Goal: Information Seeking & Learning: Find specific fact

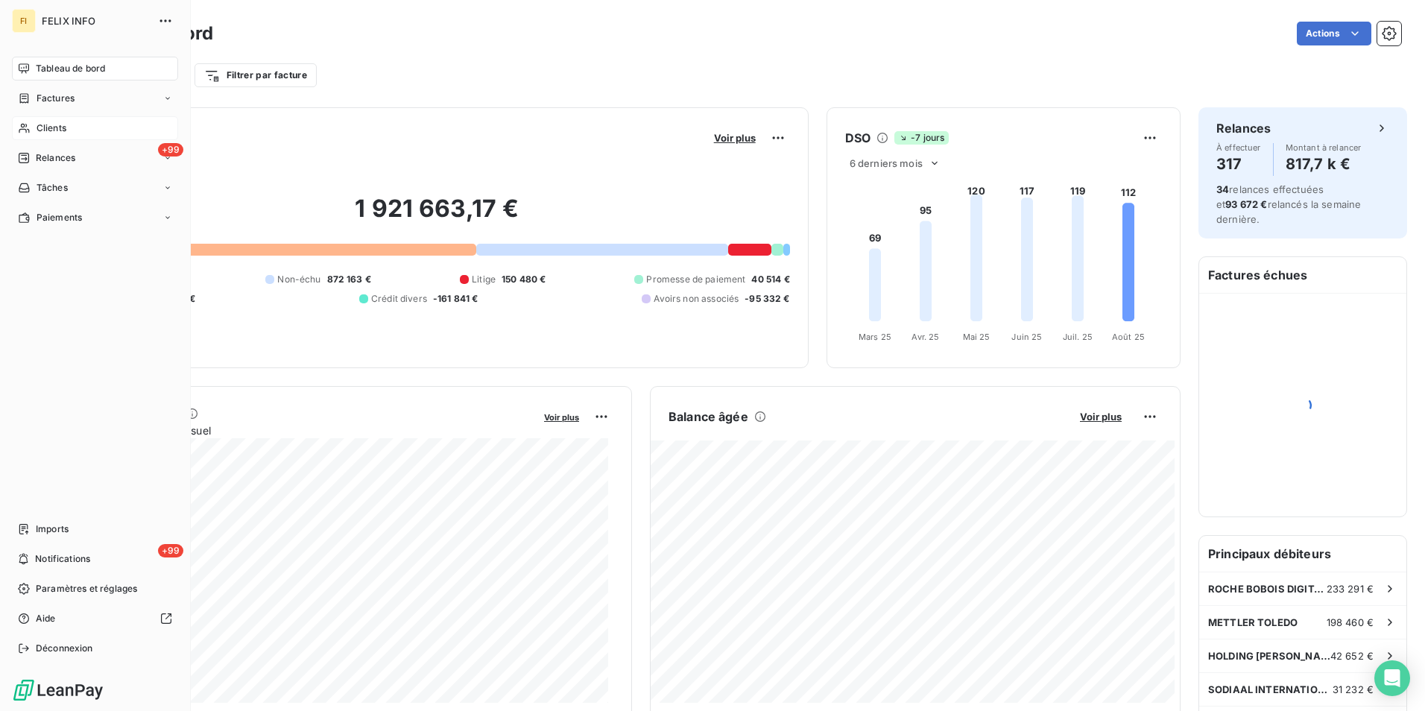
click at [52, 130] on span "Clients" at bounding box center [52, 128] width 30 height 13
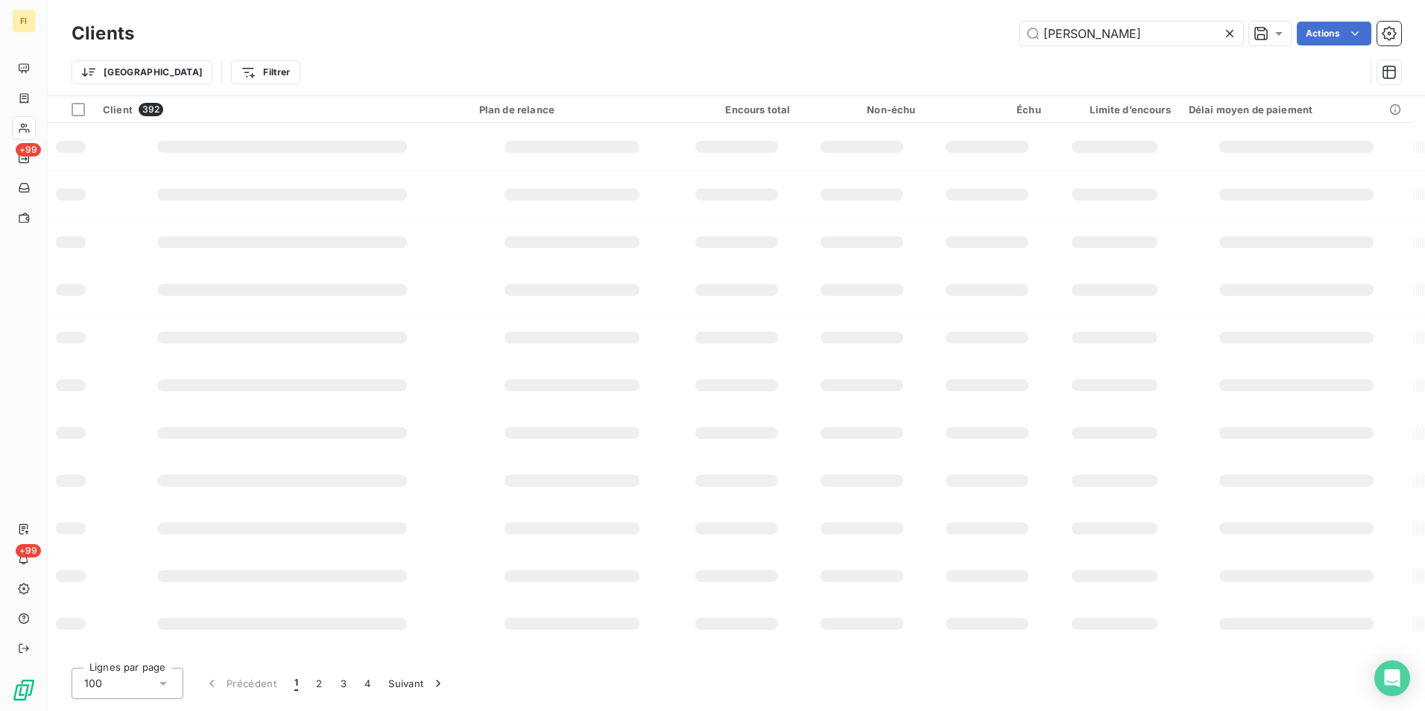
type input "[PERSON_NAME]"
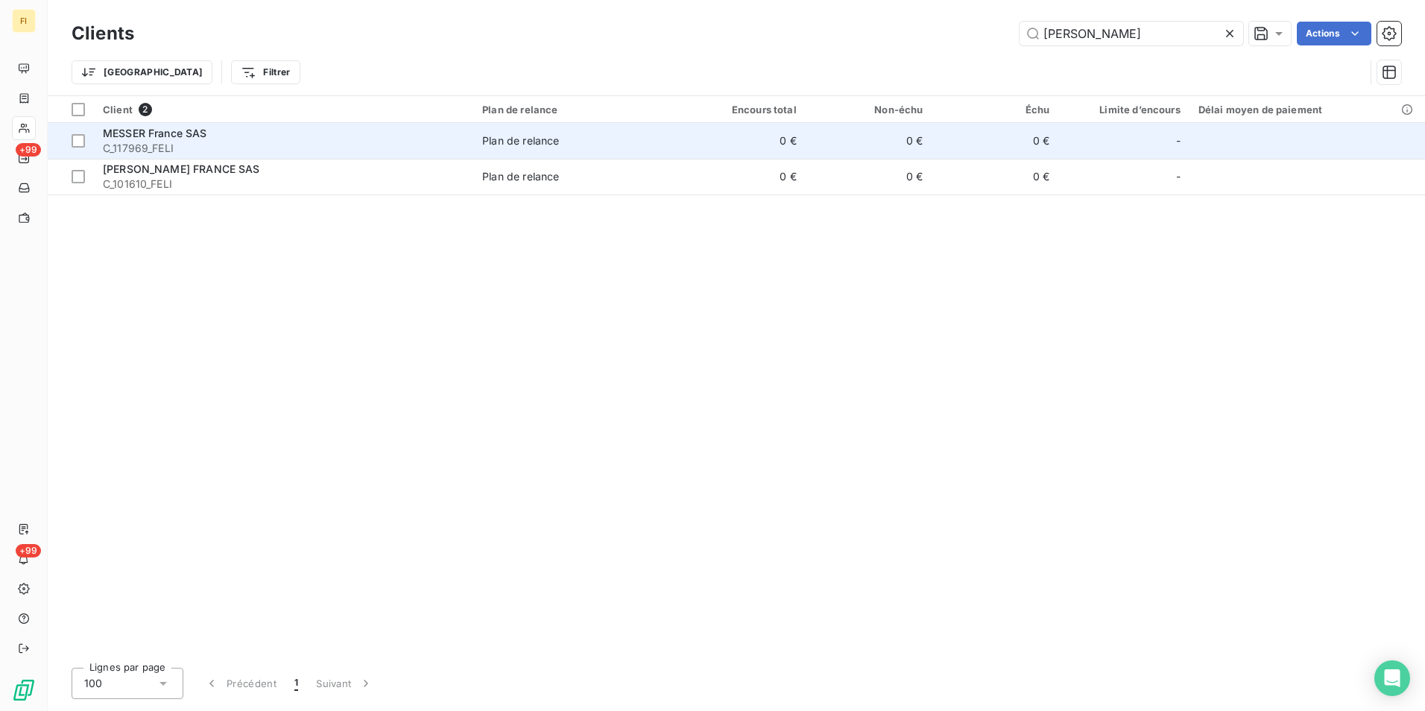
click at [291, 138] on div "MESSER France SAS" at bounding box center [284, 133] width 362 height 15
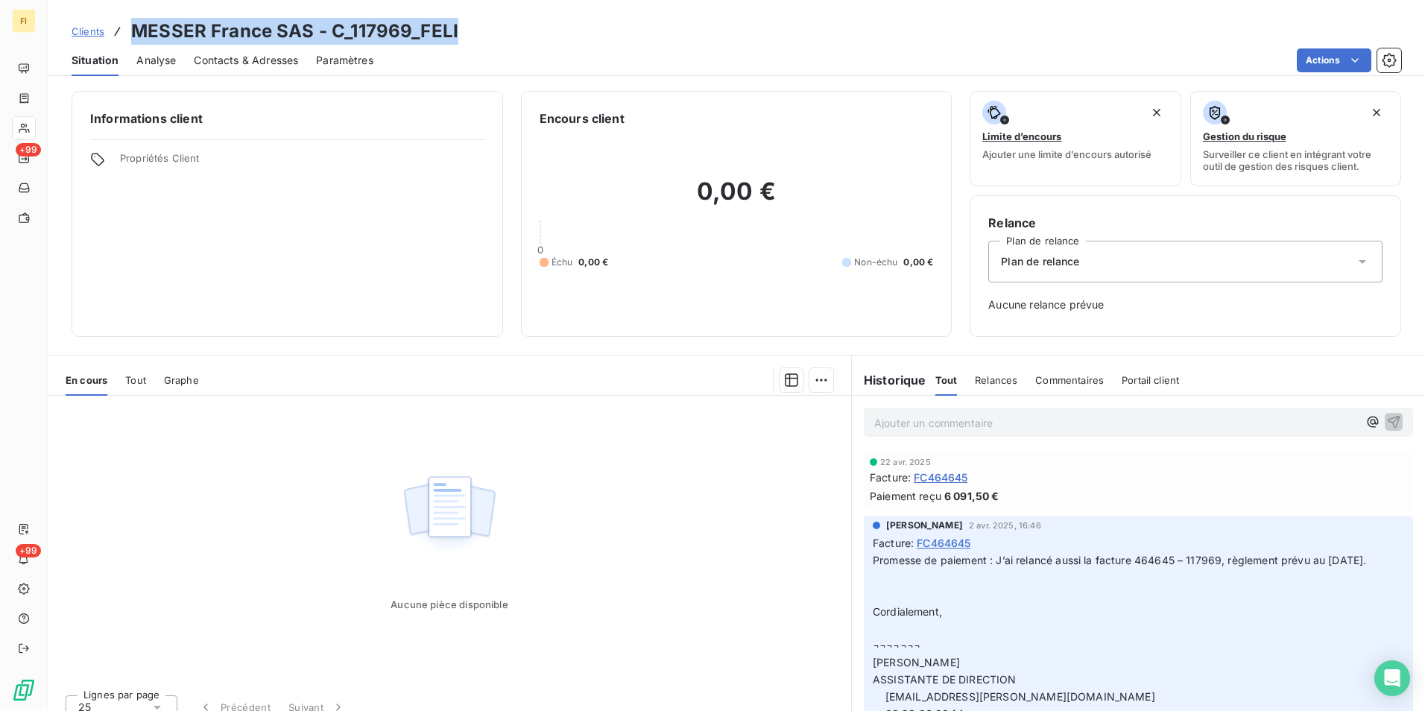
drag, startPoint x: 482, startPoint y: 33, endPoint x: 133, endPoint y: 31, distance: 348.9
click at [133, 31] on div "Clients [PERSON_NAME] France SAS - C_117969_FELI" at bounding box center [737, 31] width 1378 height 27
copy h3 "MESSER France SAS - C_117969_FELI"
click at [79, 34] on span "Clients" at bounding box center [88, 31] width 33 height 12
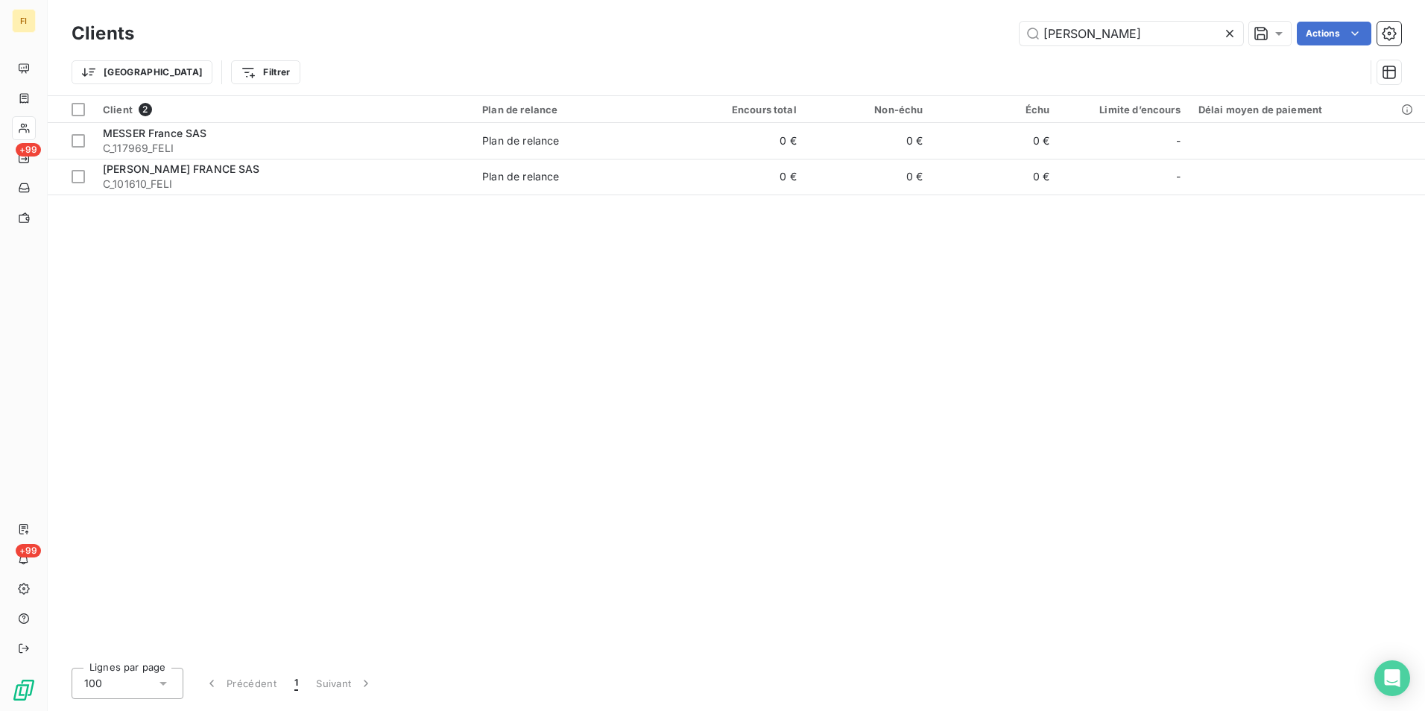
drag, startPoint x: 1141, startPoint y: 36, endPoint x: 831, endPoint y: 46, distance: 310.3
click at [831, 46] on div "Clients [PERSON_NAME] Actions" at bounding box center [737, 33] width 1330 height 31
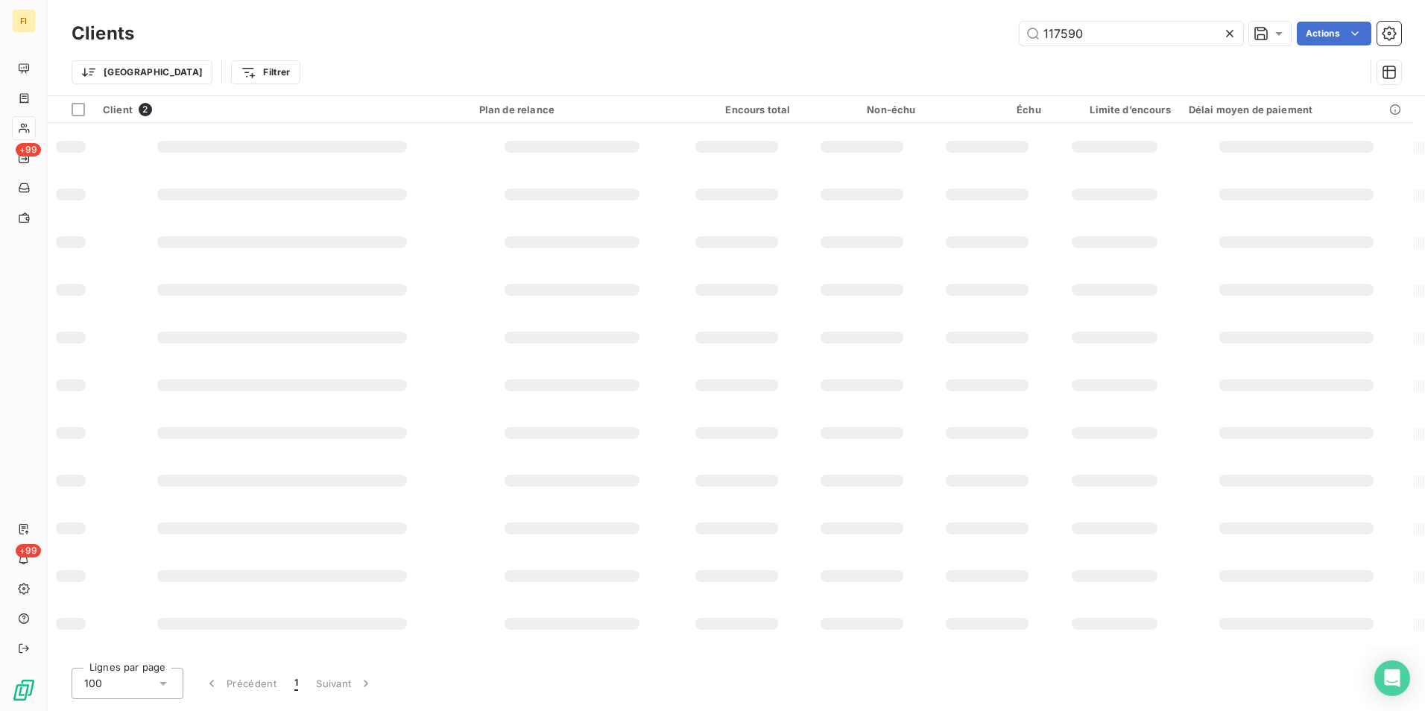
type input "117590"
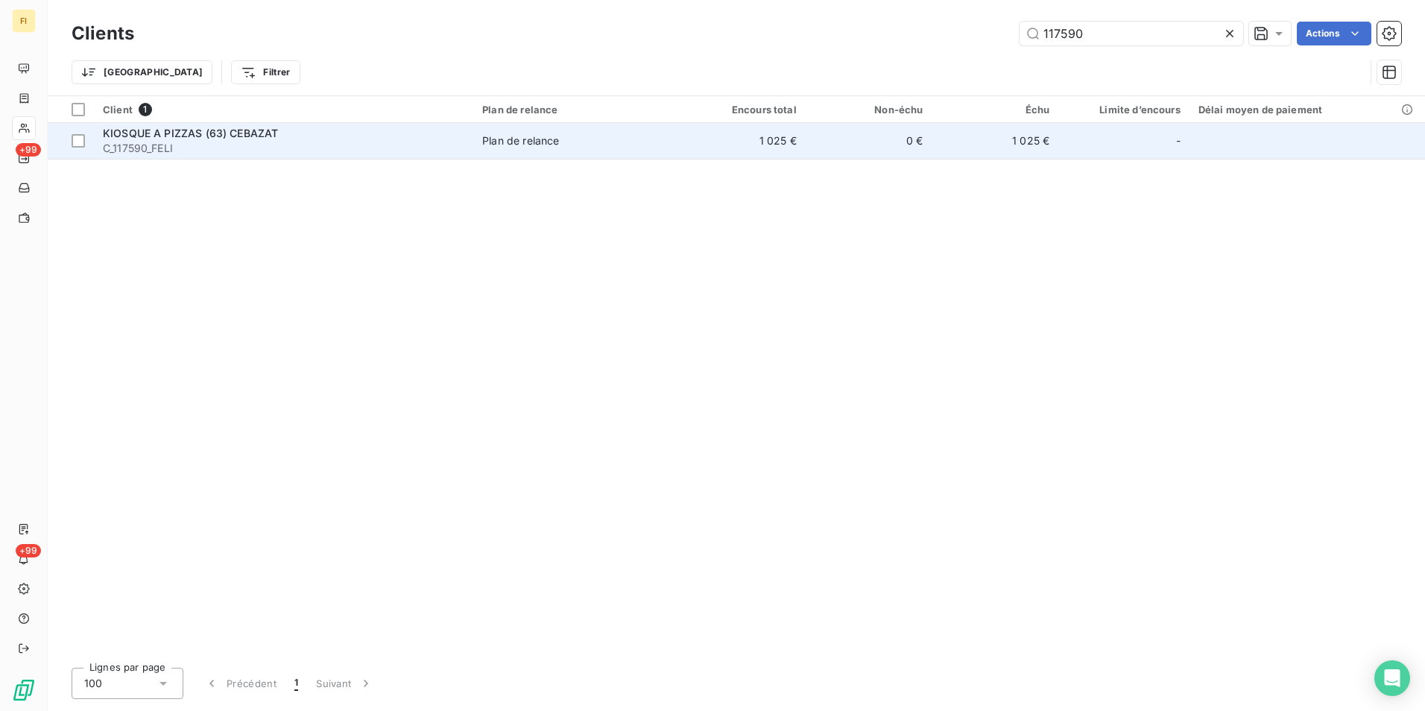
click at [784, 141] on td "1 025 €" at bounding box center [742, 141] width 127 height 36
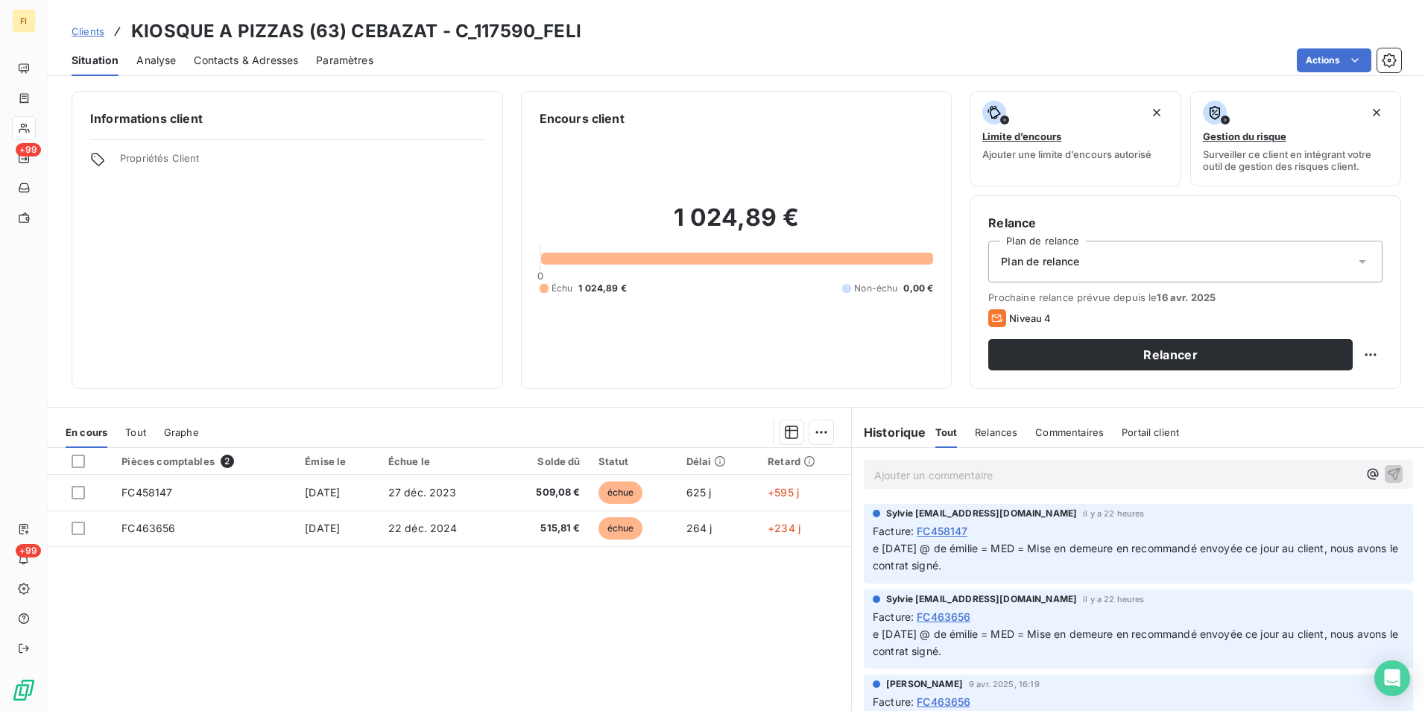
click at [89, 28] on span "Clients" at bounding box center [88, 31] width 33 height 12
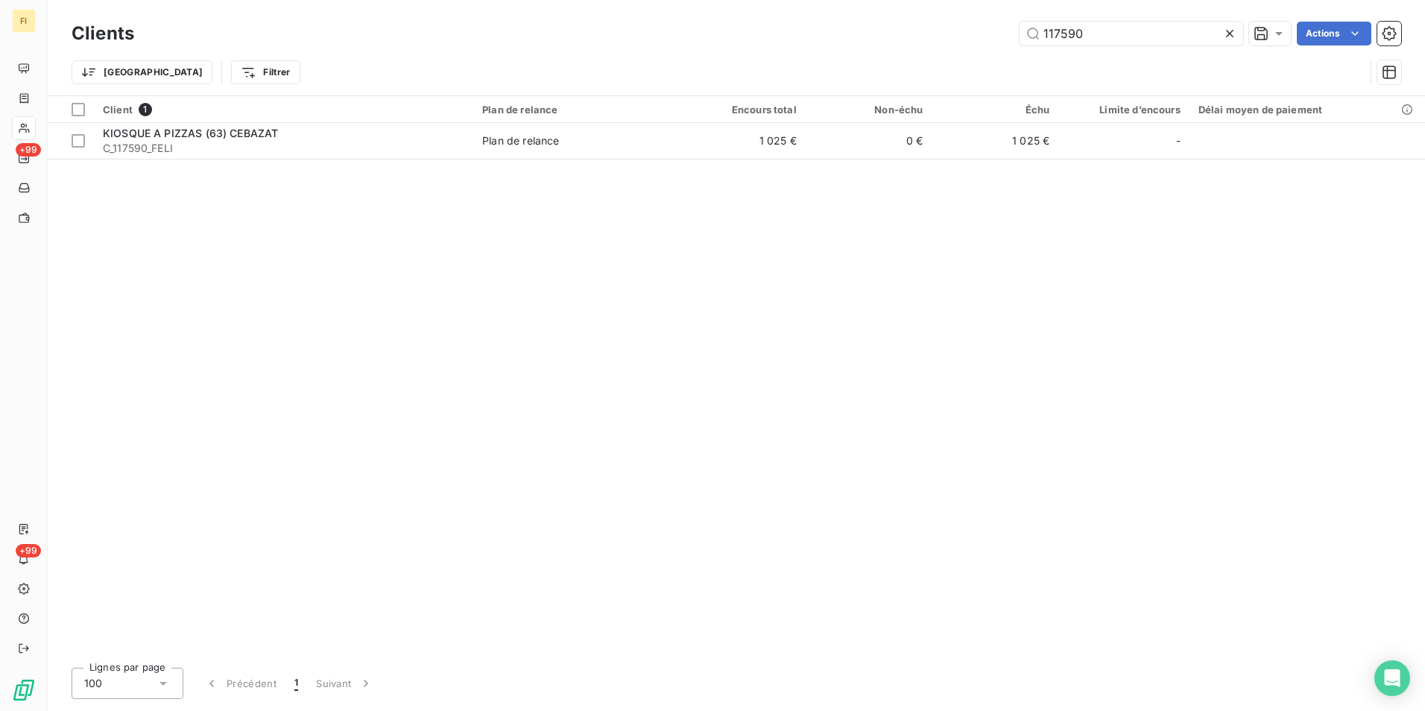
drag, startPoint x: 1102, startPoint y: 34, endPoint x: 838, endPoint y: 69, distance: 266.3
click at [895, 41] on div "117590 Actions" at bounding box center [777, 34] width 1250 height 24
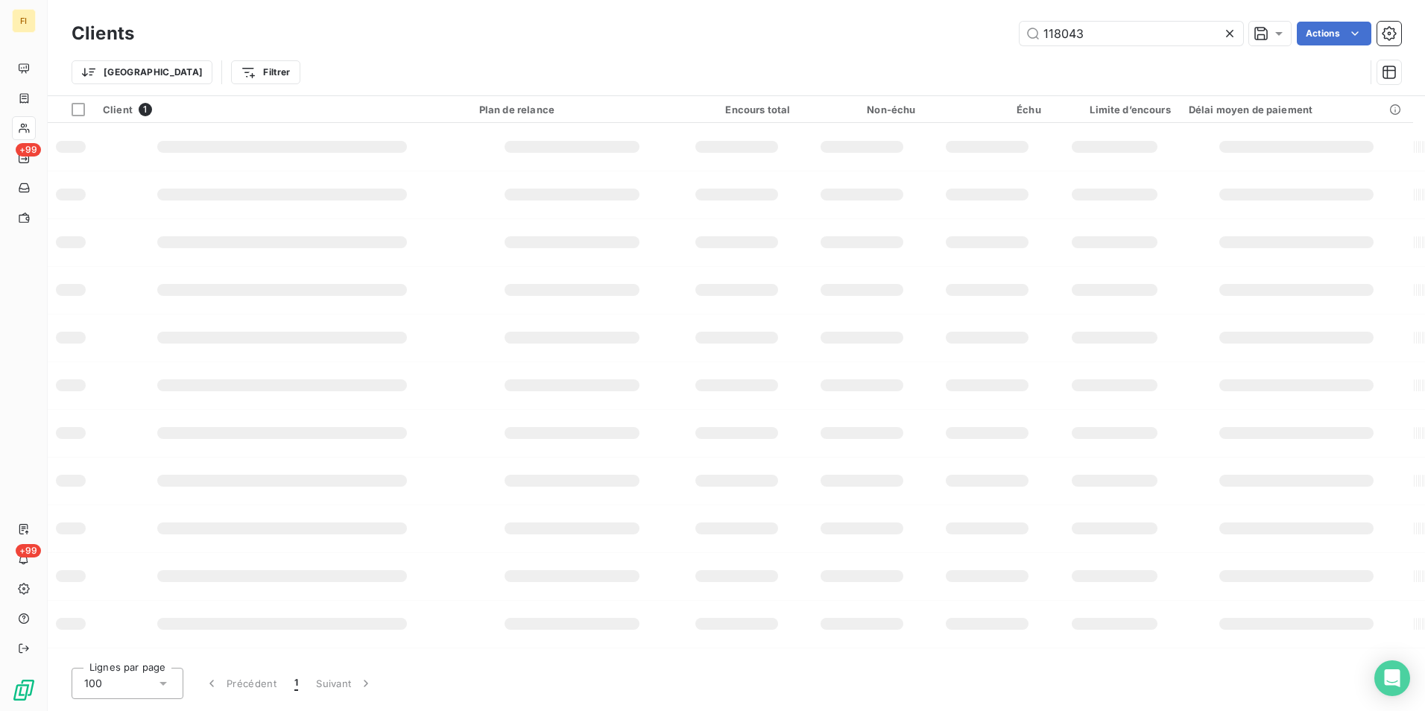
type input "118043"
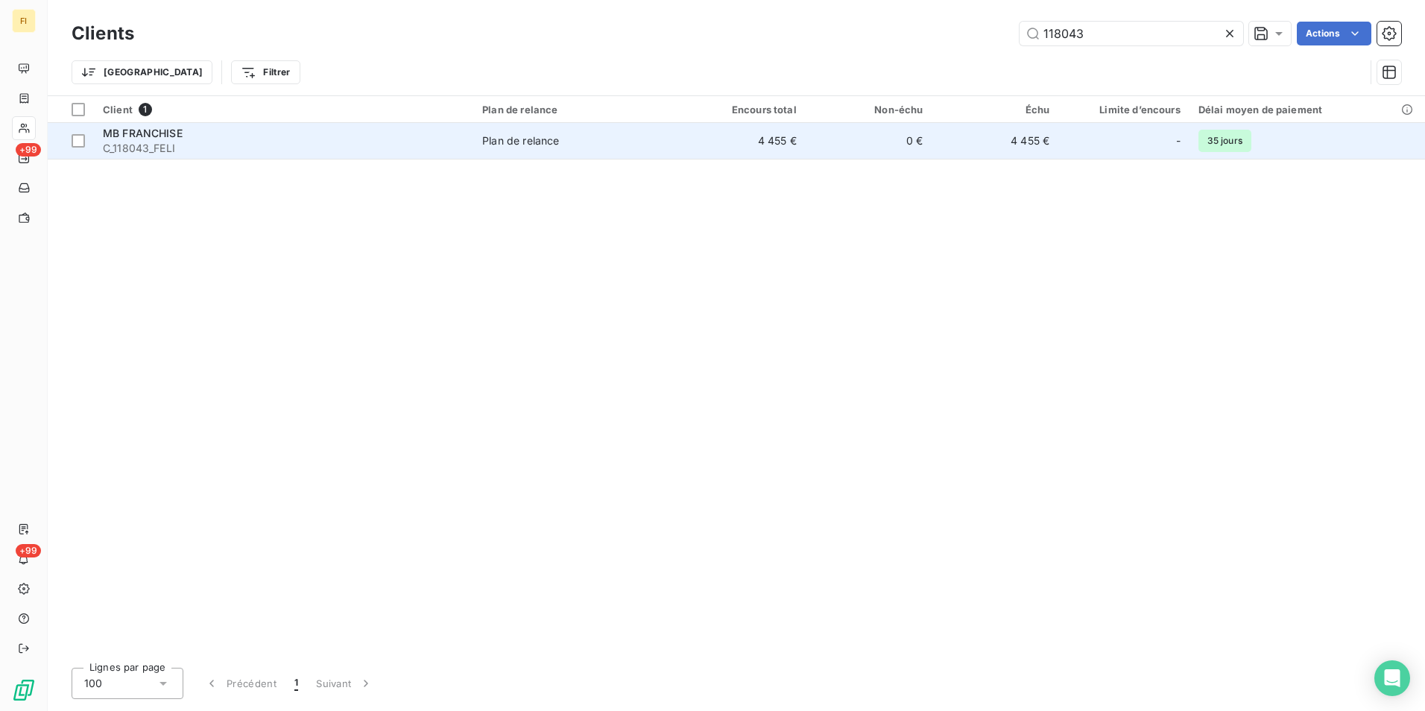
click at [775, 137] on td "4 455 €" at bounding box center [742, 141] width 127 height 36
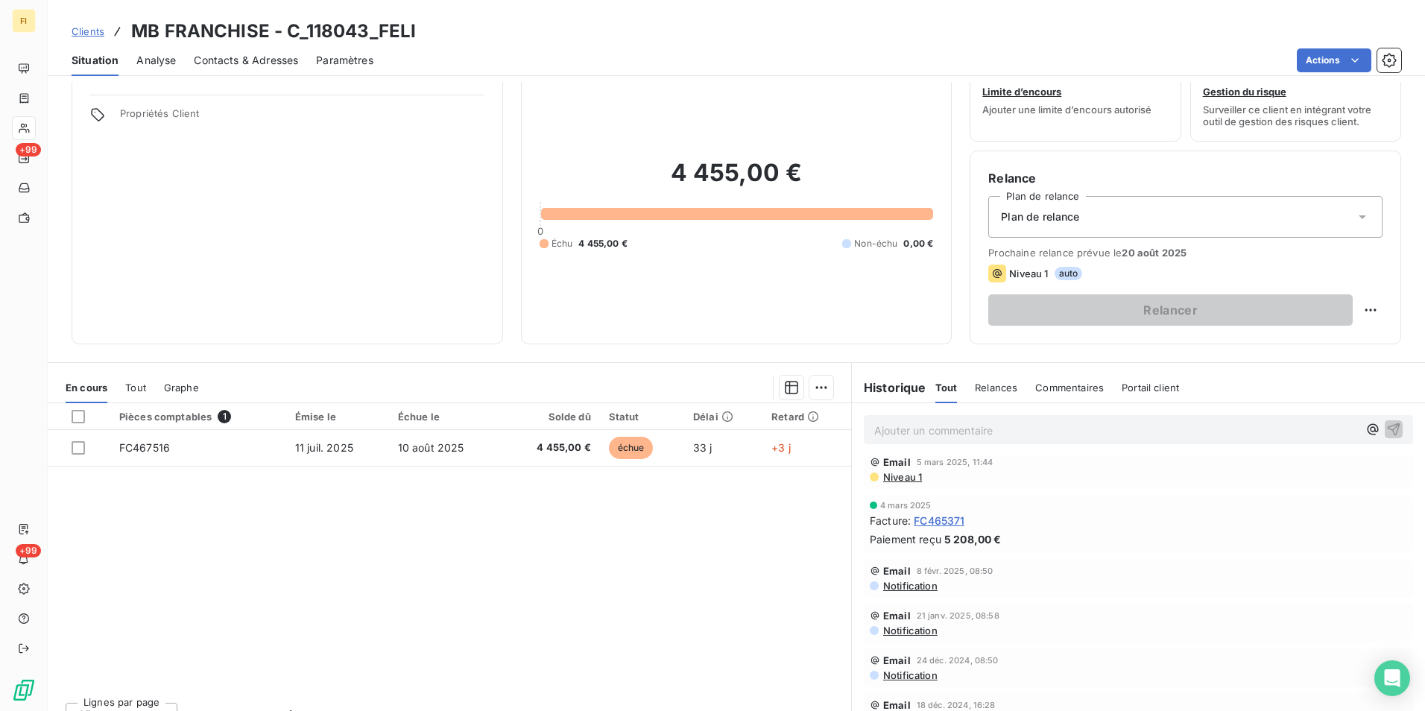
scroll to position [69, 0]
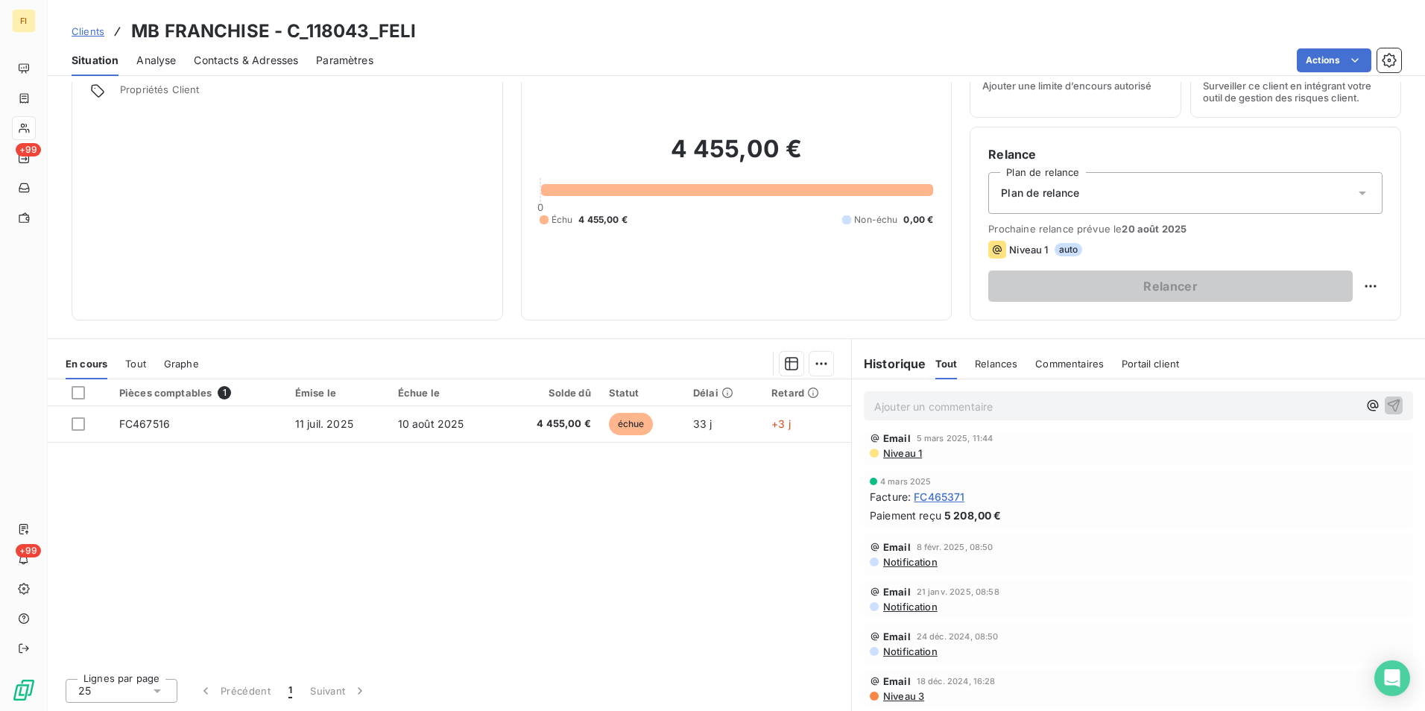
click at [136, 360] on span "Tout" at bounding box center [135, 364] width 21 height 12
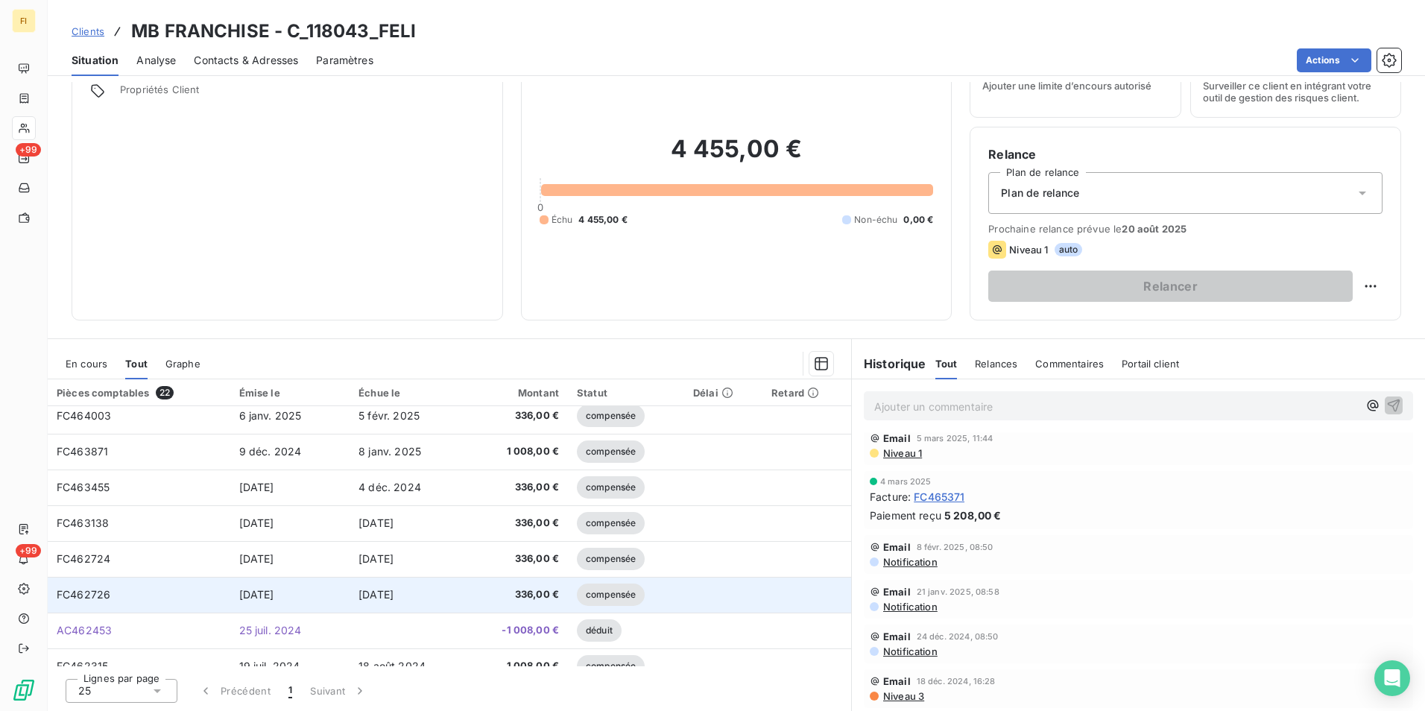
scroll to position [447, 0]
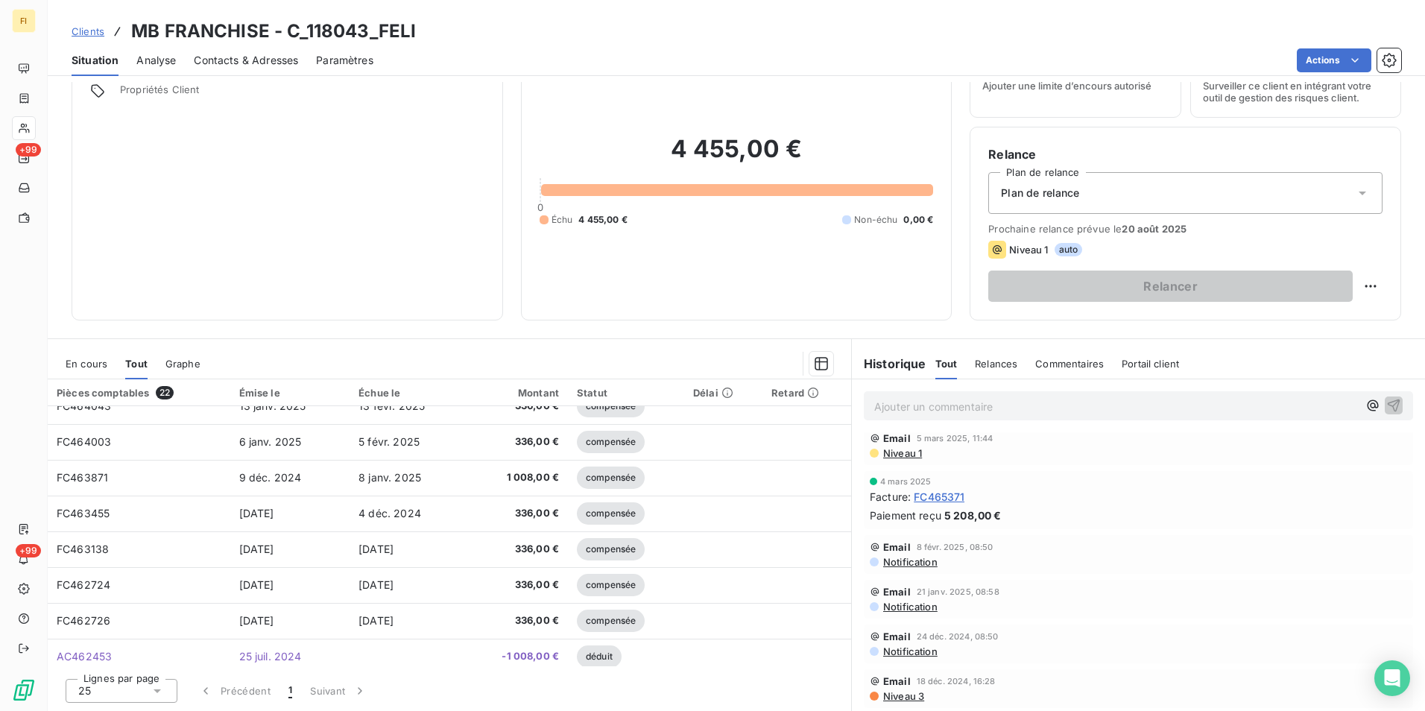
click at [98, 31] on span "Clients" at bounding box center [88, 31] width 33 height 12
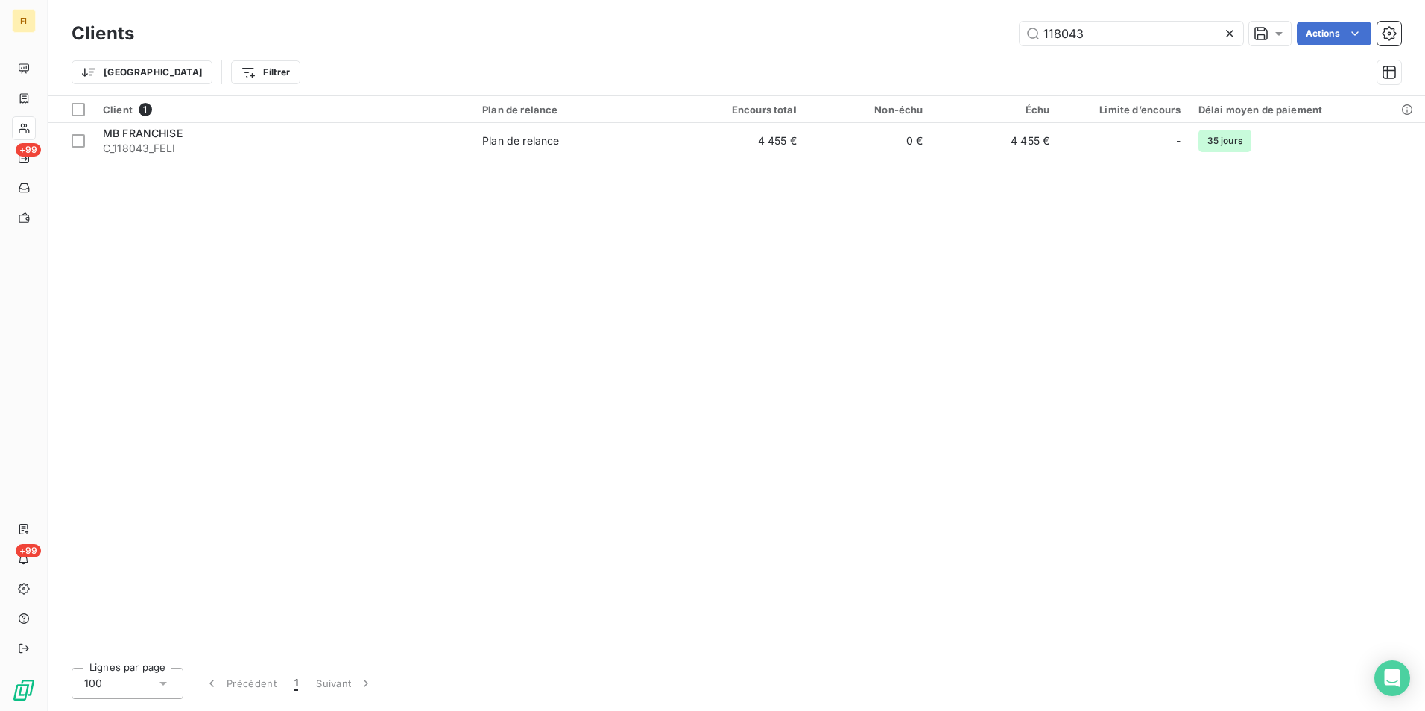
drag, startPoint x: 1099, startPoint y: 36, endPoint x: 825, endPoint y: 34, distance: 273.6
click at [833, 34] on div "118043 Actions" at bounding box center [777, 34] width 1250 height 24
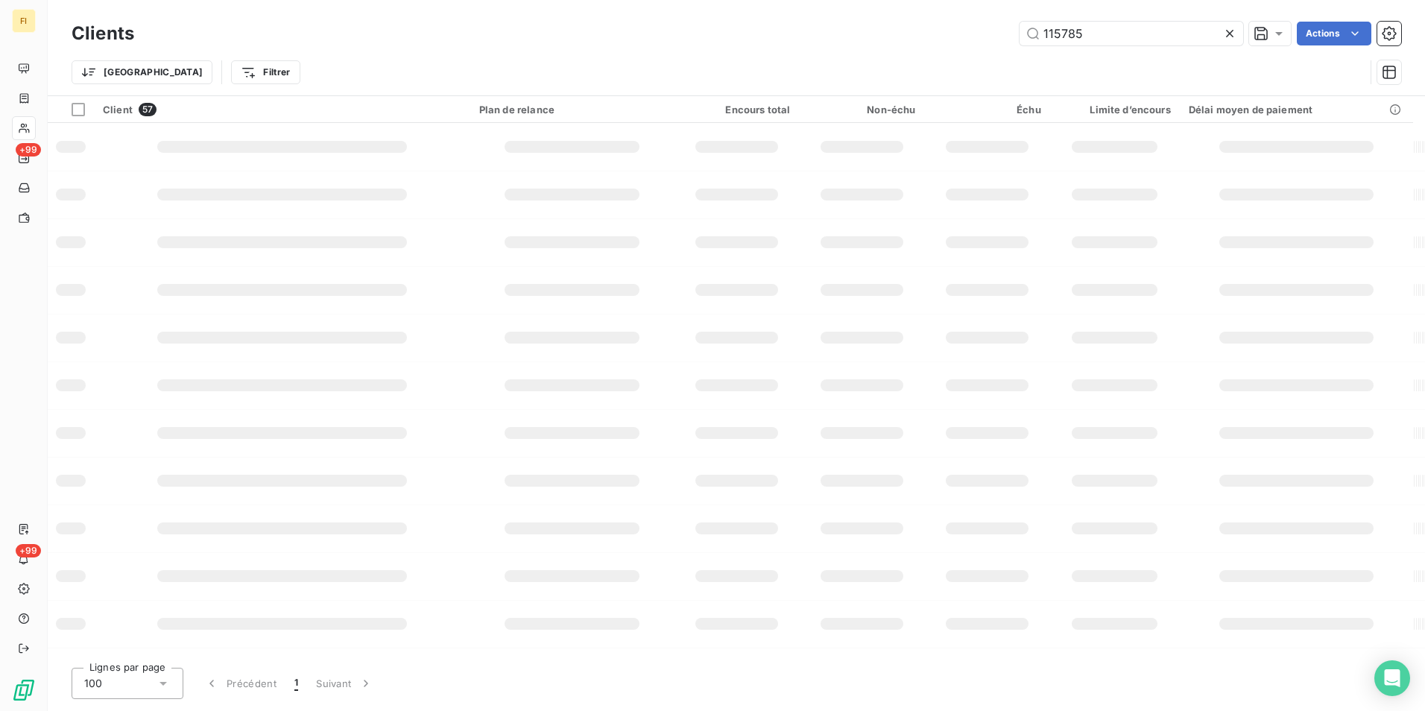
type input "115785"
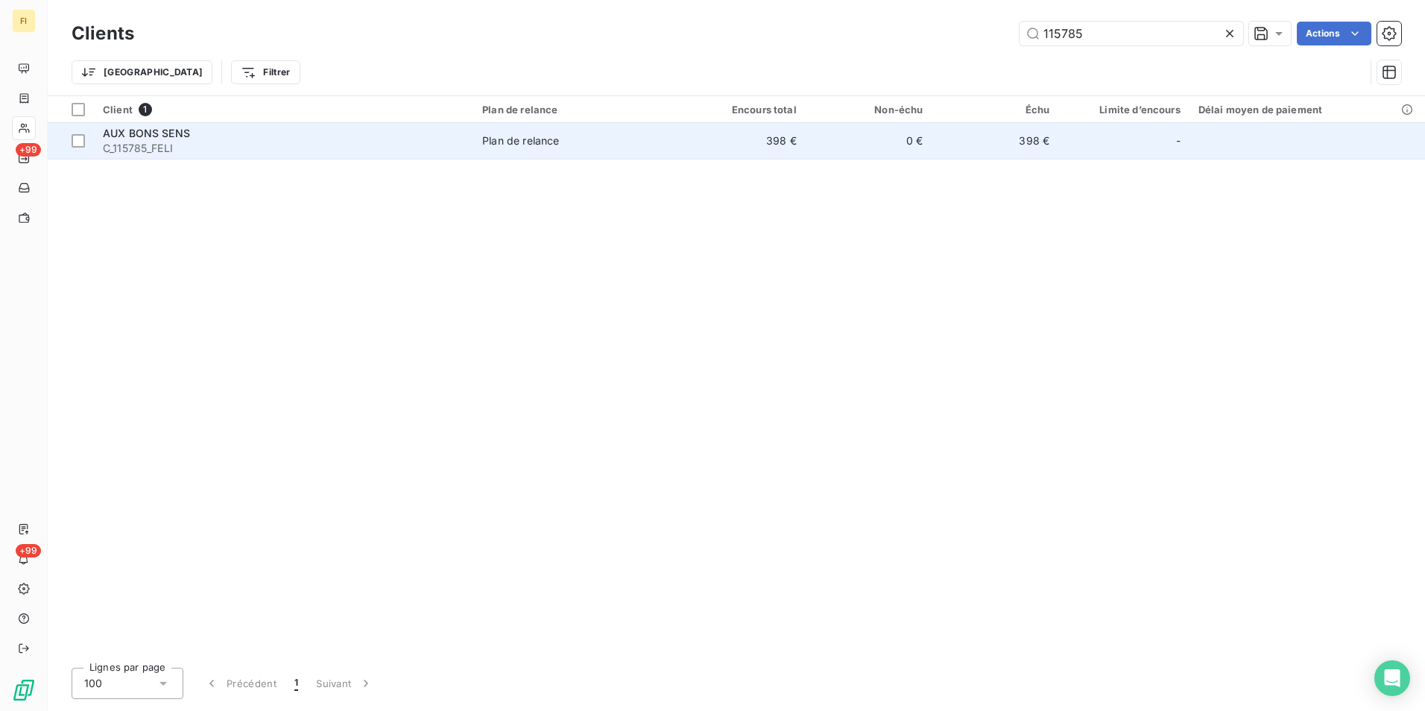
click at [772, 152] on td "398 €" at bounding box center [742, 141] width 127 height 36
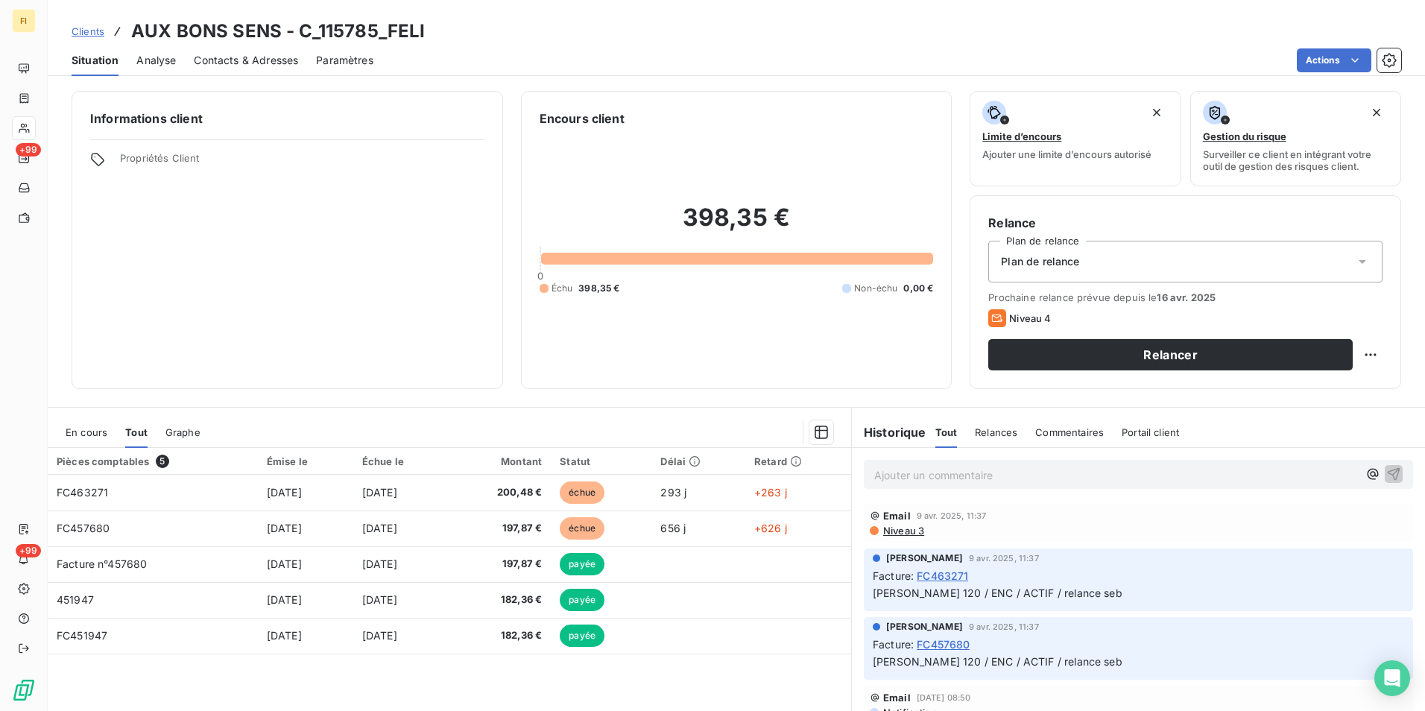
click at [89, 431] on span "En cours" at bounding box center [87, 432] width 42 height 12
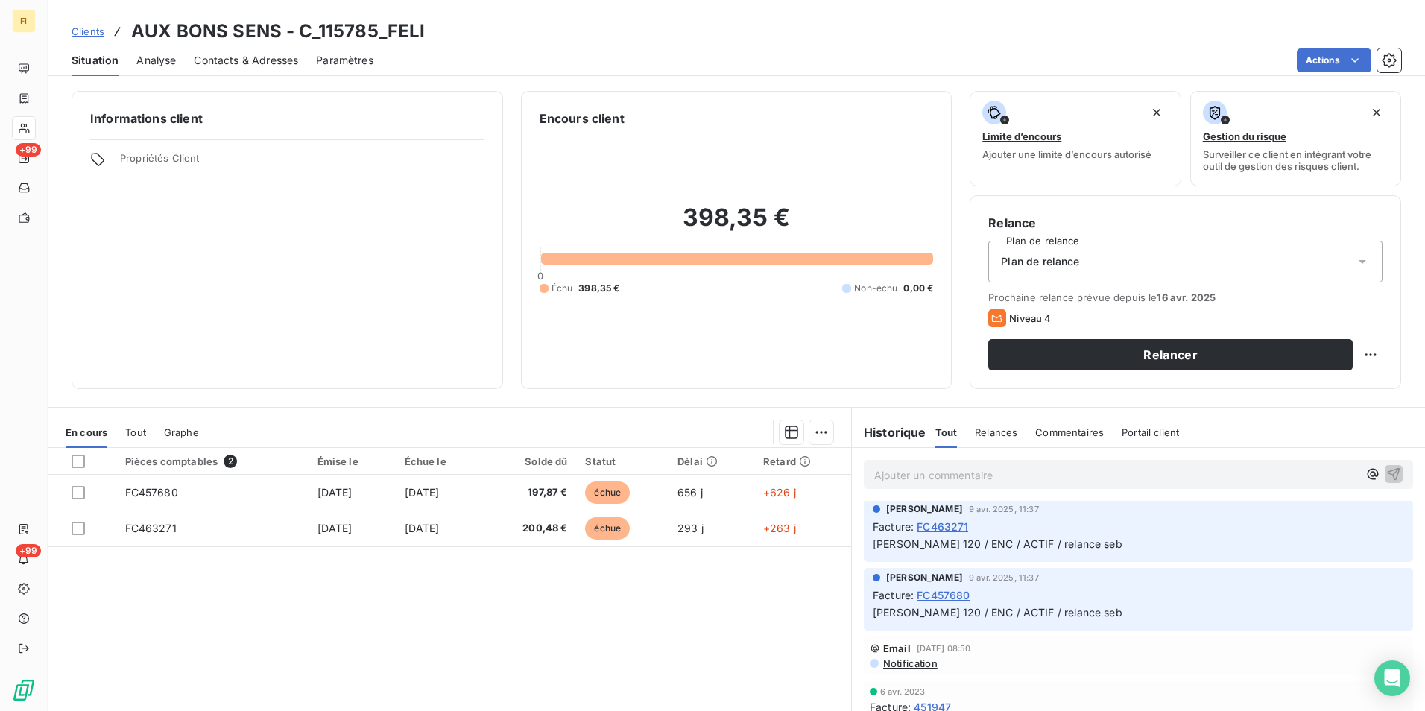
scroll to position [76, 0]
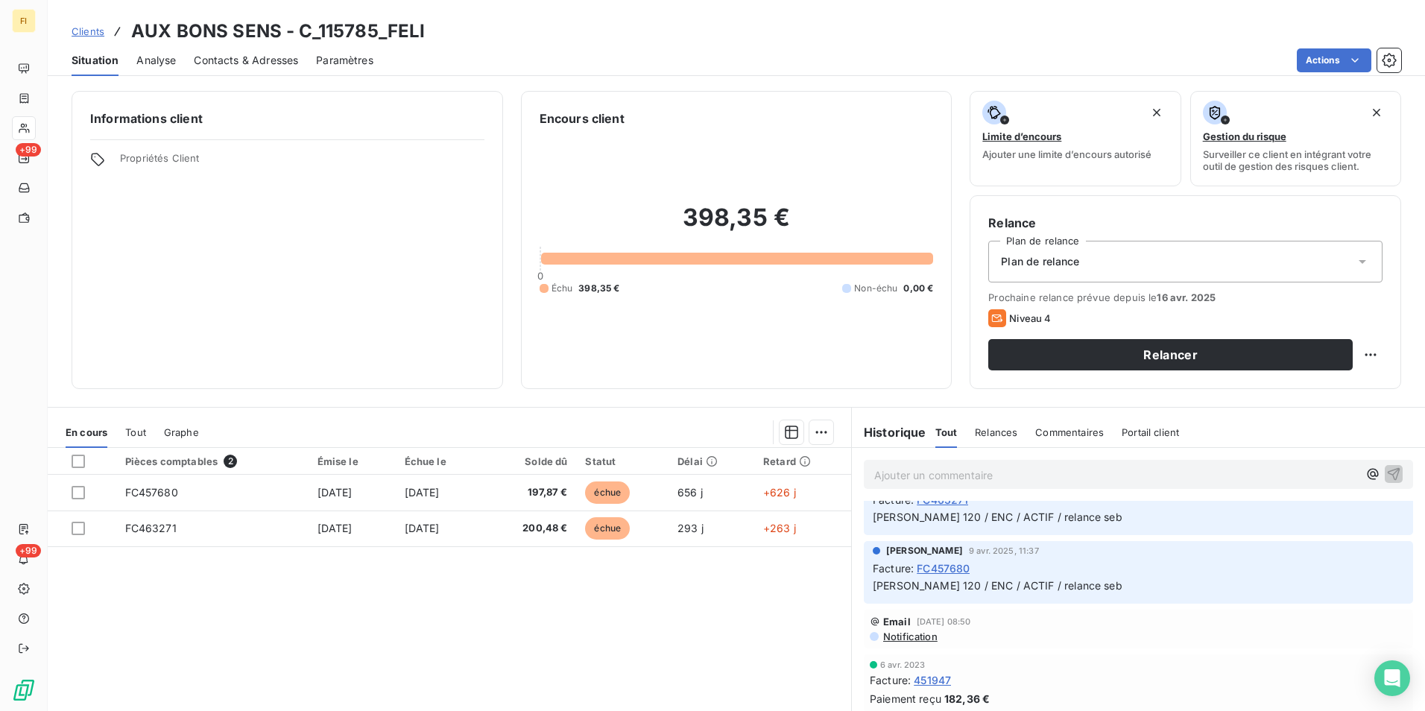
click at [81, 25] on span "Clients" at bounding box center [88, 31] width 33 height 12
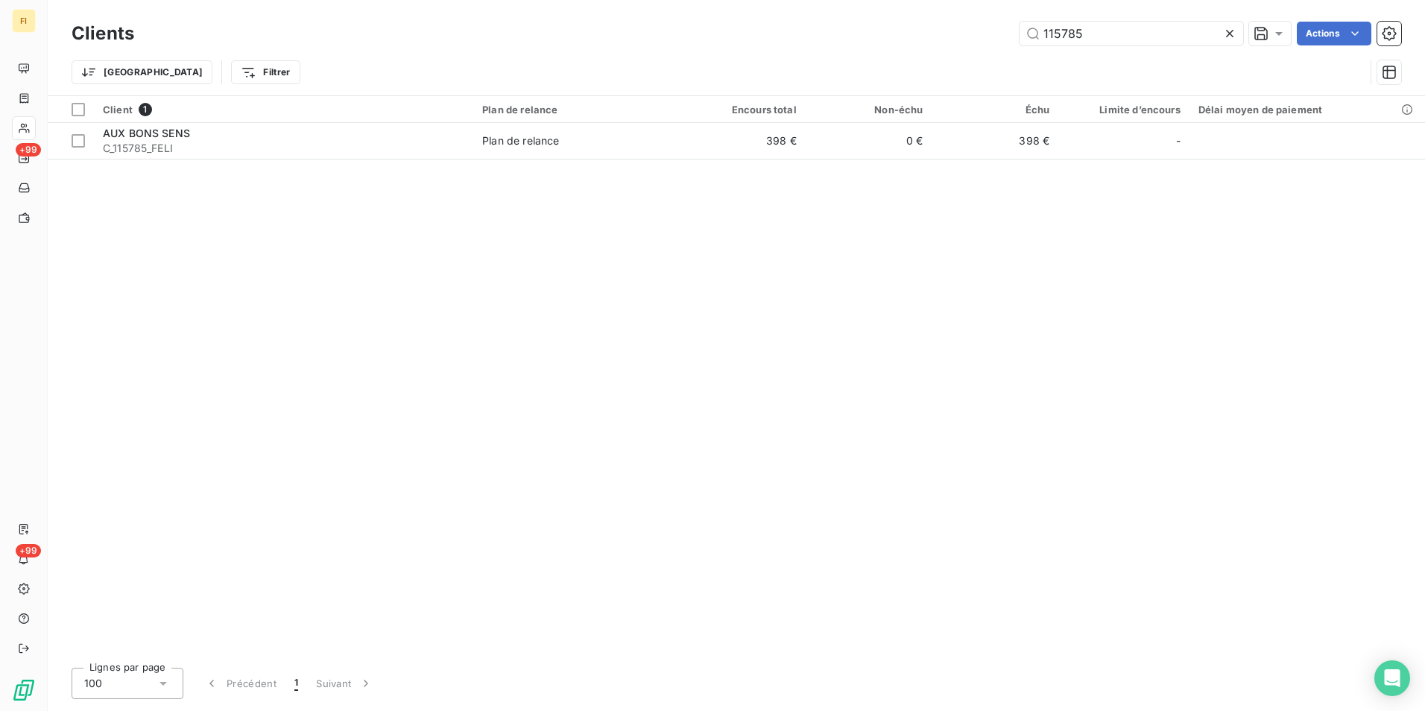
drag, startPoint x: 1011, startPoint y: 39, endPoint x: 839, endPoint y: 53, distance: 172.8
click at [907, 48] on div "Clients 115785 Actions" at bounding box center [737, 33] width 1330 height 31
type input "111302"
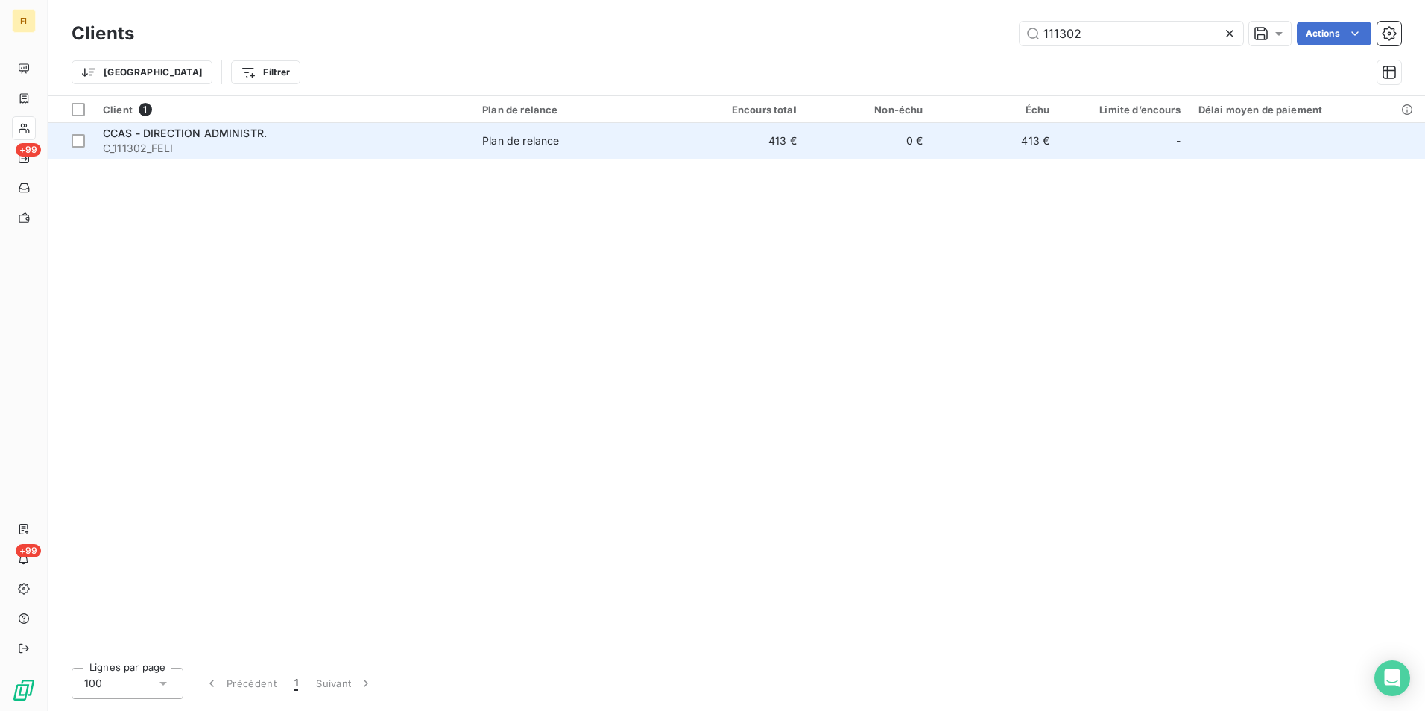
click at [766, 151] on td "413 €" at bounding box center [742, 141] width 127 height 36
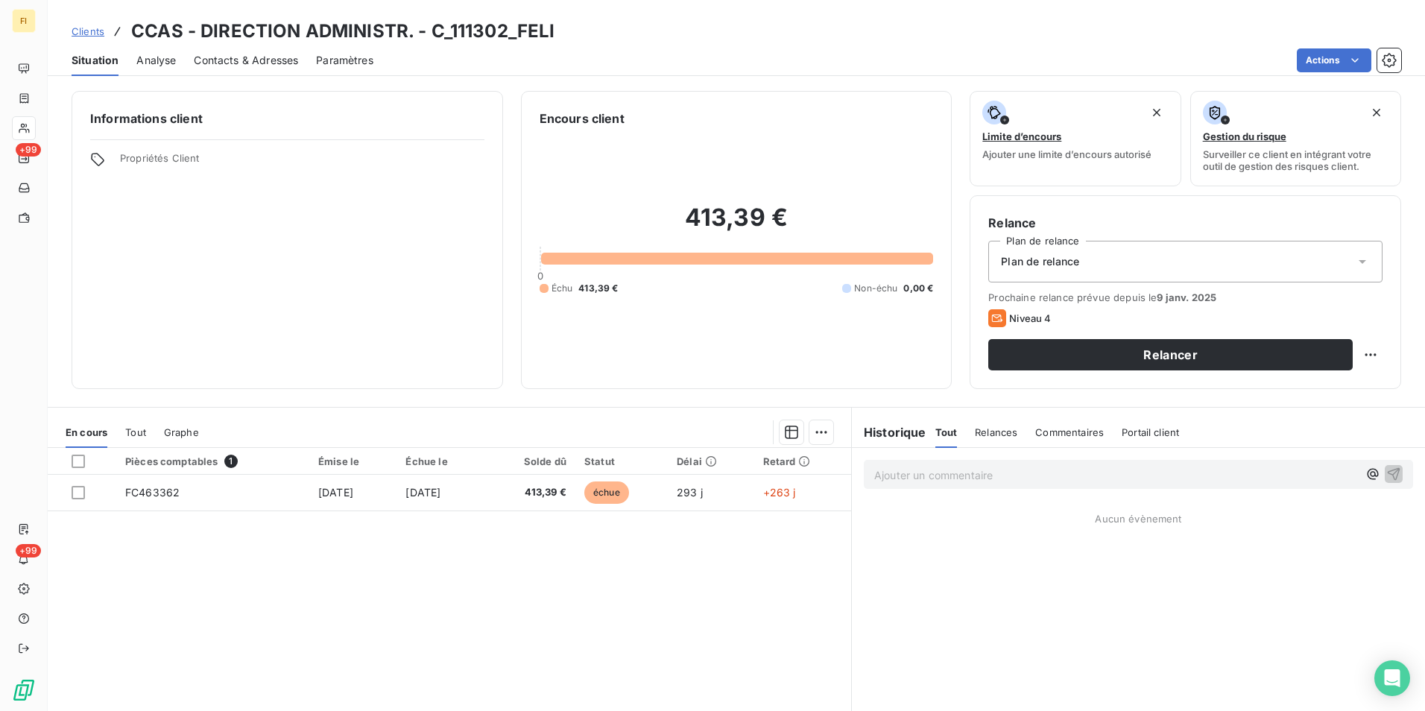
click at [657, 604] on div "Pièces comptables 1 Émise le Échue le Solde dû Statut Délai Retard FC463362 [DA…" at bounding box center [450, 591] width 804 height 287
click at [253, 46] on div "Contacts & Adresses" at bounding box center [246, 60] width 104 height 31
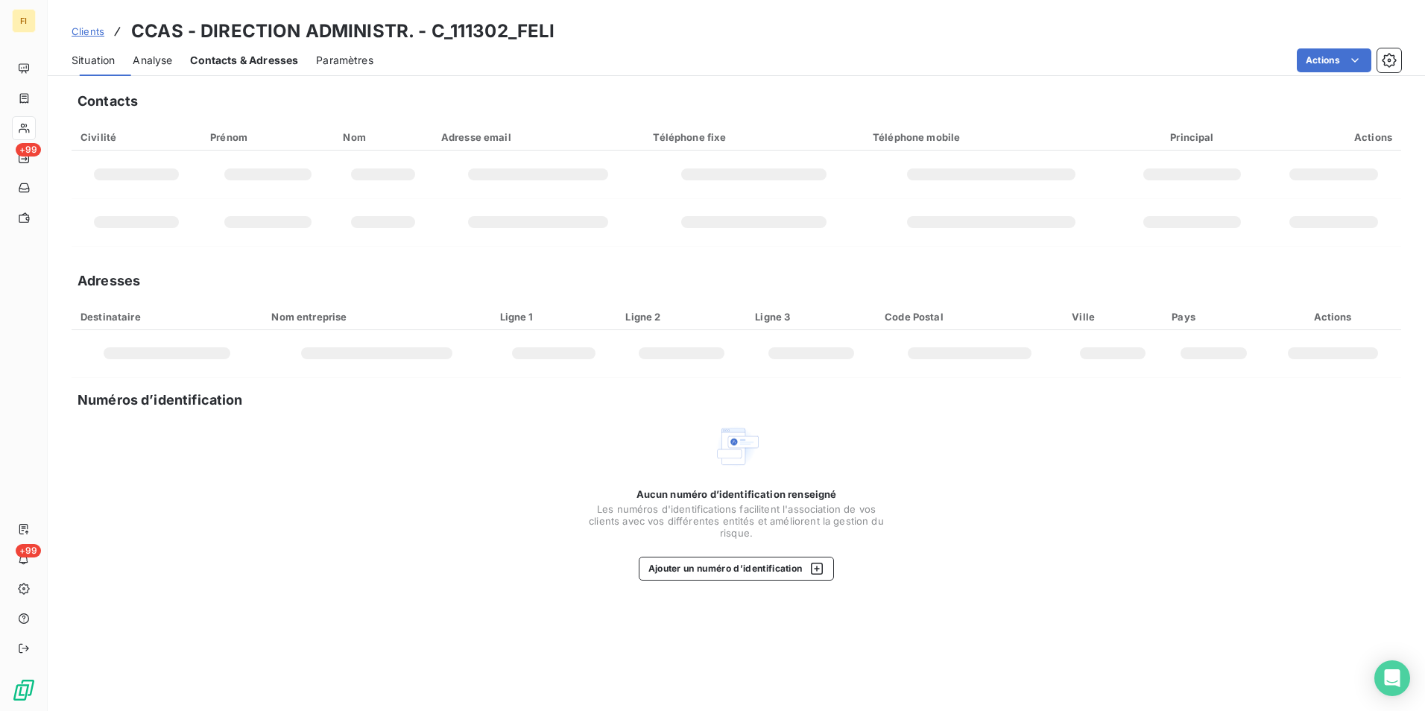
click at [253, 57] on span "Contacts & Adresses" at bounding box center [244, 60] width 108 height 15
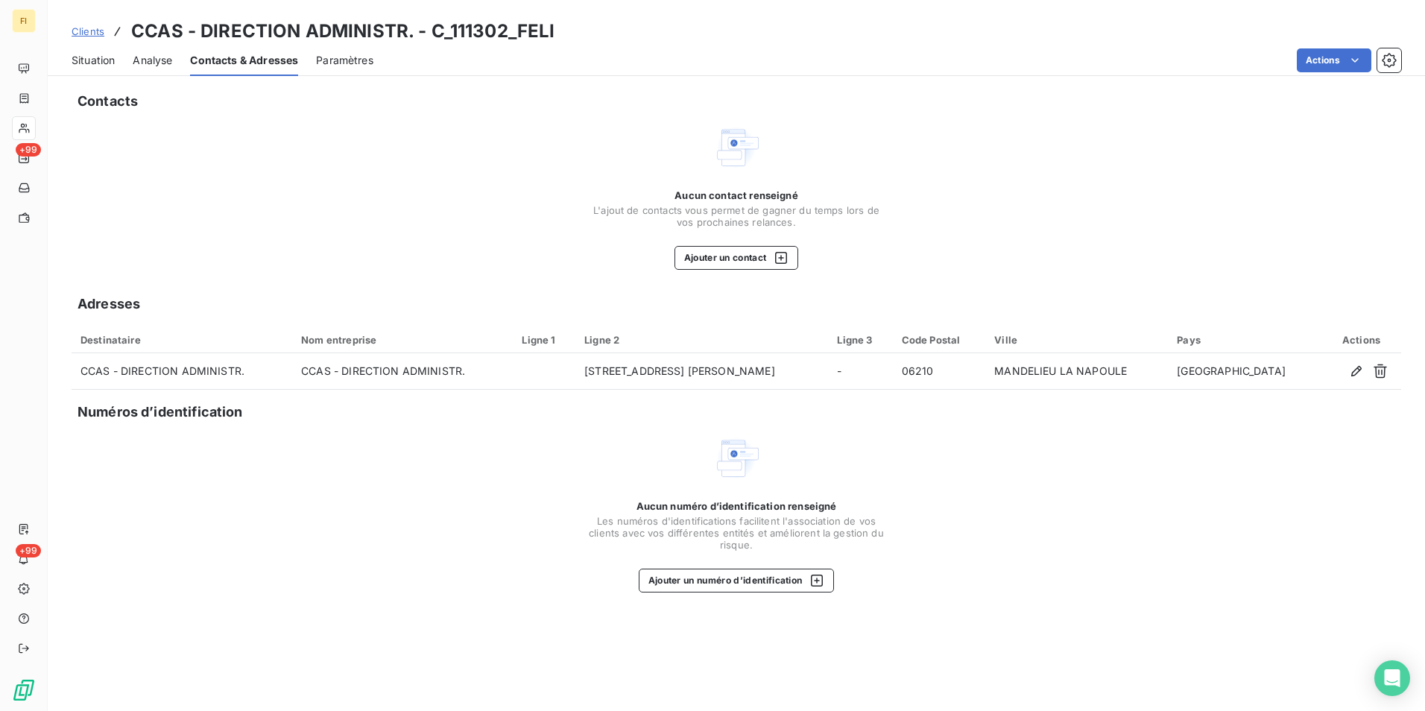
click at [104, 55] on span "Situation" at bounding box center [93, 60] width 43 height 15
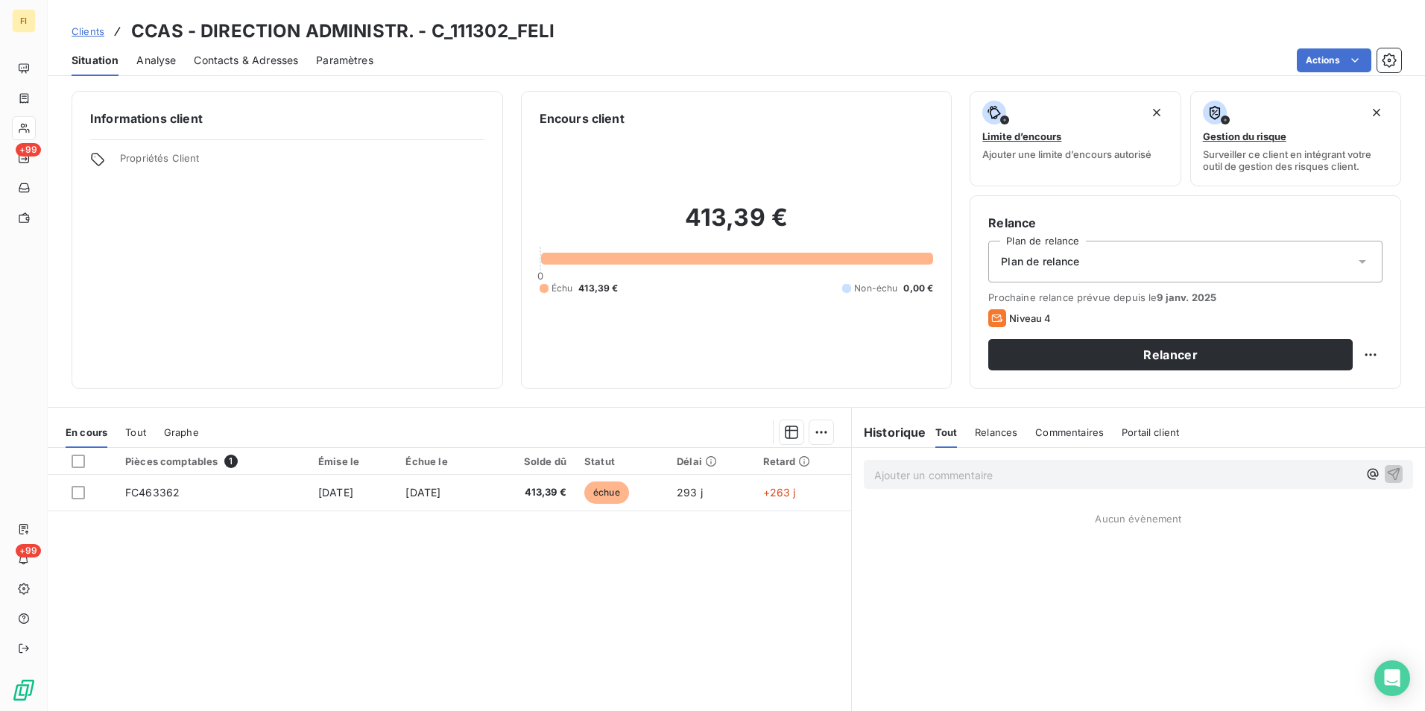
click at [96, 28] on span "Clients" at bounding box center [88, 31] width 33 height 12
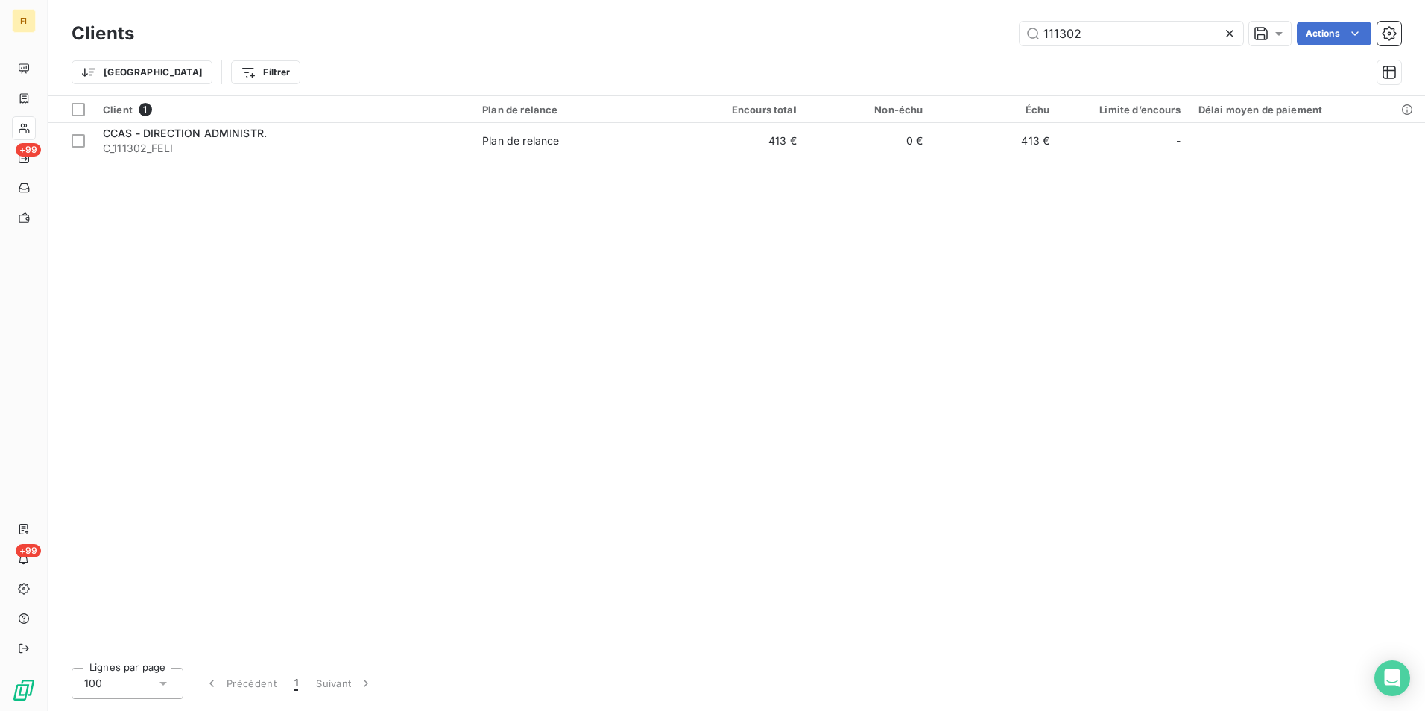
drag, startPoint x: 961, startPoint y: 45, endPoint x: 898, endPoint y: 52, distance: 63.0
click at [919, 46] on div "Clients 111302 Actions" at bounding box center [737, 33] width 1330 height 31
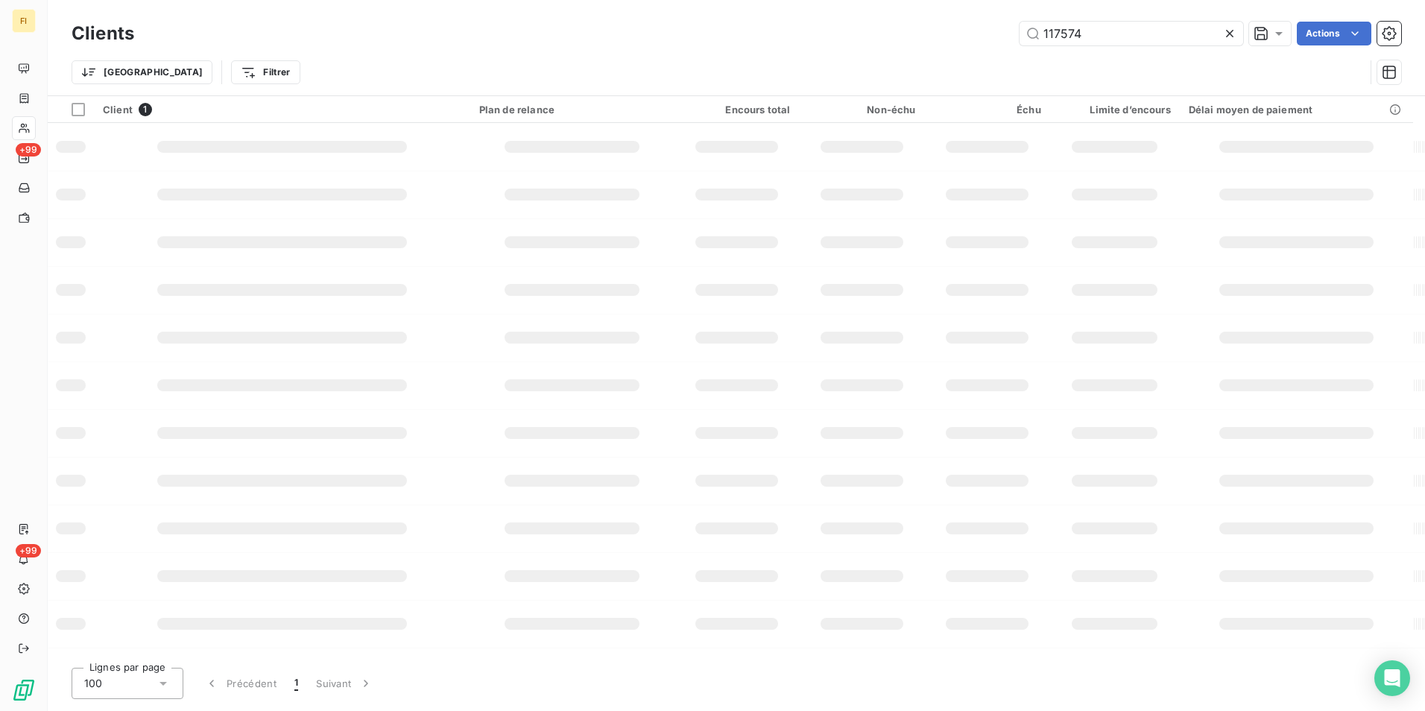
type input "117574"
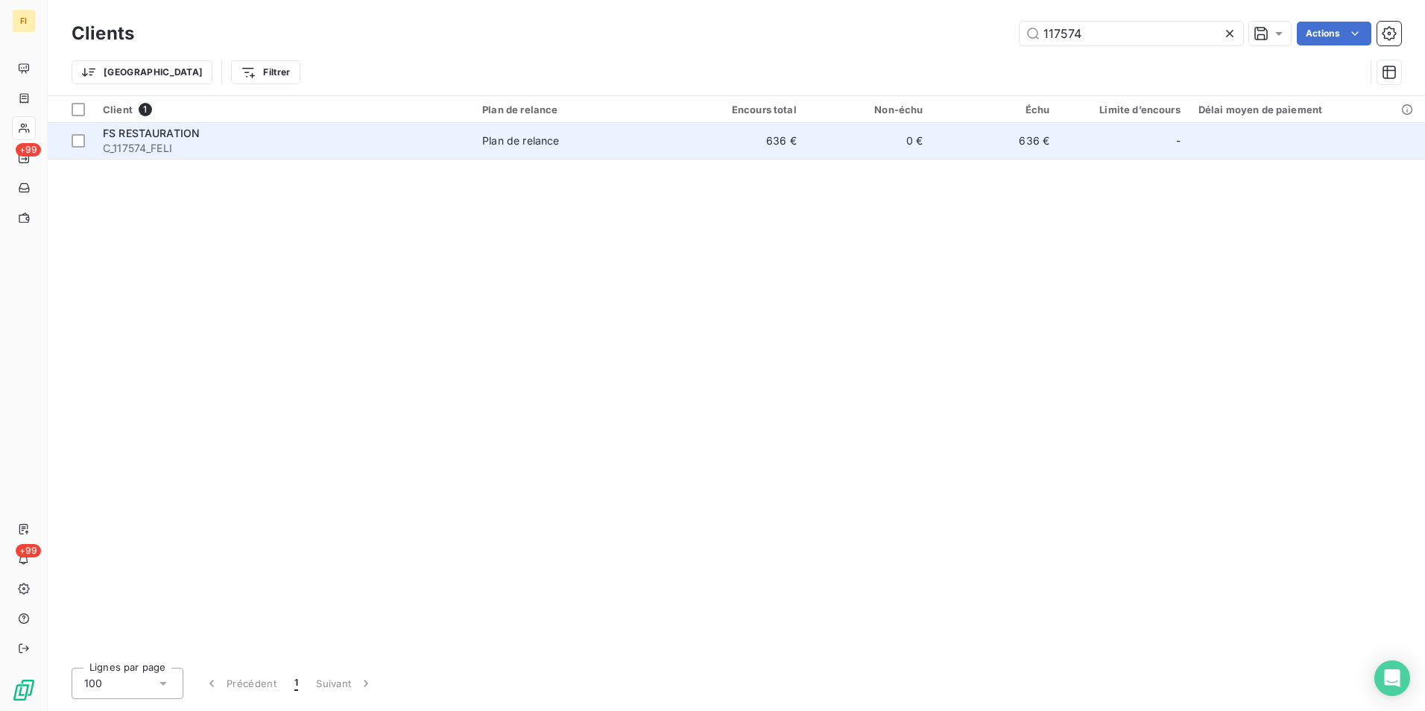
click at [763, 142] on td "636 €" at bounding box center [742, 141] width 127 height 36
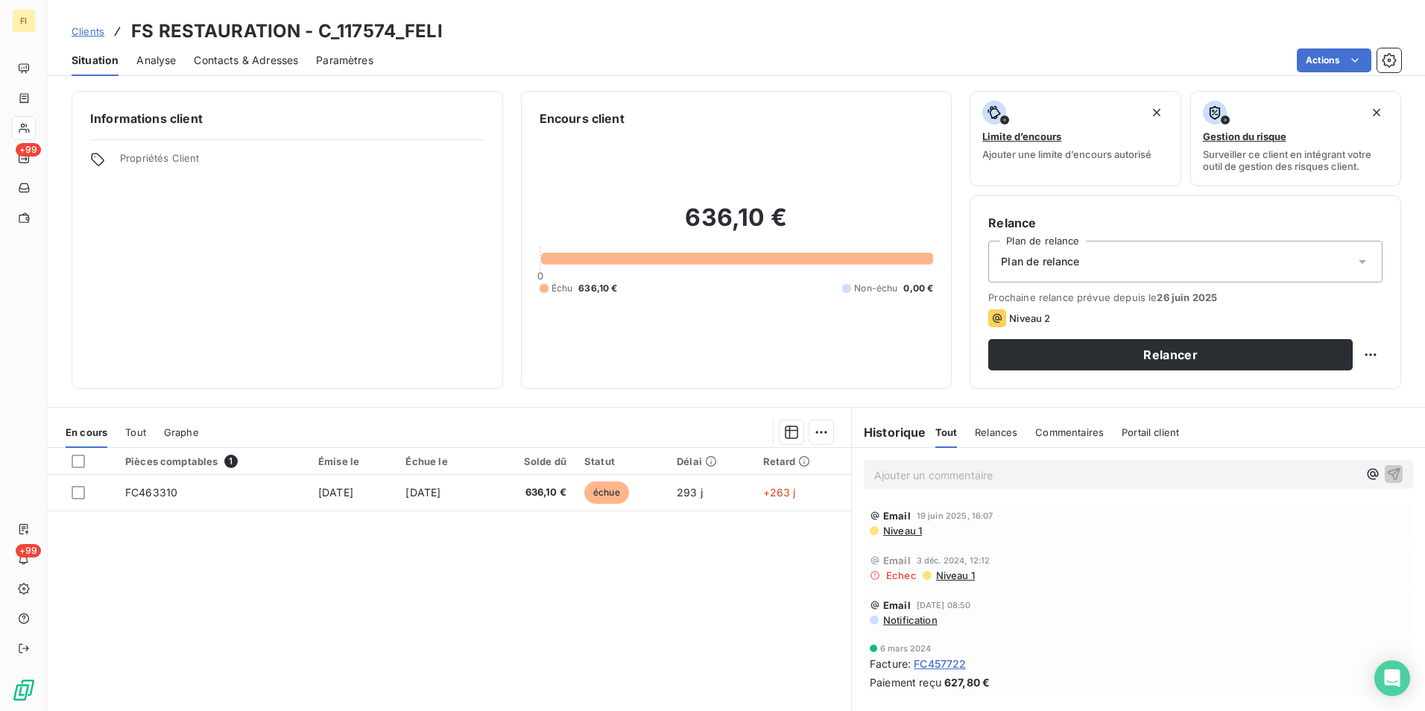
click at [205, 51] on div "Contacts & Adresses" at bounding box center [246, 60] width 104 height 31
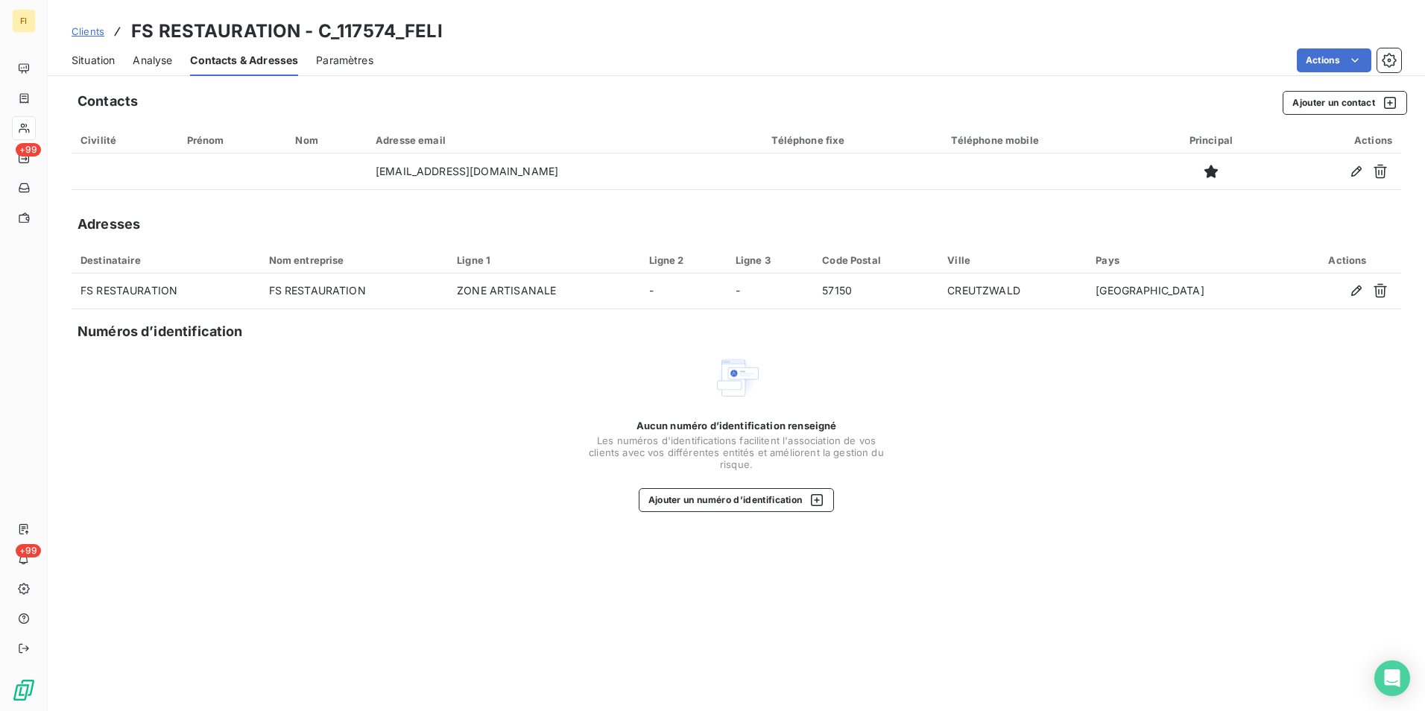
click at [103, 59] on span "Situation" at bounding box center [93, 60] width 43 height 15
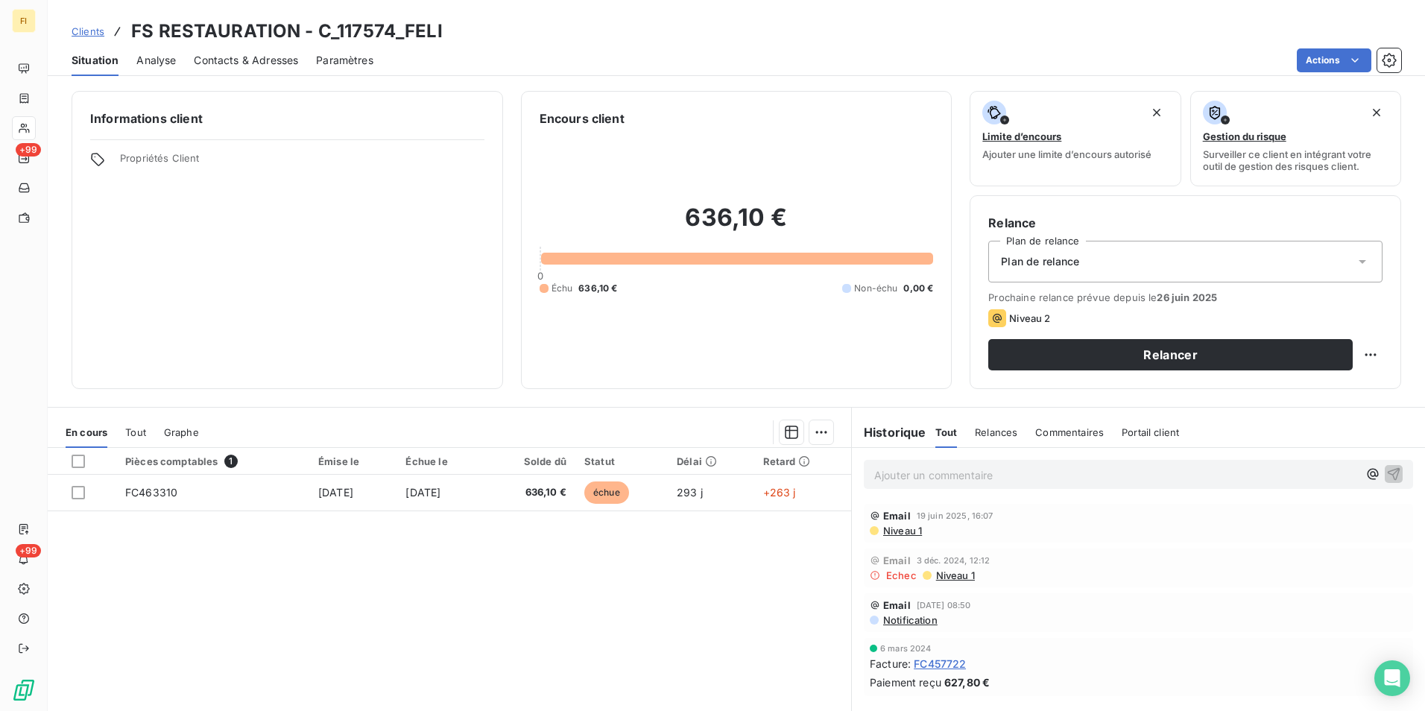
click at [100, 31] on span "Clients" at bounding box center [88, 31] width 33 height 12
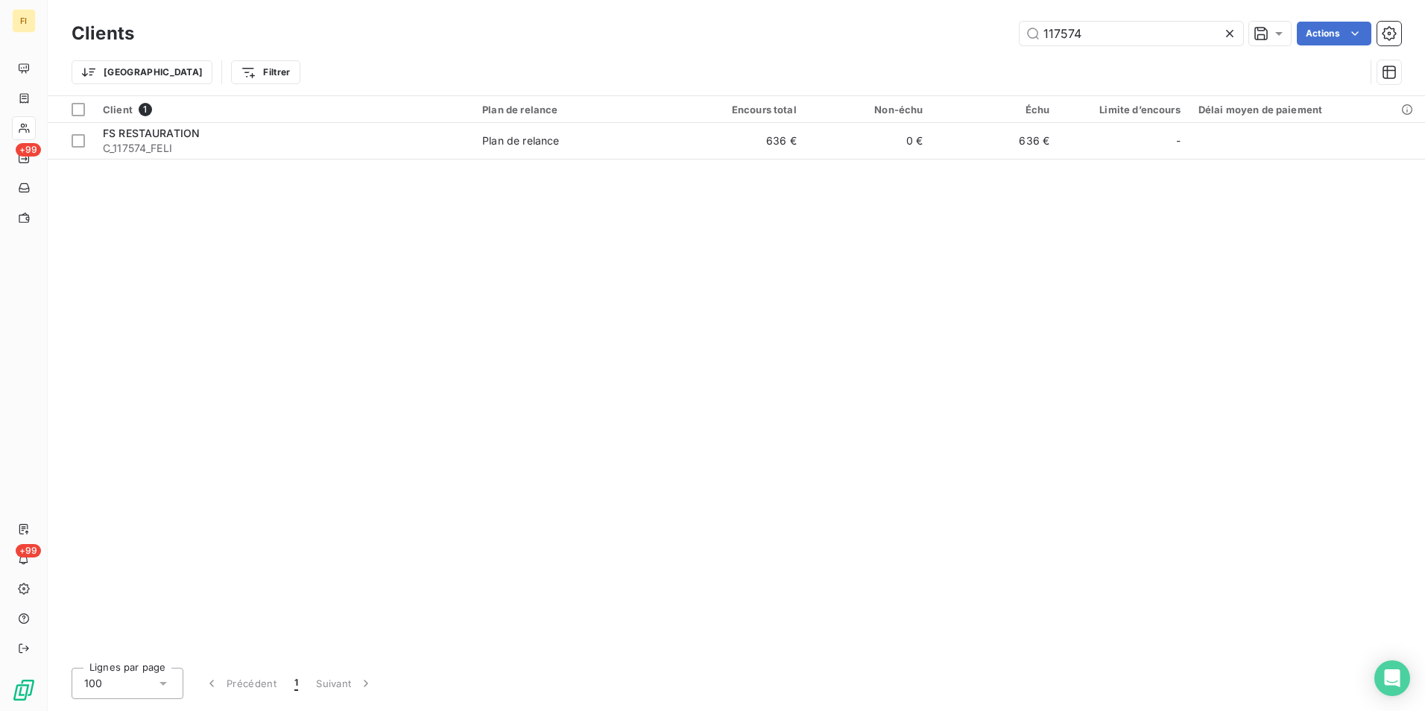
drag, startPoint x: 1104, startPoint y: 26, endPoint x: 667, endPoint y: 49, distance: 438.2
click at [866, 42] on div "117574 Actions" at bounding box center [777, 34] width 1250 height 24
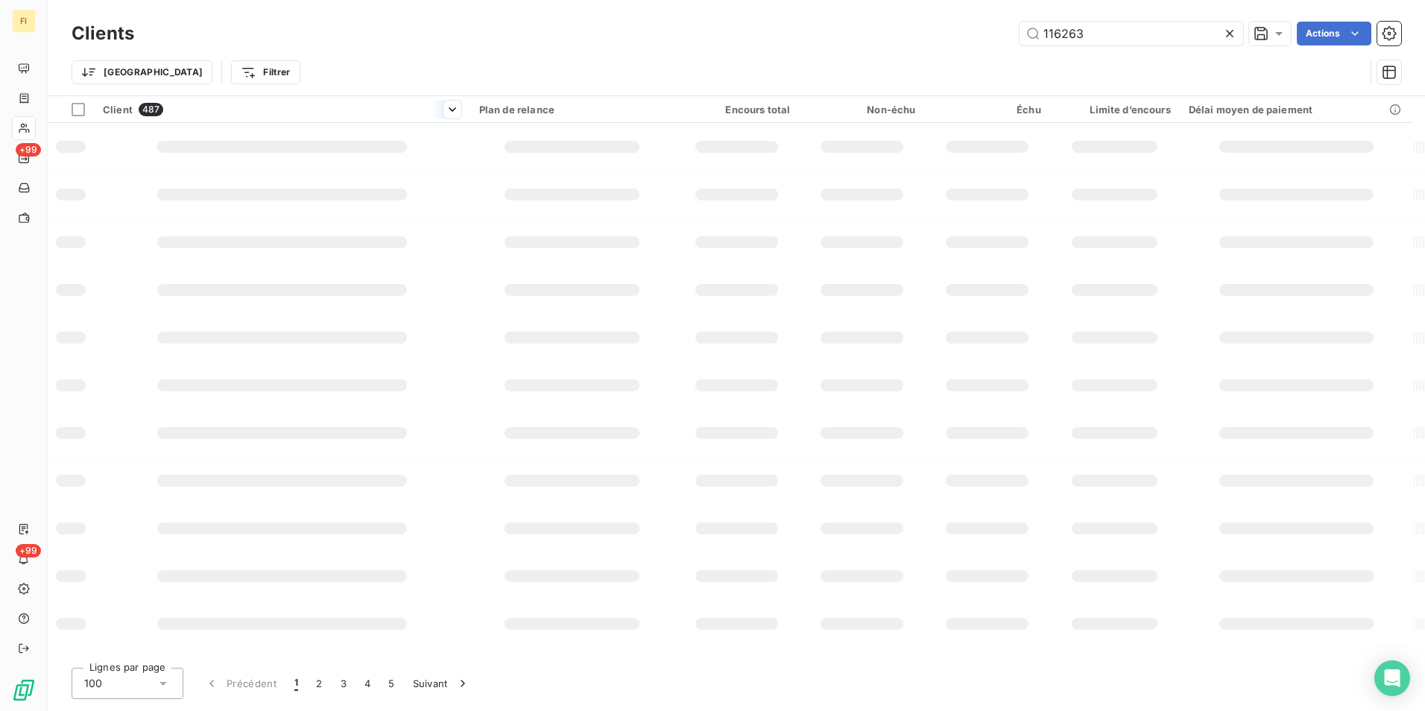
type input "116263"
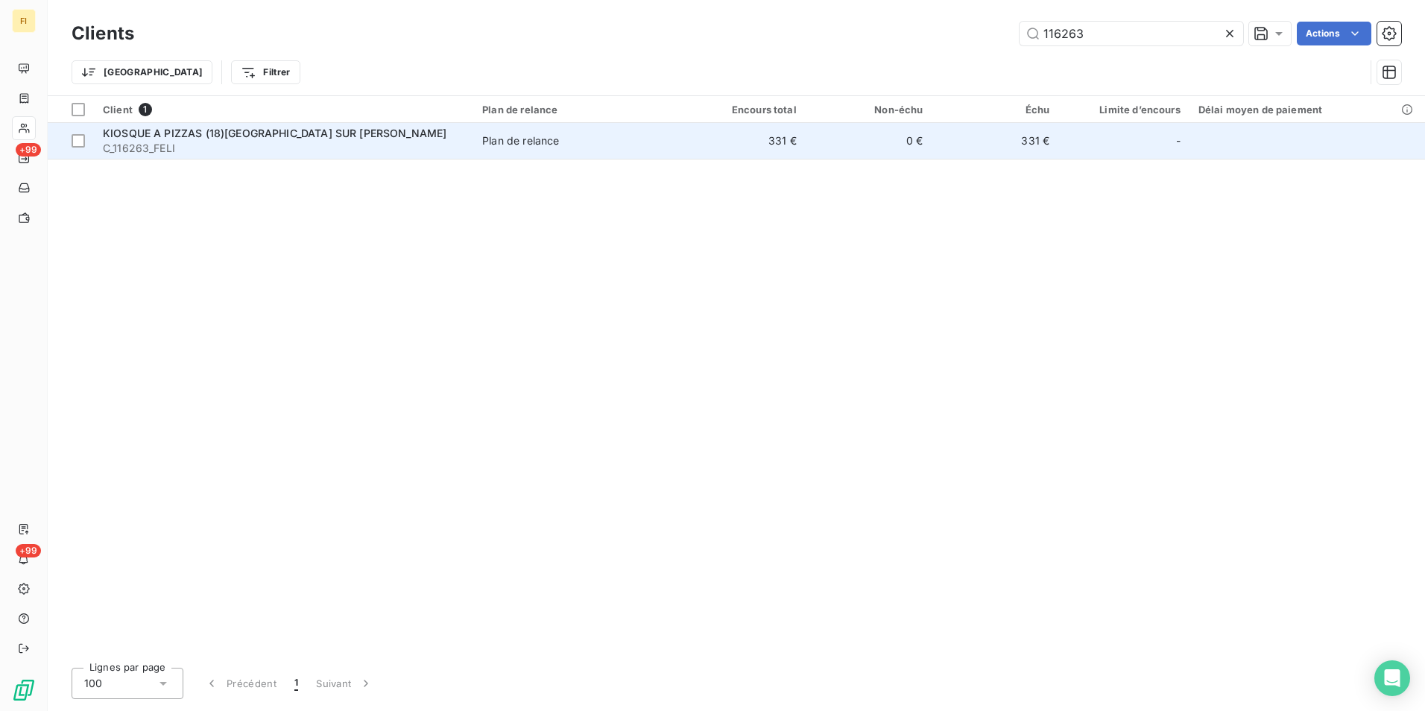
click at [715, 135] on td "331 €" at bounding box center [742, 141] width 127 height 36
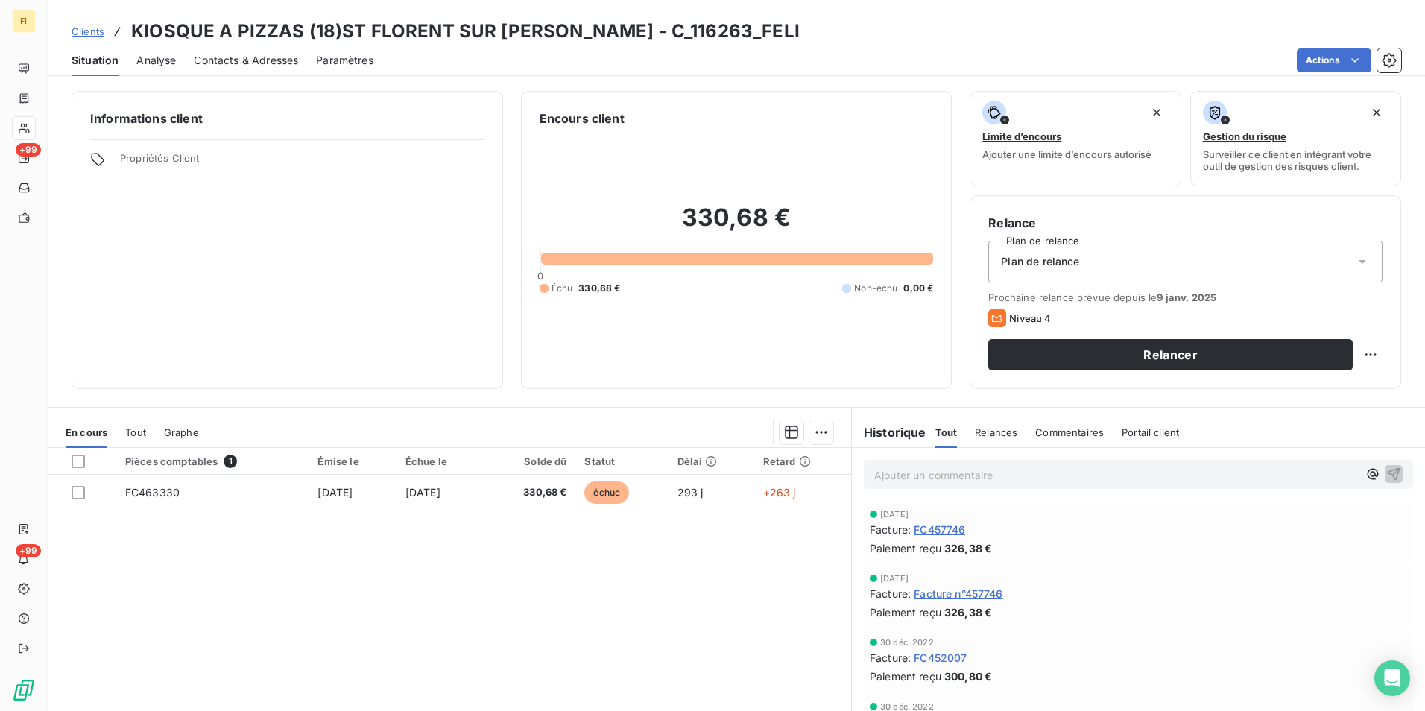
click at [98, 24] on link "Clients" at bounding box center [88, 31] width 33 height 15
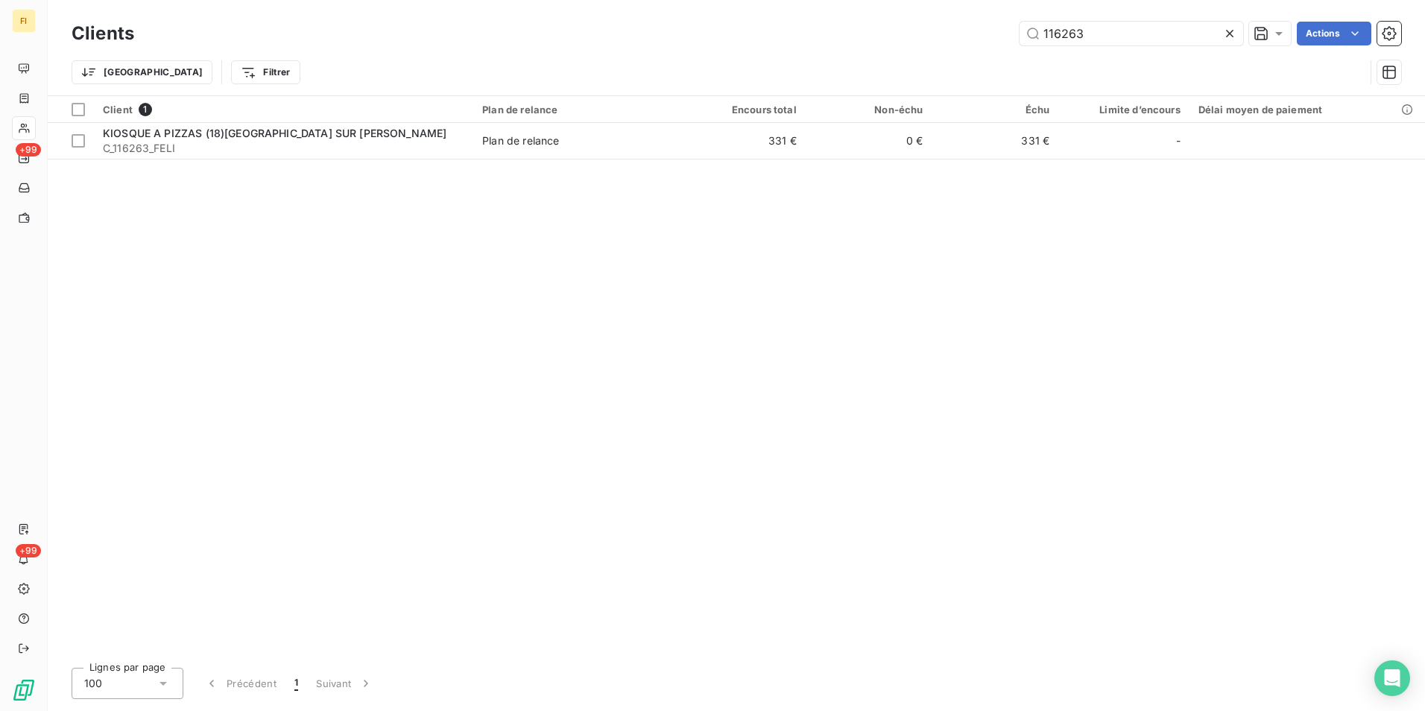
drag, startPoint x: 1097, startPoint y: 37, endPoint x: 661, endPoint y: 23, distance: 436.4
click at [904, 37] on div "116263 Actions" at bounding box center [777, 34] width 1250 height 24
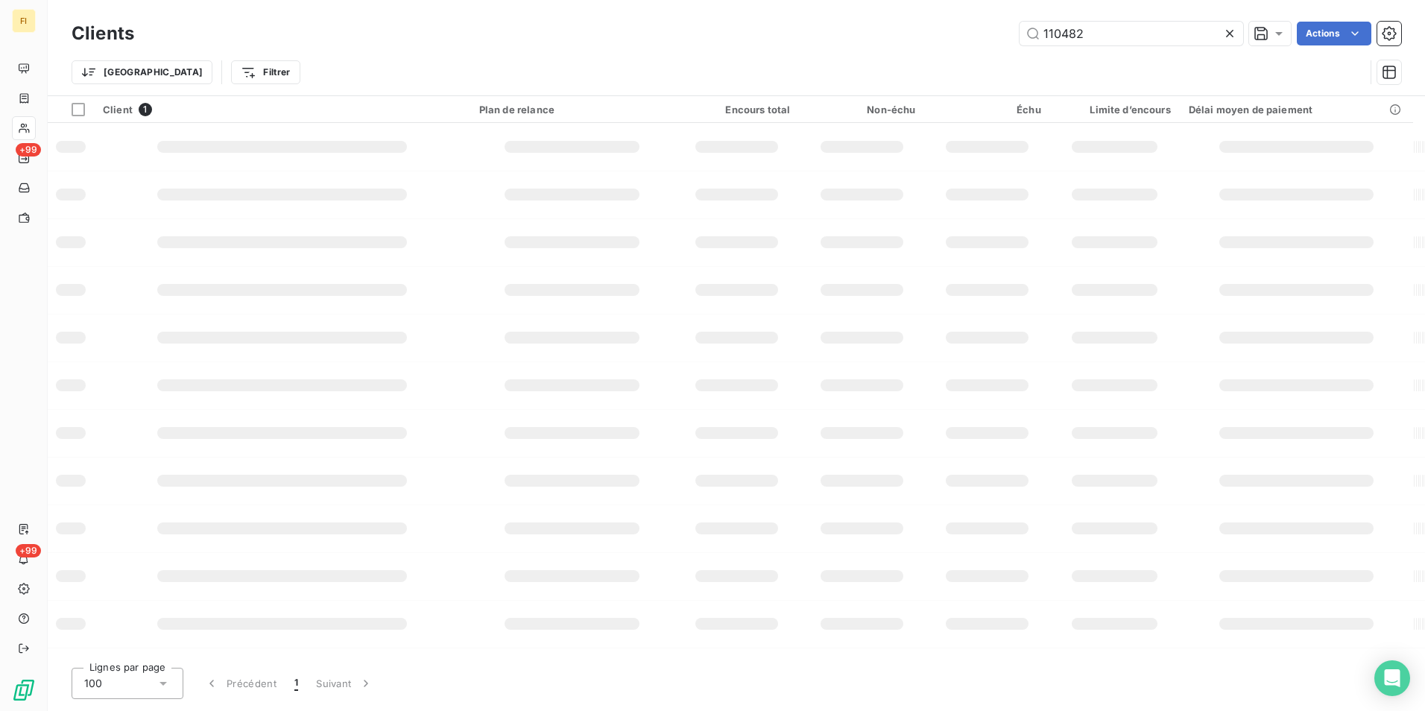
type input "110482"
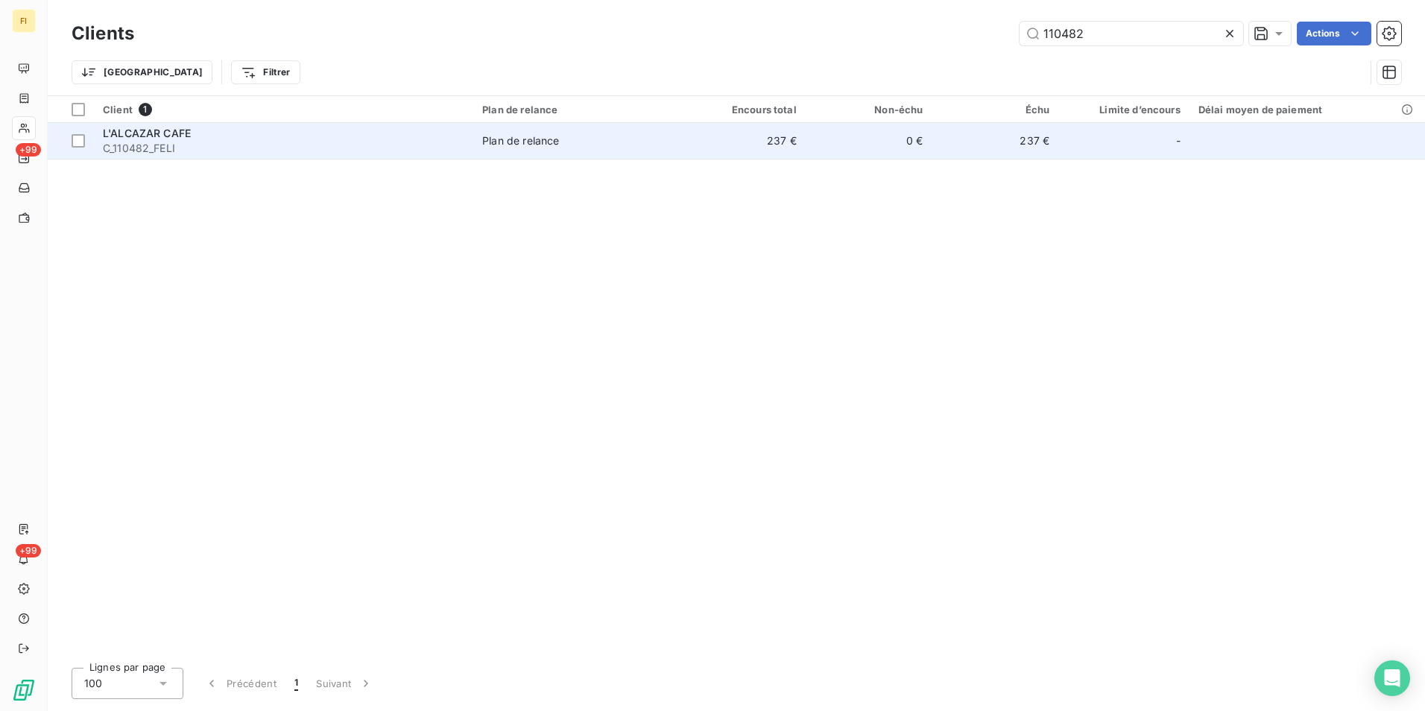
click at [830, 147] on td "0 €" at bounding box center [869, 141] width 127 height 36
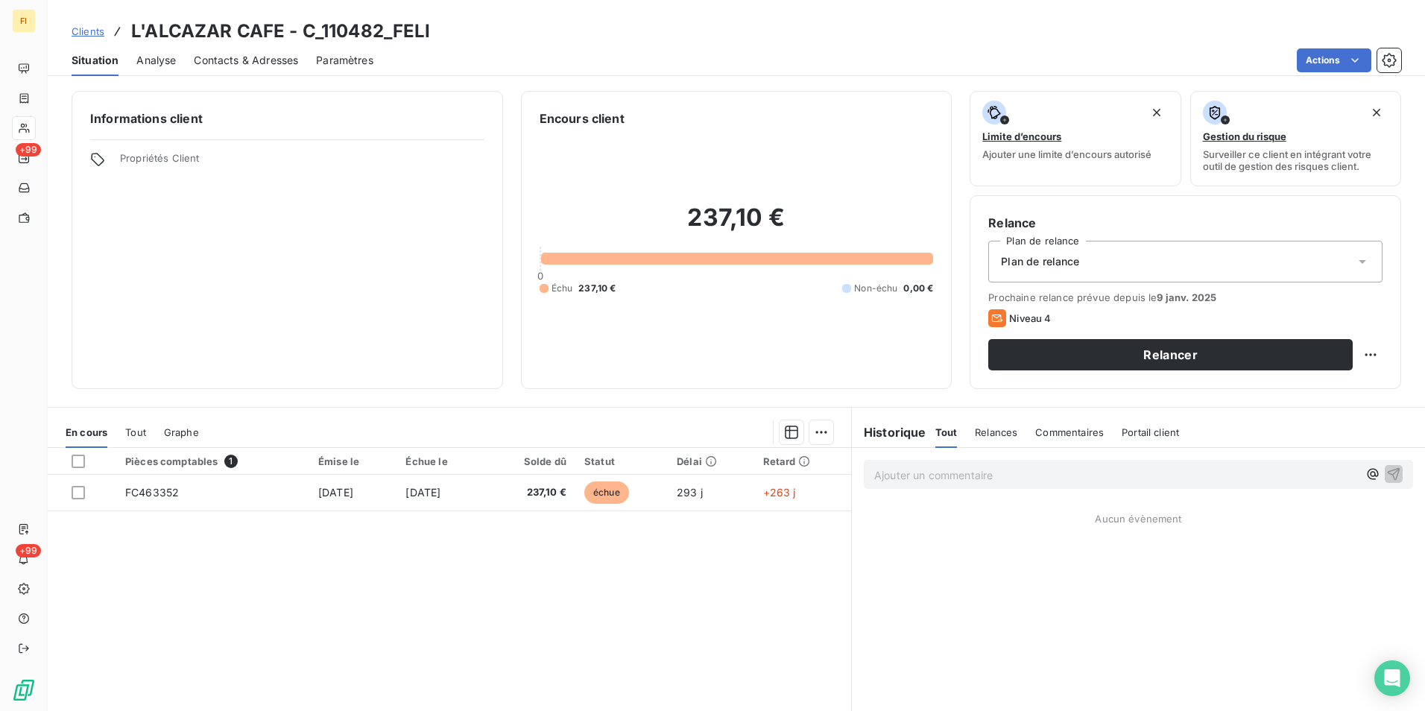
click at [292, 61] on span "Contacts & Adresses" at bounding box center [246, 60] width 104 height 15
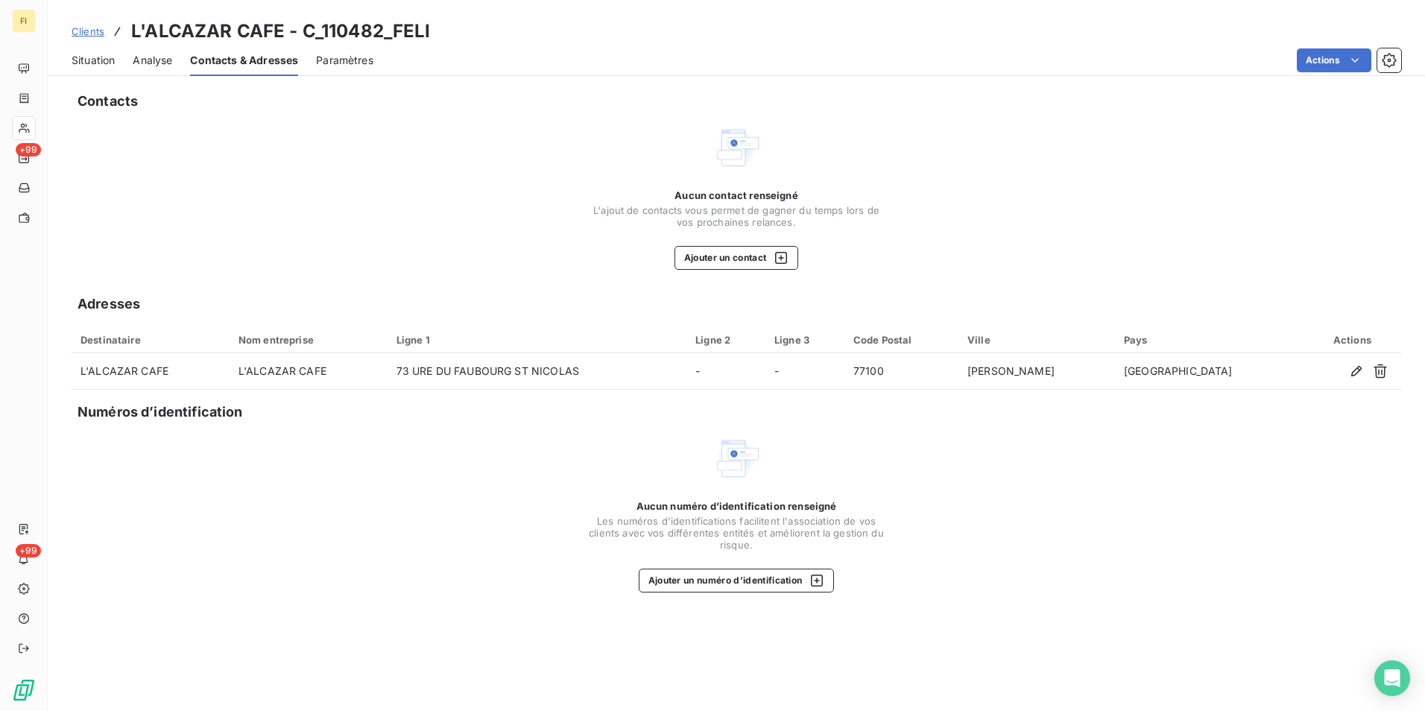
click at [102, 59] on span "Situation" at bounding box center [93, 60] width 43 height 15
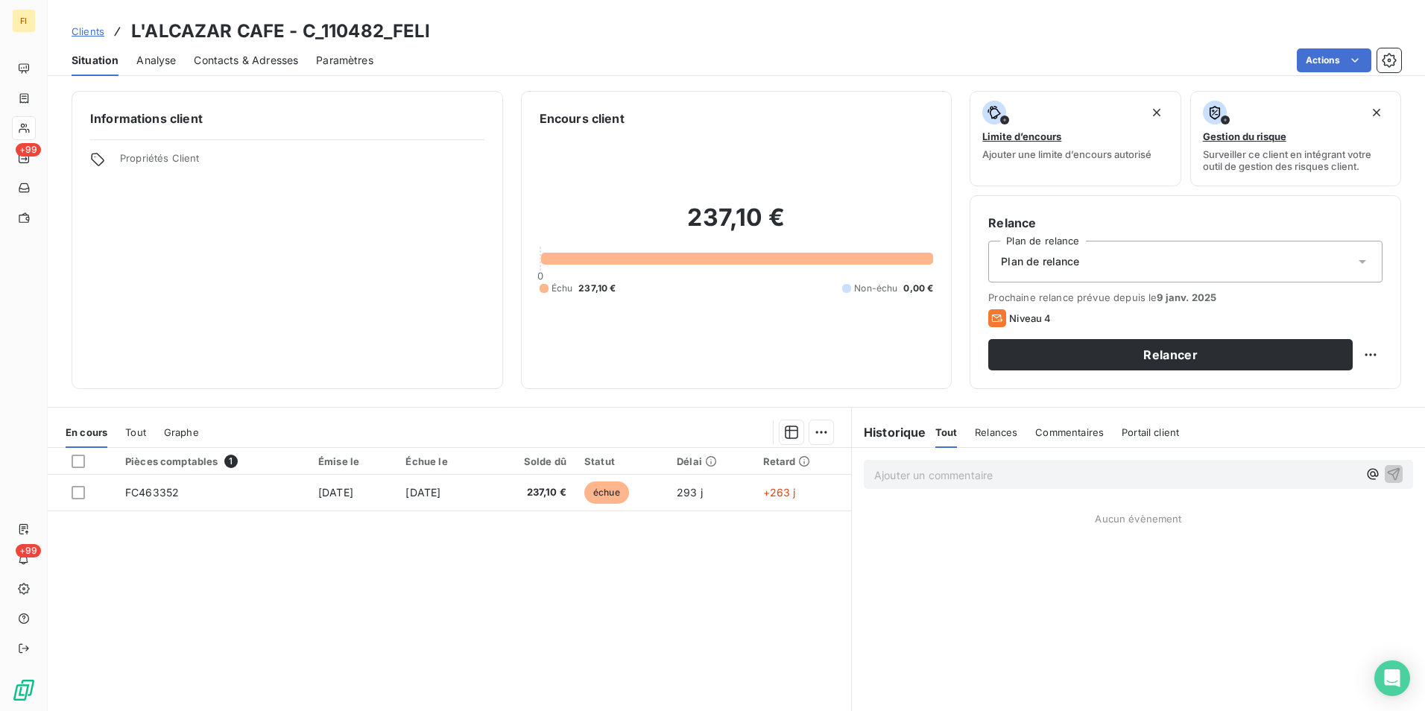
click at [89, 28] on span "Clients" at bounding box center [88, 31] width 33 height 12
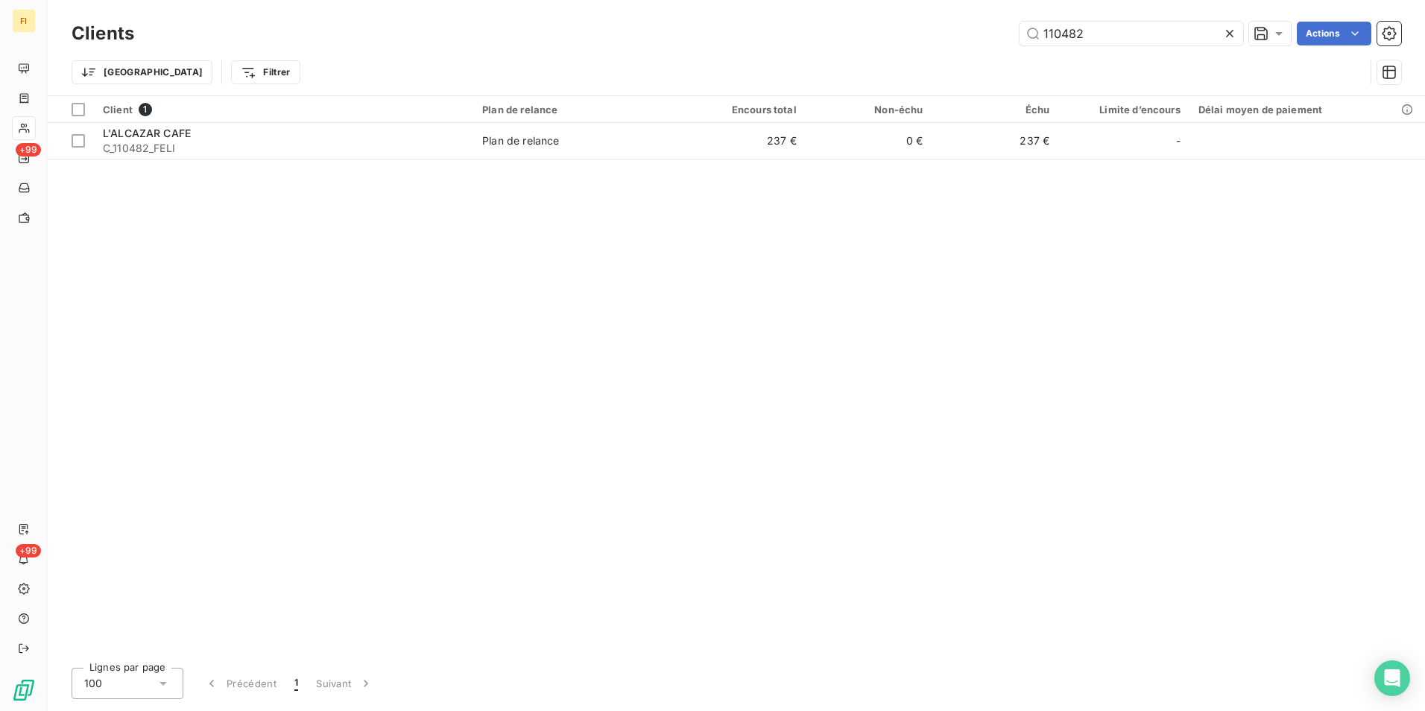
drag, startPoint x: 978, startPoint y: 43, endPoint x: 754, endPoint y: 87, distance: 228.7
click at [909, 54] on div "Clients 110482 Actions Trier Filtrer" at bounding box center [737, 57] width 1330 height 78
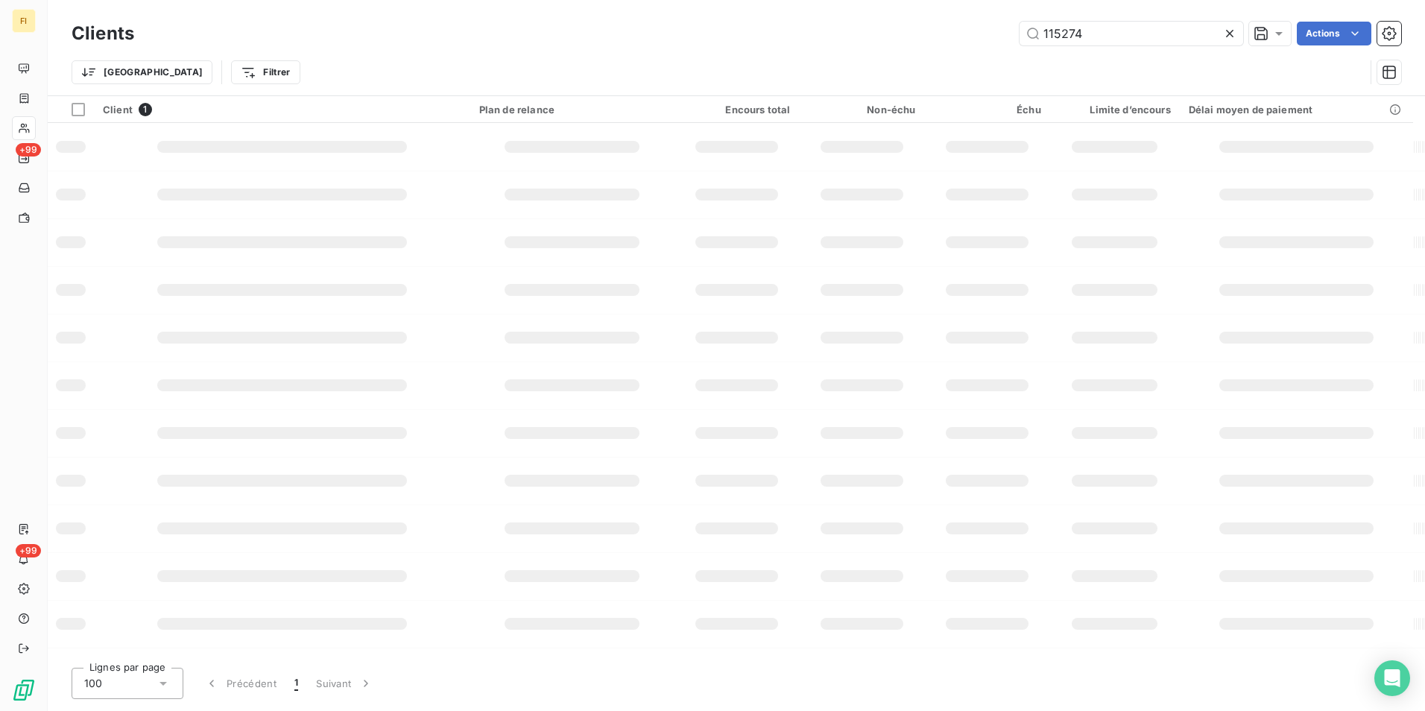
type input "115274"
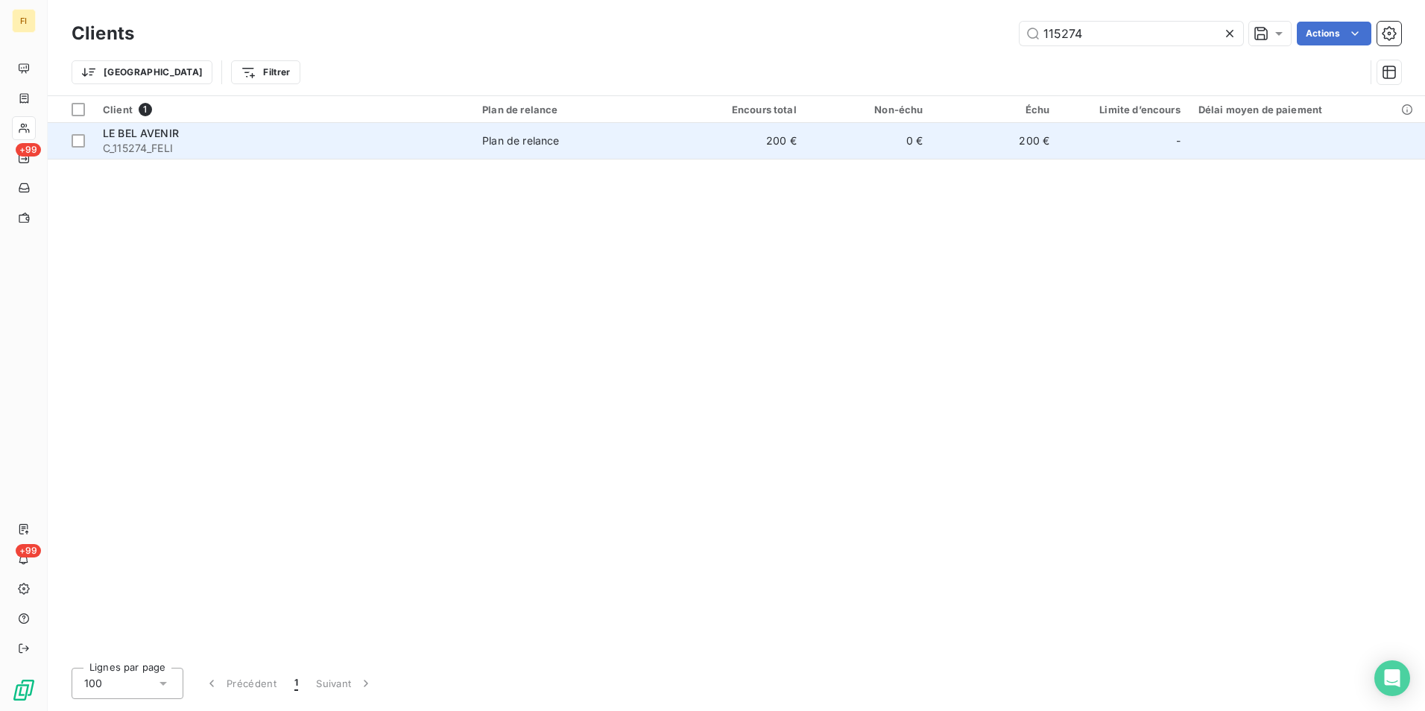
click at [676, 151] on td "Plan de relance" at bounding box center [576, 141] width 206 height 36
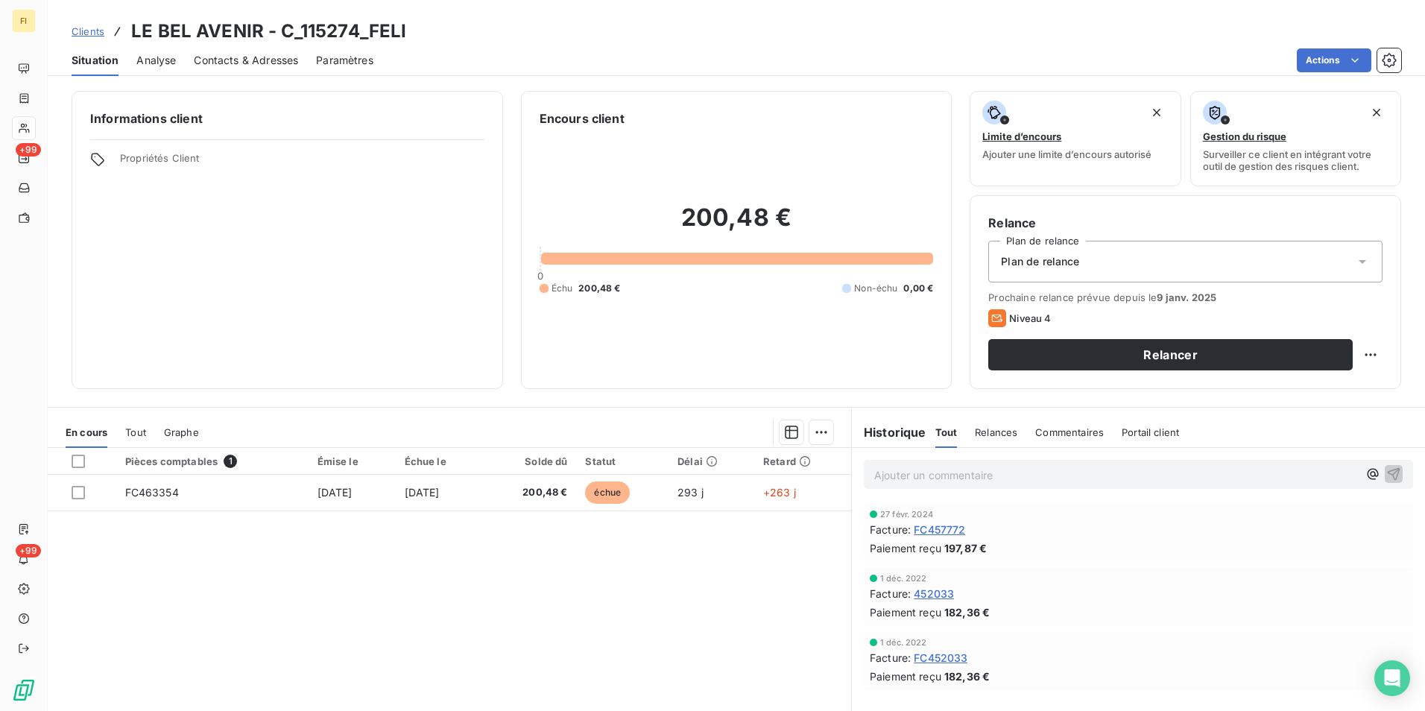
click at [276, 59] on span "Contacts & Adresses" at bounding box center [246, 60] width 104 height 15
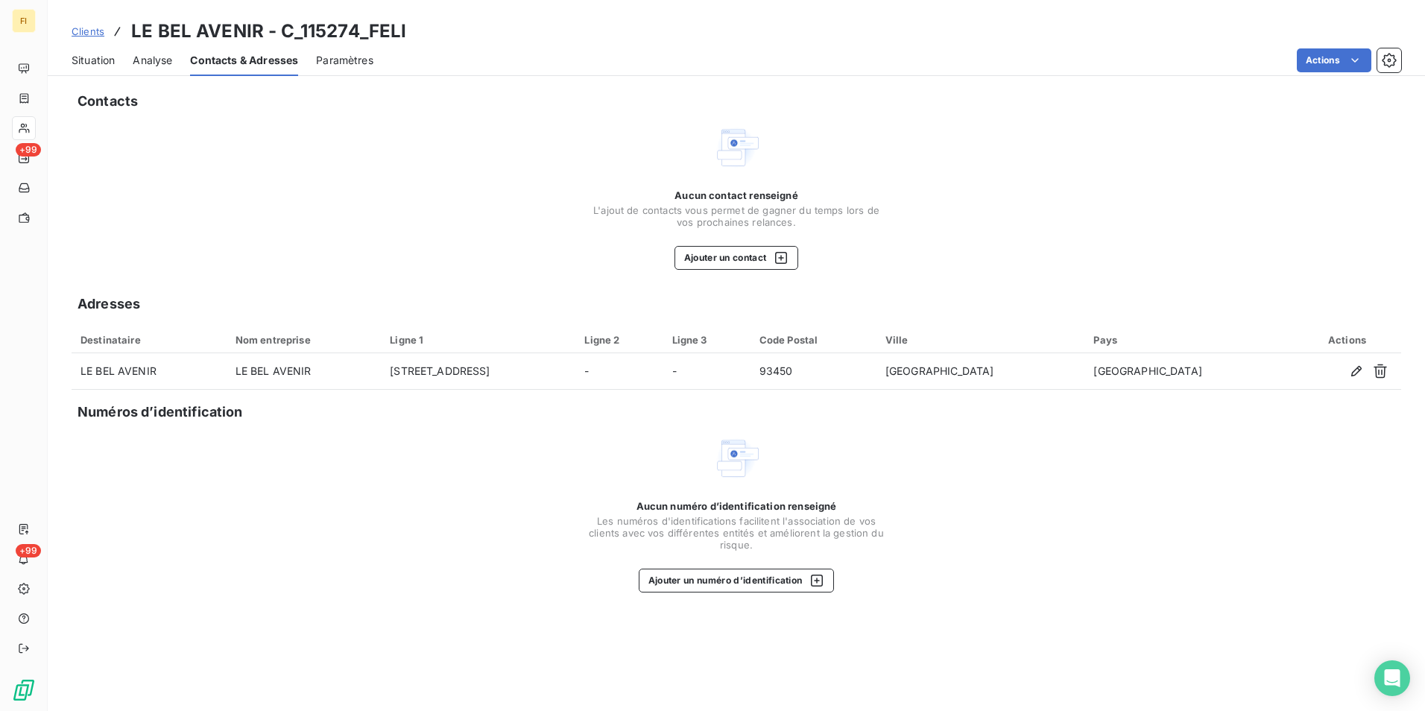
click at [89, 31] on span "Clients" at bounding box center [88, 31] width 33 height 12
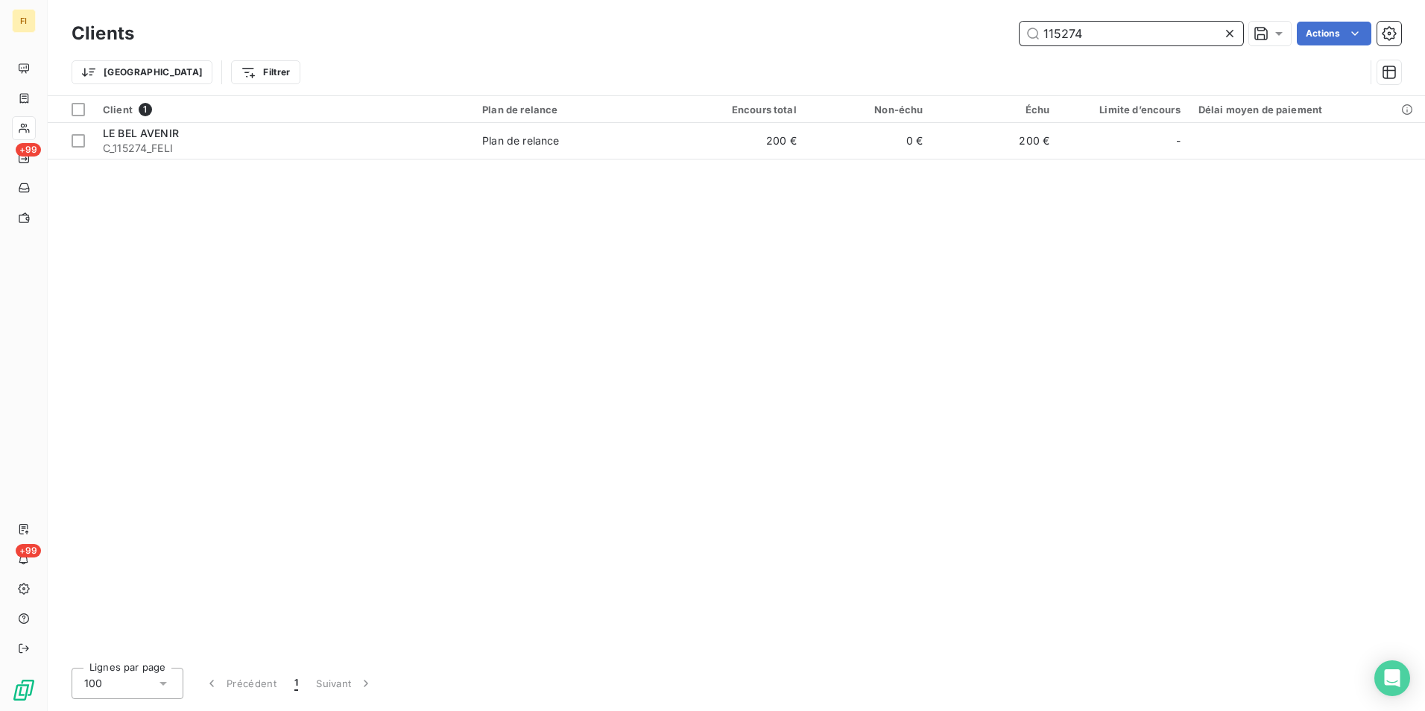
drag, startPoint x: 1116, startPoint y: 32, endPoint x: 743, endPoint y: 68, distance: 375.2
click at [882, 40] on div "115274 Actions" at bounding box center [777, 34] width 1250 height 24
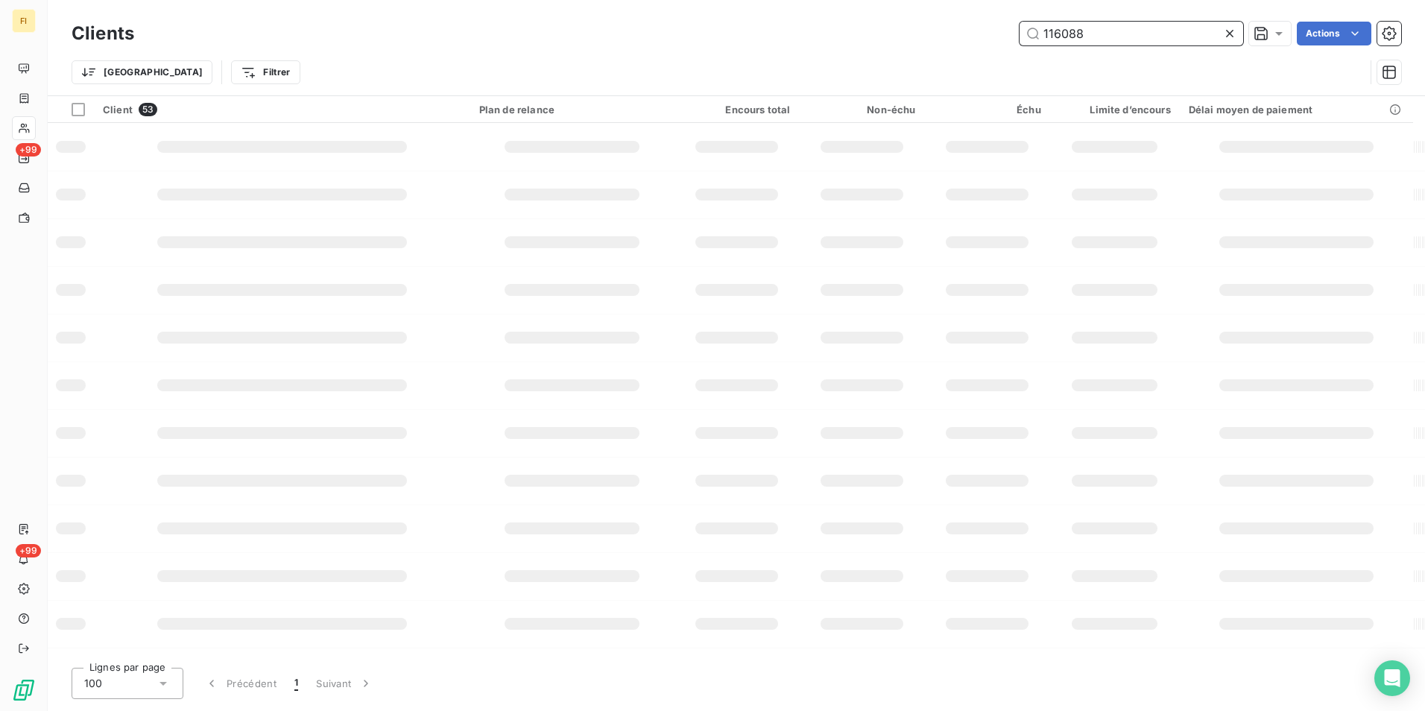
type input "116088"
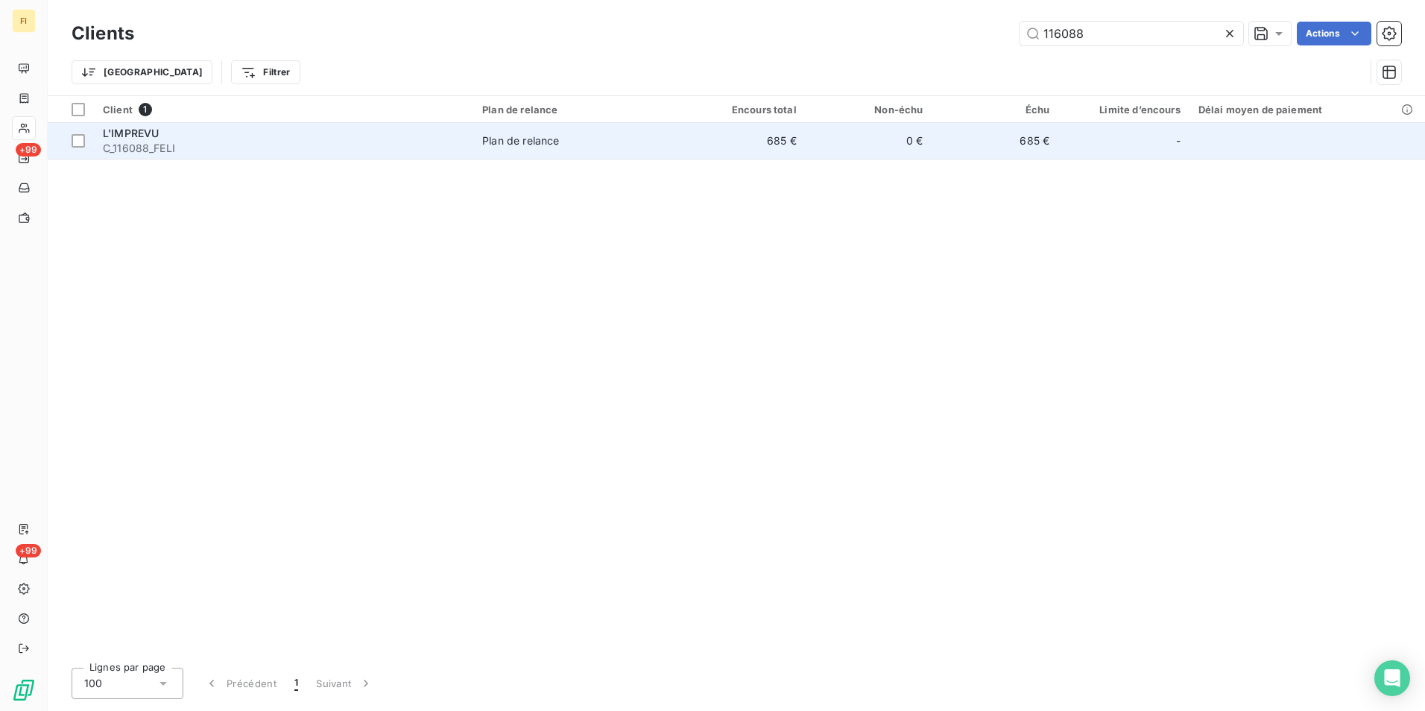
click at [763, 139] on td "685 €" at bounding box center [742, 141] width 127 height 36
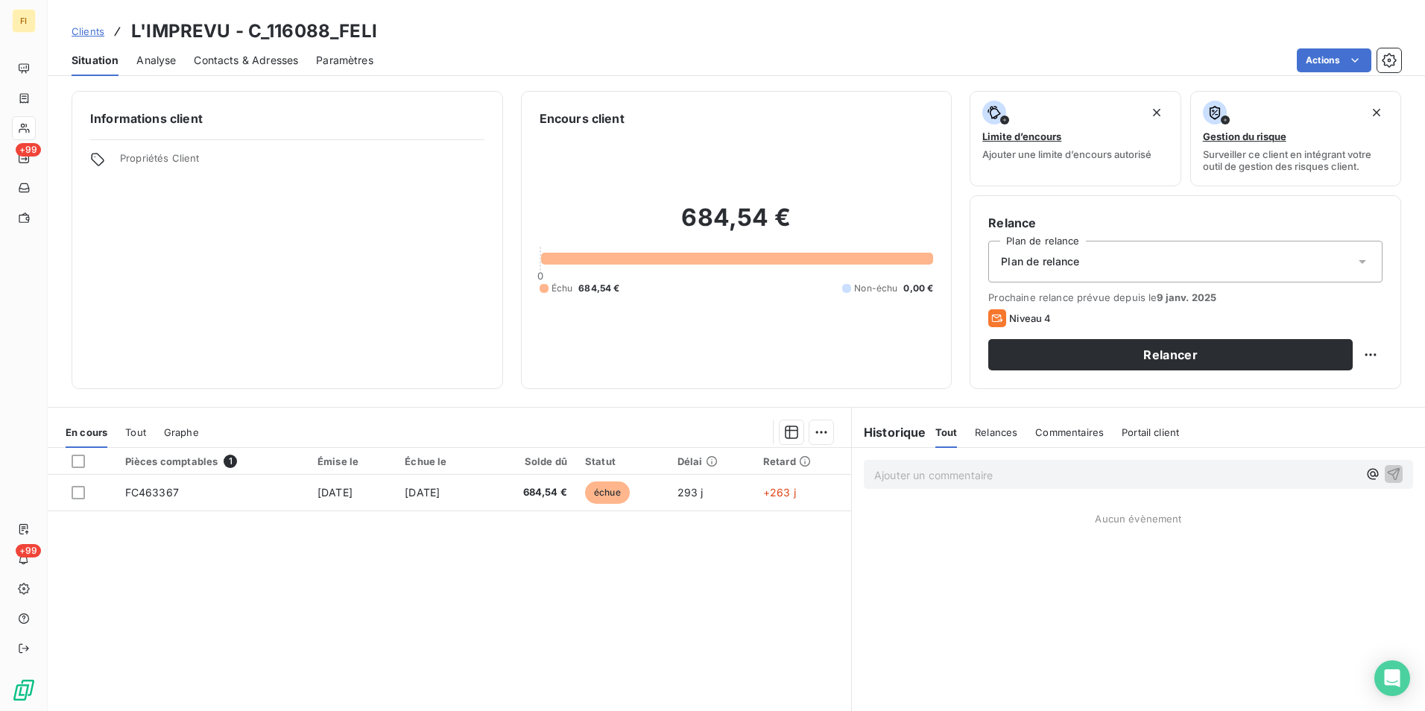
click at [250, 65] on span "Contacts & Adresses" at bounding box center [246, 60] width 104 height 15
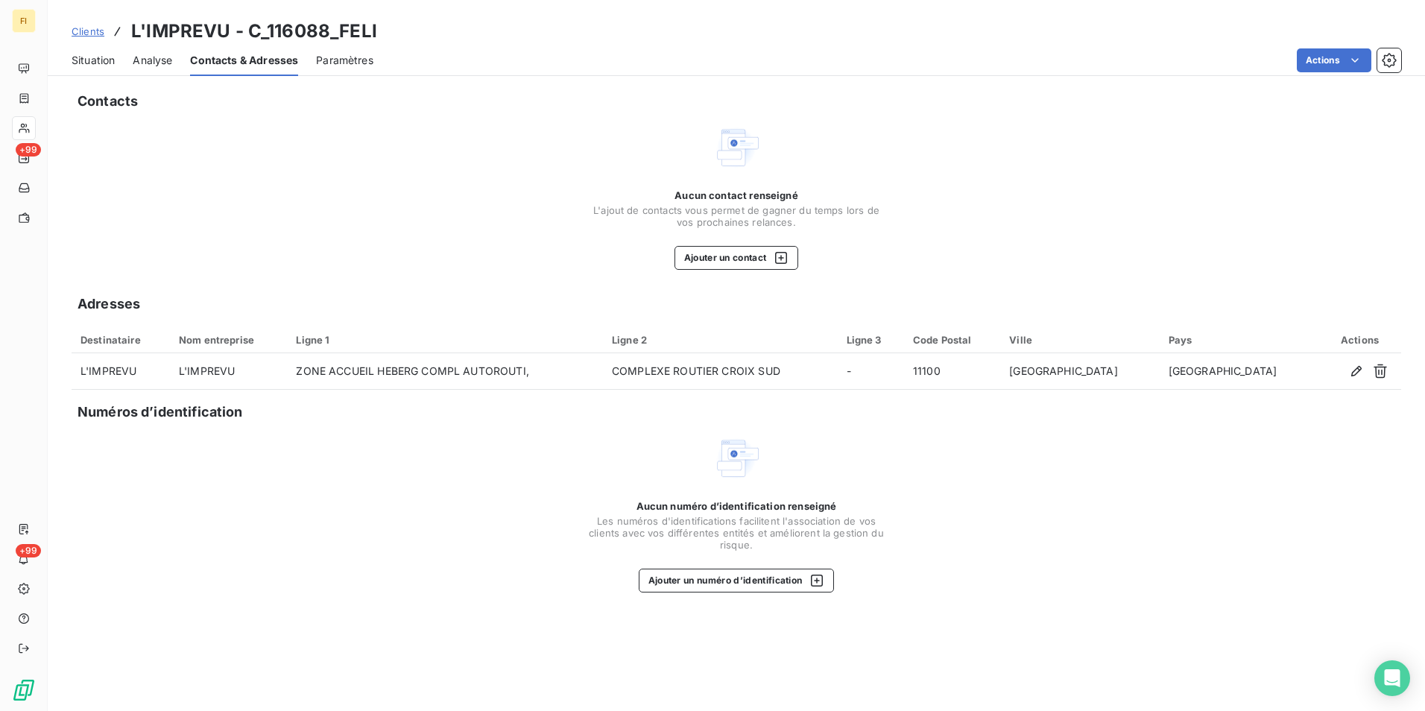
click at [108, 60] on span "Situation" at bounding box center [93, 60] width 43 height 15
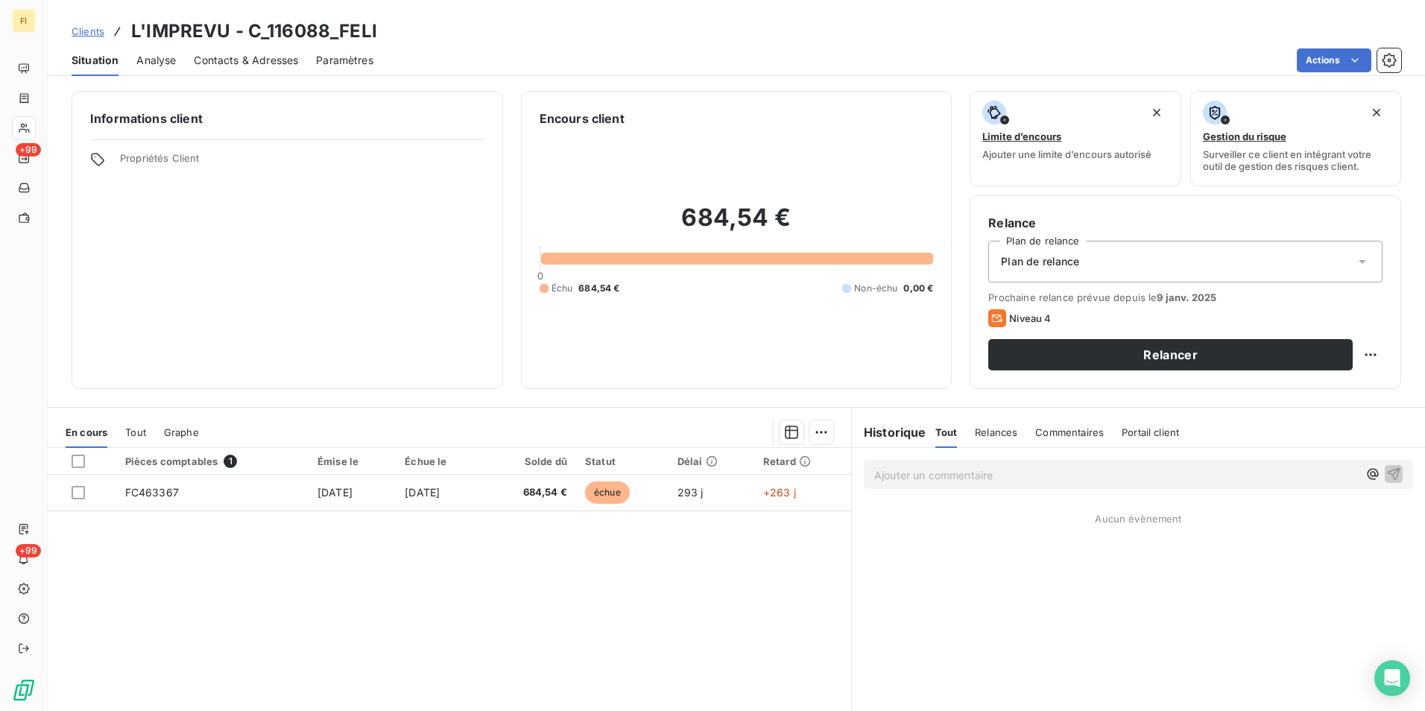
click at [95, 26] on span "Clients" at bounding box center [88, 31] width 33 height 12
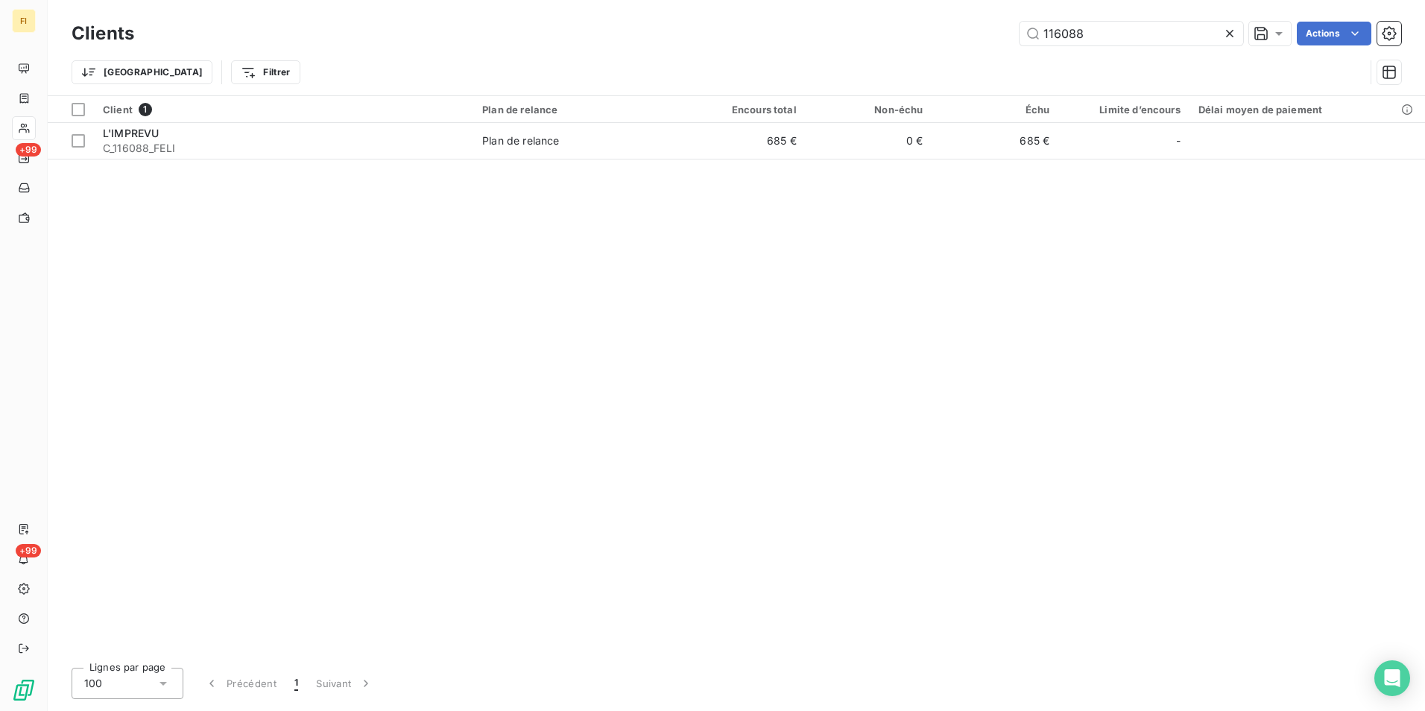
drag, startPoint x: 1094, startPoint y: 29, endPoint x: 814, endPoint y: 40, distance: 279.8
click at [851, 37] on div "116088 Actions" at bounding box center [777, 34] width 1250 height 24
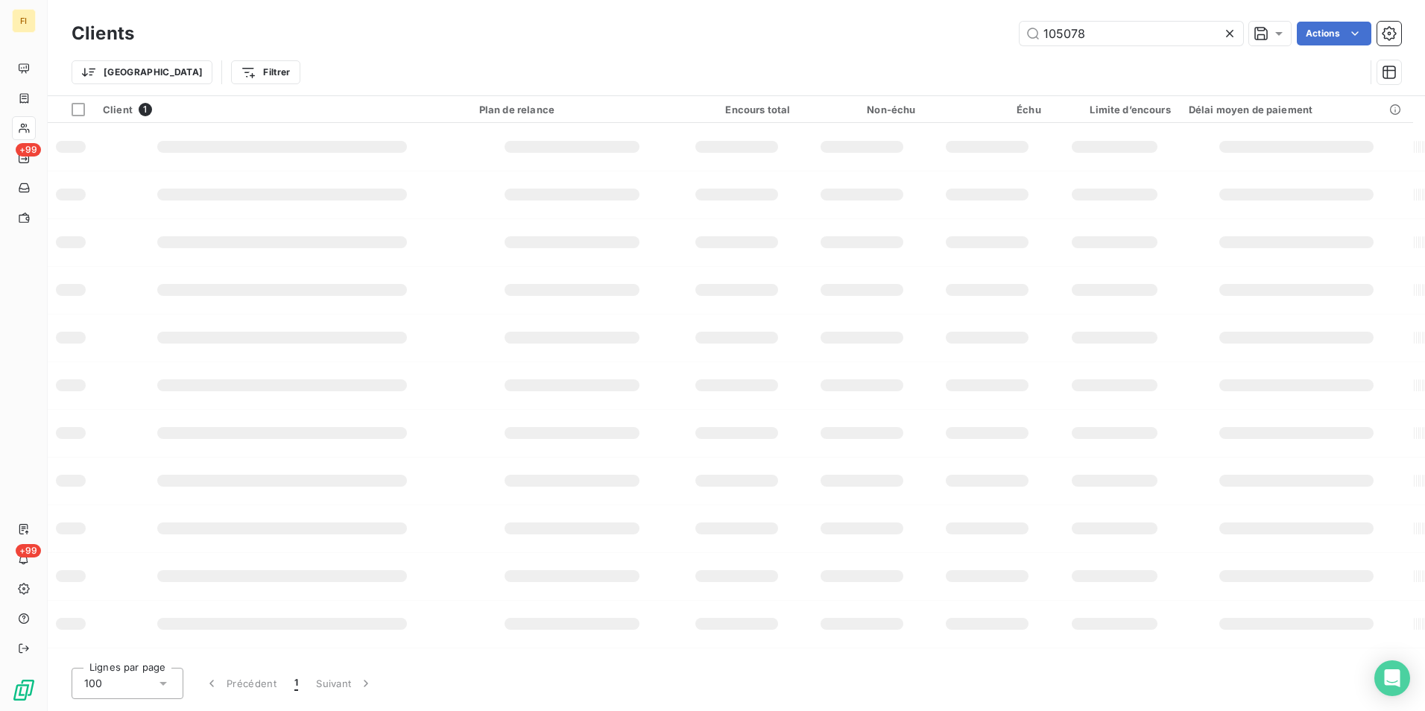
type input "105078"
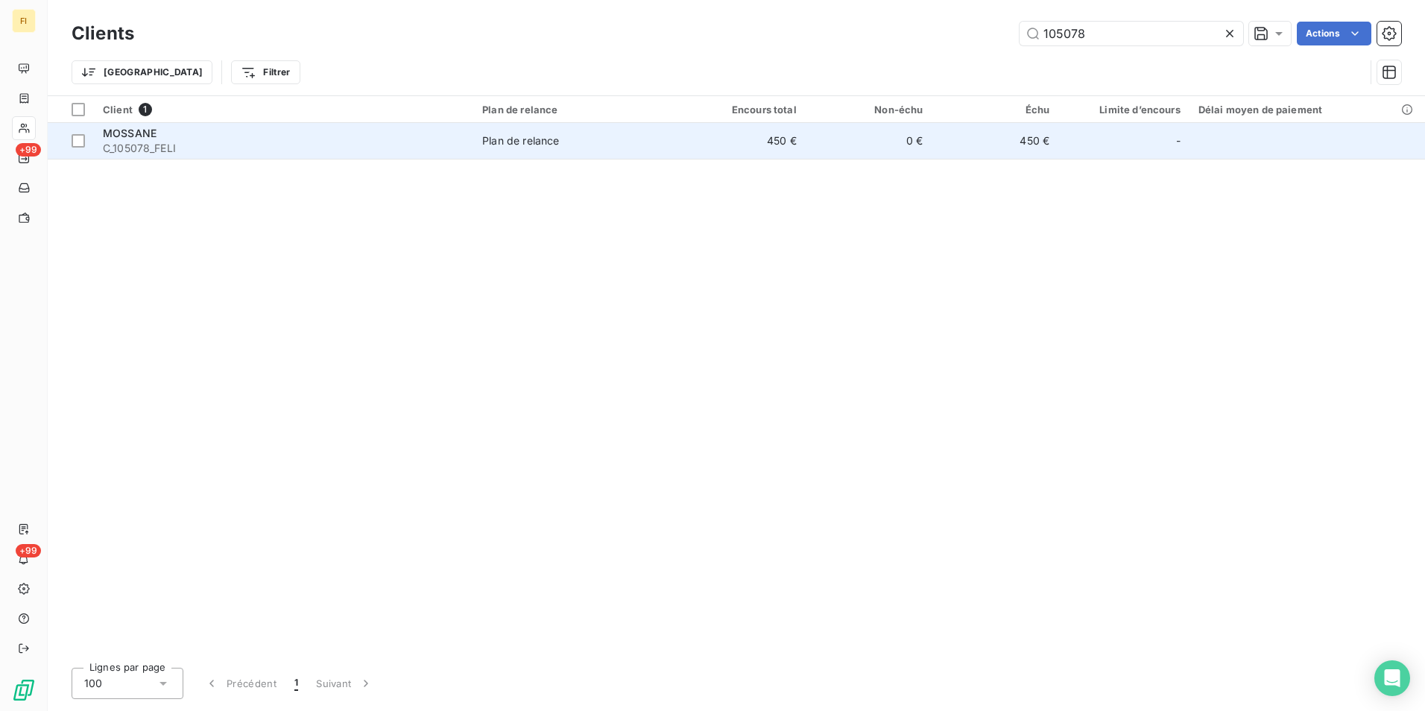
click at [812, 141] on td "0 €" at bounding box center [869, 141] width 127 height 36
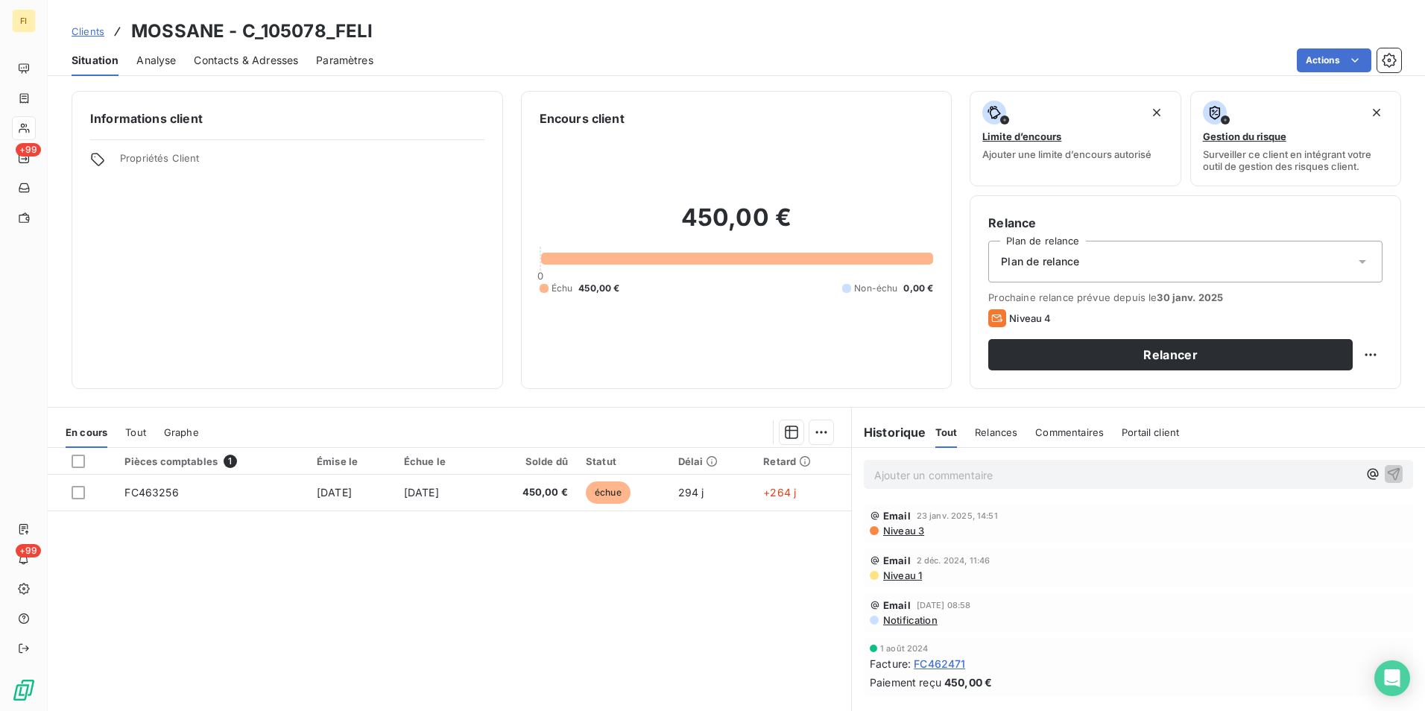
click at [86, 30] on span "Clients" at bounding box center [88, 31] width 33 height 12
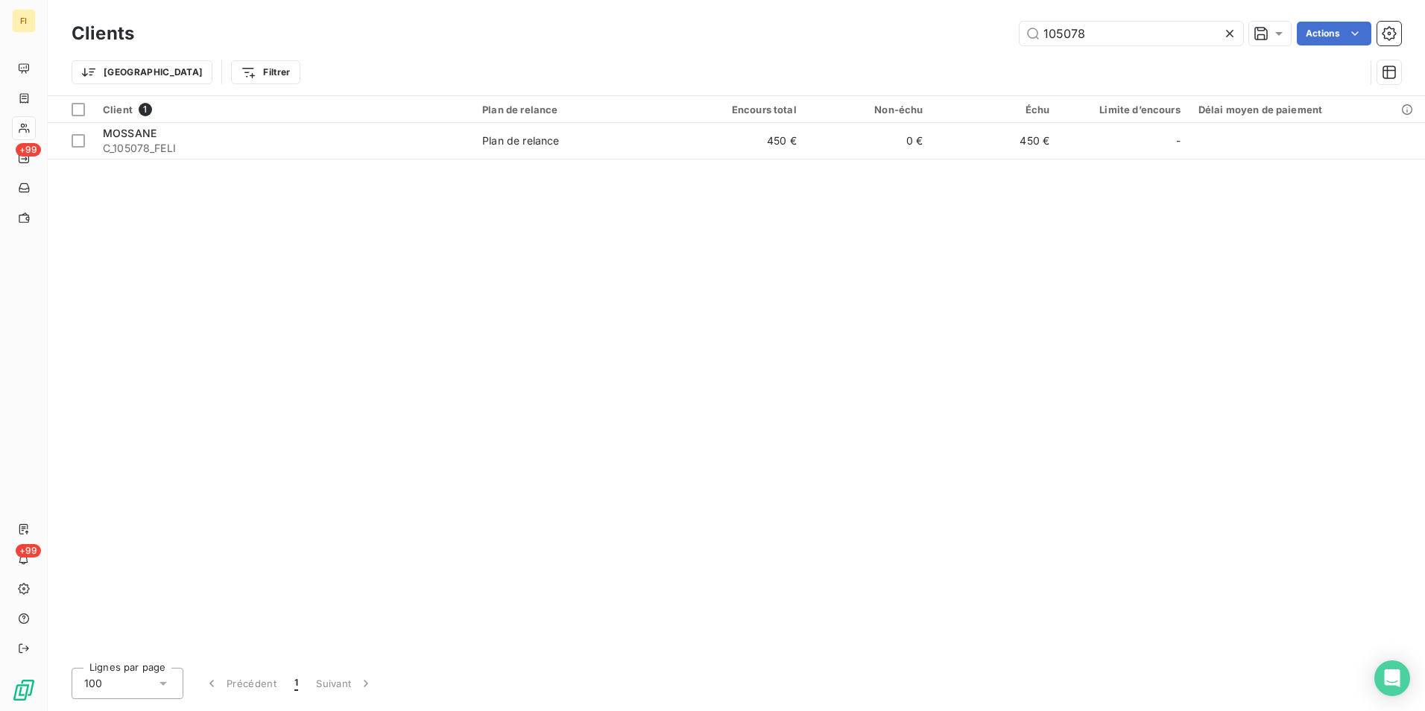
click at [819, 40] on div "105078 Actions" at bounding box center [777, 34] width 1250 height 24
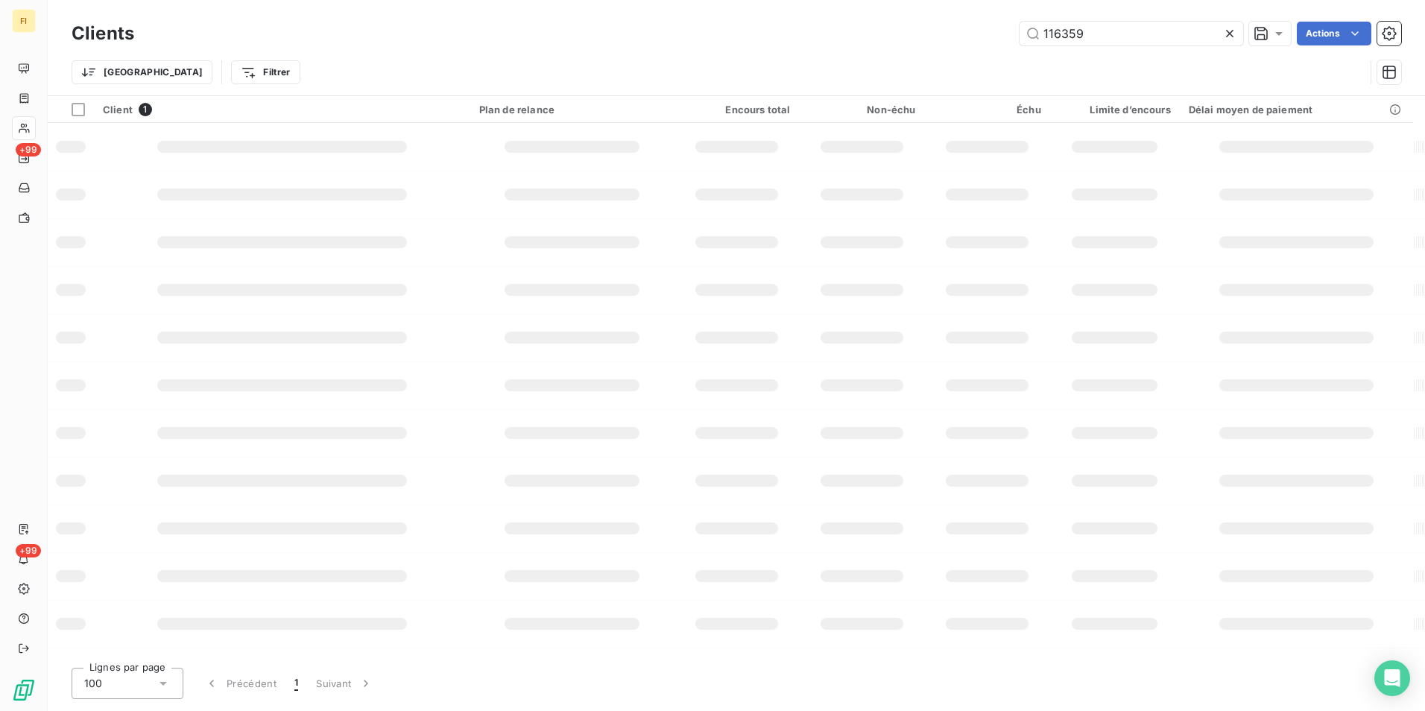
type input "116359"
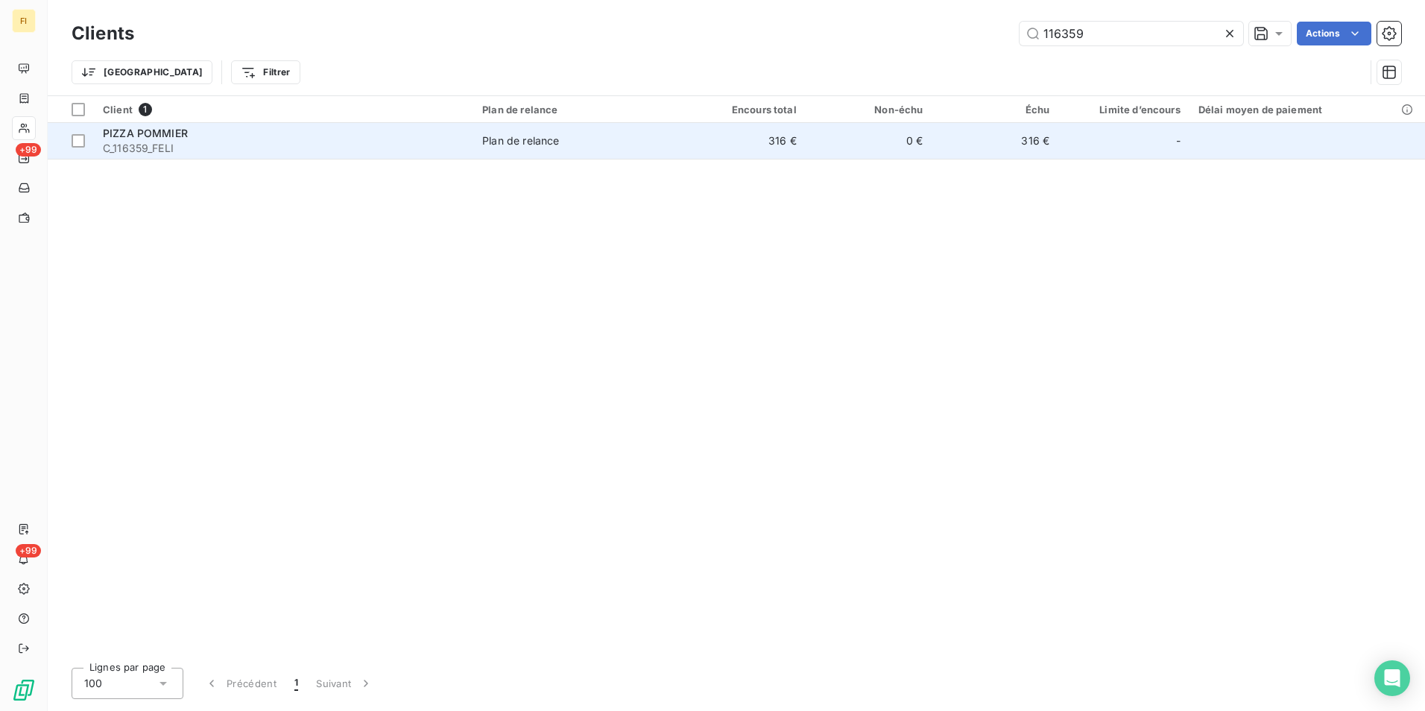
click at [739, 140] on td "316 €" at bounding box center [742, 141] width 127 height 36
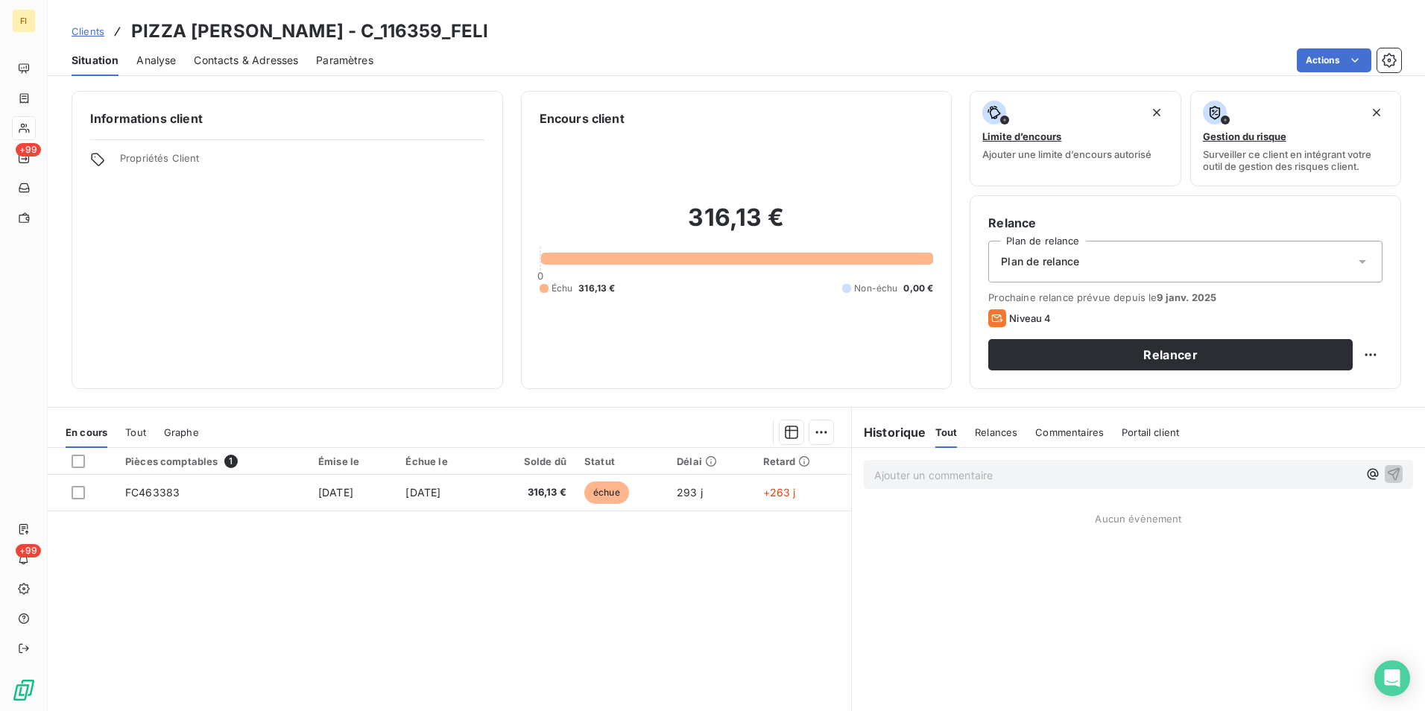
click at [251, 60] on span "Contacts & Adresses" at bounding box center [246, 60] width 104 height 15
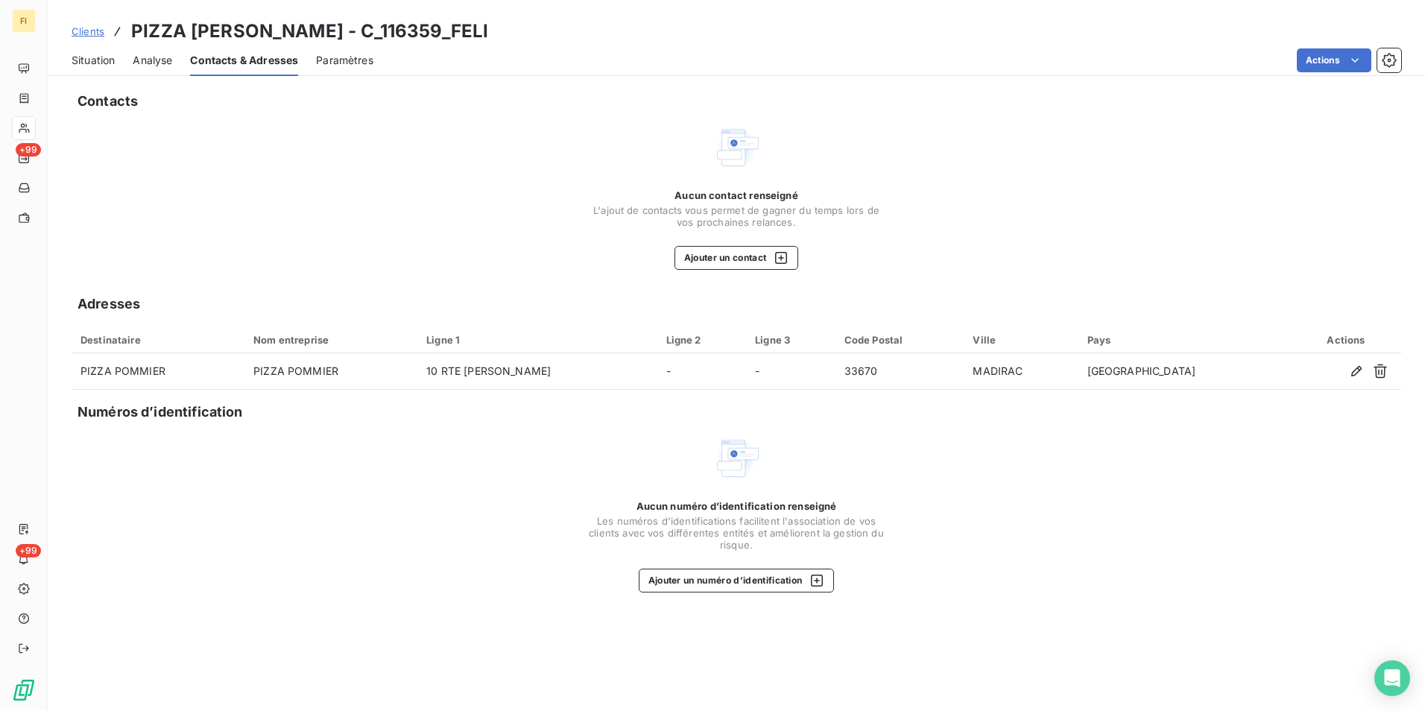
click at [107, 59] on span "Situation" at bounding box center [93, 60] width 43 height 15
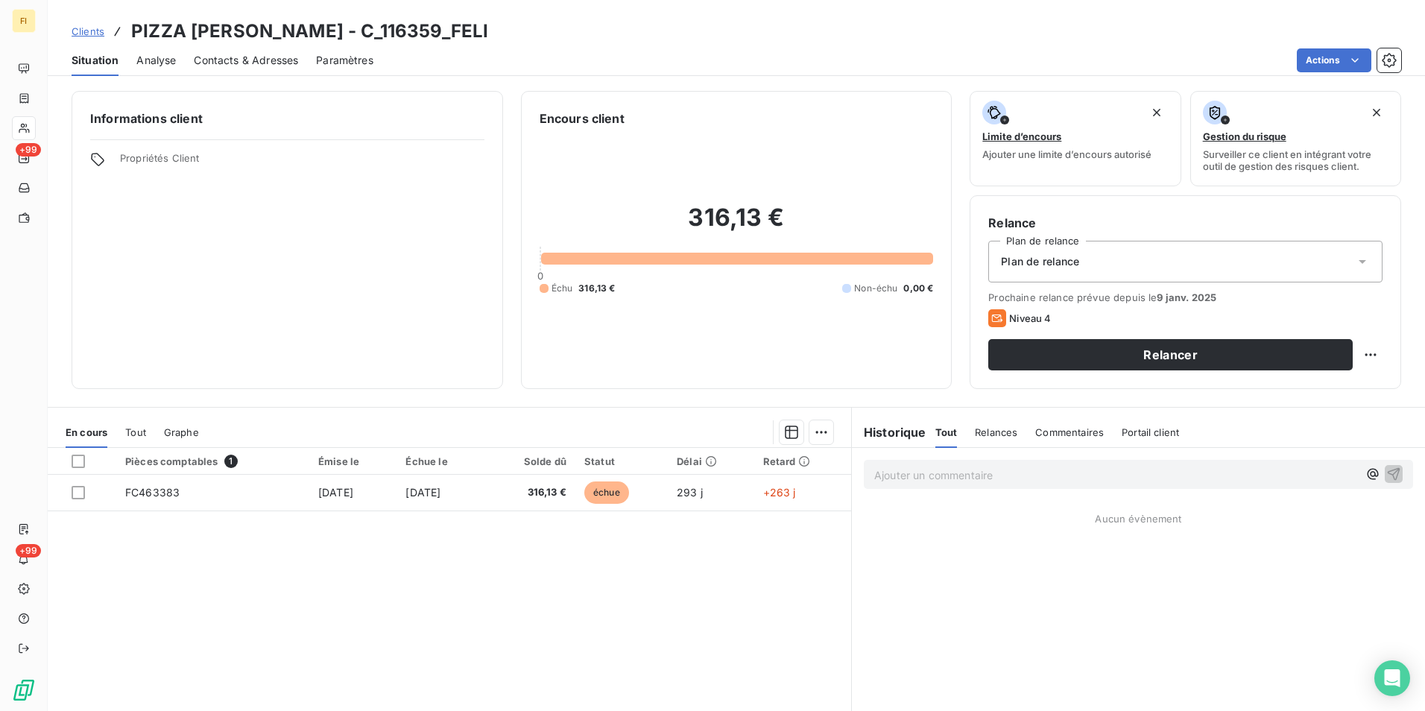
click at [88, 31] on span "Clients" at bounding box center [88, 31] width 33 height 12
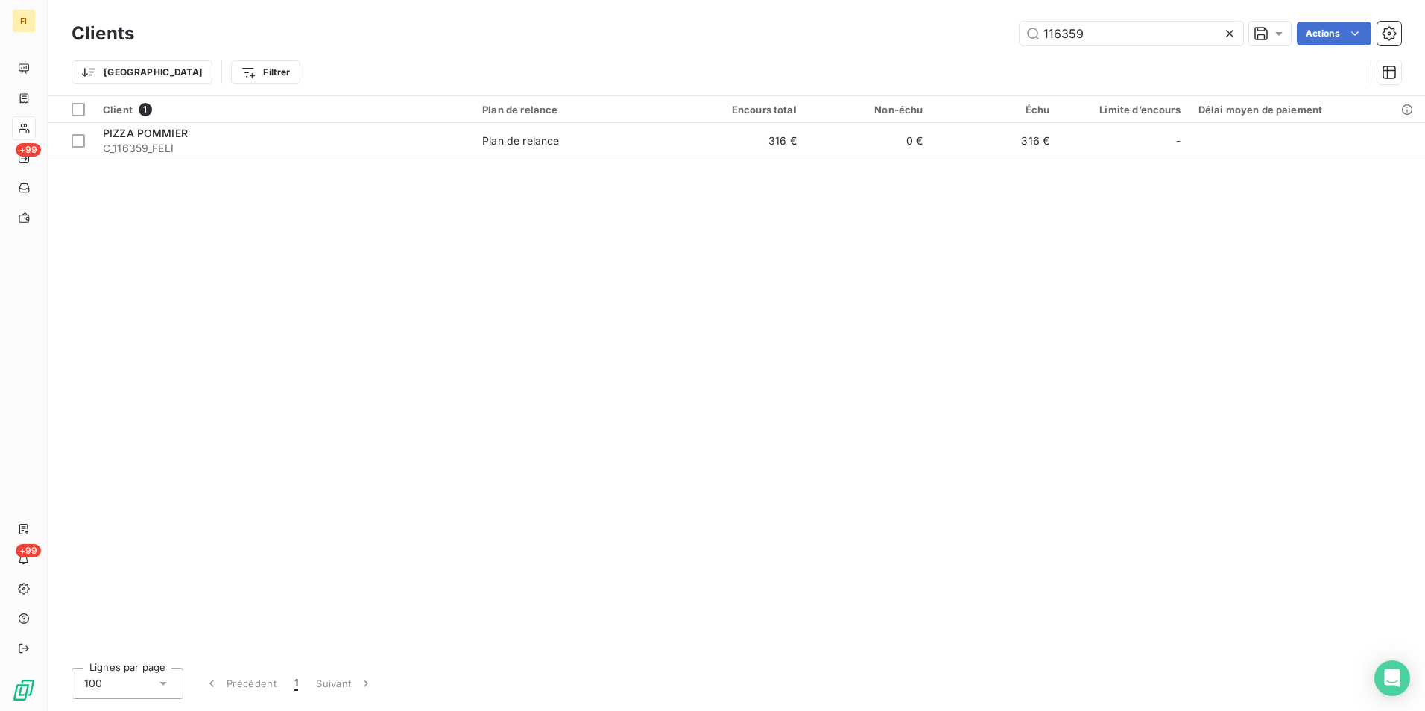
drag, startPoint x: 1117, startPoint y: 40, endPoint x: 749, endPoint y: 44, distance: 367.6
click at [834, 37] on div "116359 Actions" at bounding box center [777, 34] width 1250 height 24
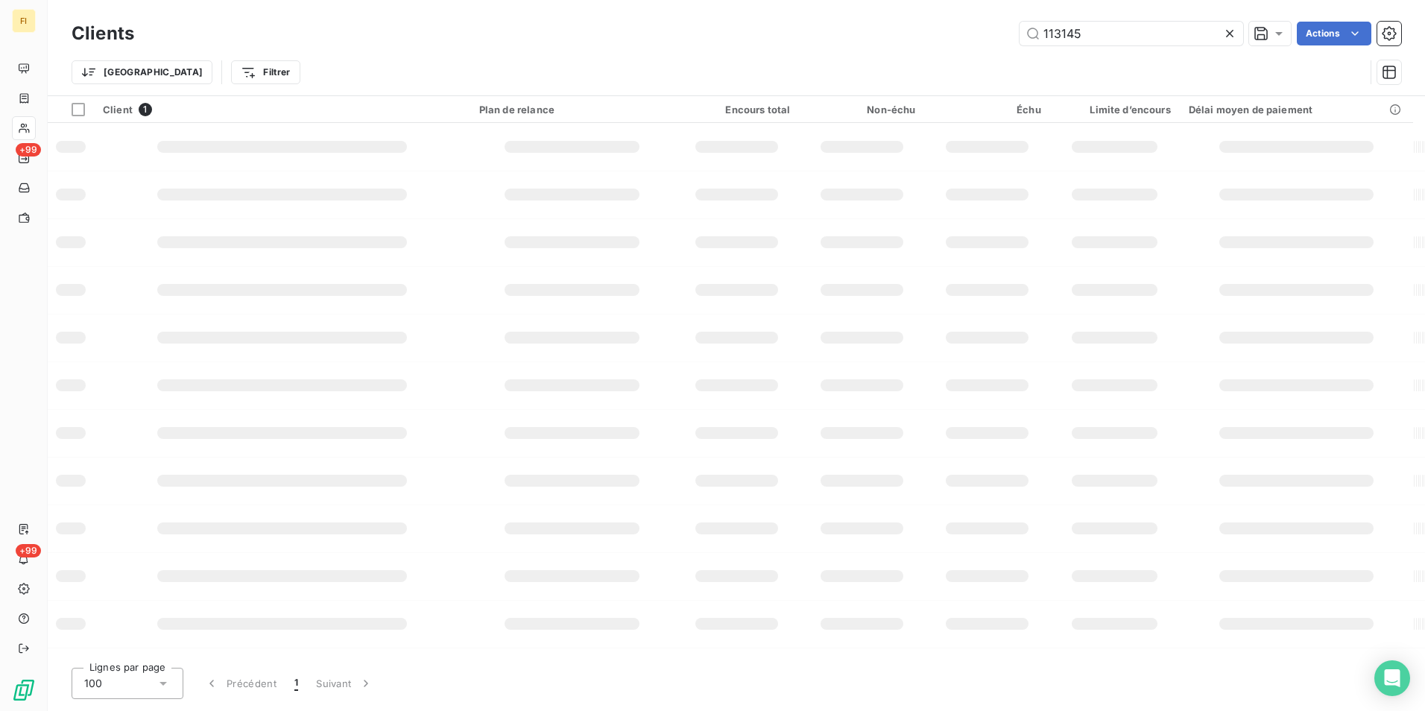
type input "113145"
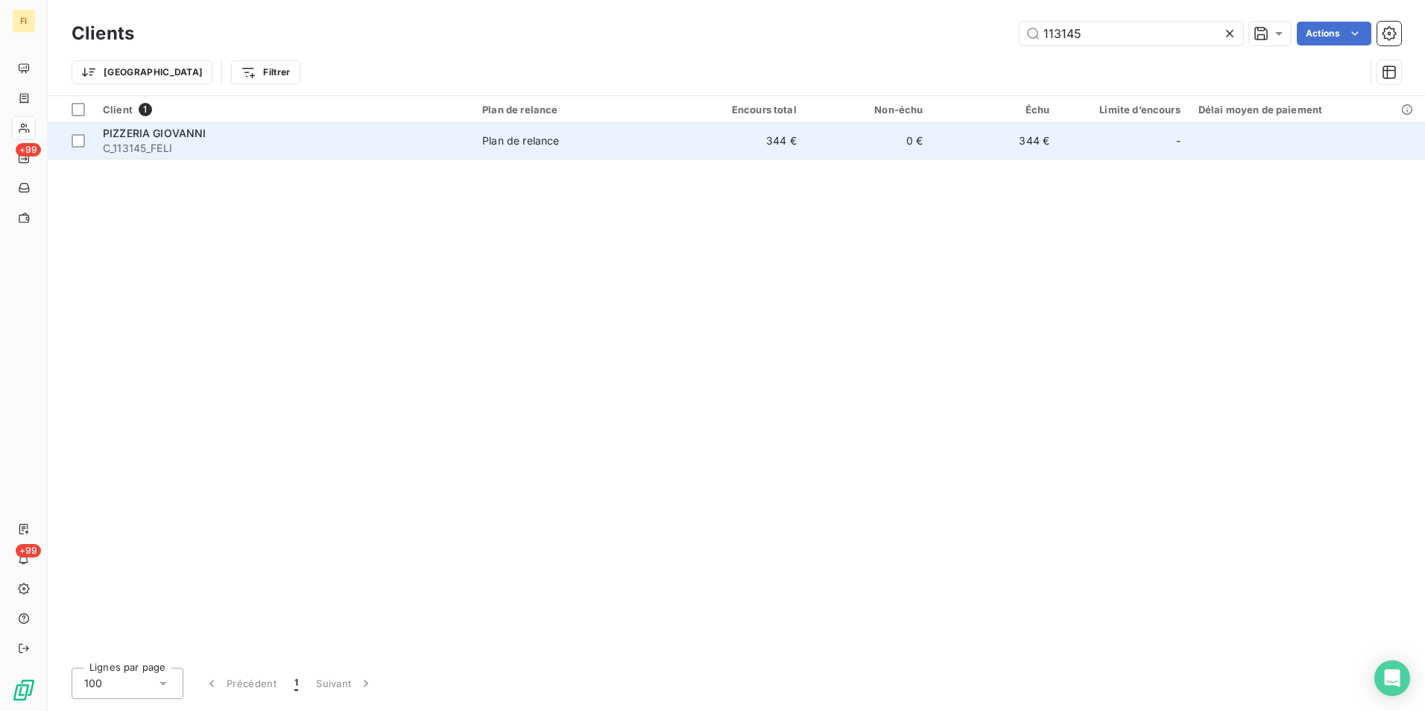
click at [549, 144] on div "Plan de relance" at bounding box center [520, 140] width 77 height 15
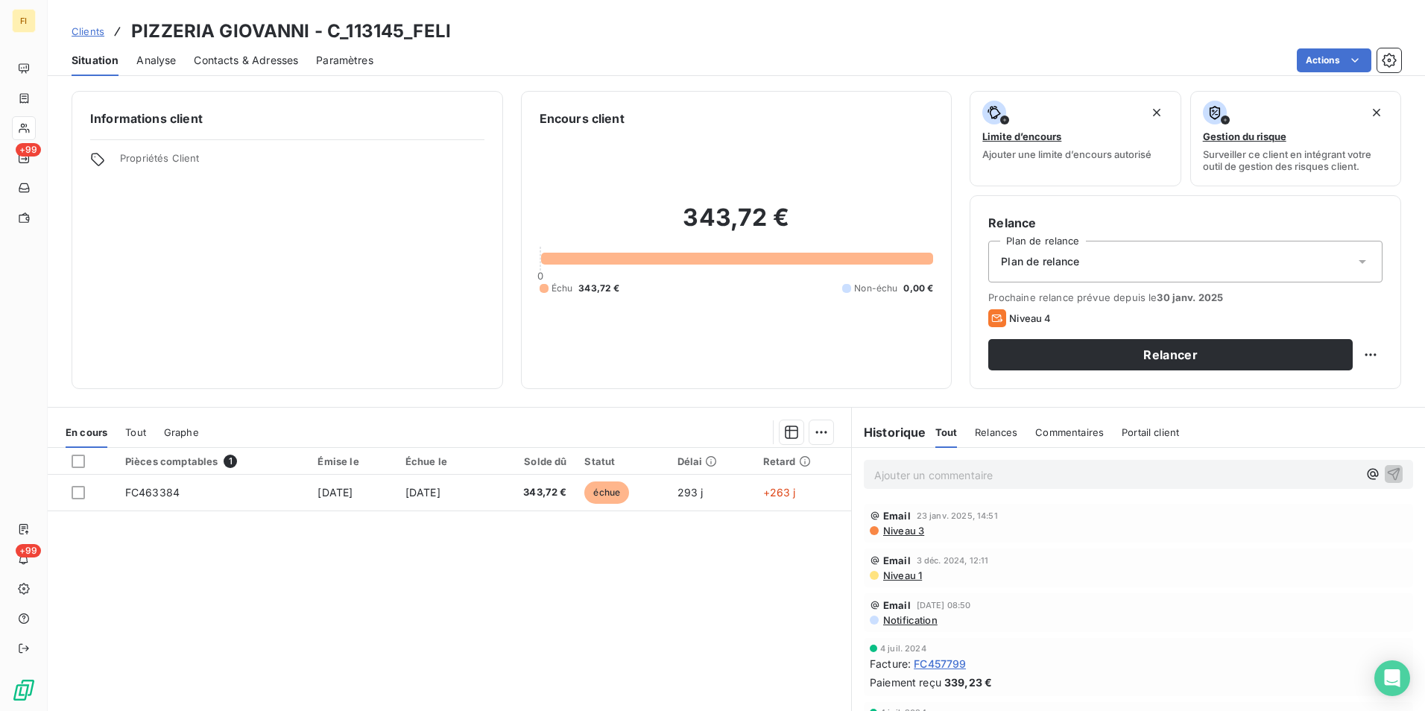
click at [91, 31] on span "Clients" at bounding box center [88, 31] width 33 height 12
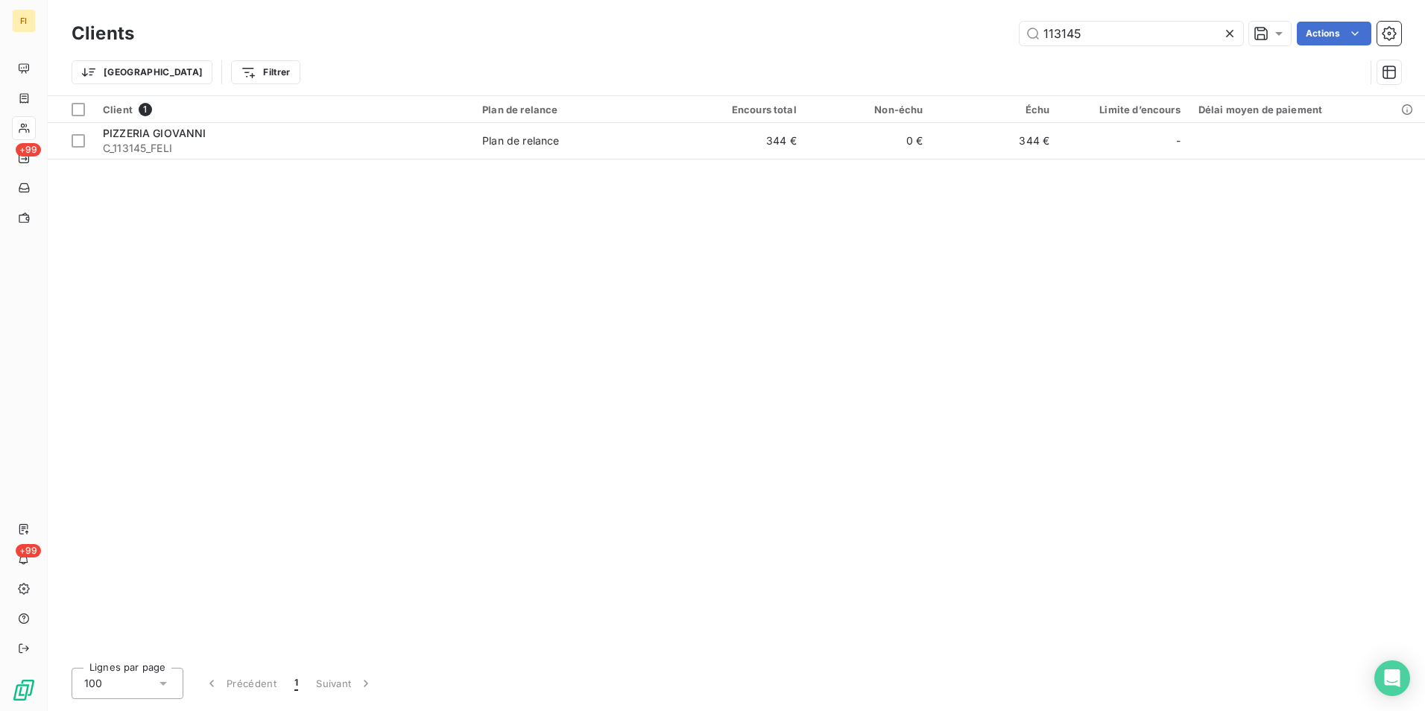
drag, startPoint x: 1088, startPoint y: 28, endPoint x: 919, endPoint y: 54, distance: 170.5
click at [934, 53] on div "Clients 113145 Actions Trier Filtrer" at bounding box center [737, 57] width 1330 height 78
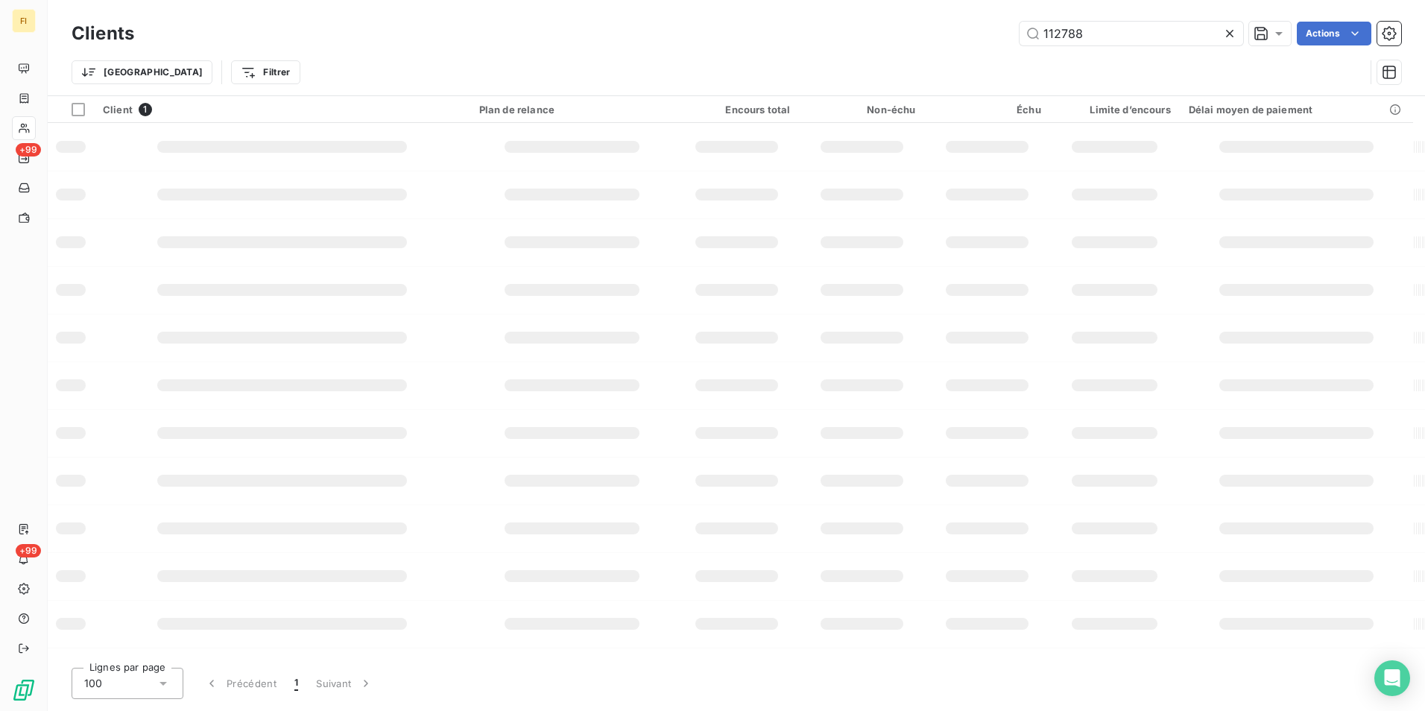
type input "112788"
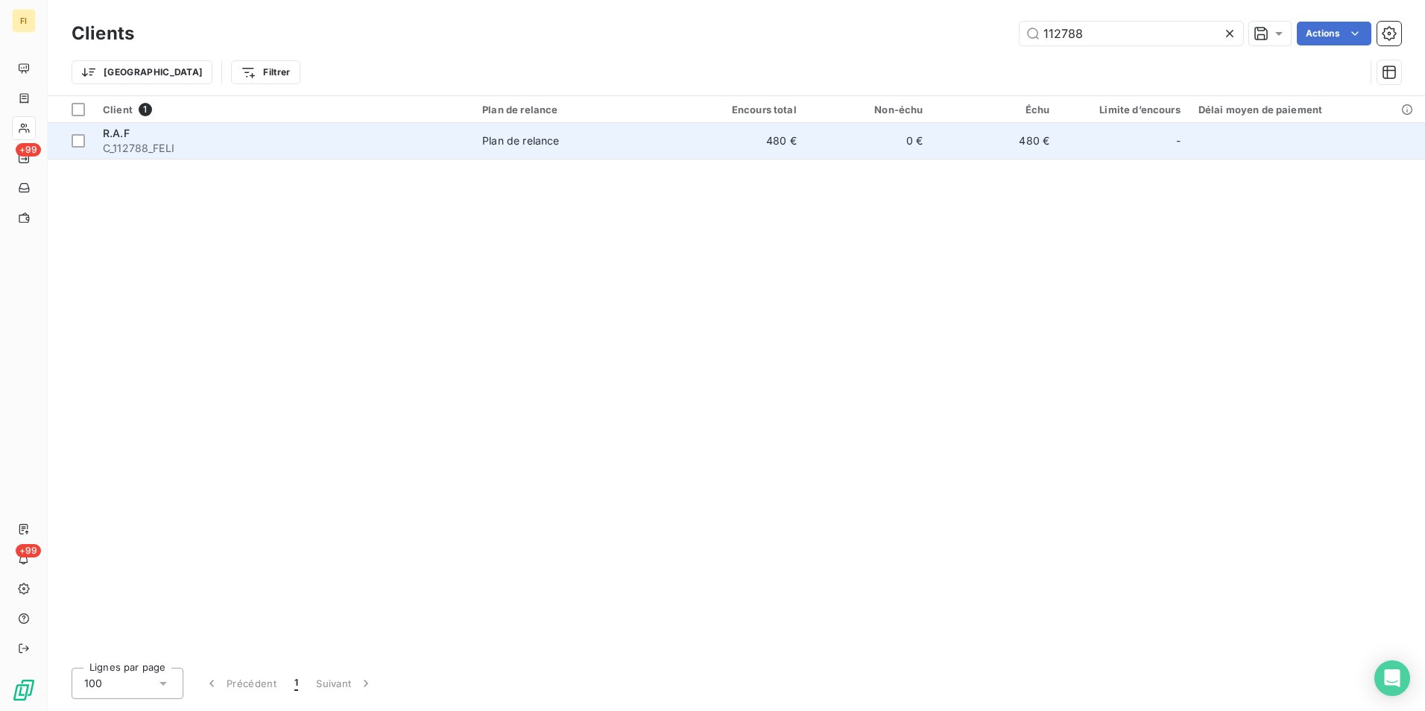
click at [551, 144] on div "Plan de relance" at bounding box center [520, 140] width 77 height 15
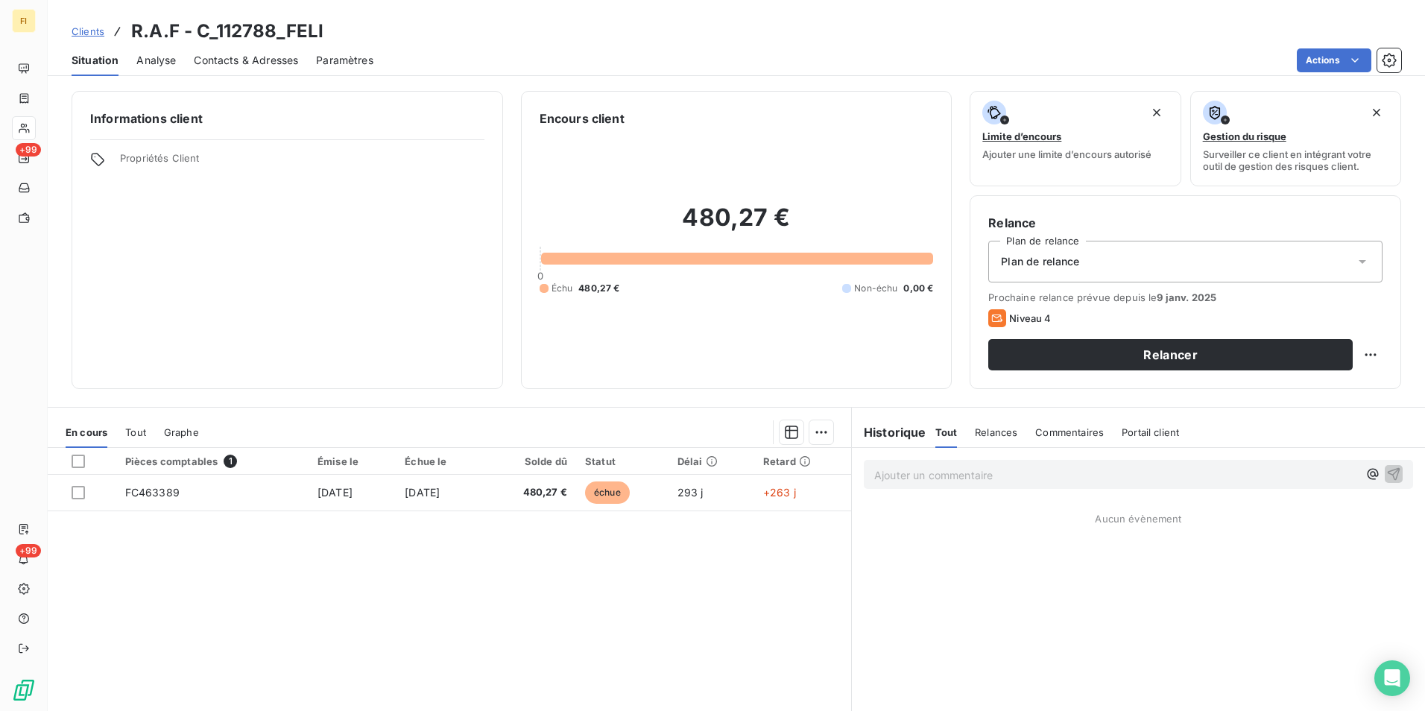
click at [274, 60] on span "Contacts & Adresses" at bounding box center [246, 60] width 104 height 15
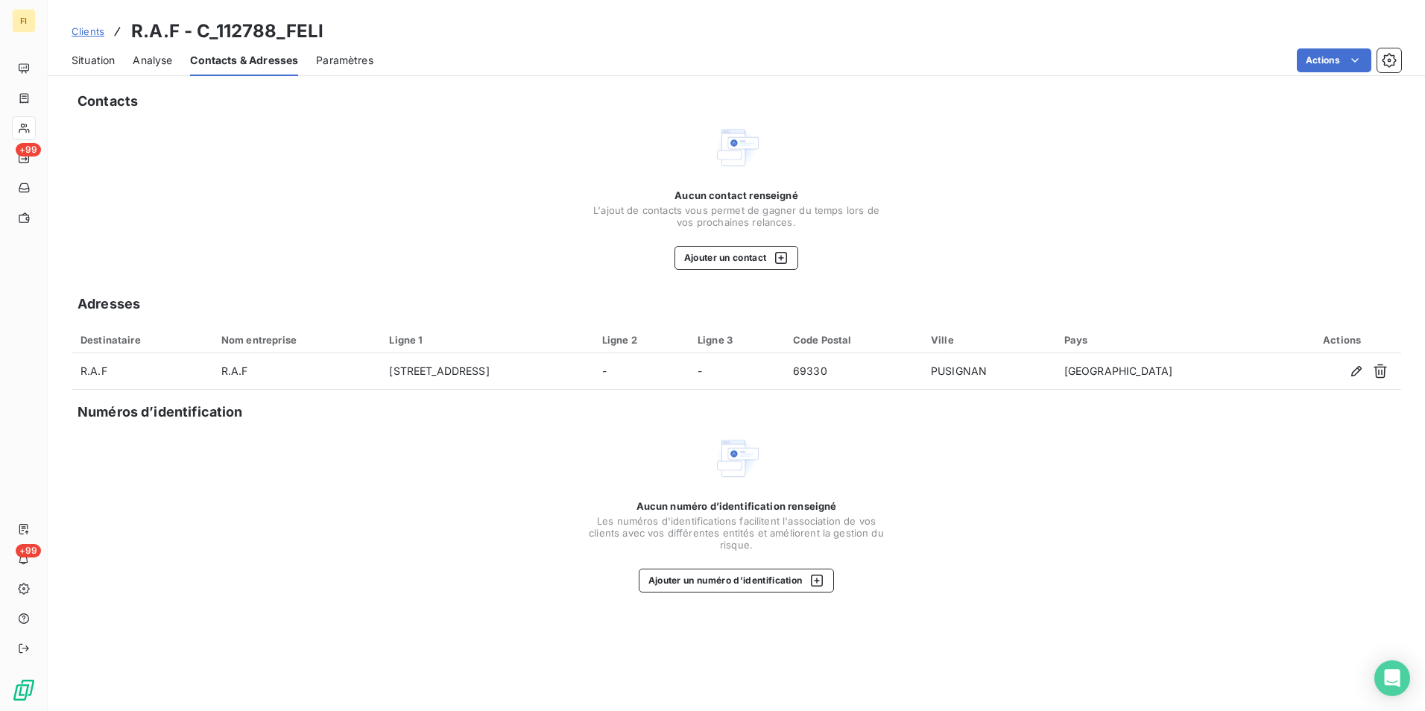
click at [98, 64] on span "Situation" at bounding box center [93, 60] width 43 height 15
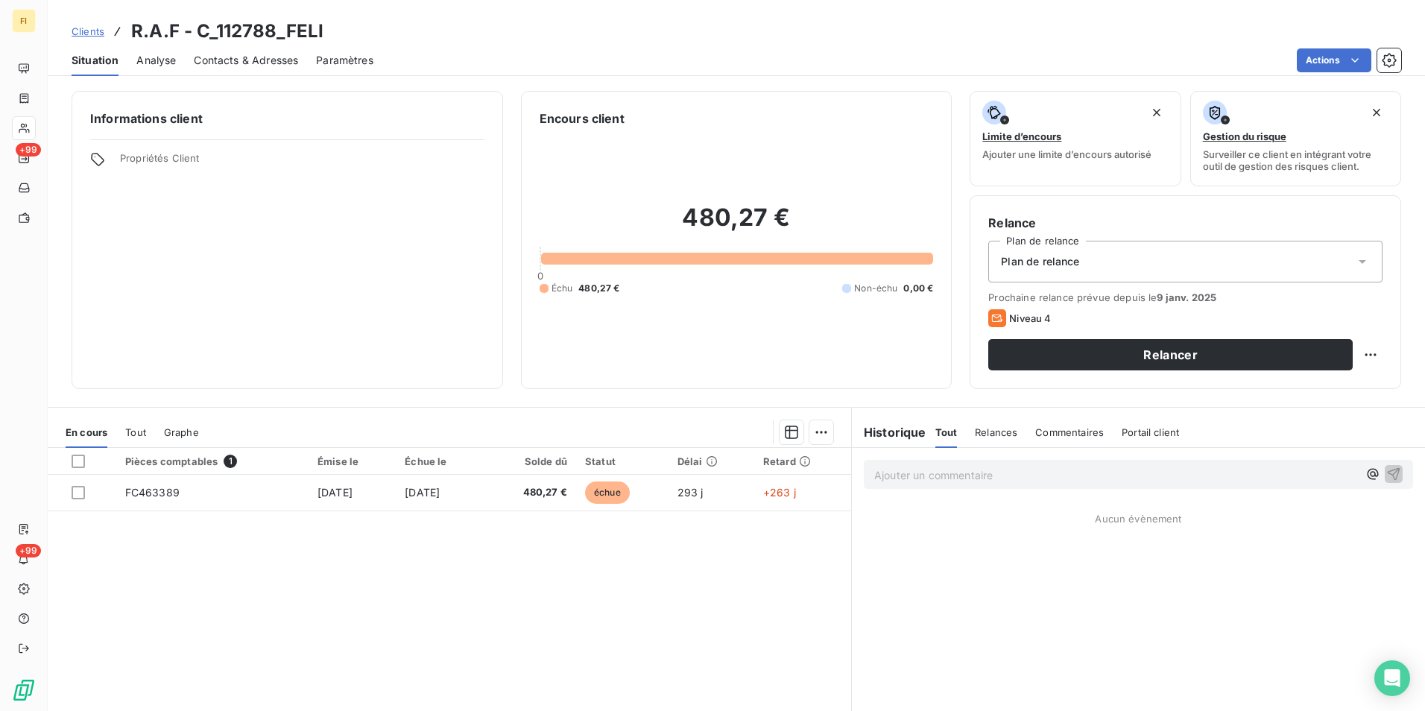
click at [83, 30] on span "Clients" at bounding box center [88, 31] width 33 height 12
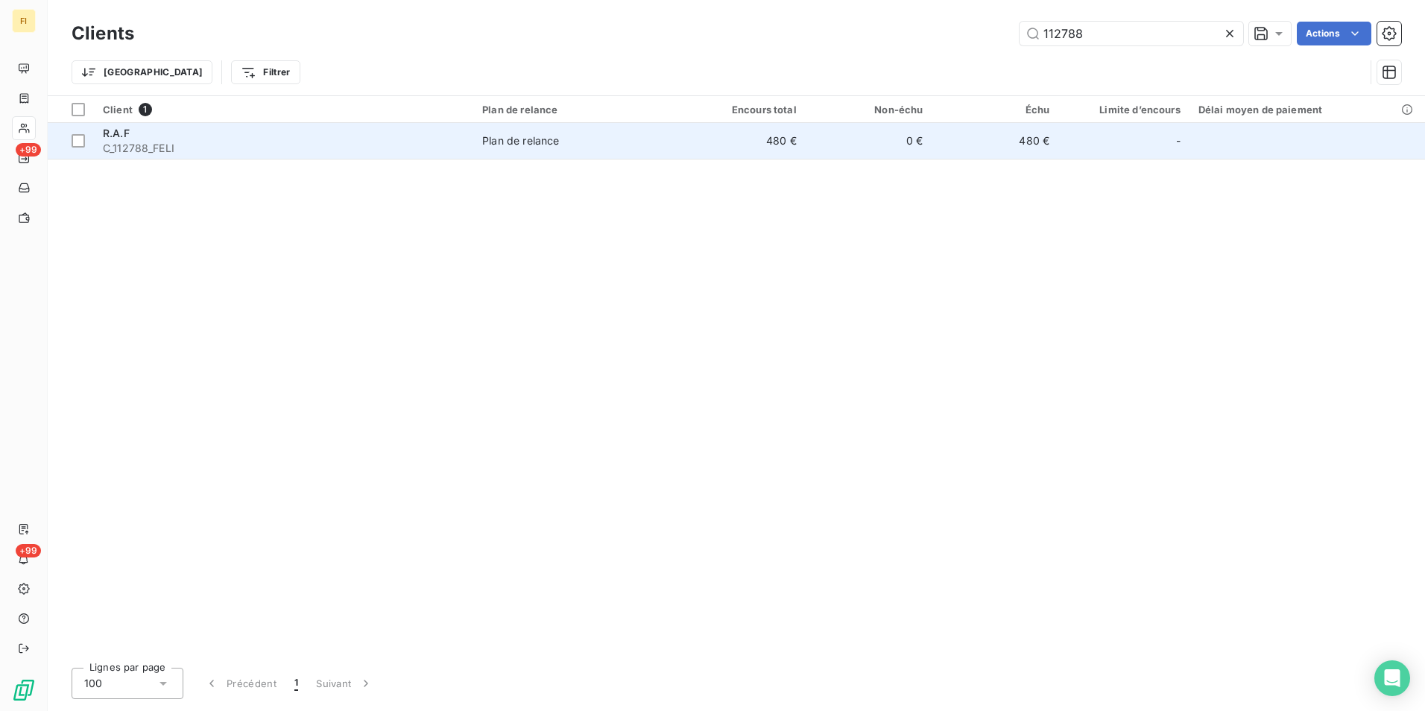
click at [382, 148] on span "C_112788_FELI" at bounding box center [284, 148] width 362 height 15
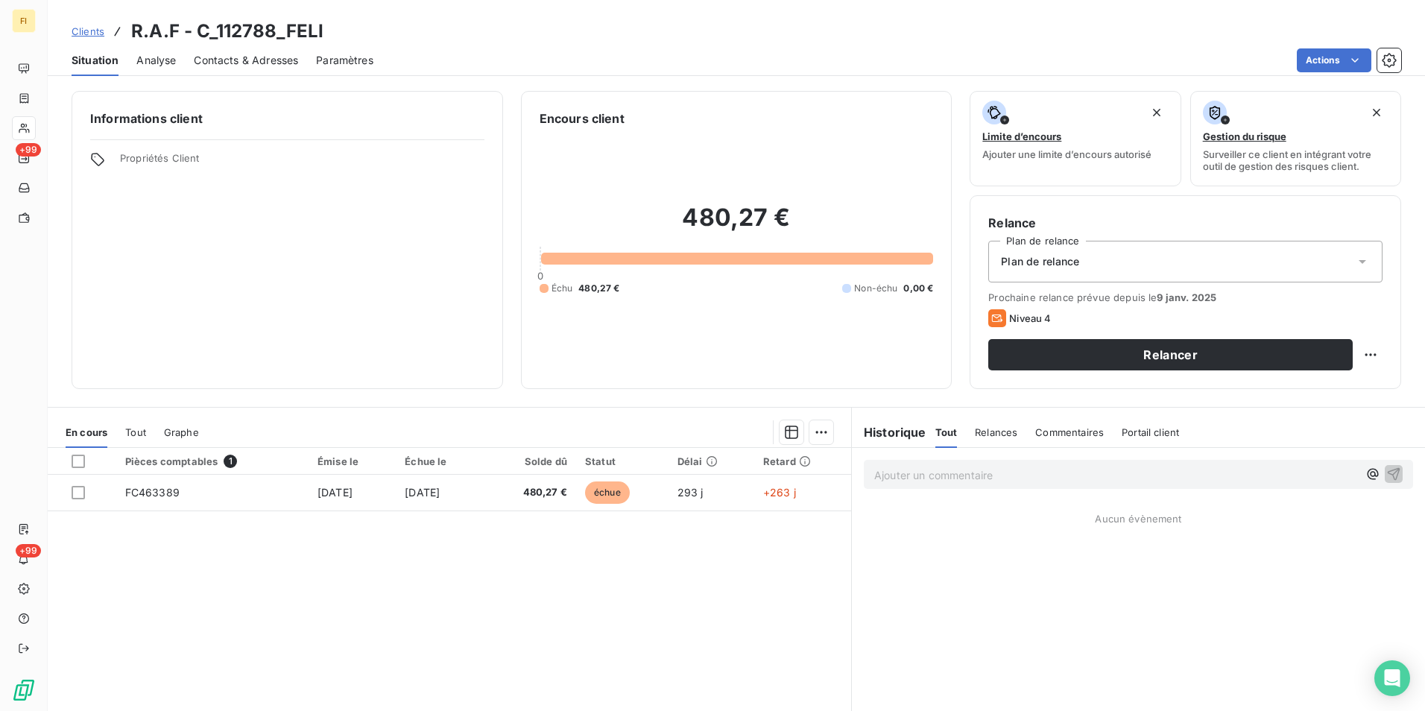
click at [89, 25] on span "Clients" at bounding box center [88, 31] width 33 height 12
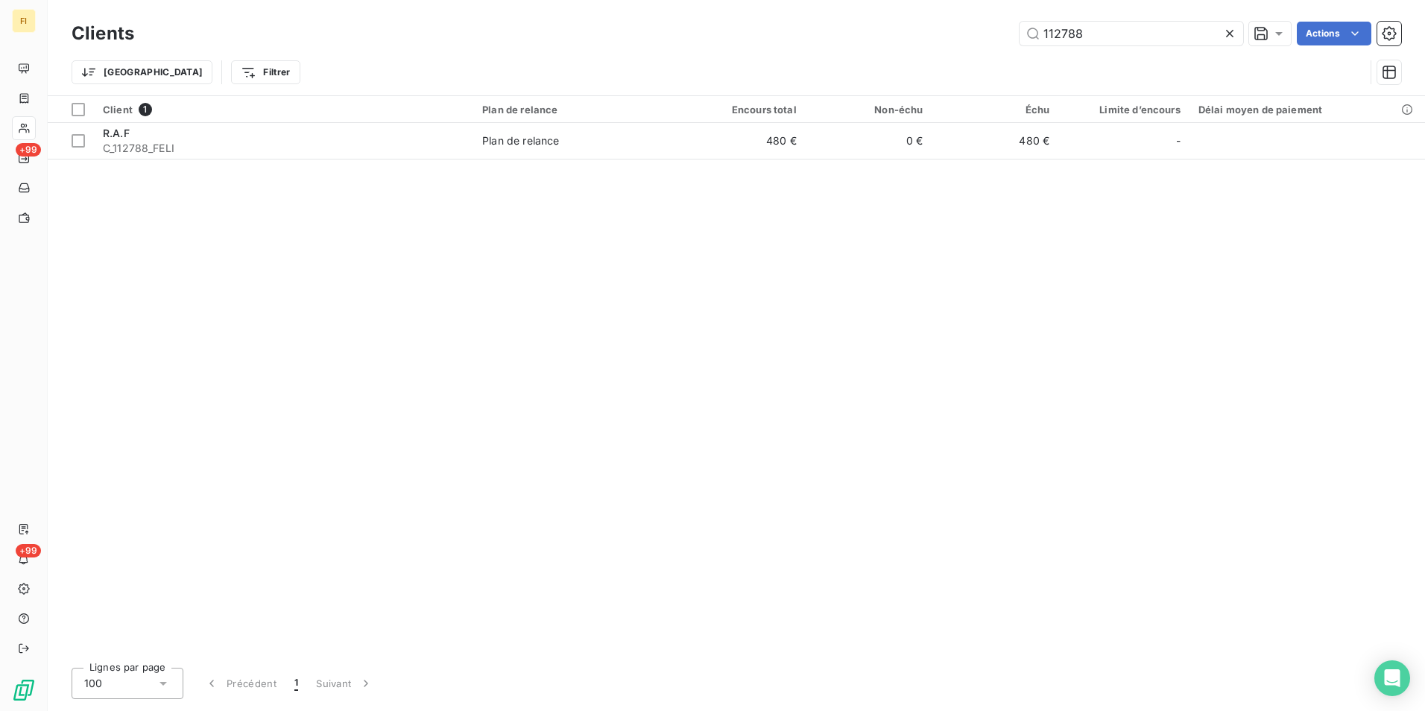
drag, startPoint x: 1124, startPoint y: 34, endPoint x: 729, endPoint y: 37, distance: 394.4
click at [823, 35] on div "112788 Actions" at bounding box center [777, 34] width 1250 height 24
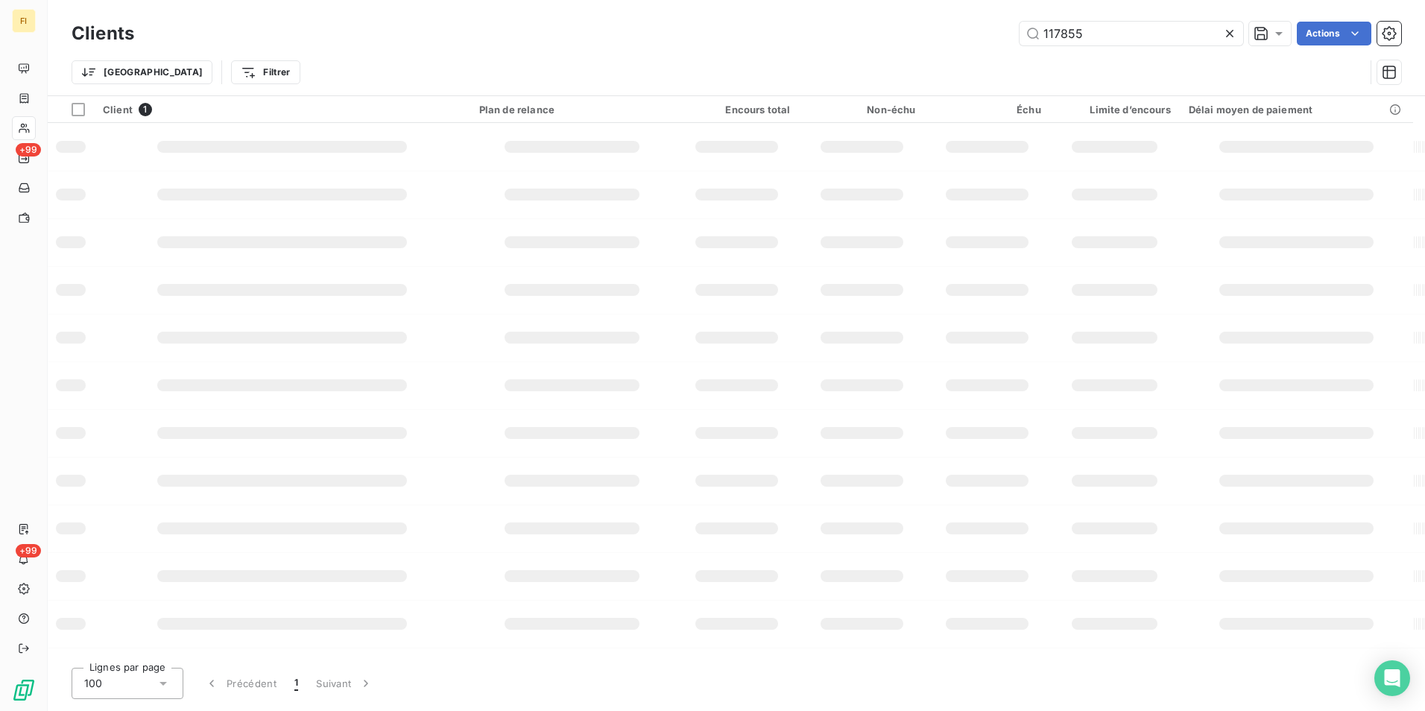
type input "117855"
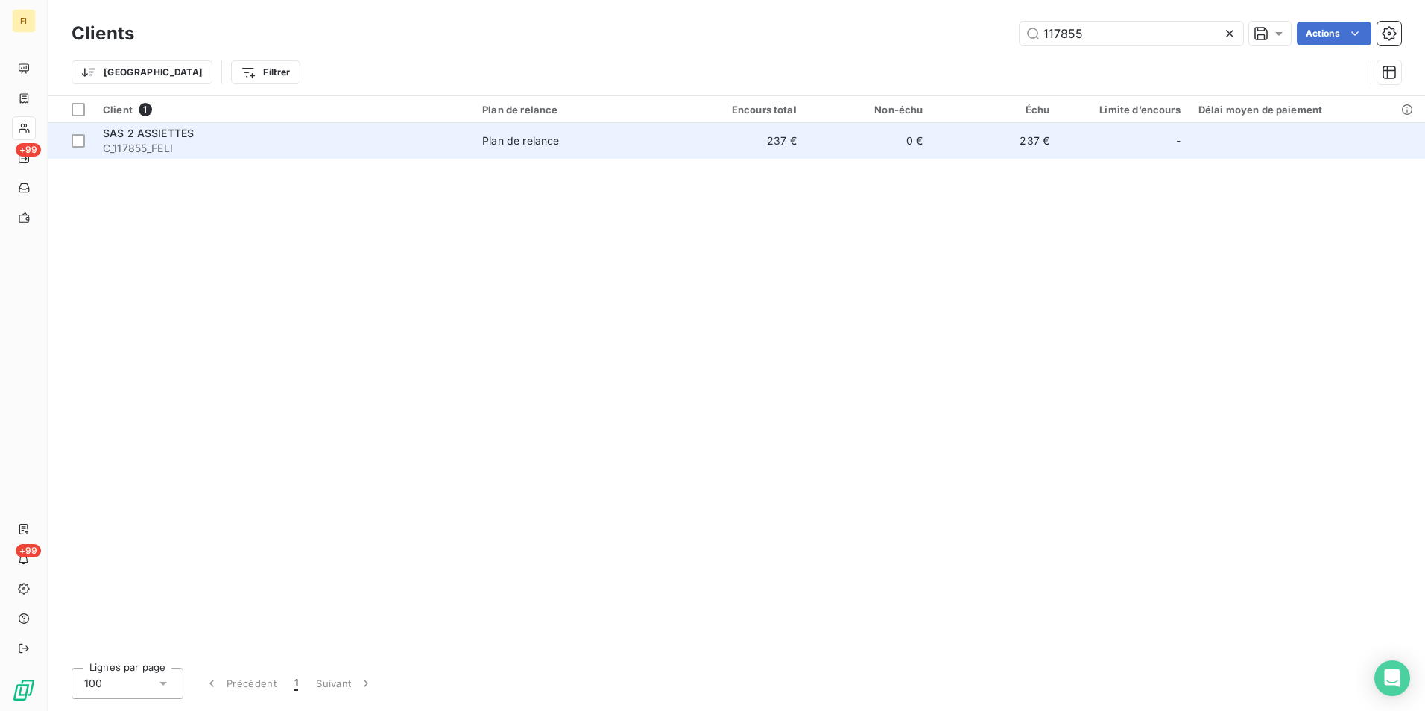
click at [579, 148] on span "Plan de relance" at bounding box center [576, 140] width 188 height 15
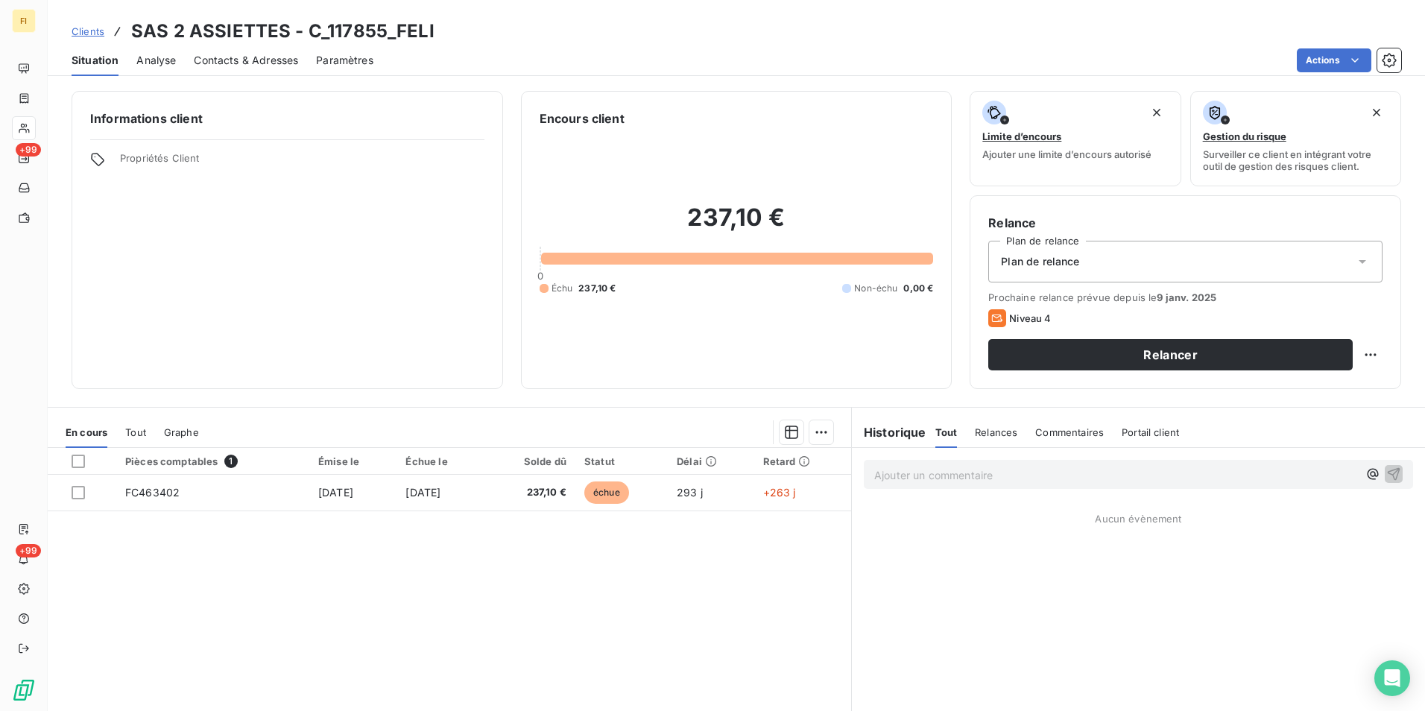
click at [93, 28] on span "Clients" at bounding box center [88, 31] width 33 height 12
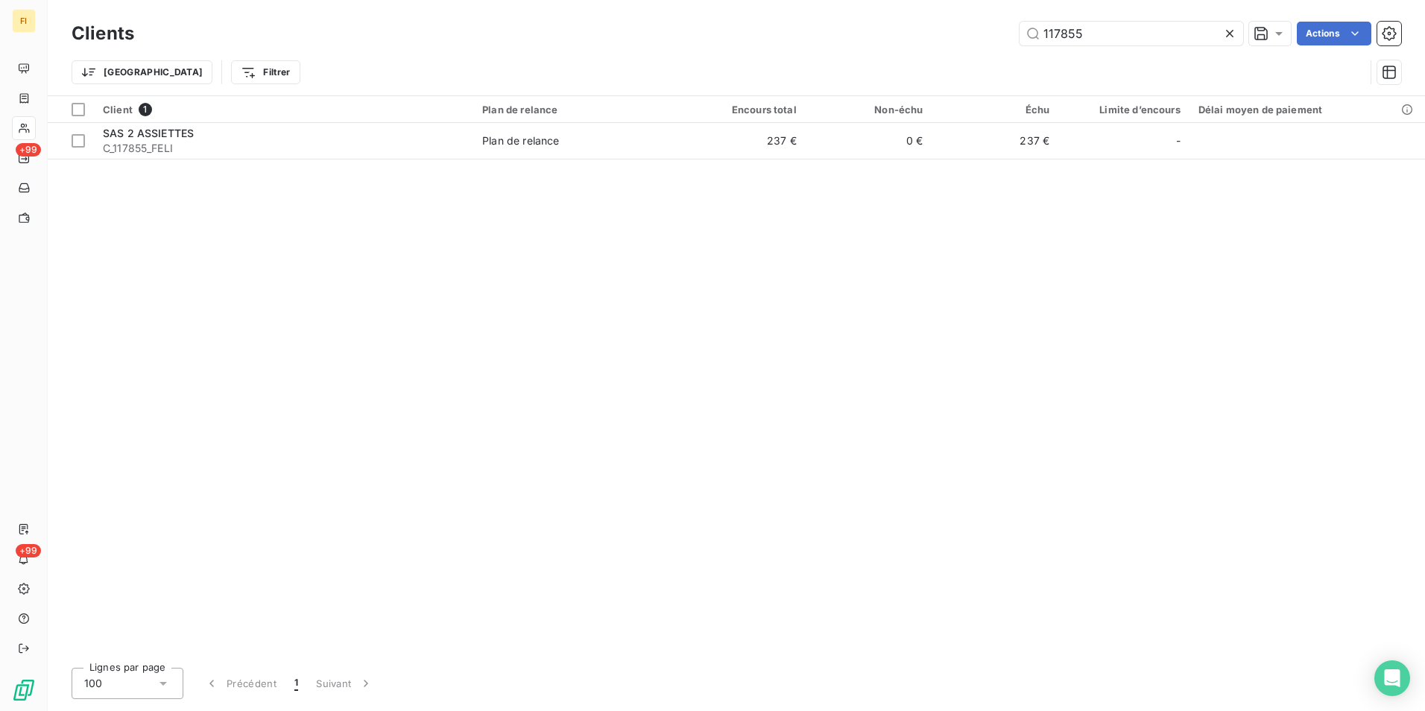
drag, startPoint x: 1104, startPoint y: 36, endPoint x: 825, endPoint y: 57, distance: 280.4
click at [869, 51] on div "Clients 117855 Actions Trier Filtrer" at bounding box center [737, 57] width 1330 height 78
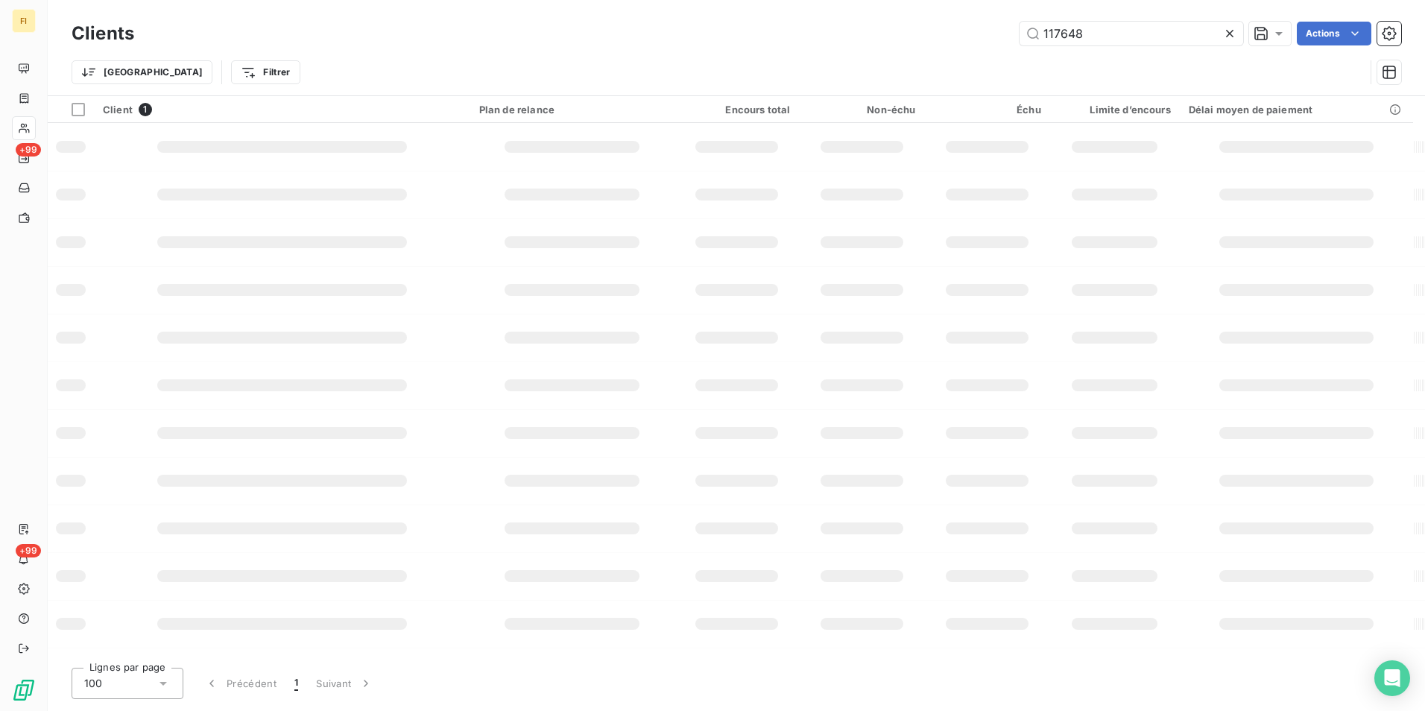
type input "117648"
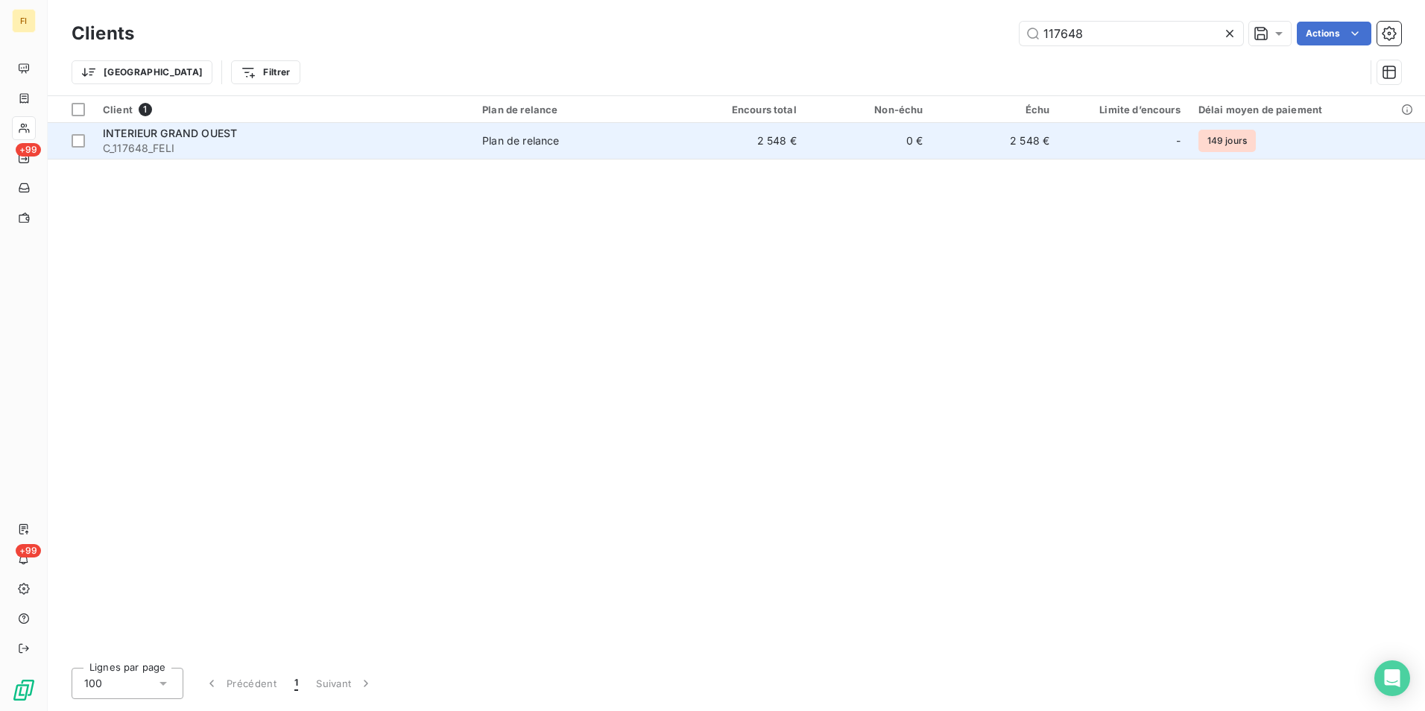
click at [745, 130] on td "2 548 €" at bounding box center [742, 141] width 127 height 36
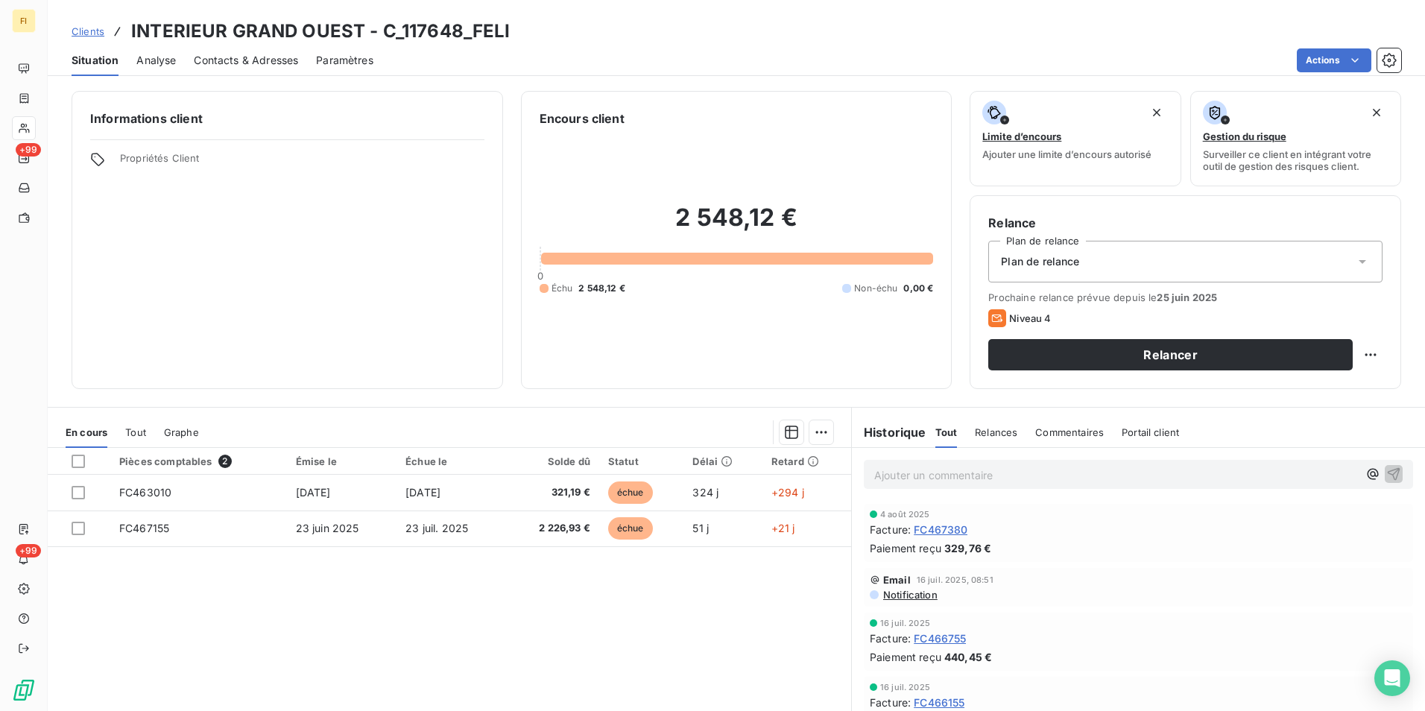
click at [95, 28] on span "Clients" at bounding box center [88, 31] width 33 height 12
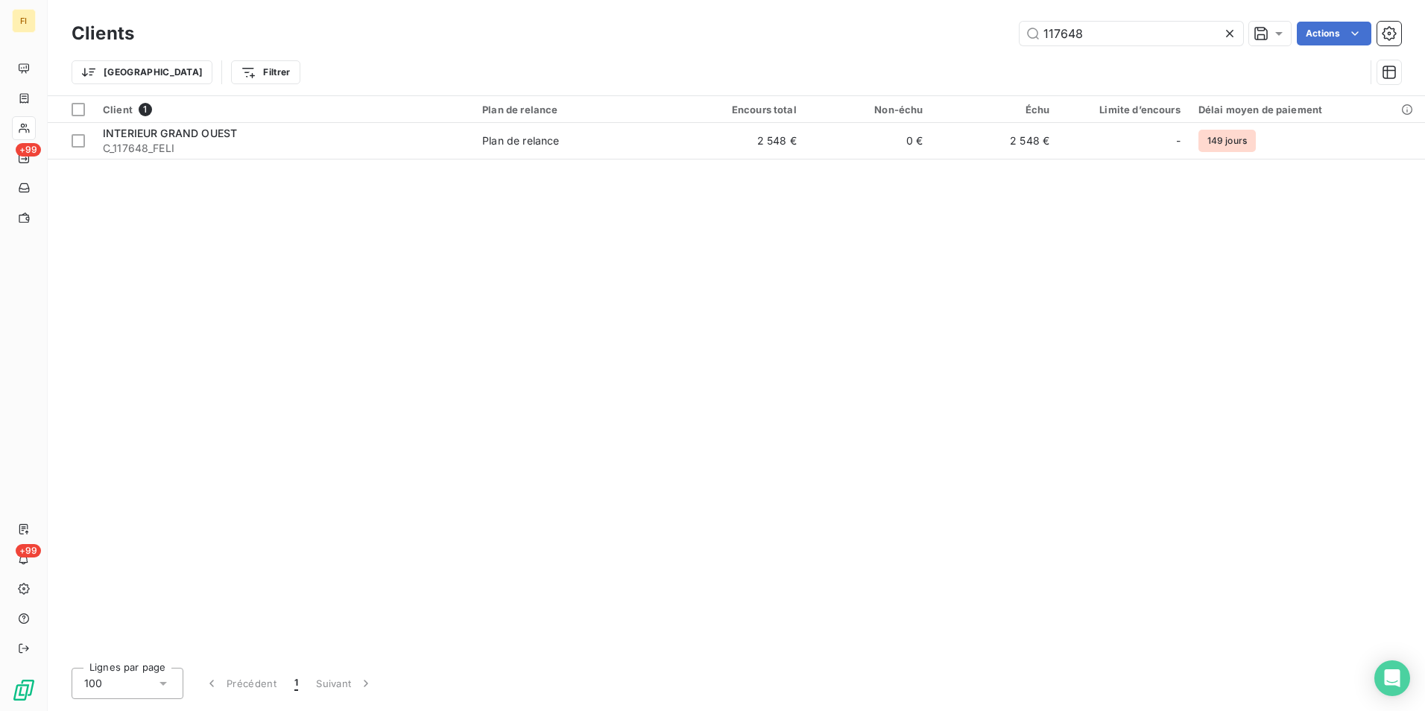
drag, startPoint x: 1106, startPoint y: 35, endPoint x: 818, endPoint y: 74, distance: 290.4
click at [876, 66] on div "Clients 117648 Actions Trier Filtrer" at bounding box center [737, 57] width 1330 height 78
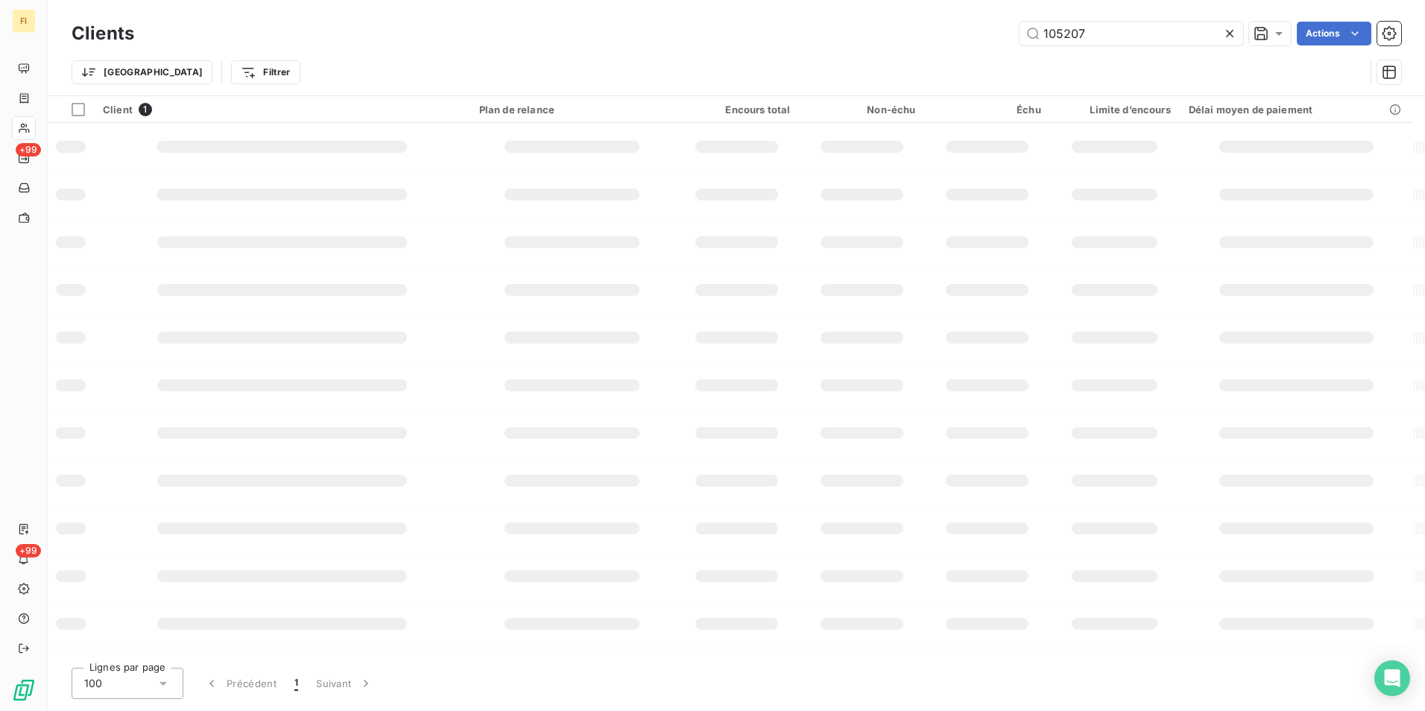
type input "105207"
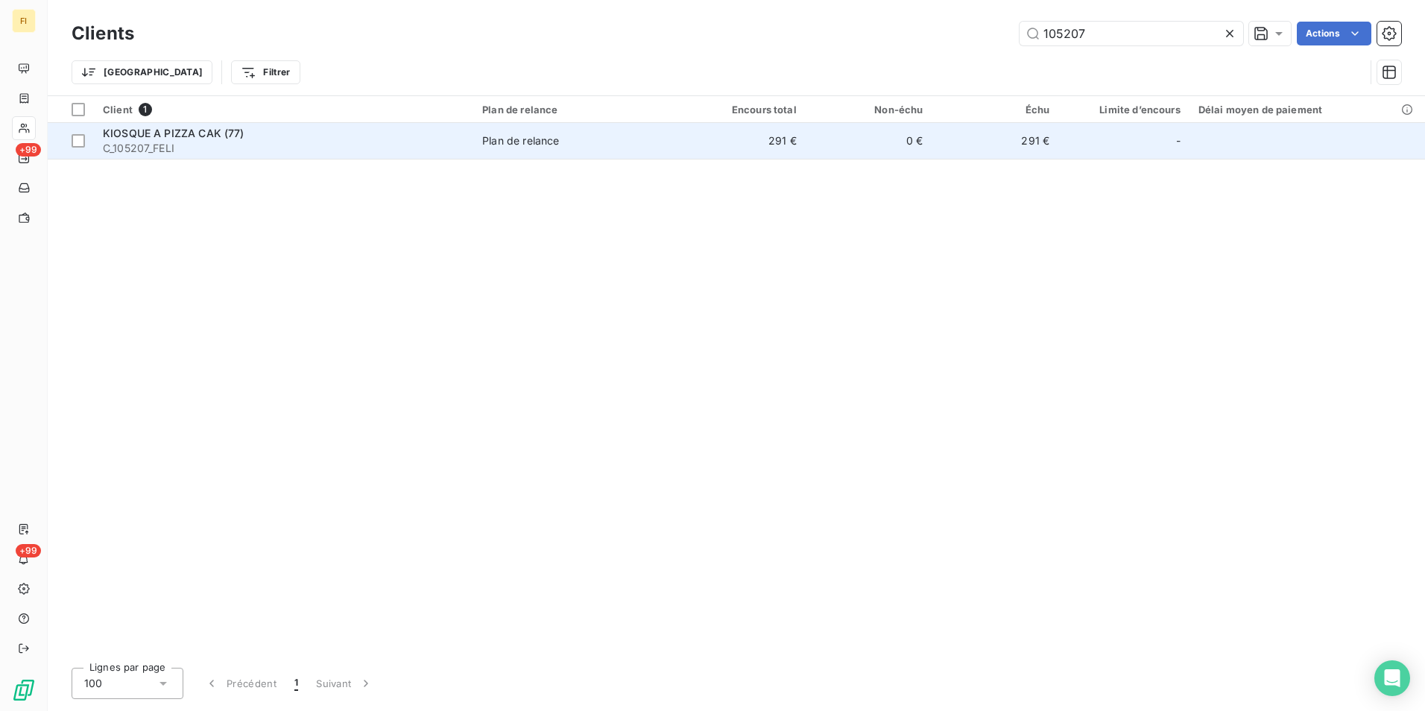
click at [248, 141] on span "C_105207_FELI" at bounding box center [284, 148] width 362 height 15
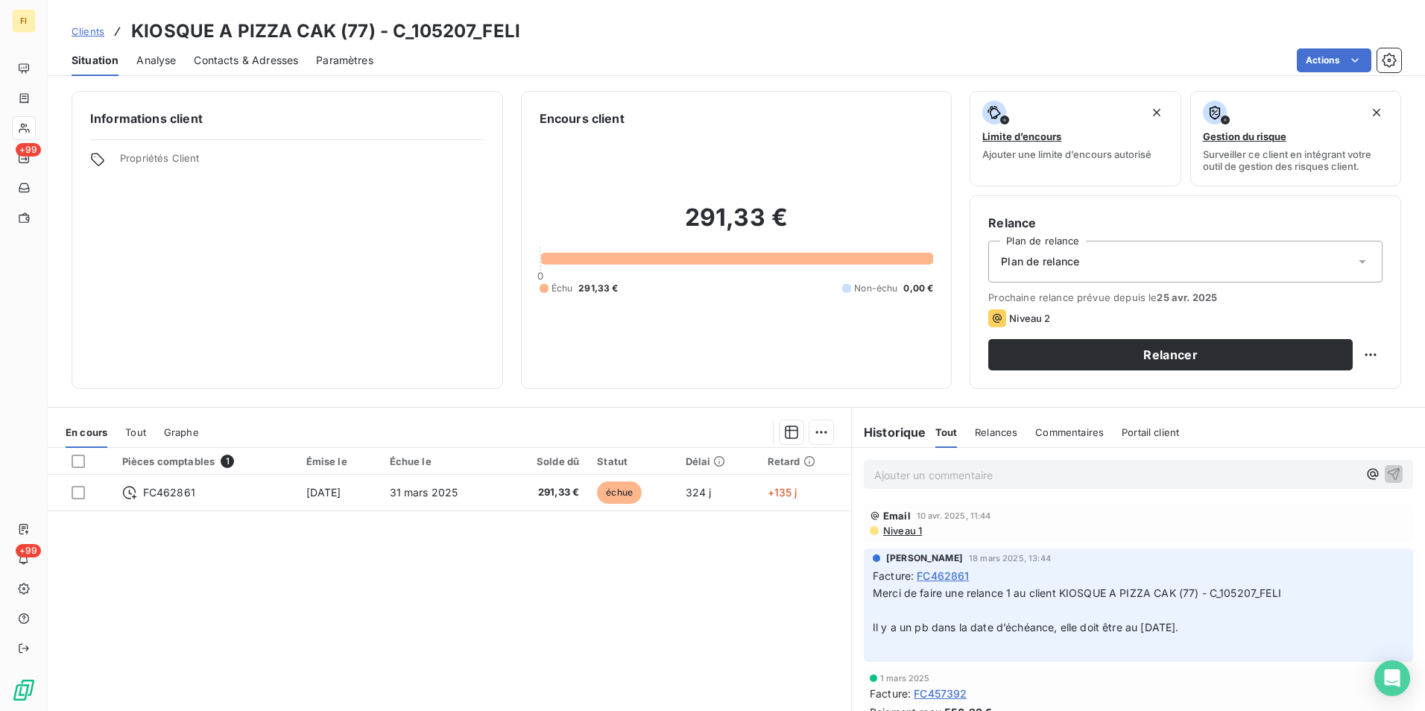
click at [232, 56] on span "Contacts & Adresses" at bounding box center [246, 60] width 104 height 15
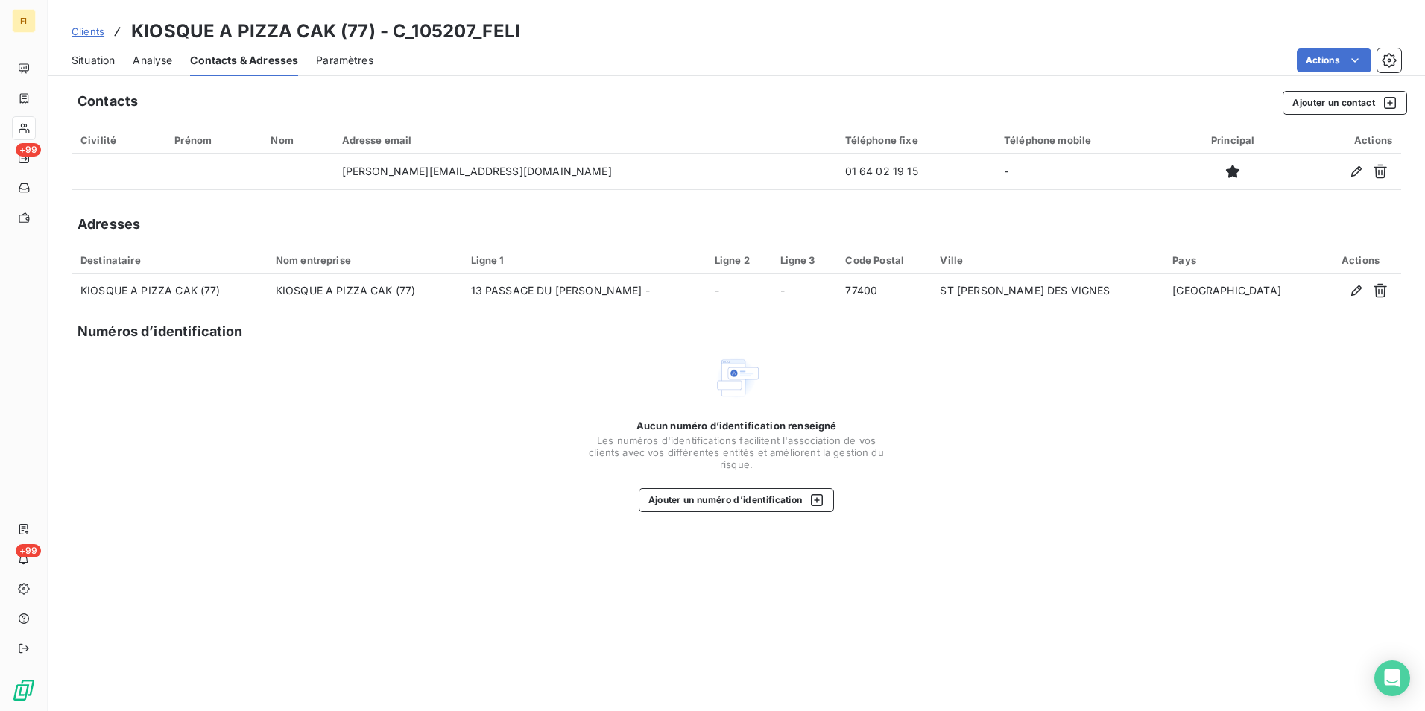
click at [113, 65] on span "Situation" at bounding box center [93, 60] width 43 height 15
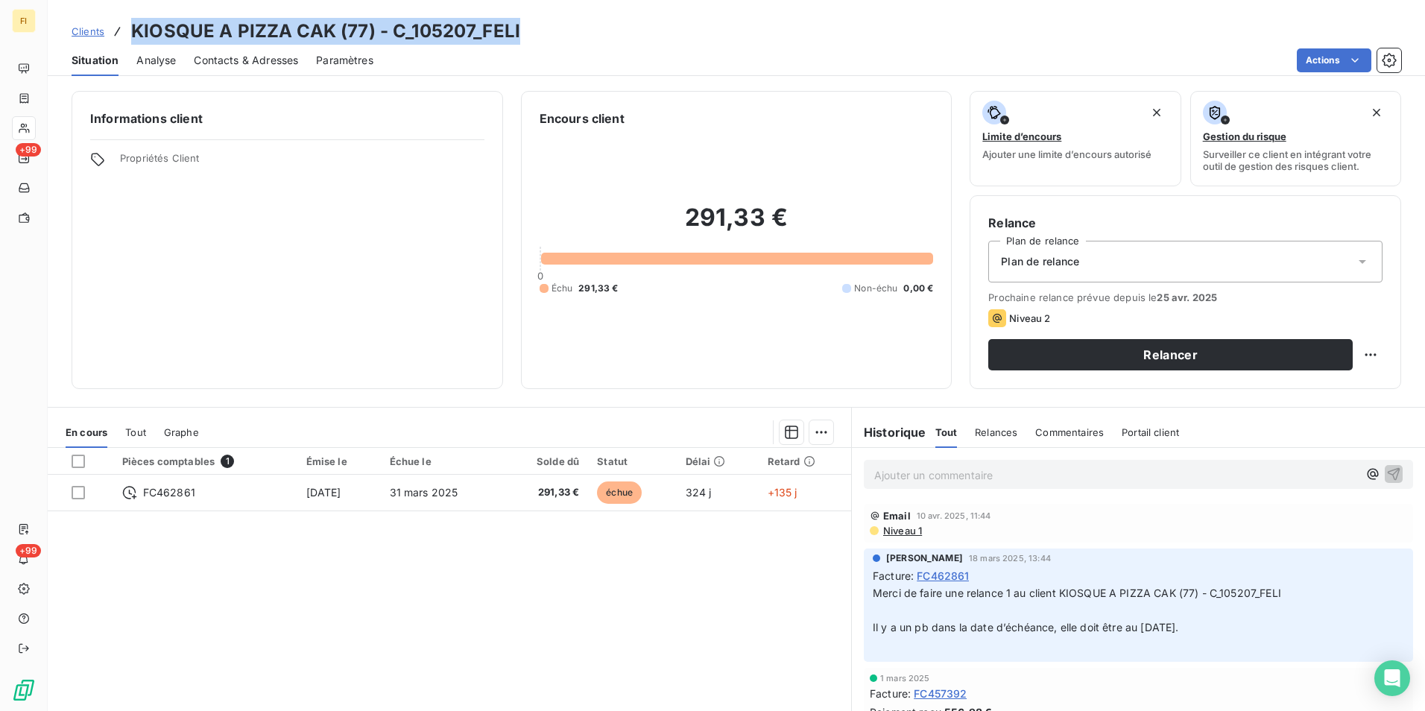
drag, startPoint x: 586, startPoint y: 31, endPoint x: 132, endPoint y: 27, distance: 454.1
click at [132, 27] on div "Clients KIOSQUE A PIZZA CAK (77) - C_105207_FELI" at bounding box center [737, 31] width 1378 height 27
drag, startPoint x: 132, startPoint y: 27, endPoint x: 510, endPoint y: 25, distance: 378.0
copy h3 "KIOSQUE A PIZZA CAK (77) - C_105207_FELI"
click at [95, 34] on span "Clients" at bounding box center [88, 31] width 33 height 12
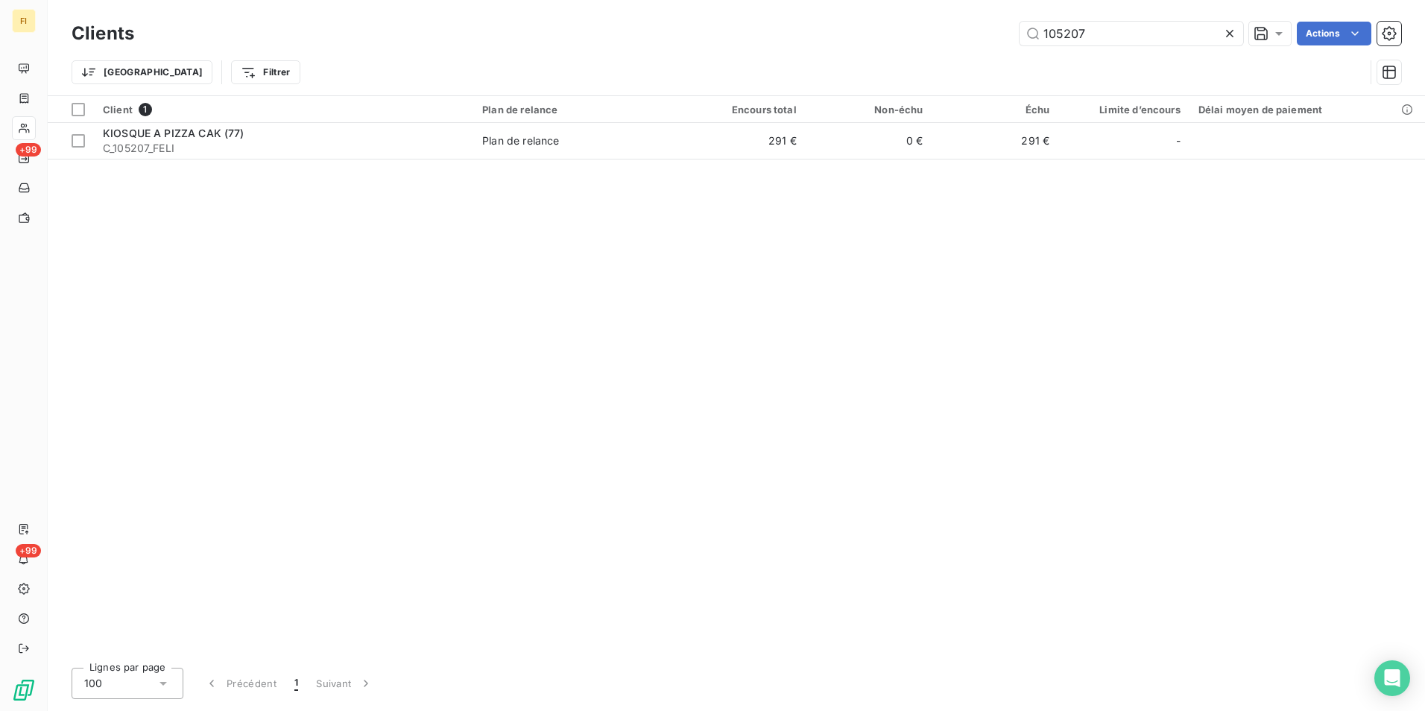
drag, startPoint x: 1094, startPoint y: 37, endPoint x: 798, endPoint y: 3, distance: 298.0
click at [933, 37] on div "105207 Actions" at bounding box center [777, 34] width 1250 height 24
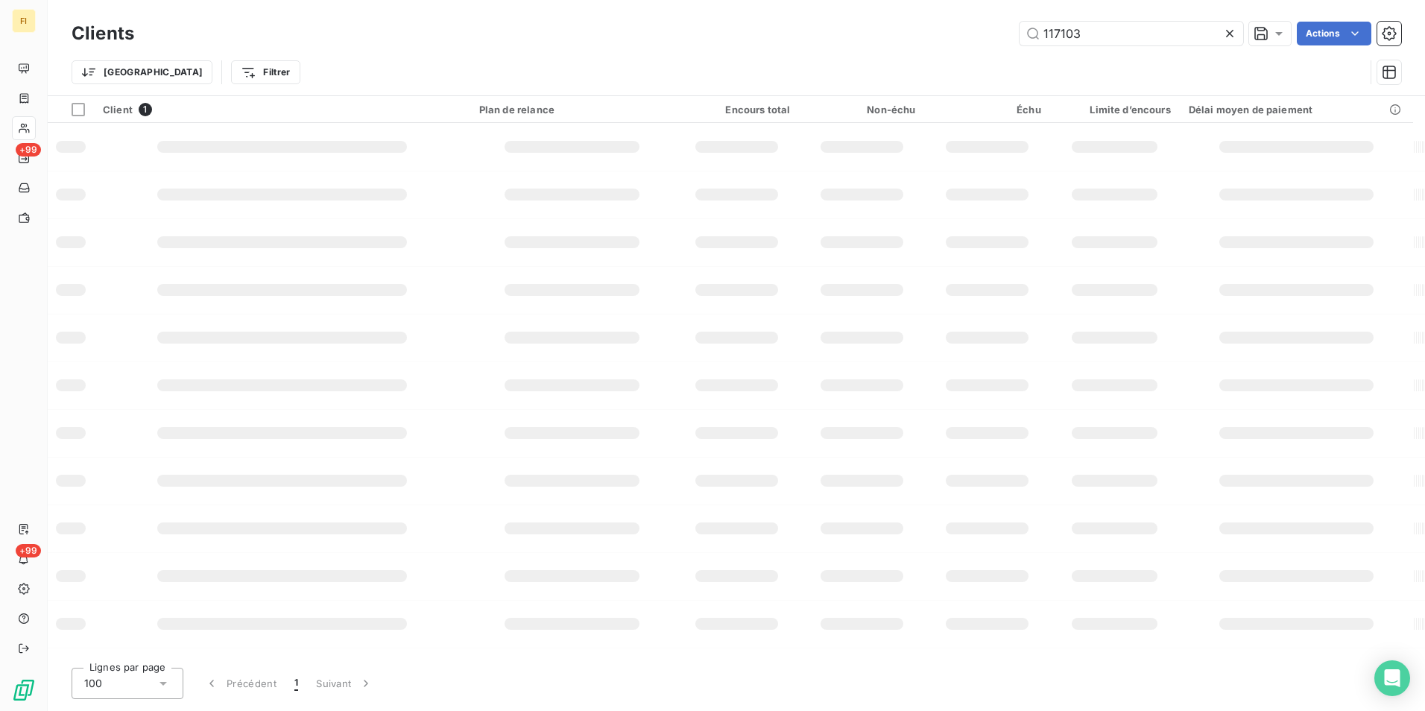
type input "117103"
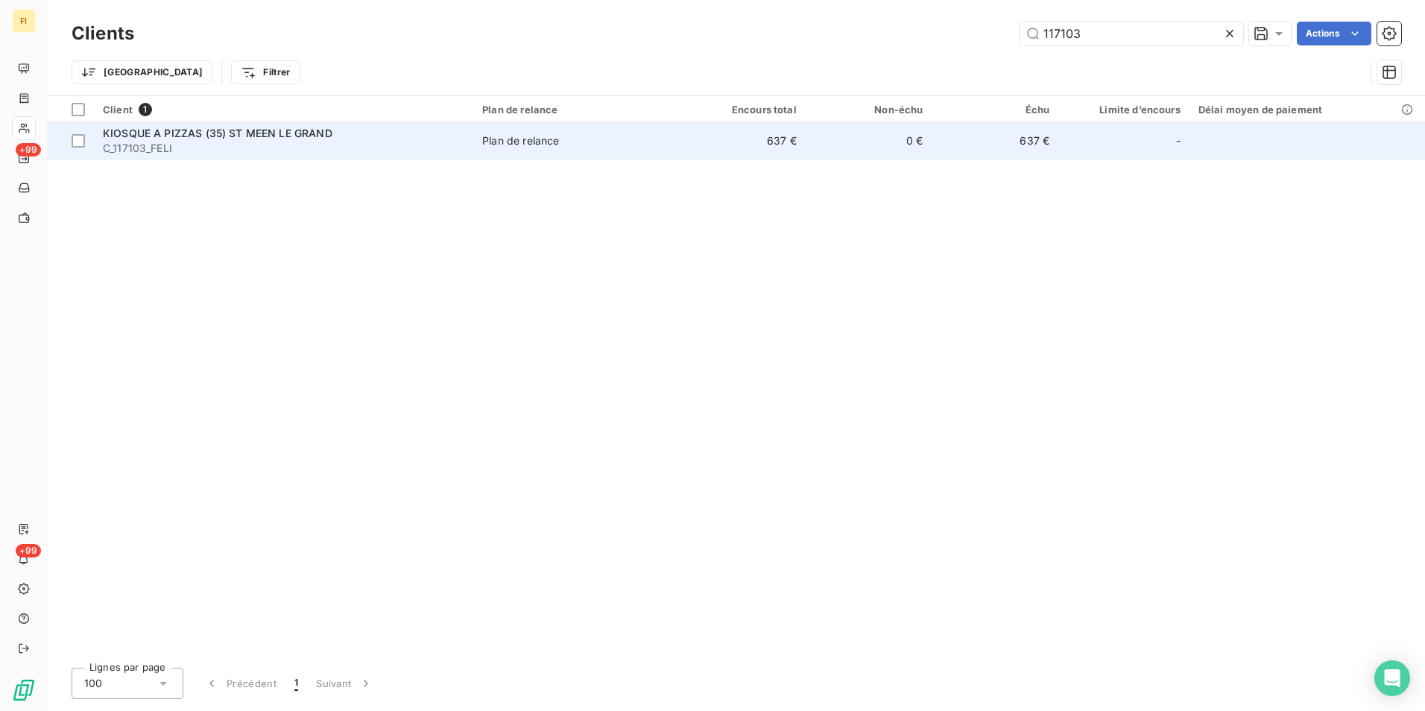
click at [810, 133] on td "0 €" at bounding box center [869, 141] width 127 height 36
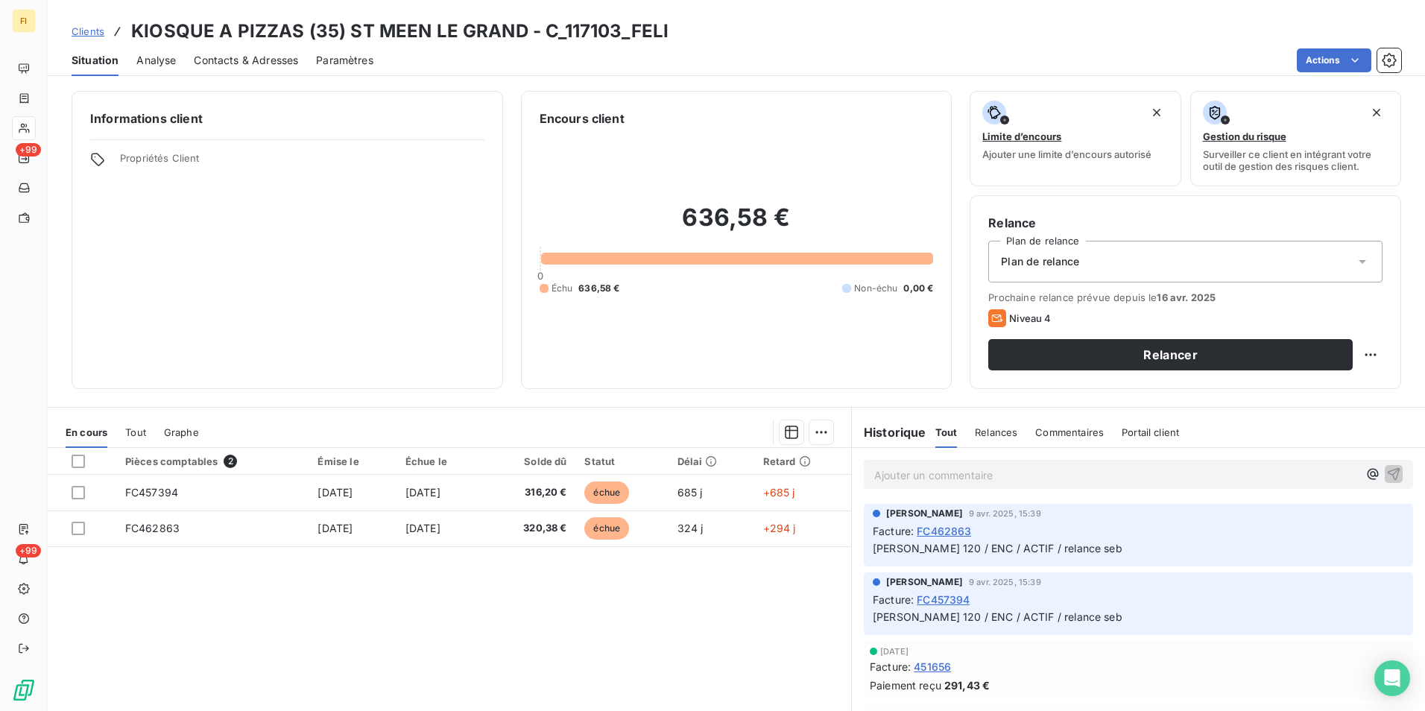
click at [95, 31] on span "Clients" at bounding box center [88, 31] width 33 height 12
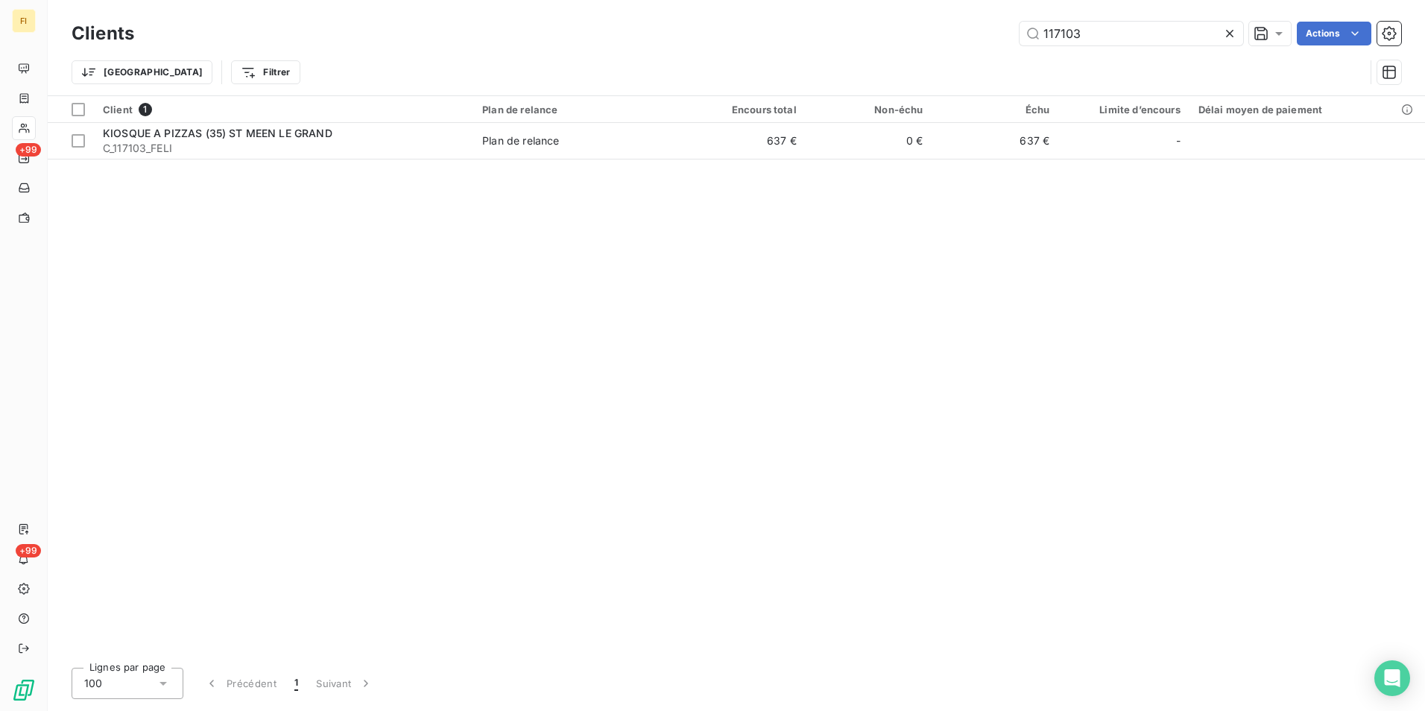
drag, startPoint x: 1132, startPoint y: 29, endPoint x: 787, endPoint y: 63, distance: 346.9
click at [904, 58] on div "Clients 117103 Actions Trier Filtrer" at bounding box center [737, 57] width 1330 height 78
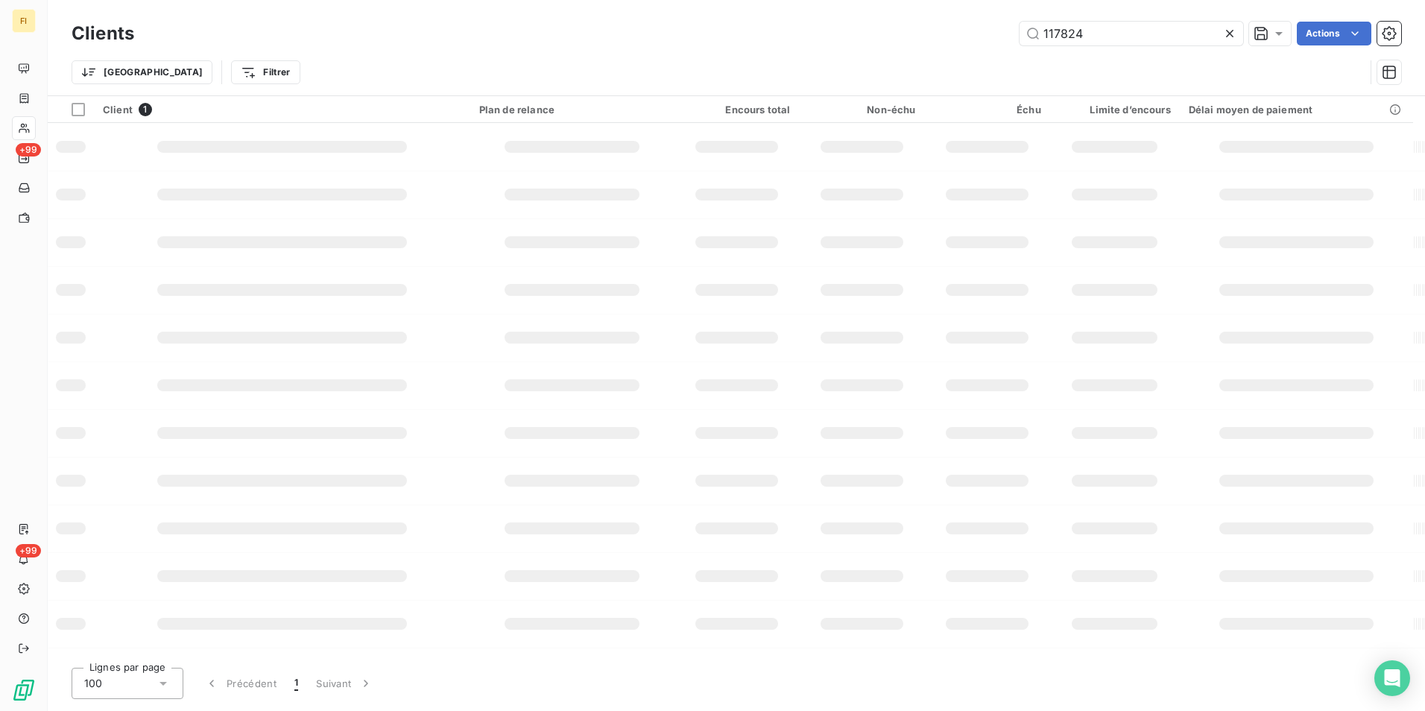
type input "117824"
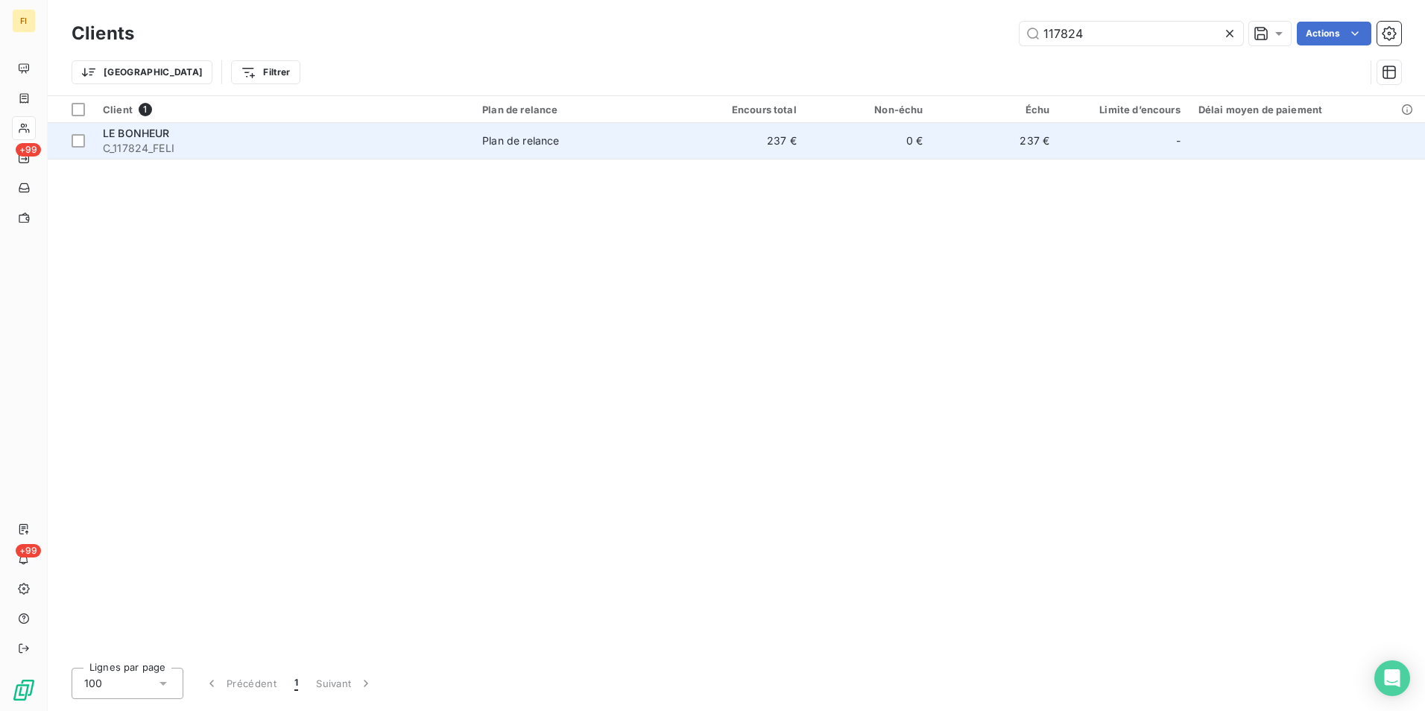
click at [555, 141] on div "Plan de relance" at bounding box center [520, 140] width 77 height 15
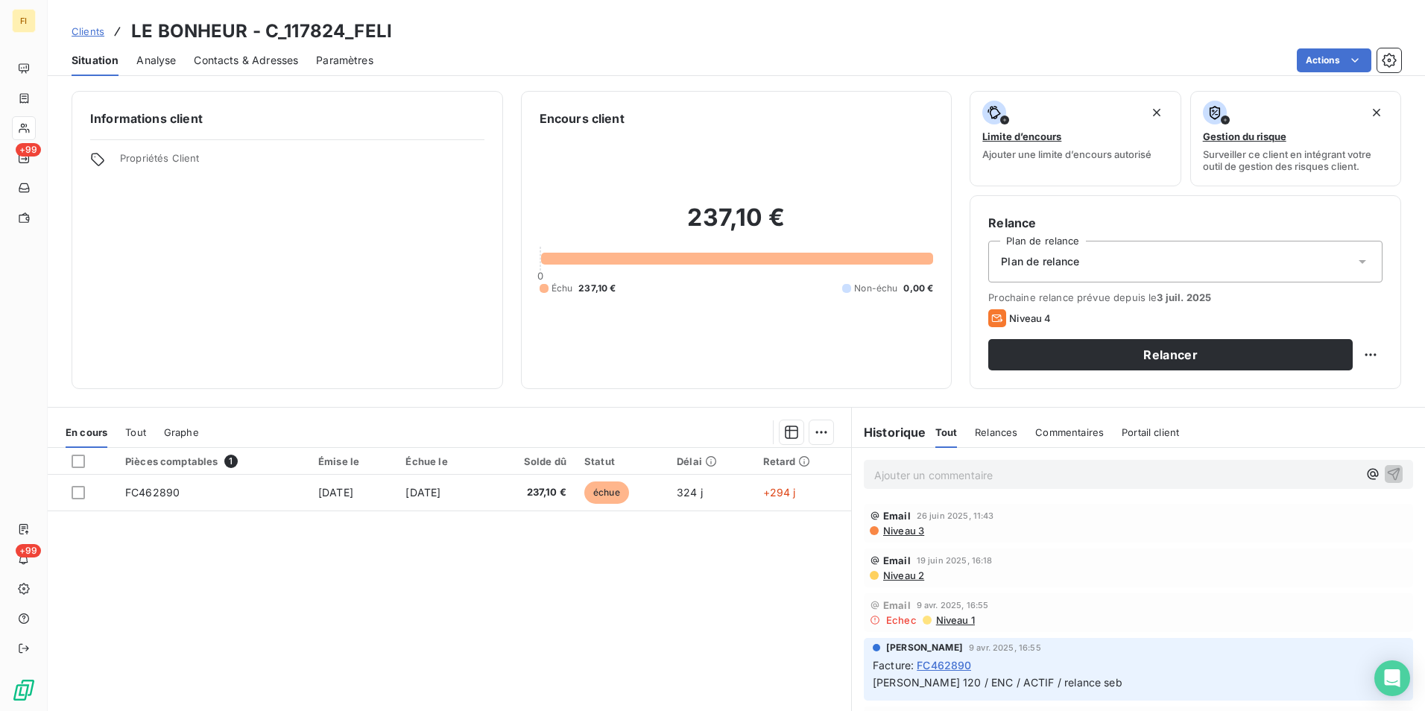
click at [235, 57] on span "Contacts & Adresses" at bounding box center [246, 60] width 104 height 15
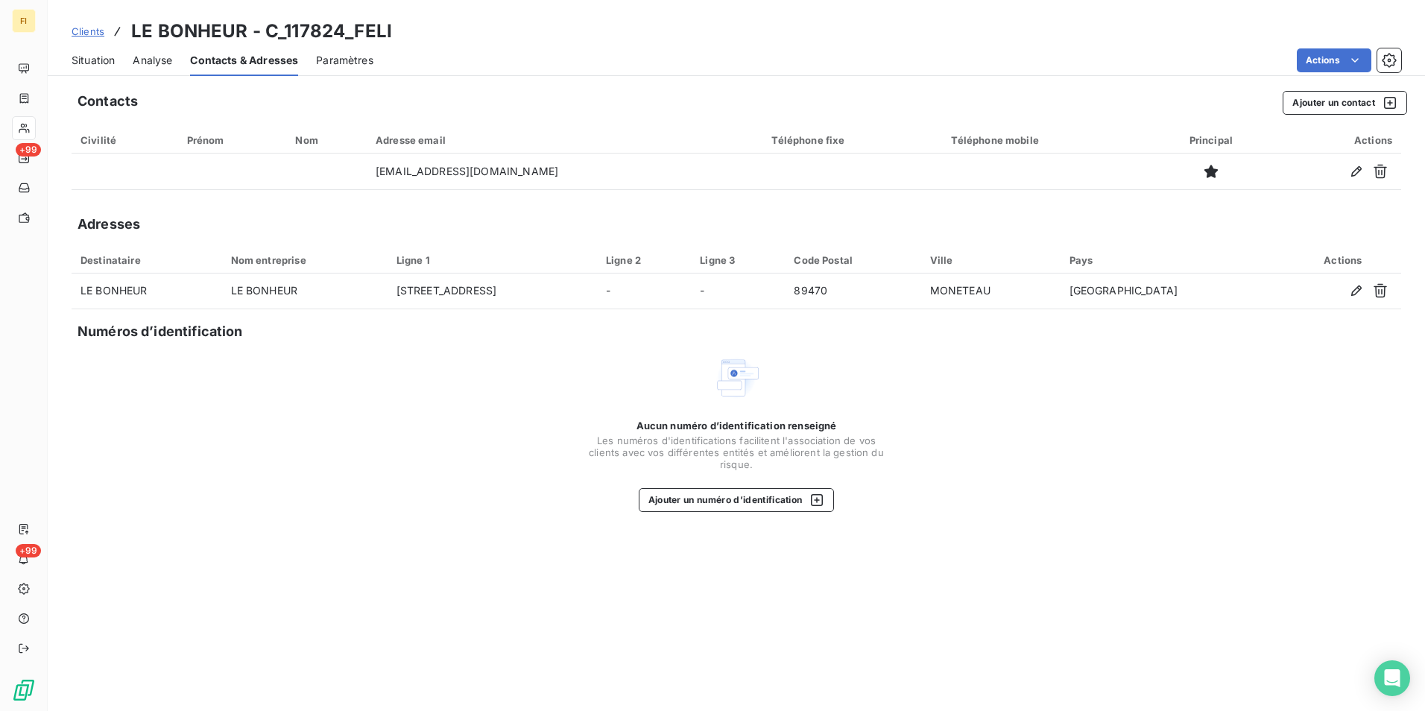
click at [92, 31] on span "Clients" at bounding box center [88, 31] width 33 height 12
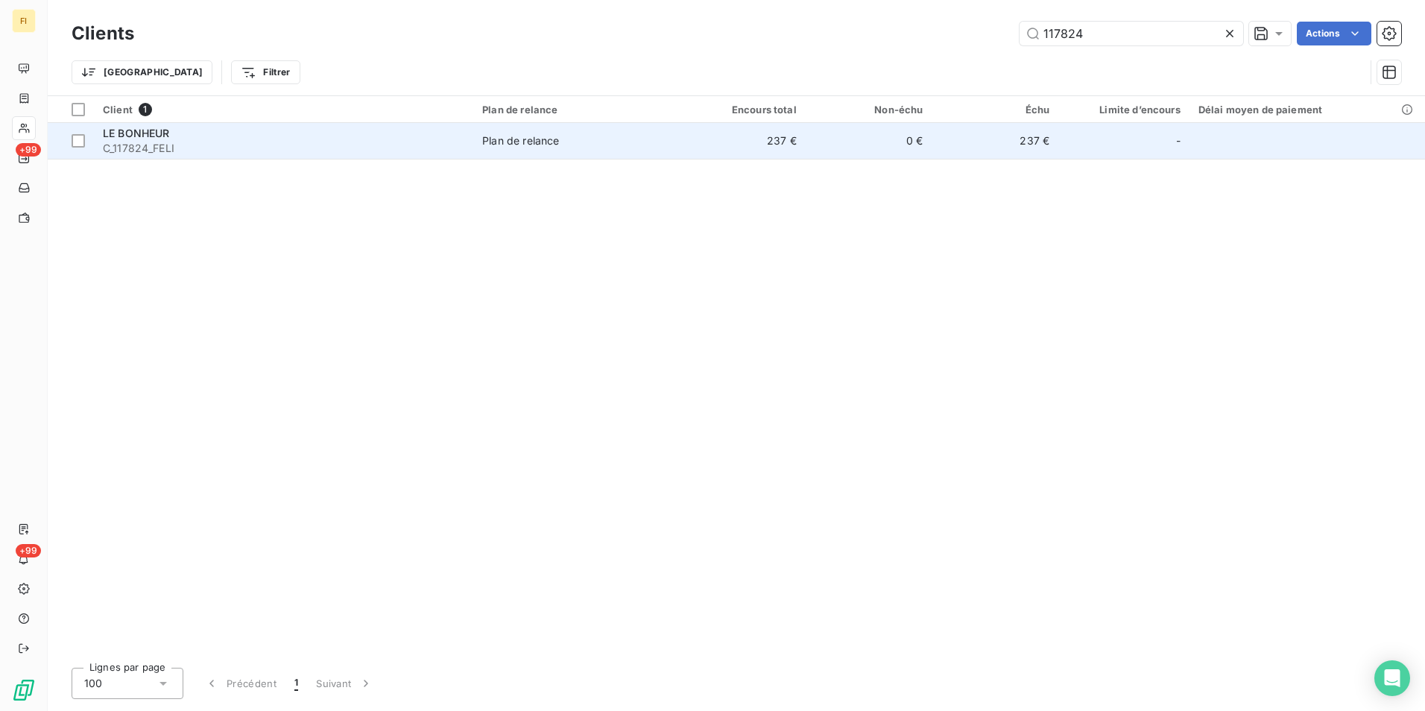
click at [596, 144] on span "Plan de relance" at bounding box center [576, 140] width 188 height 15
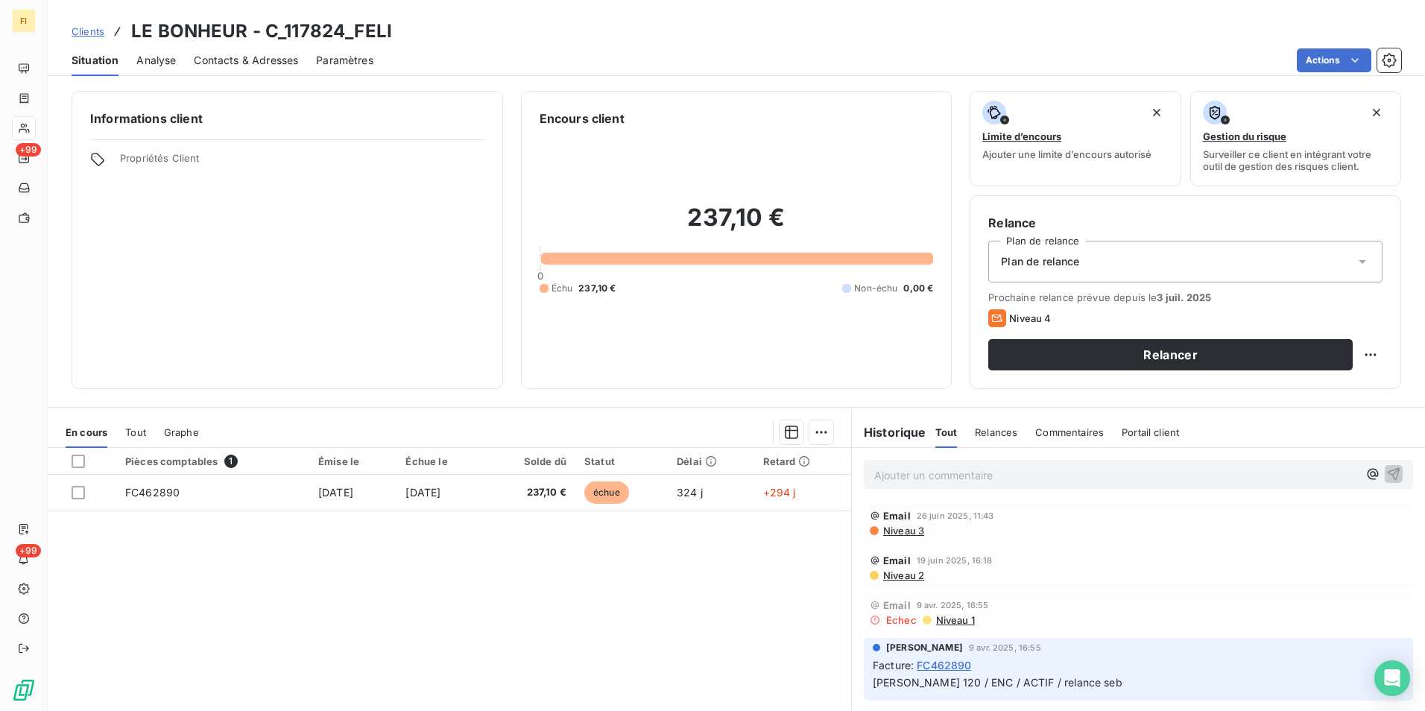
click at [86, 31] on span "Clients" at bounding box center [88, 31] width 33 height 12
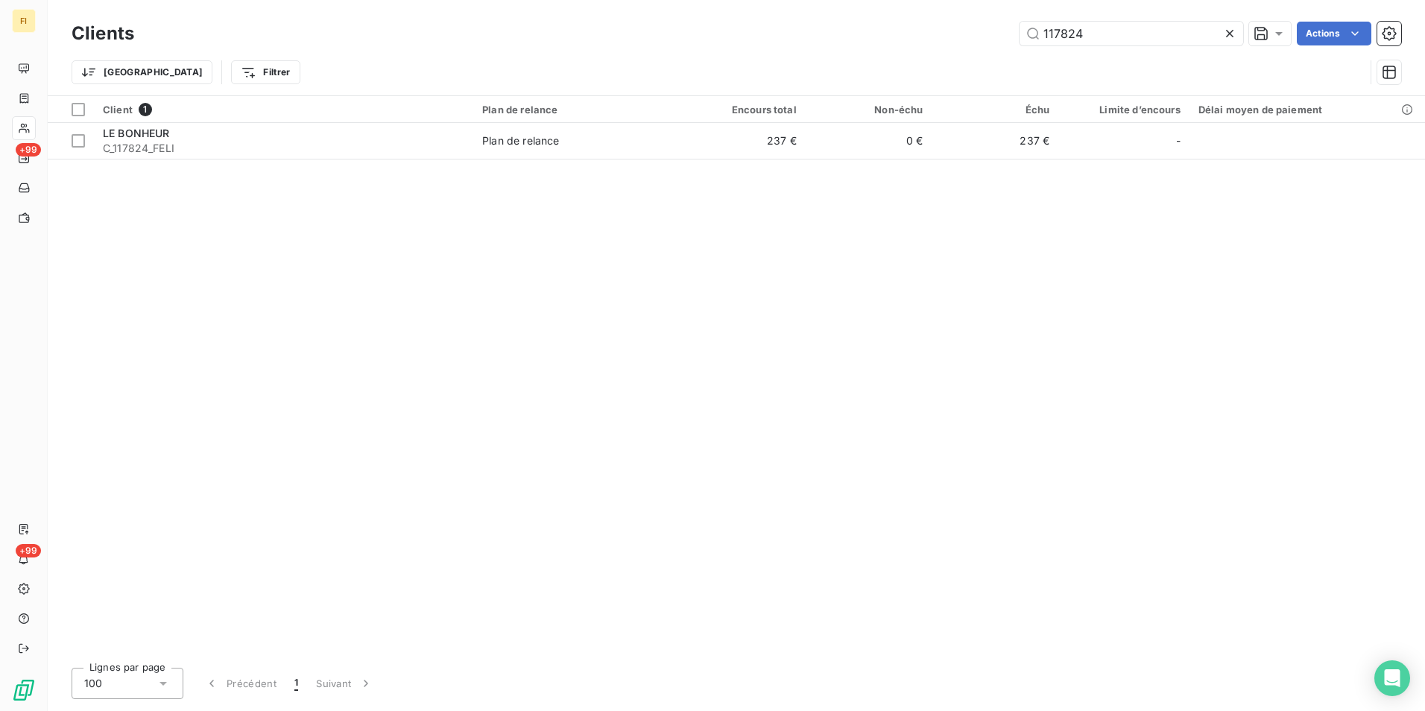
drag, startPoint x: 1170, startPoint y: 33, endPoint x: 896, endPoint y: 45, distance: 273.9
click at [912, 45] on div "117824 Actions" at bounding box center [777, 34] width 1250 height 24
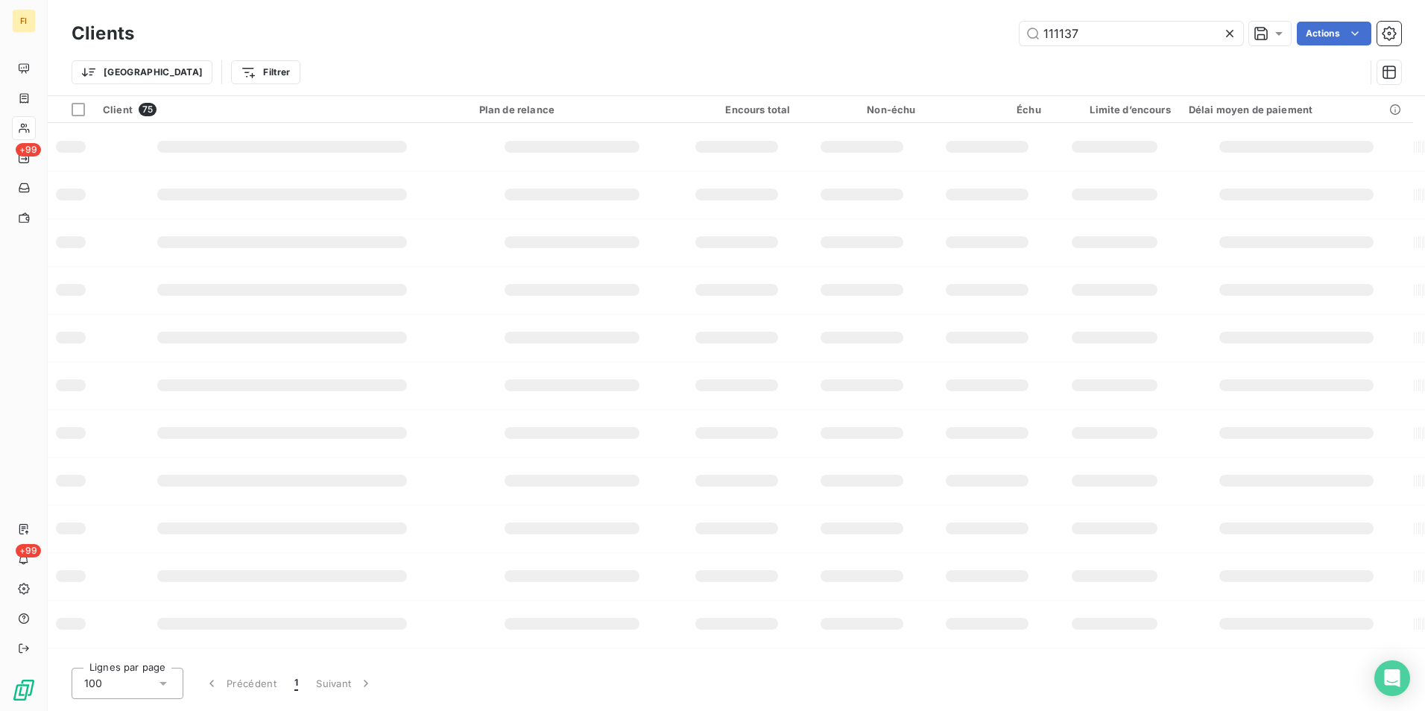
type input "111137"
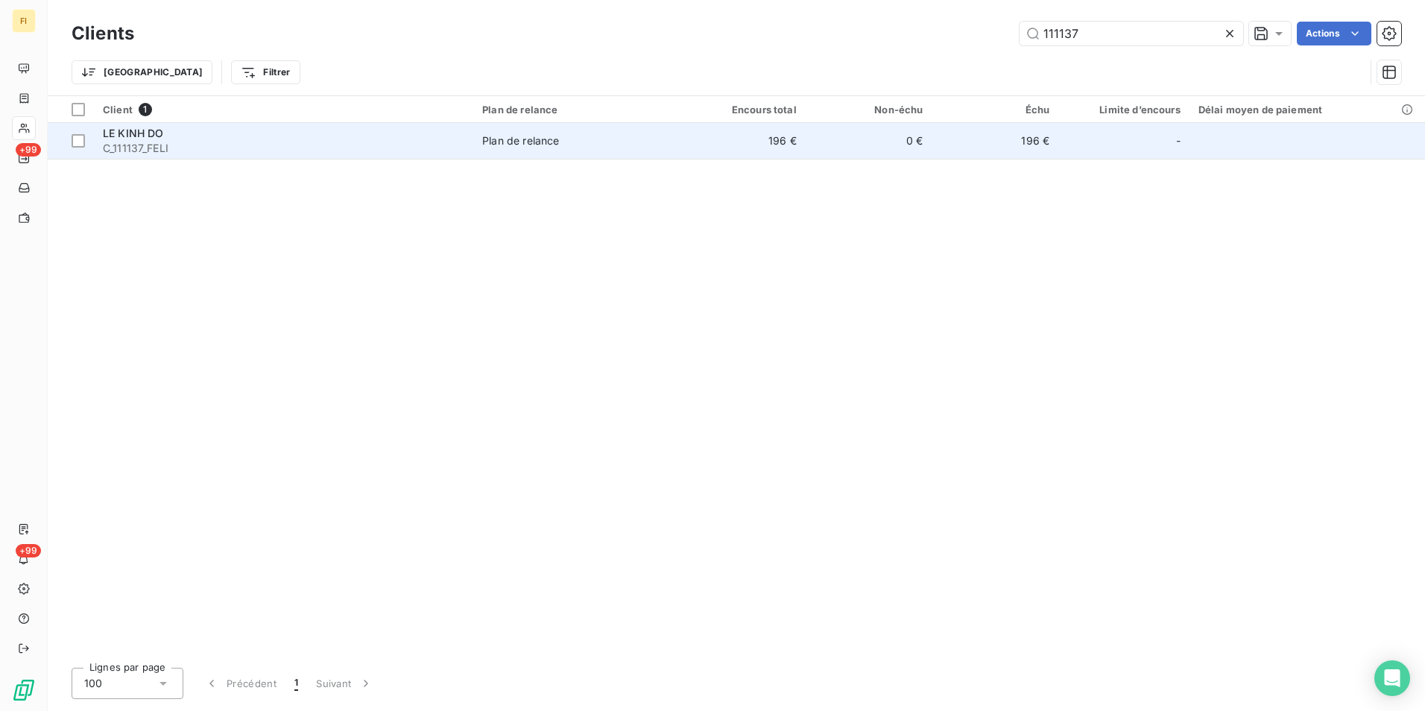
click at [878, 142] on td "0 €" at bounding box center [869, 141] width 127 height 36
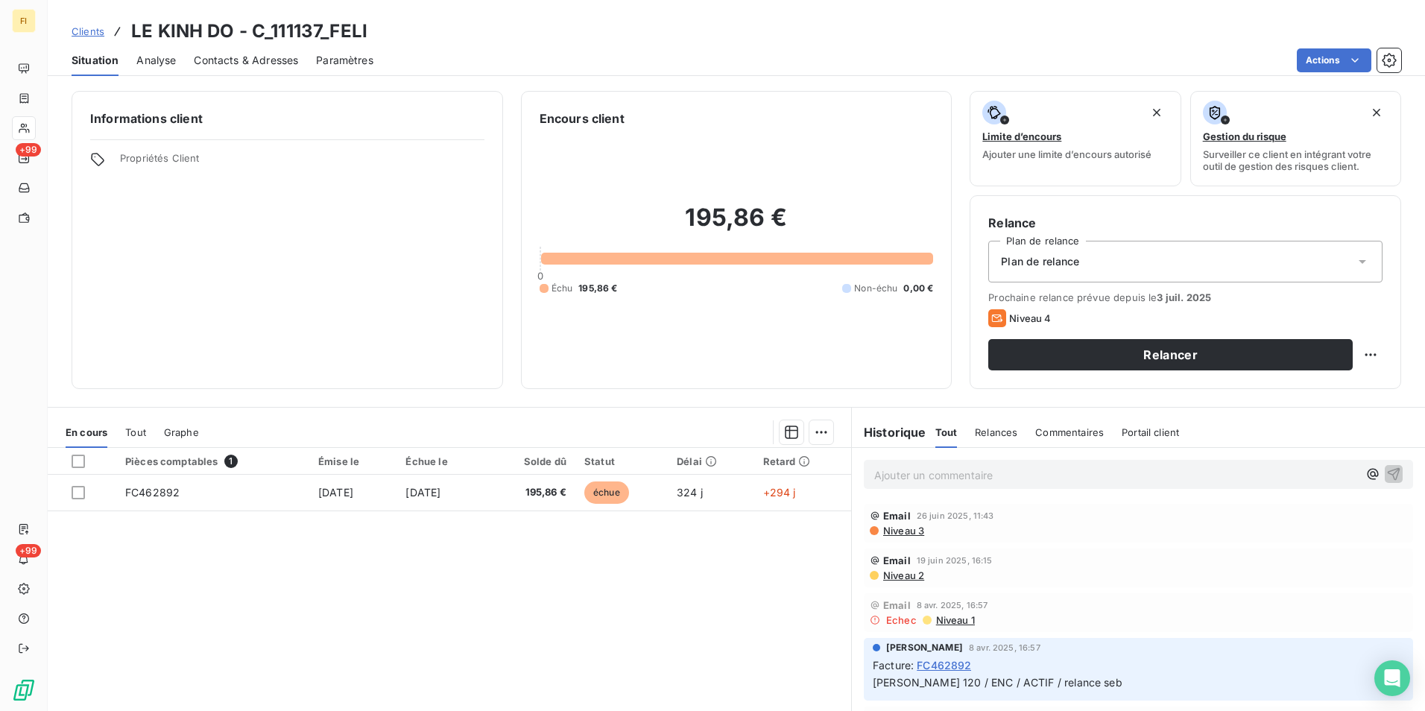
click at [72, 28] on span "Clients" at bounding box center [88, 31] width 33 height 12
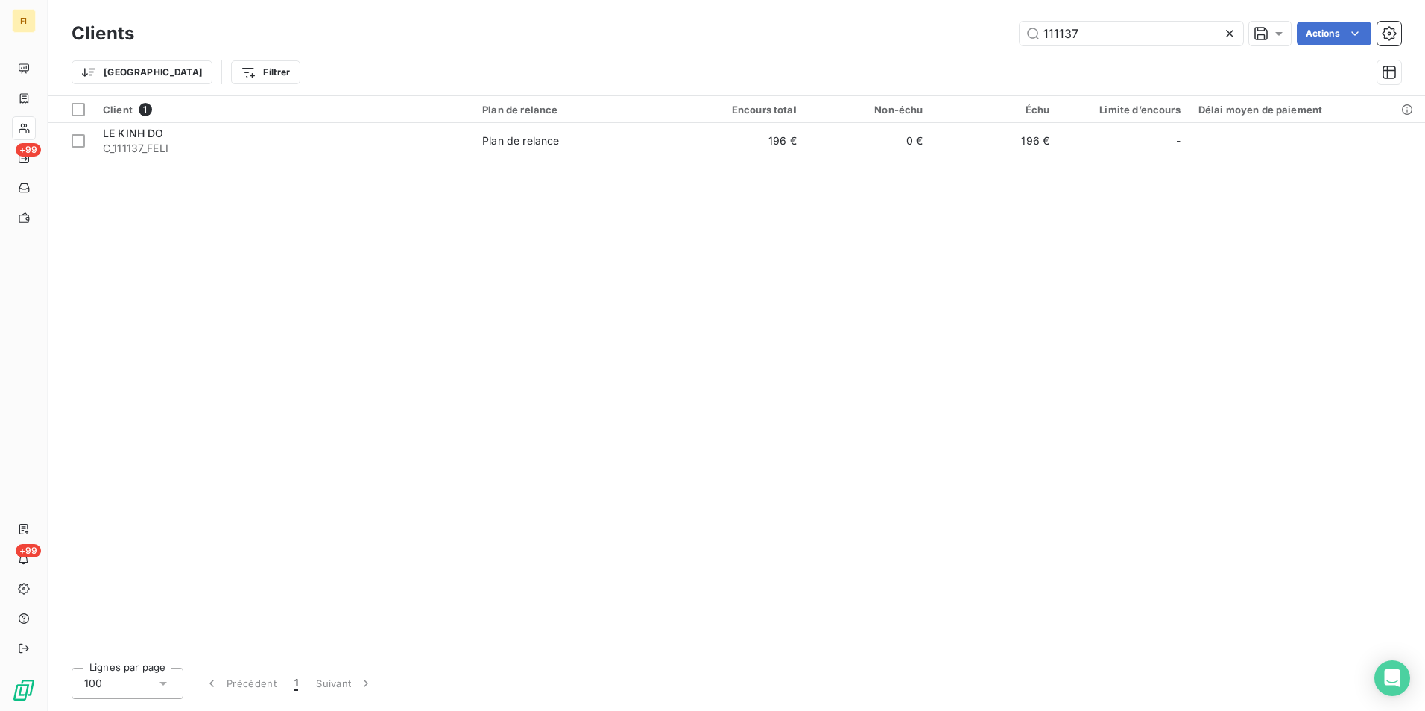
drag, startPoint x: 1109, startPoint y: 38, endPoint x: 828, endPoint y: 58, distance: 281.8
click at [901, 52] on div "Clients 111137 Actions Trier Filtrer" at bounding box center [737, 57] width 1330 height 78
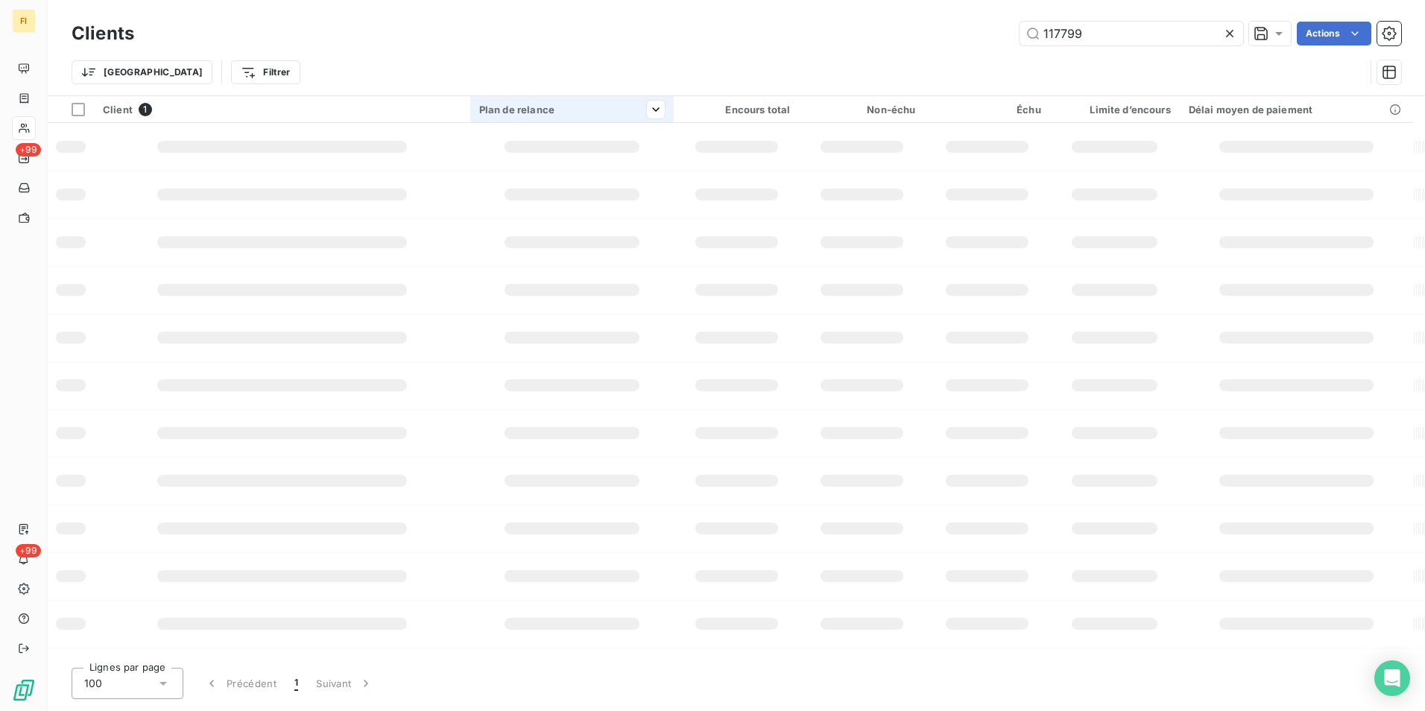
type input "117799"
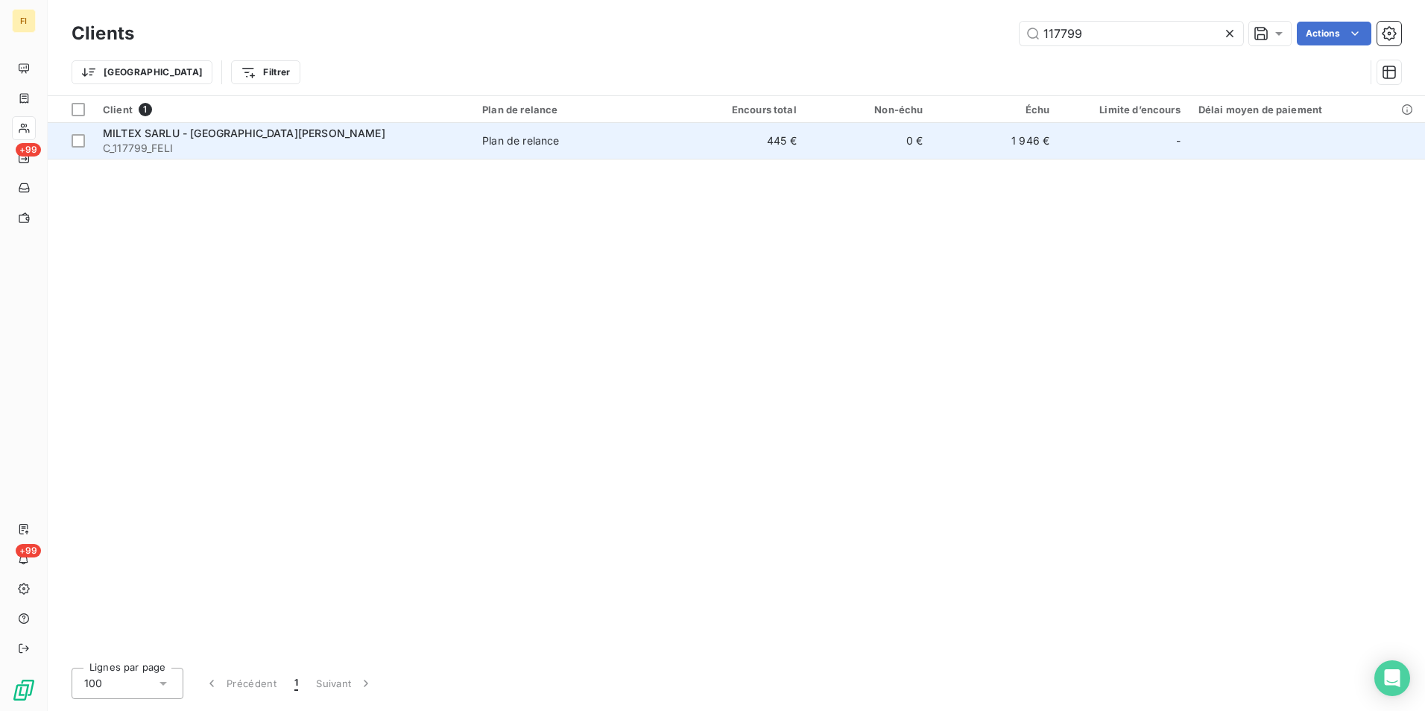
click at [544, 125] on td "Plan de relance" at bounding box center [576, 141] width 206 height 36
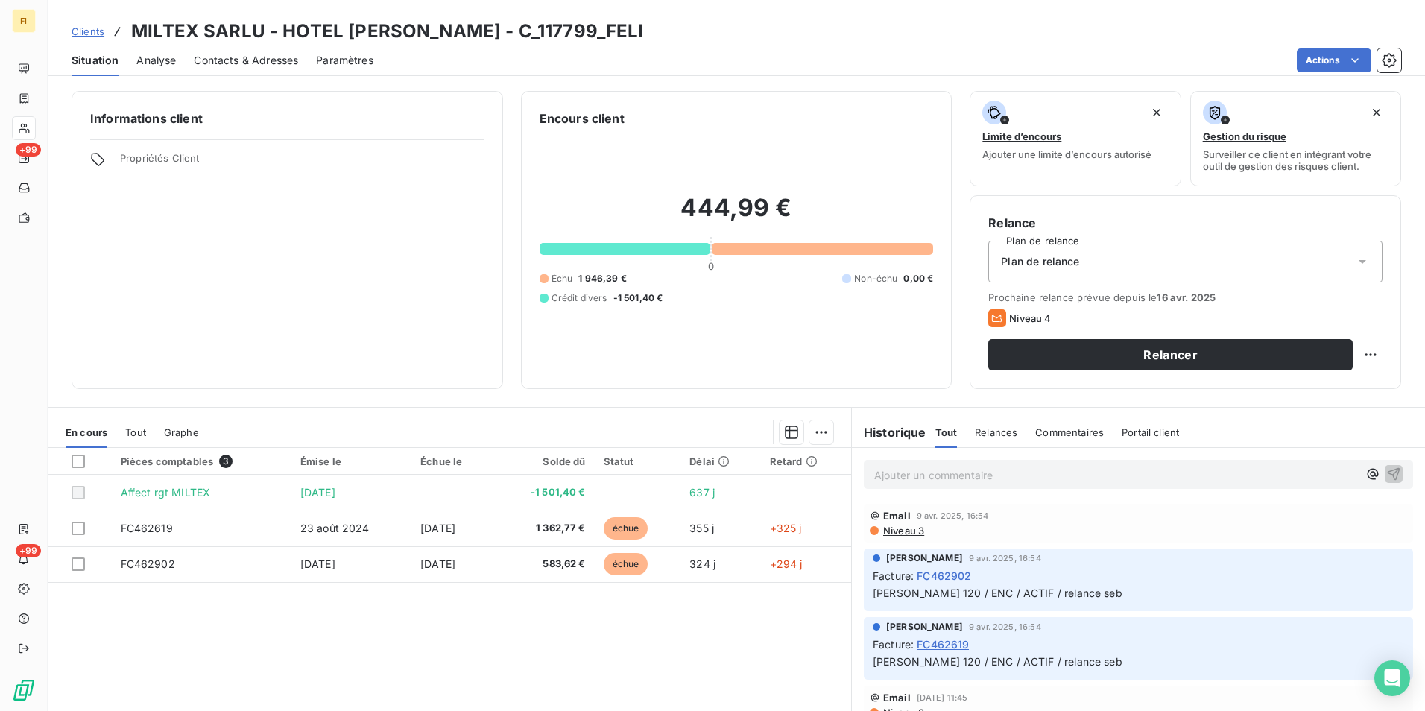
click at [101, 30] on span "Clients" at bounding box center [88, 31] width 33 height 12
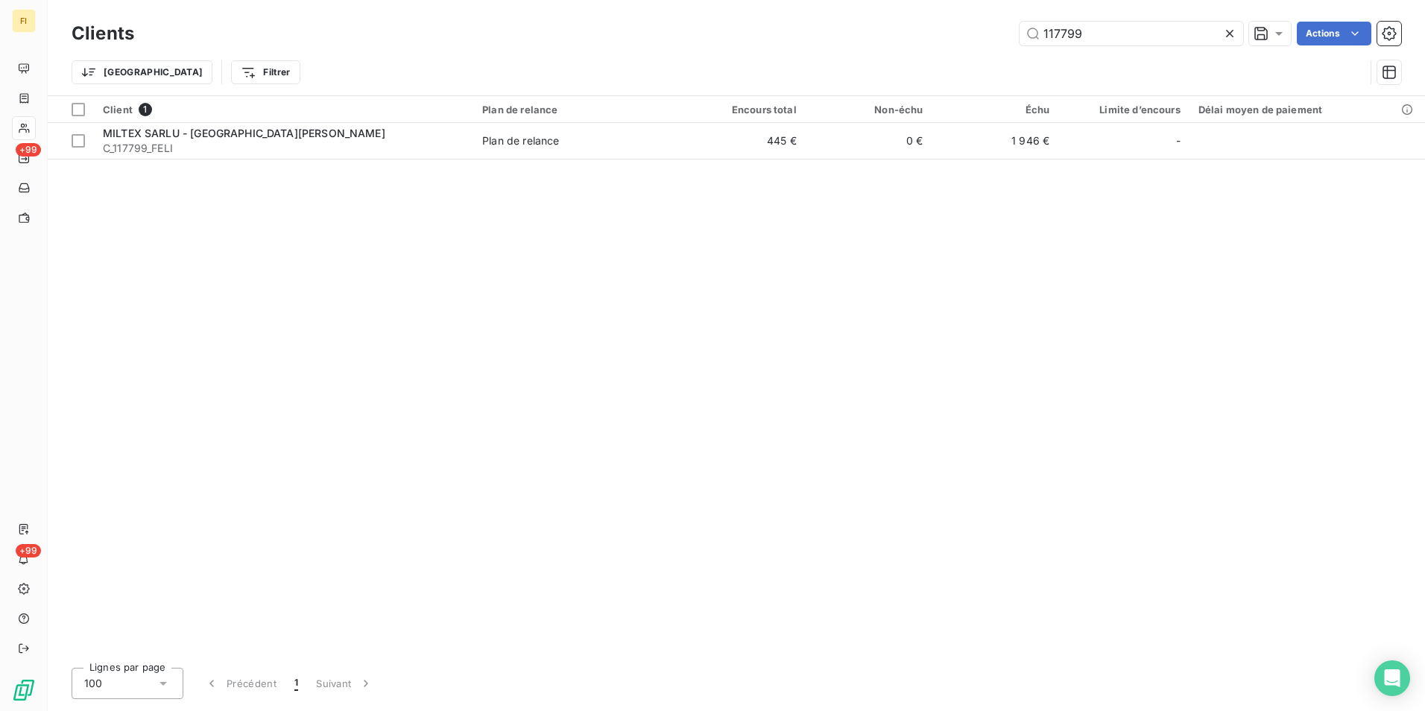
drag, startPoint x: 1097, startPoint y: 31, endPoint x: 860, endPoint y: 50, distance: 237.9
click at [874, 48] on div "Clients 117799 Actions" at bounding box center [737, 33] width 1330 height 31
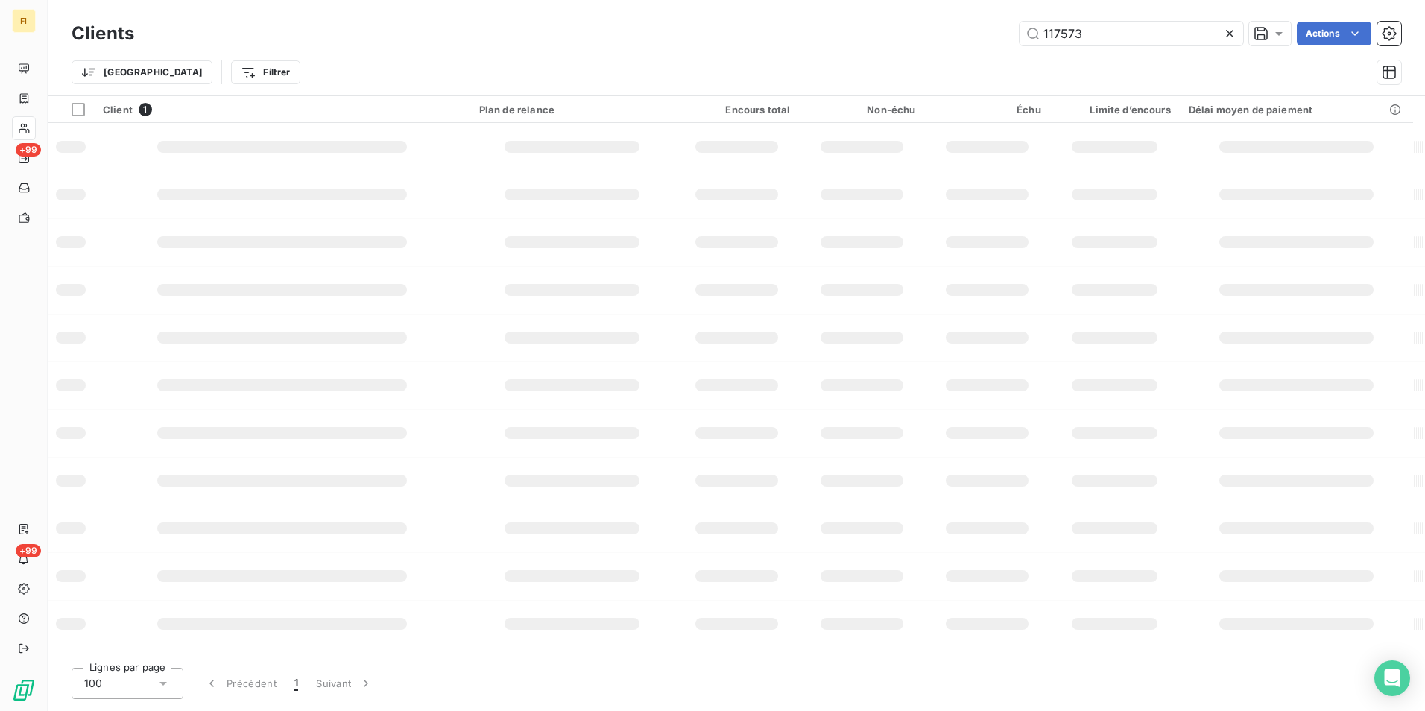
type input "117573"
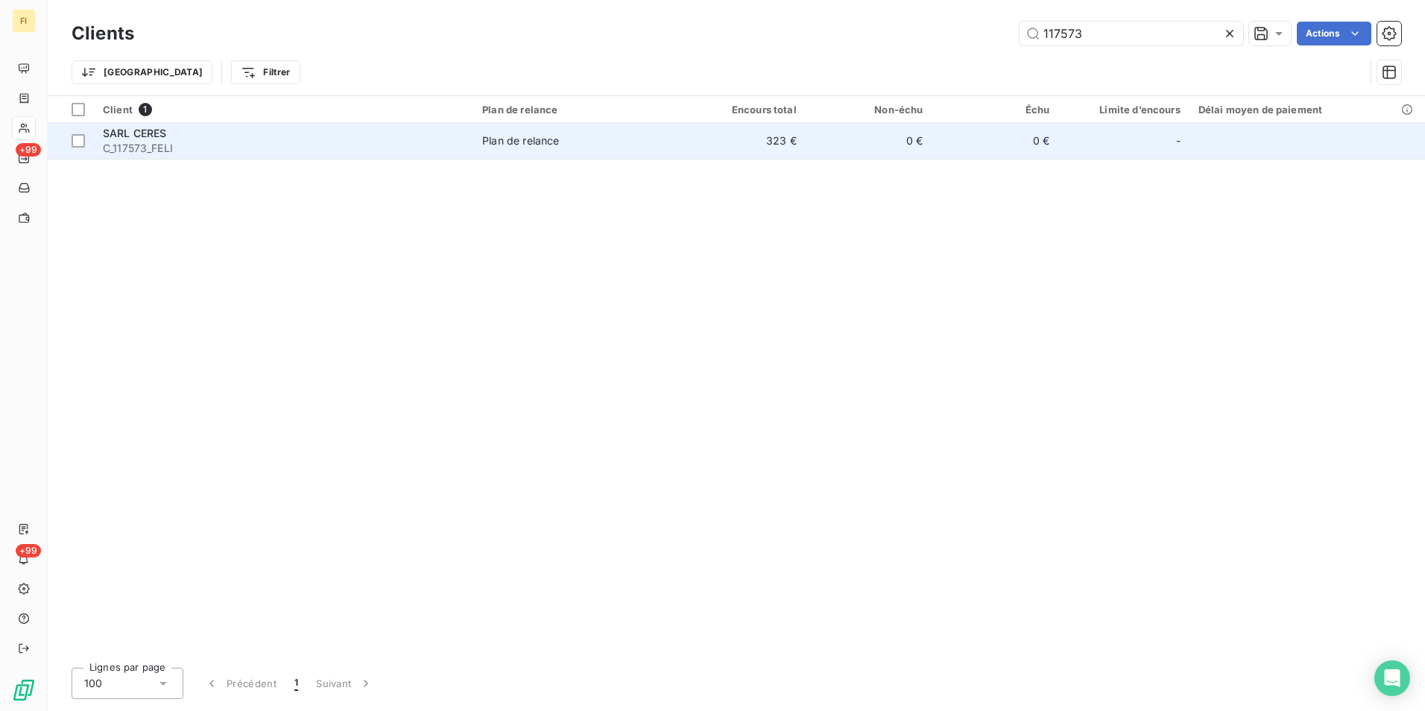
click at [675, 140] on td "Plan de relance" at bounding box center [576, 141] width 206 height 36
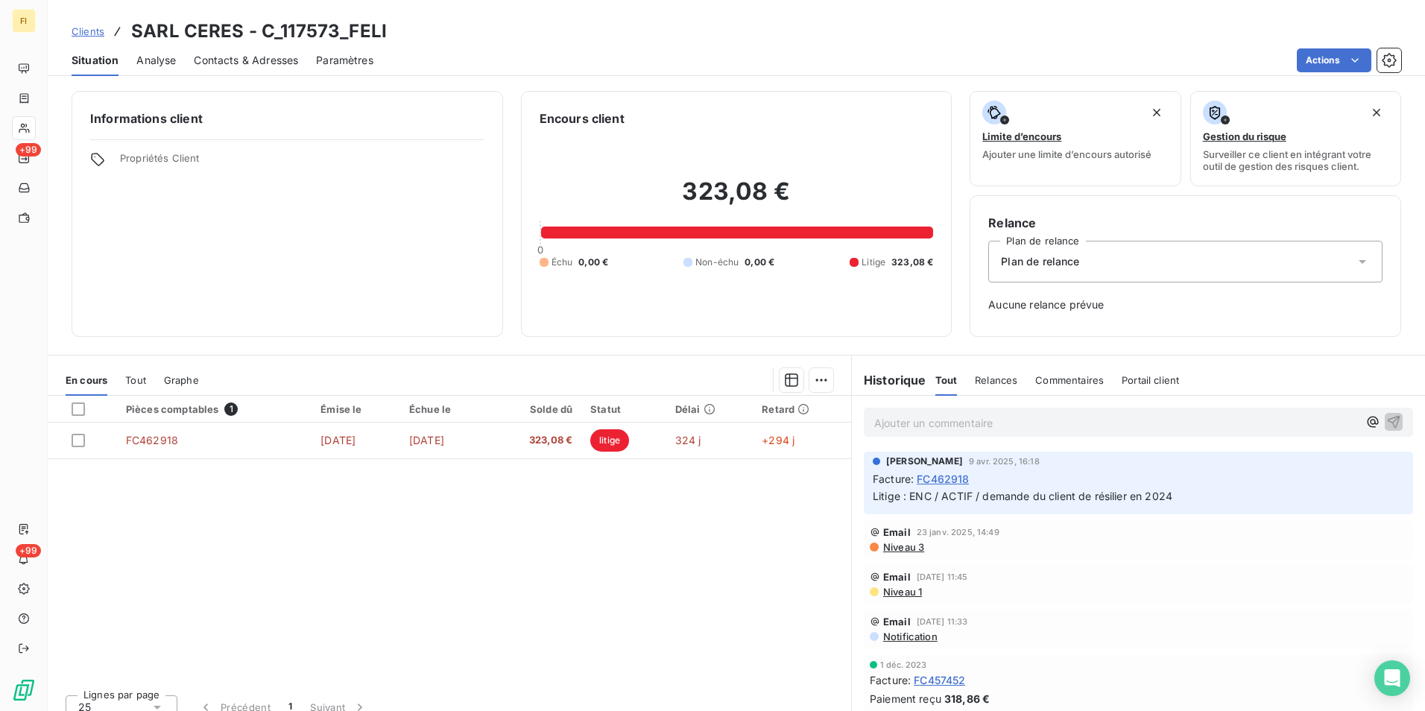
click at [99, 28] on span "Clients" at bounding box center [88, 31] width 33 height 12
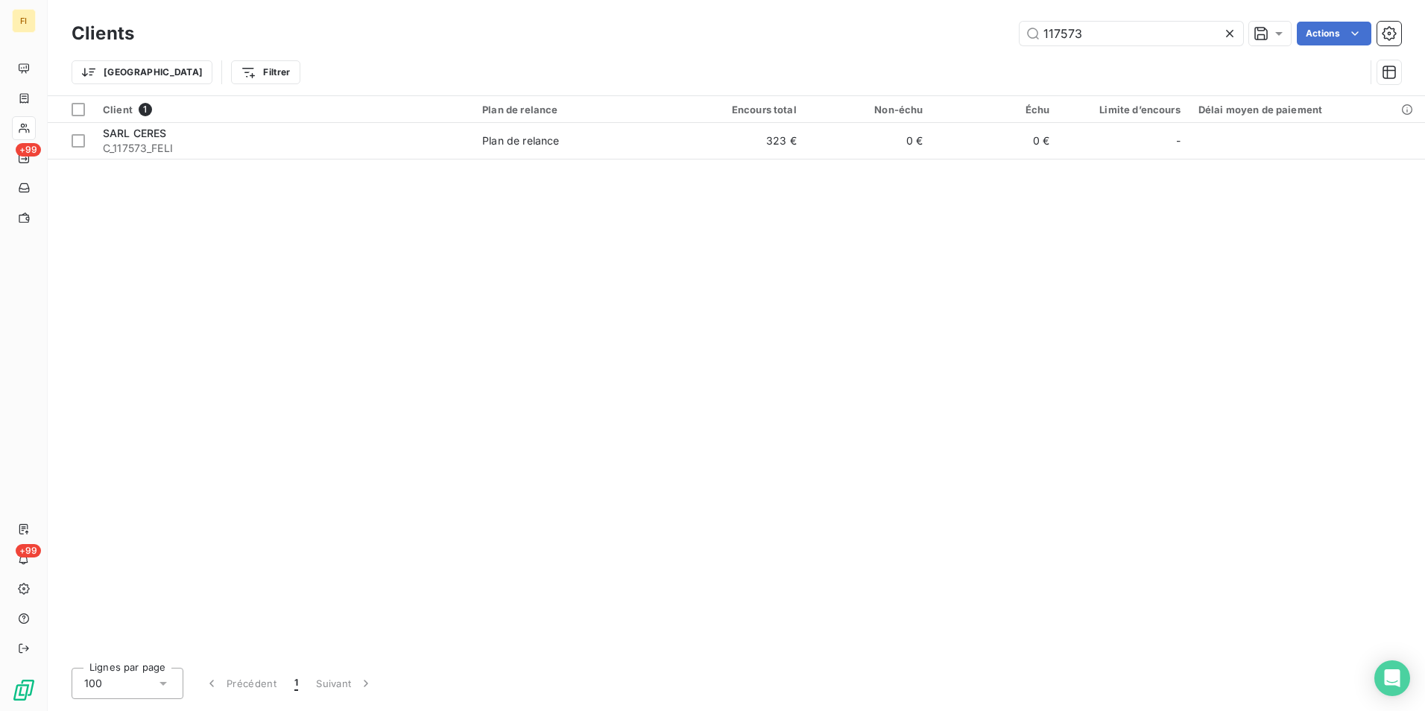
drag, startPoint x: 1120, startPoint y: 36, endPoint x: 868, endPoint y: 45, distance: 252.2
click at [875, 45] on div "Clients 117573 Actions" at bounding box center [737, 33] width 1330 height 31
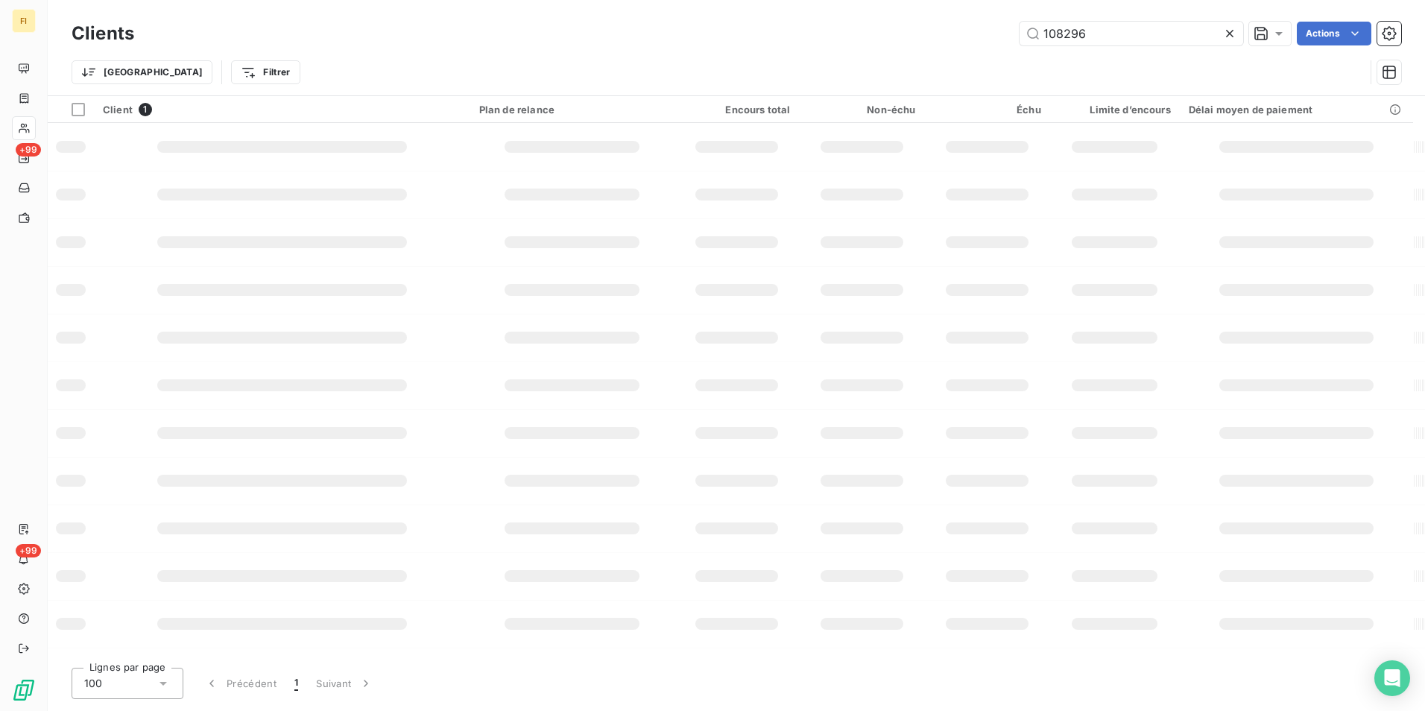
type input "108296"
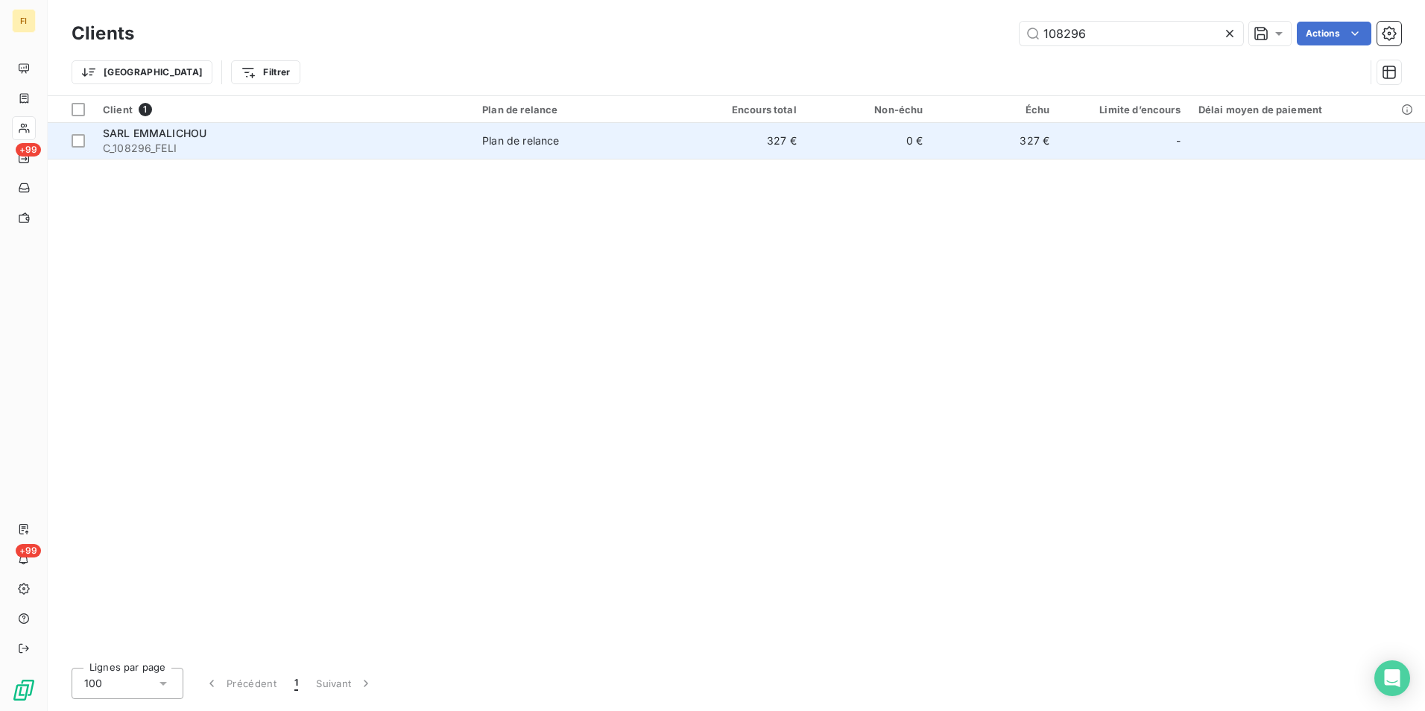
click at [798, 146] on td "327 €" at bounding box center [742, 141] width 127 height 36
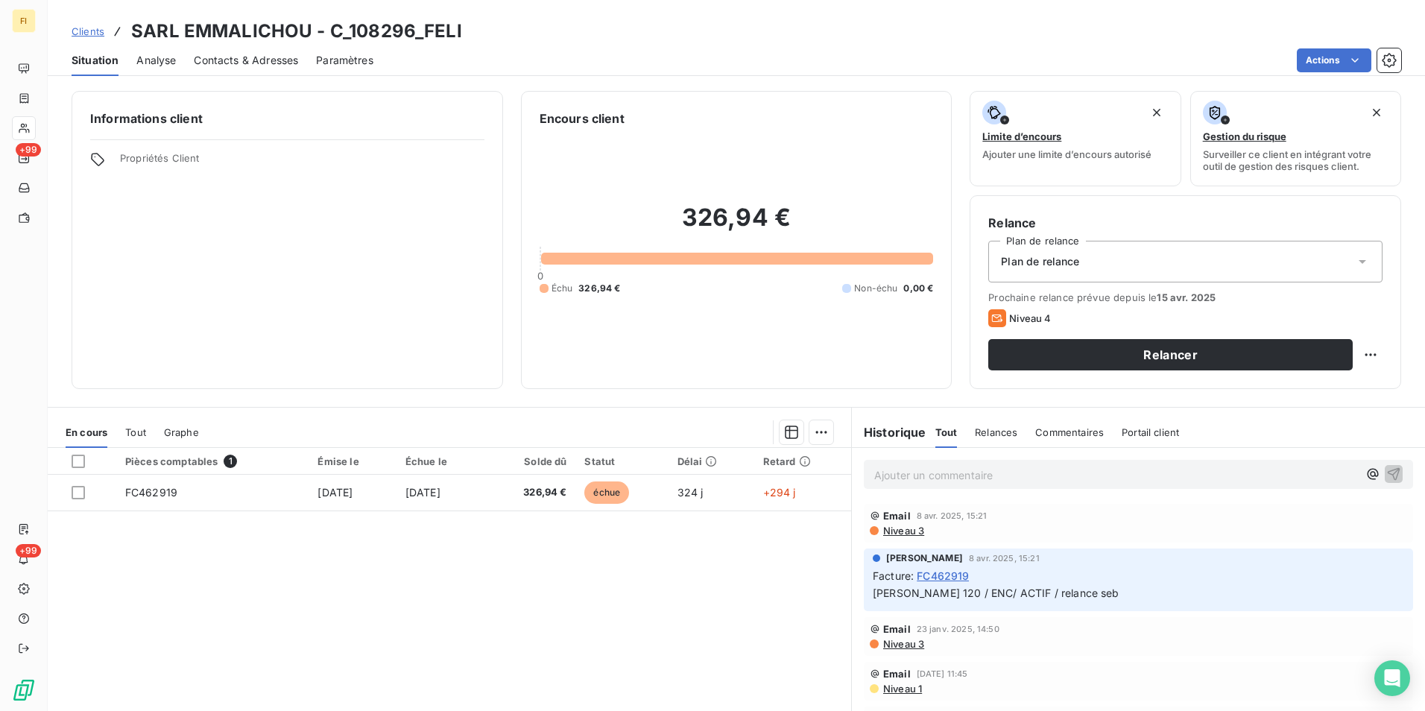
click at [74, 31] on span "Clients" at bounding box center [88, 31] width 33 height 12
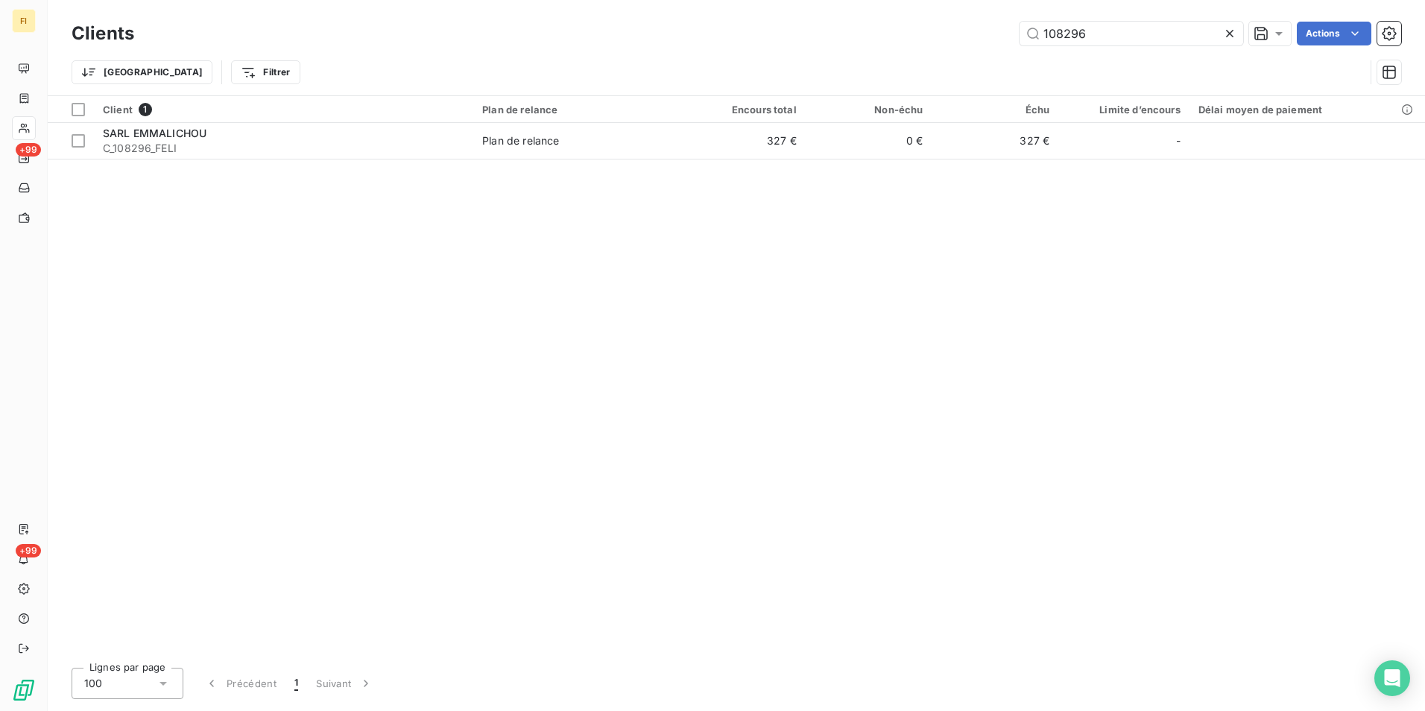
drag, startPoint x: 1101, startPoint y: 35, endPoint x: 857, endPoint y: 54, distance: 245.2
click at [869, 56] on div "Clients 108296 Actions Trier Filtrer" at bounding box center [737, 57] width 1330 height 78
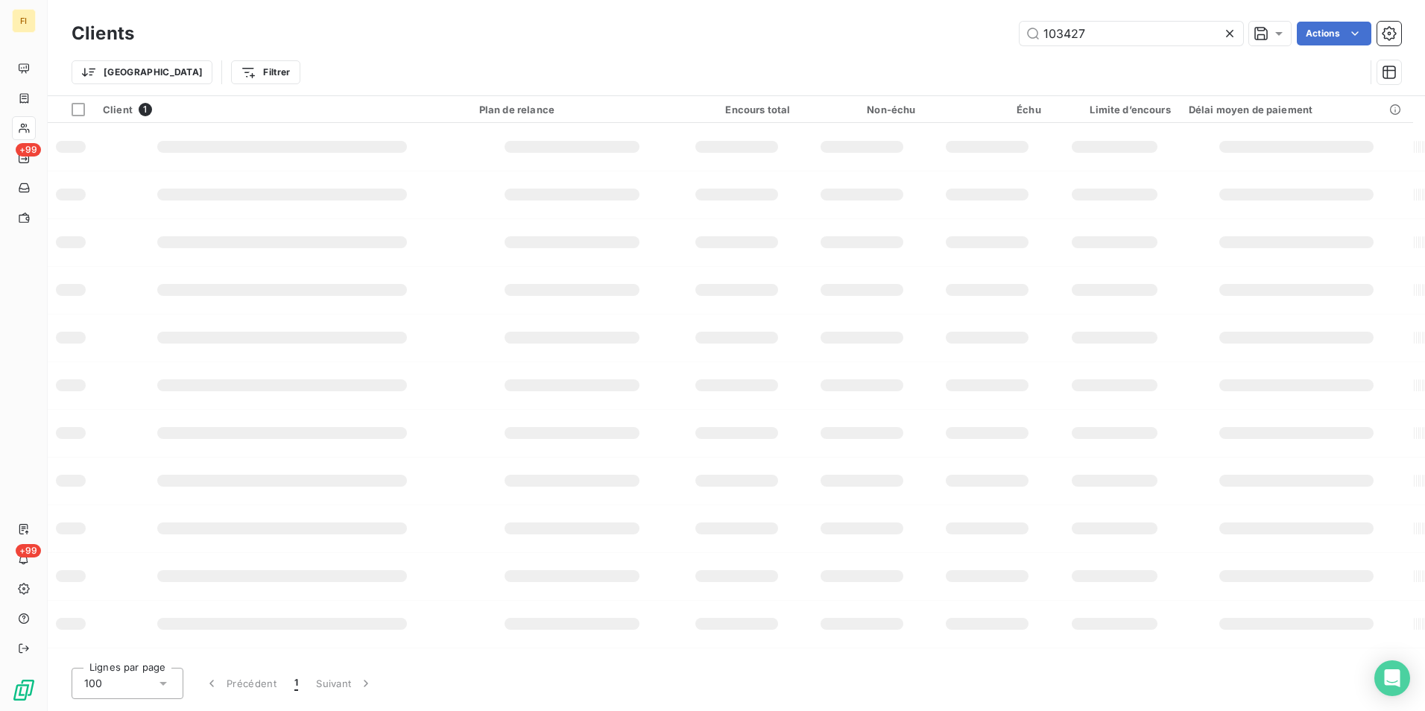
type input "103427"
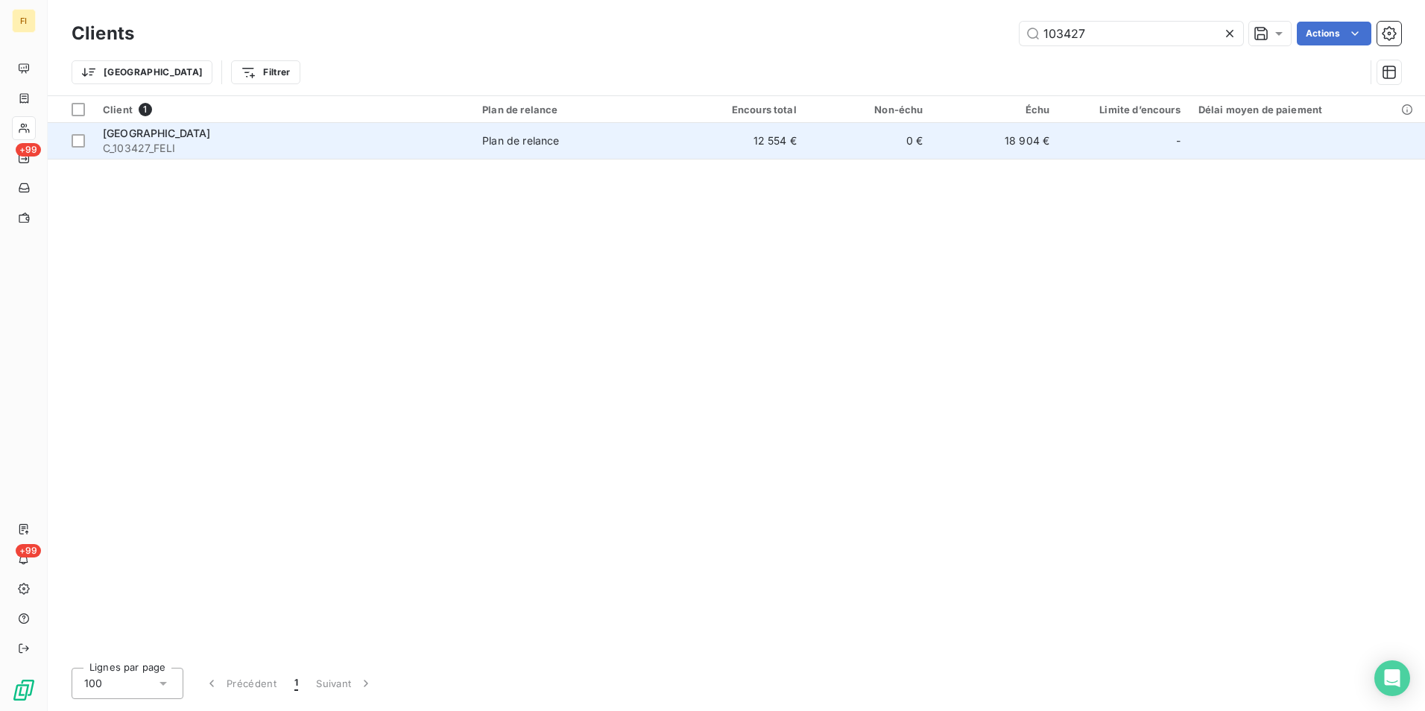
click at [798, 139] on td "12 554 €" at bounding box center [742, 141] width 127 height 36
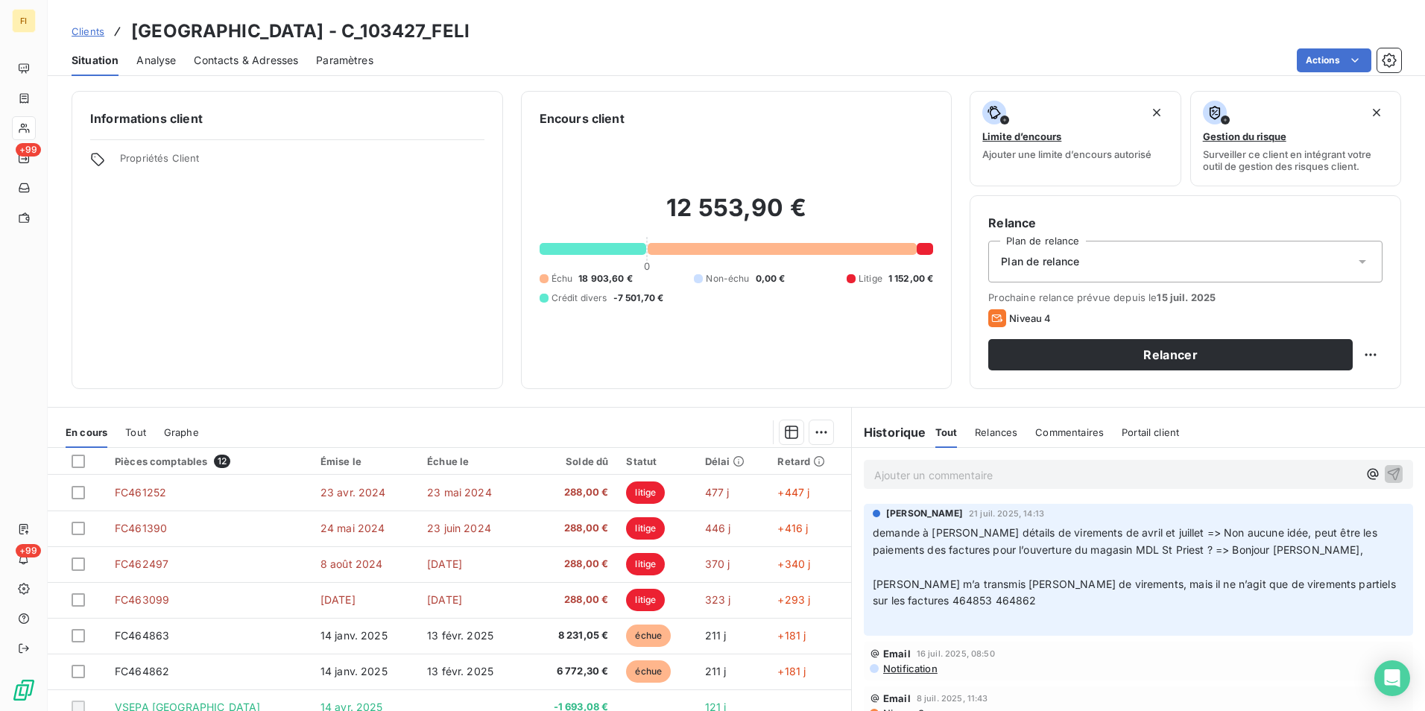
click at [85, 24] on link "Clients" at bounding box center [88, 31] width 33 height 15
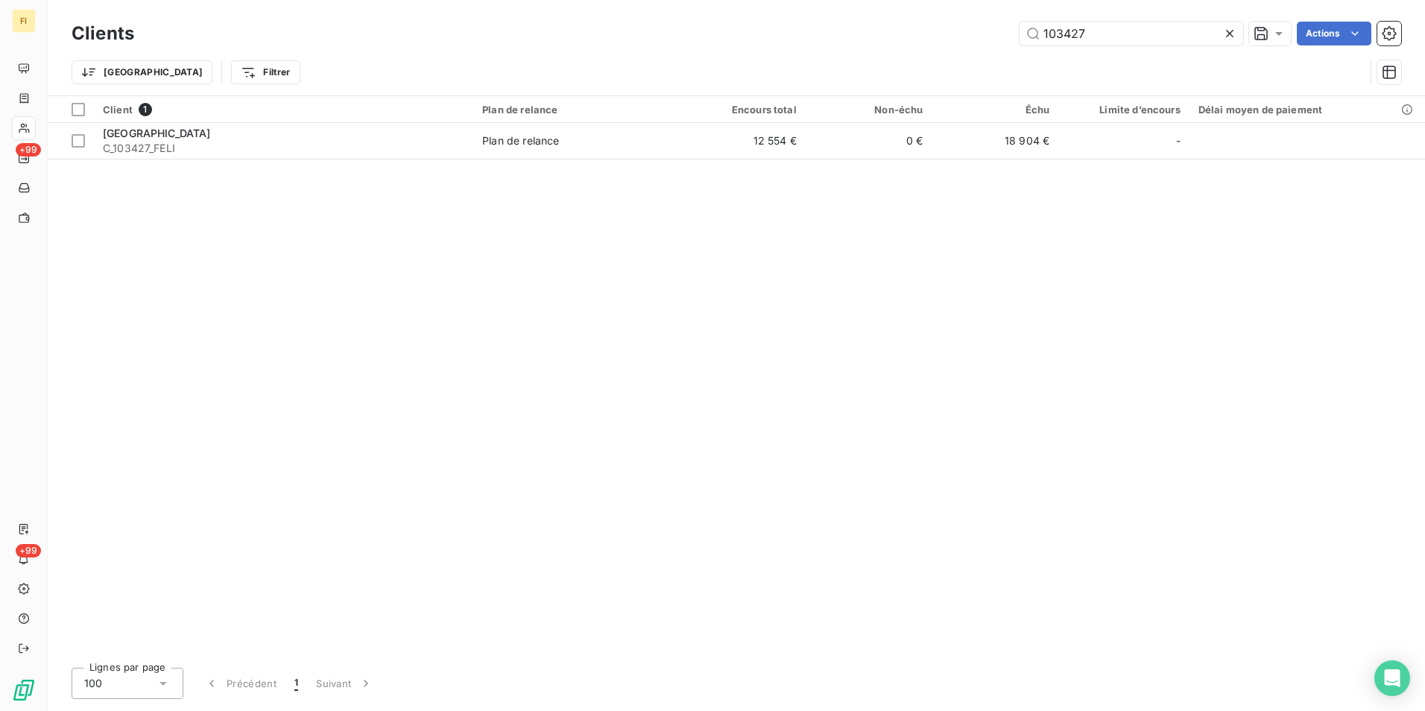
drag, startPoint x: 930, startPoint y: 37, endPoint x: 810, endPoint y: 40, distance: 120.8
click at [833, 38] on div "103427 Actions" at bounding box center [777, 34] width 1250 height 24
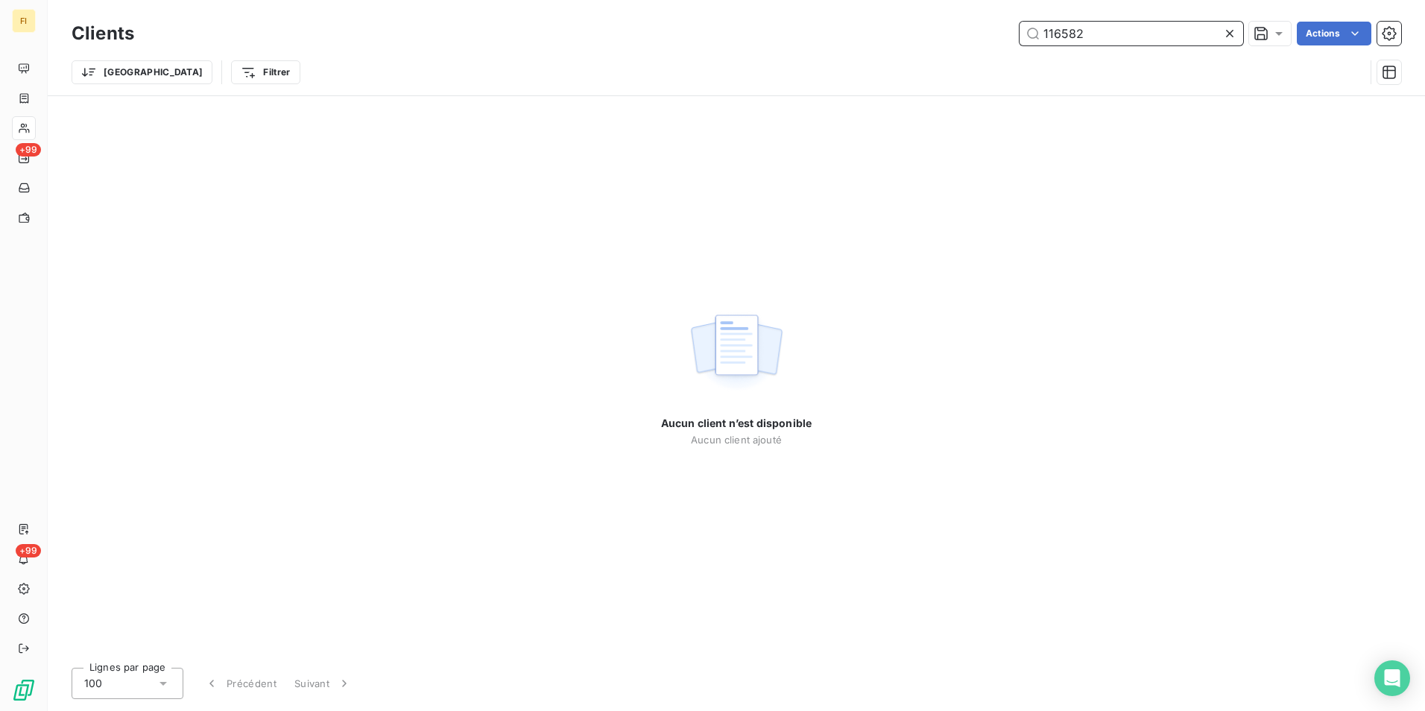
click at [1070, 31] on input "116582" at bounding box center [1132, 34] width 224 height 24
click at [1074, 31] on input "116582" at bounding box center [1132, 34] width 224 height 24
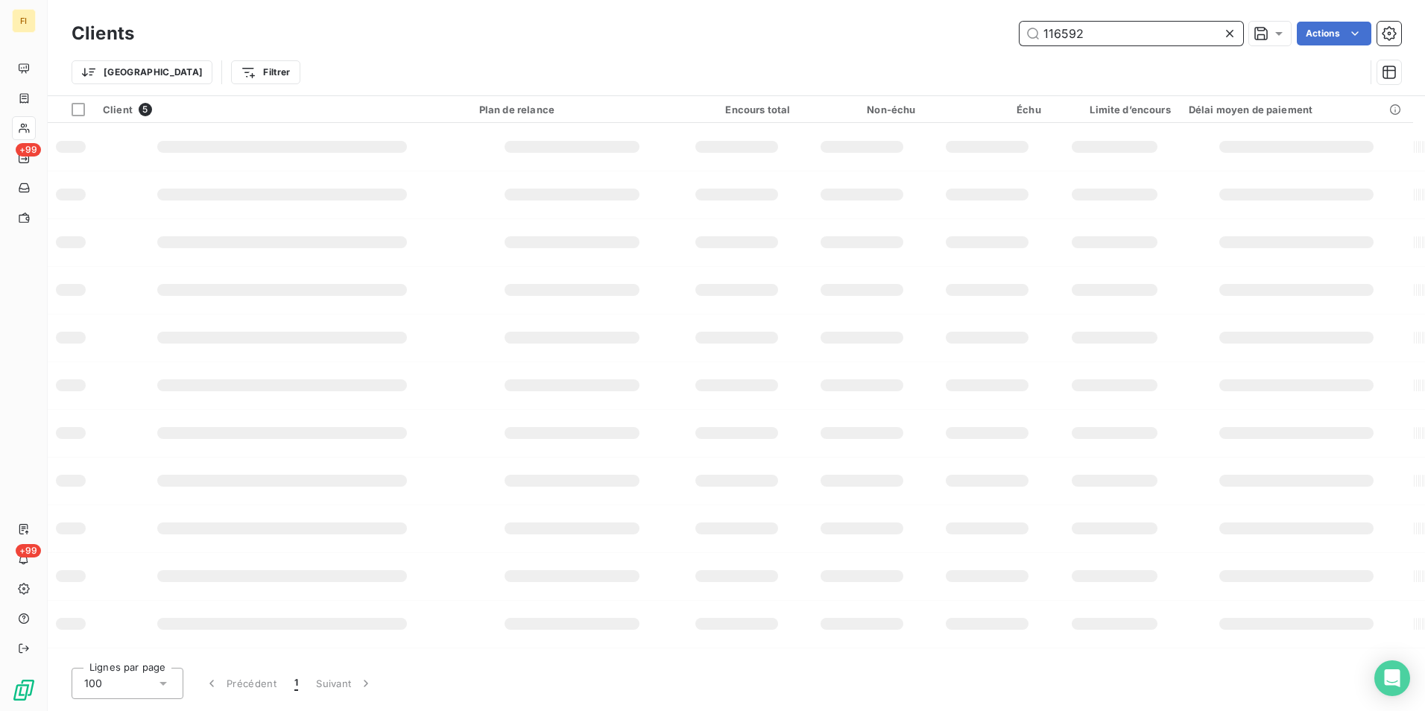
type input "116592"
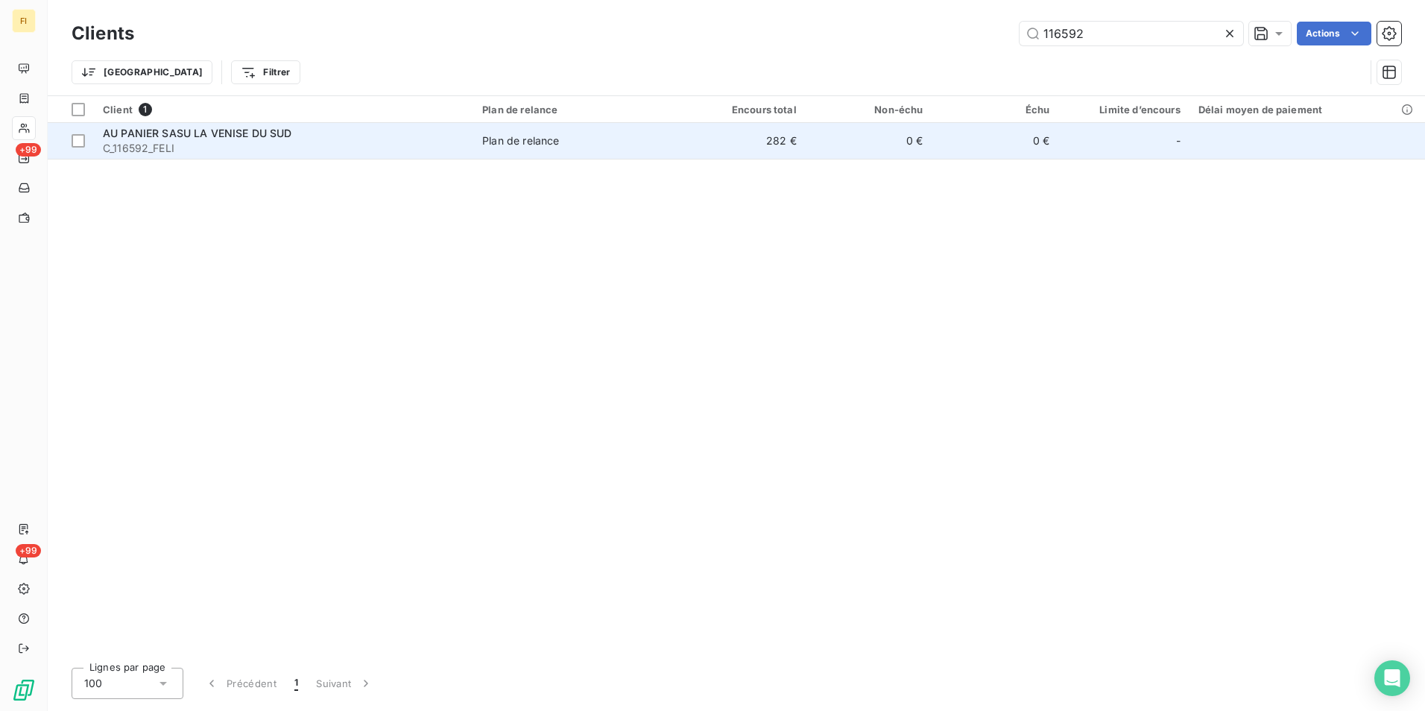
click at [855, 133] on td "0 €" at bounding box center [869, 141] width 127 height 36
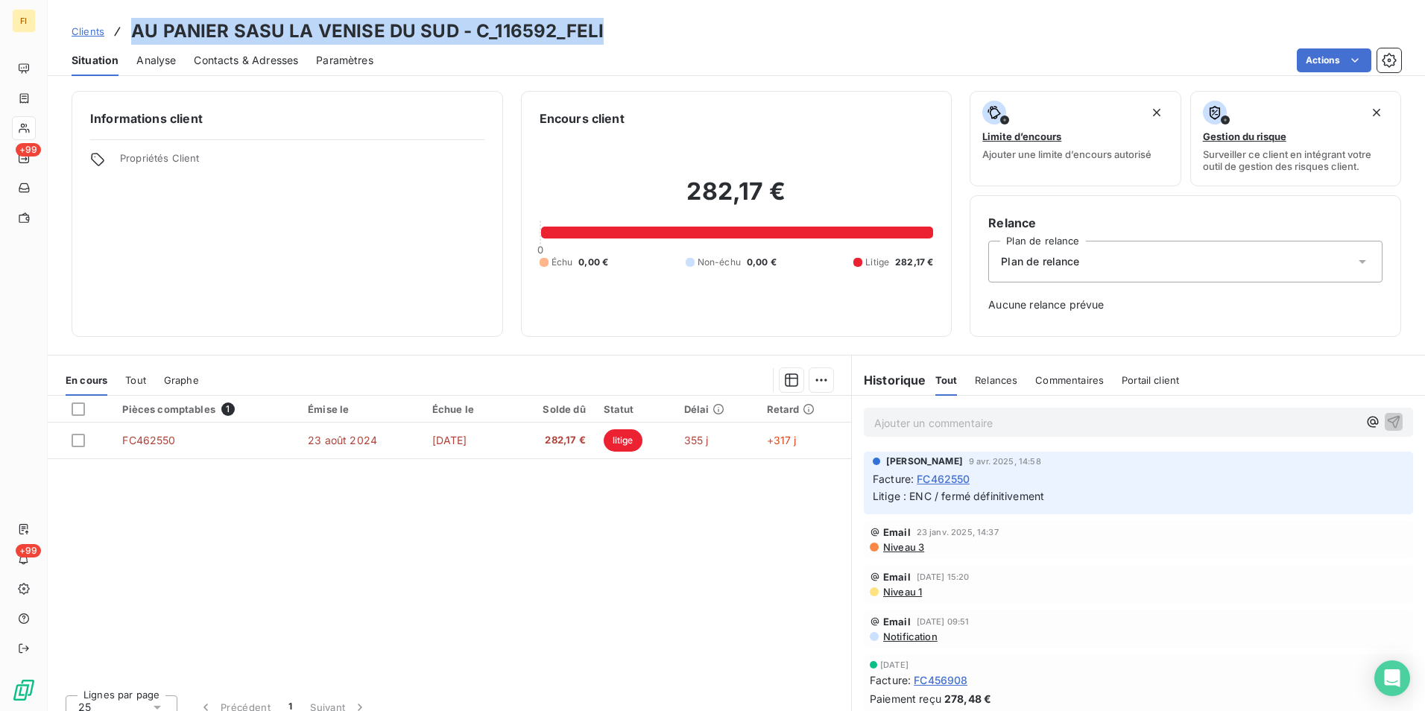
drag, startPoint x: 617, startPoint y: 25, endPoint x: 135, endPoint y: 41, distance: 481.9
click at [135, 41] on div "Clients AU PANIER SASU LA VENISE DU SUD - C_116592_FELI" at bounding box center [737, 31] width 1378 height 27
drag, startPoint x: 135, startPoint y: 41, endPoint x: 448, endPoint y: 28, distance: 313.4
copy h3 "AU PANIER SASU LA VENISE DU SUD - C_116592_FELI"
click at [89, 25] on span "Clients" at bounding box center [88, 31] width 33 height 12
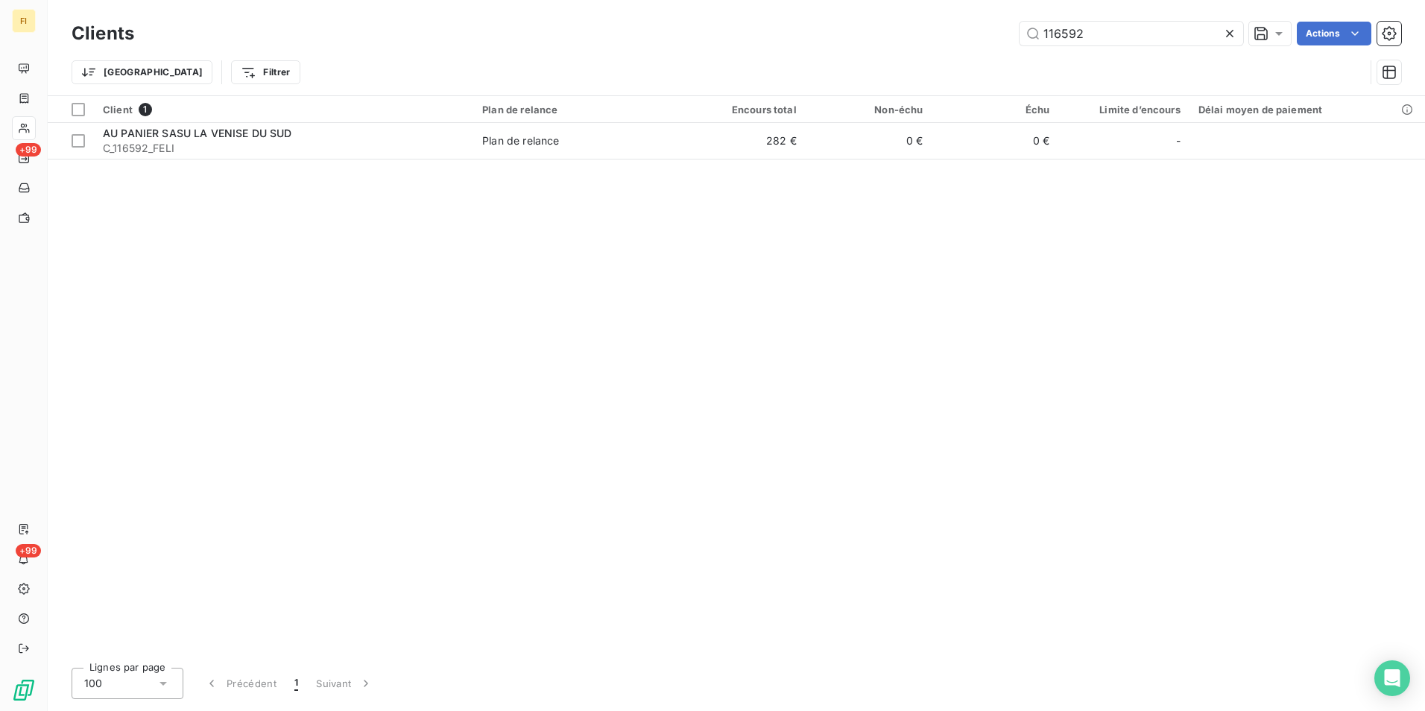
drag, startPoint x: 942, startPoint y: 35, endPoint x: 726, endPoint y: 35, distance: 215.5
click at [881, 35] on div "116592 Actions" at bounding box center [777, 34] width 1250 height 24
drag, startPoint x: 1096, startPoint y: 32, endPoint x: 677, endPoint y: 6, distance: 419.8
click at [843, 43] on div "116592 Actions" at bounding box center [777, 34] width 1250 height 24
drag, startPoint x: 1136, startPoint y: 34, endPoint x: 909, endPoint y: 55, distance: 228.3
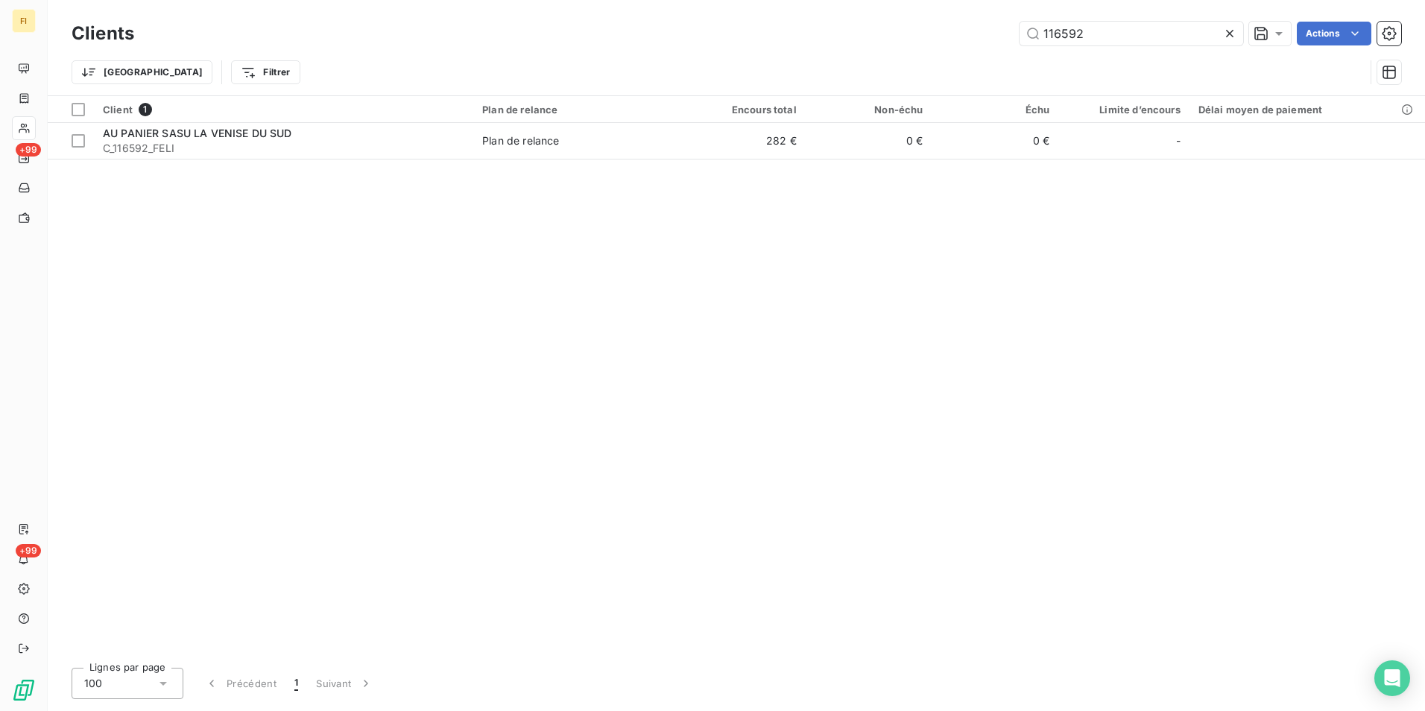
click at [909, 55] on div "Clients 116592 Actions Trier Filtrer" at bounding box center [737, 57] width 1330 height 78
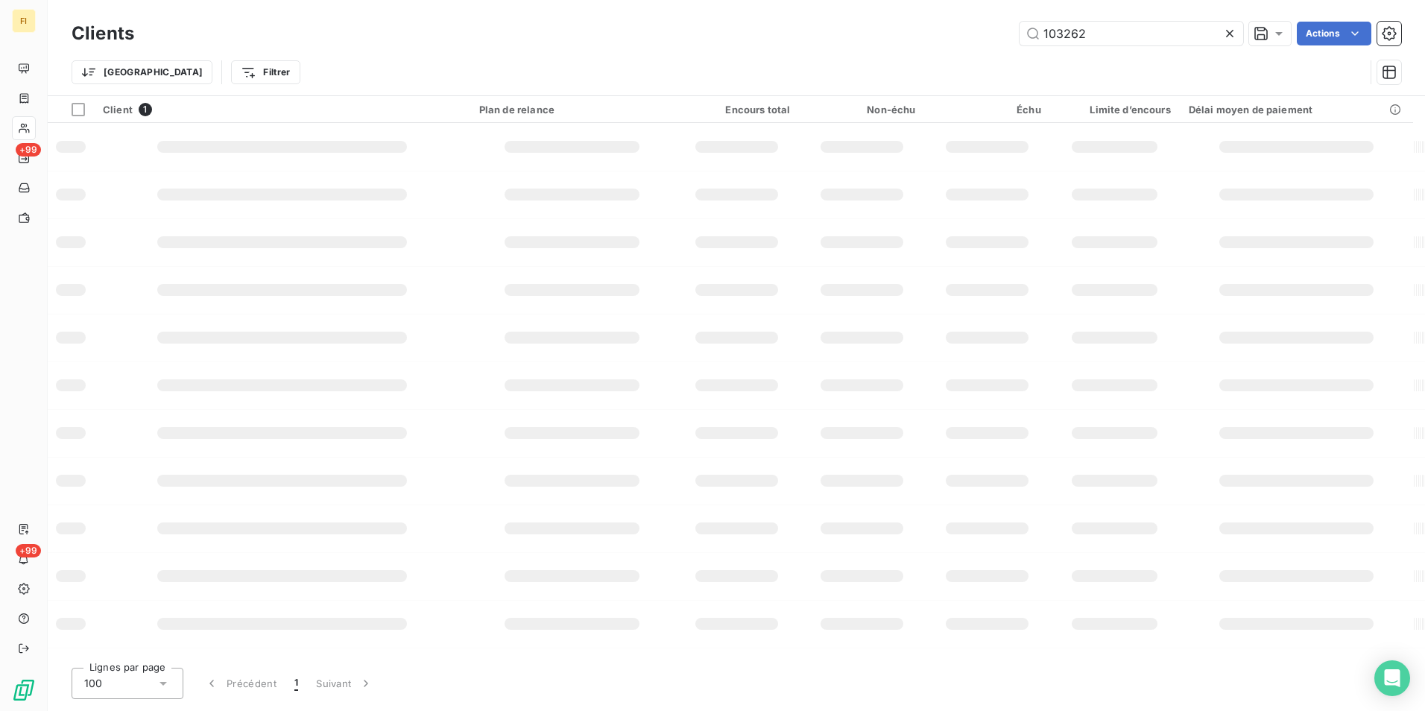
type input "103262"
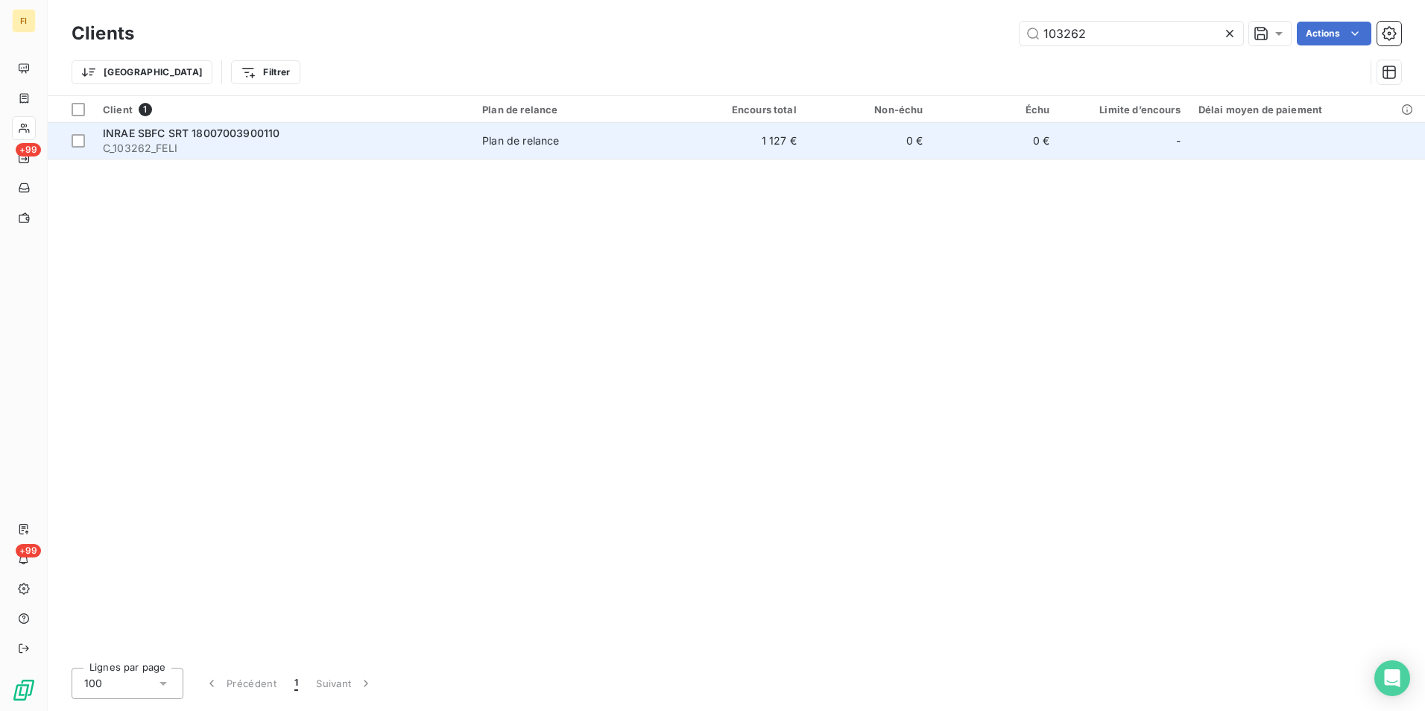
click at [775, 154] on td "1 127 €" at bounding box center [742, 141] width 127 height 36
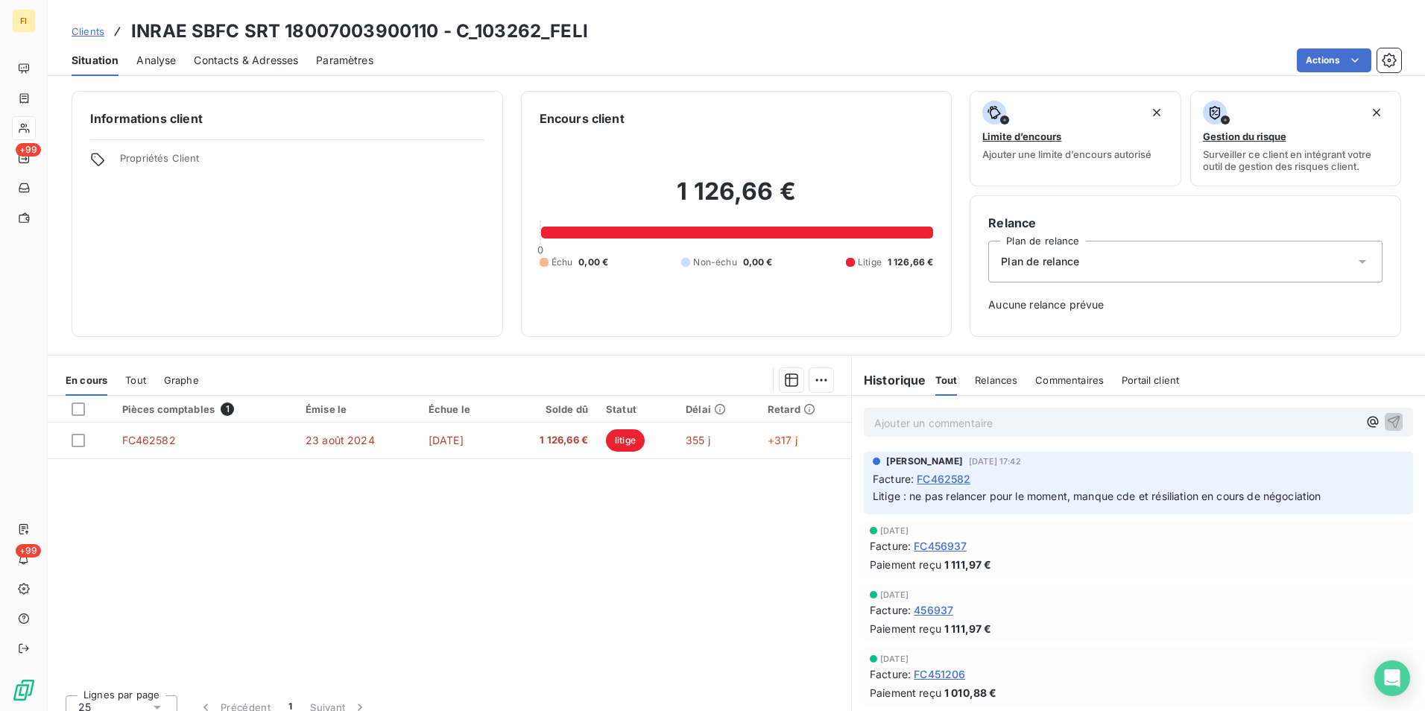
click at [363, 253] on div "Informations client Propriétés Client" at bounding box center [288, 214] width 432 height 246
click at [90, 30] on span "Clients" at bounding box center [88, 31] width 33 height 12
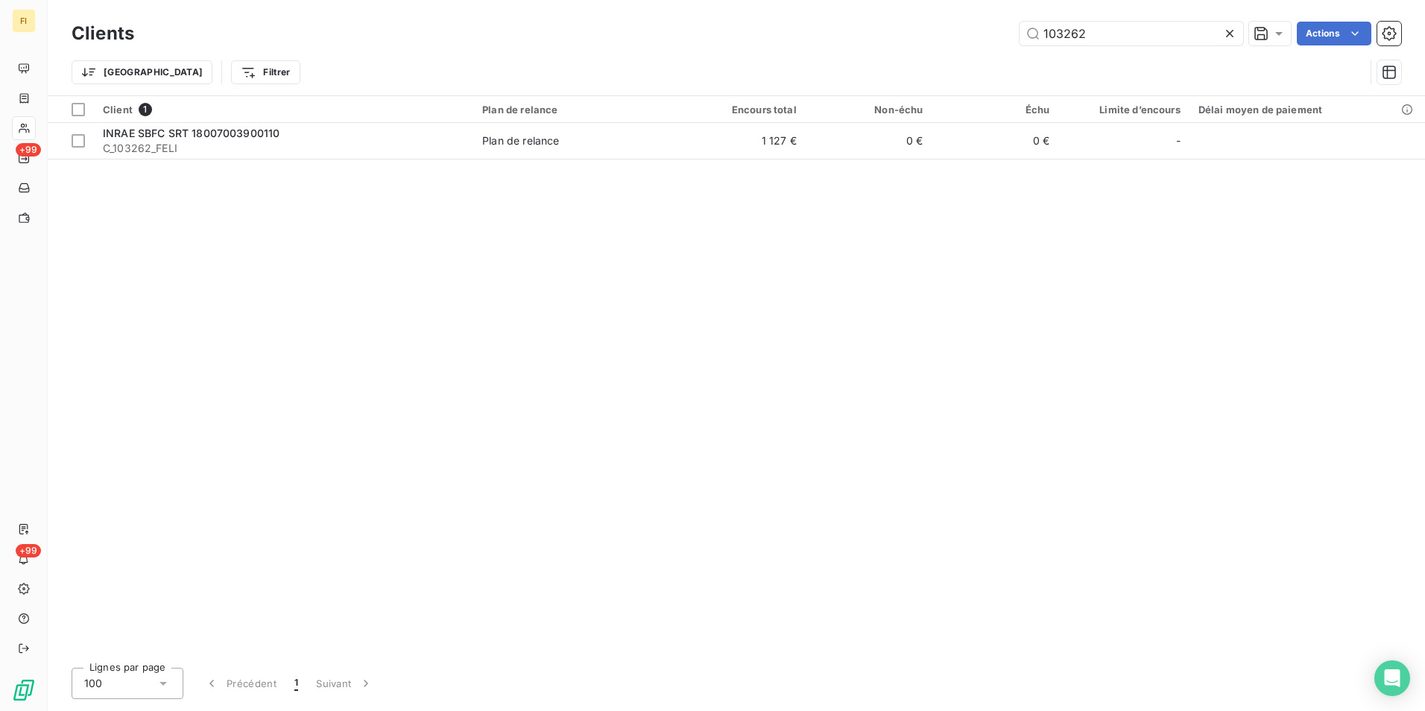
drag, startPoint x: 1161, startPoint y: 40, endPoint x: 670, endPoint y: 67, distance: 491.3
click at [880, 37] on div "103262 Actions" at bounding box center [777, 34] width 1250 height 24
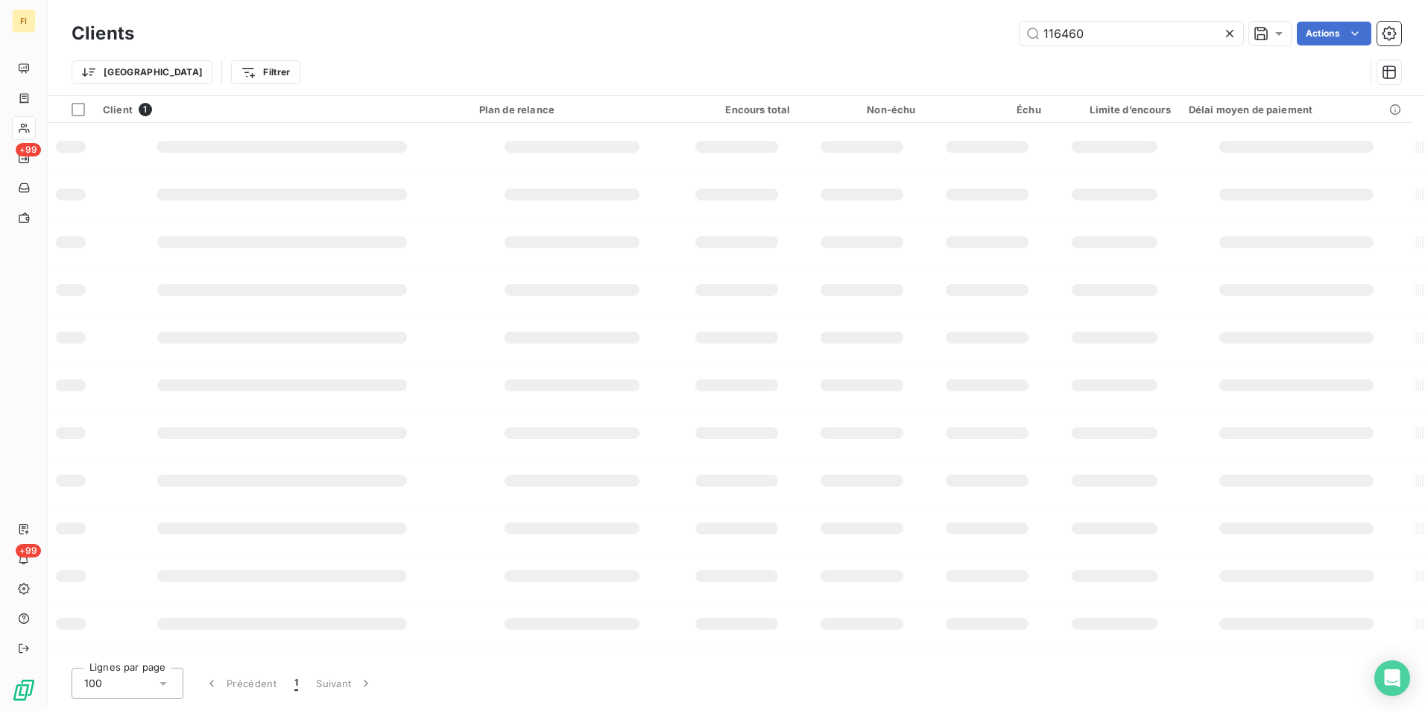
type input "116460"
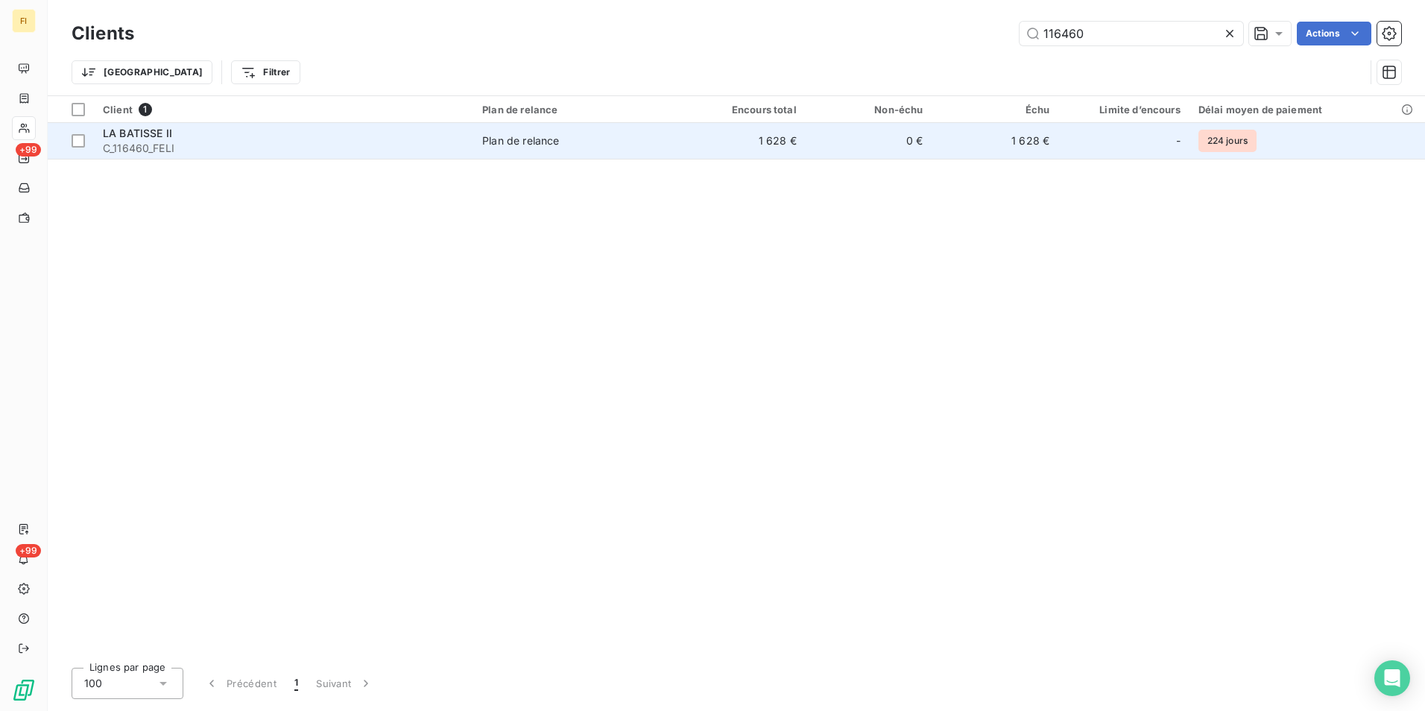
click at [555, 138] on div "Plan de relance" at bounding box center [520, 140] width 77 height 15
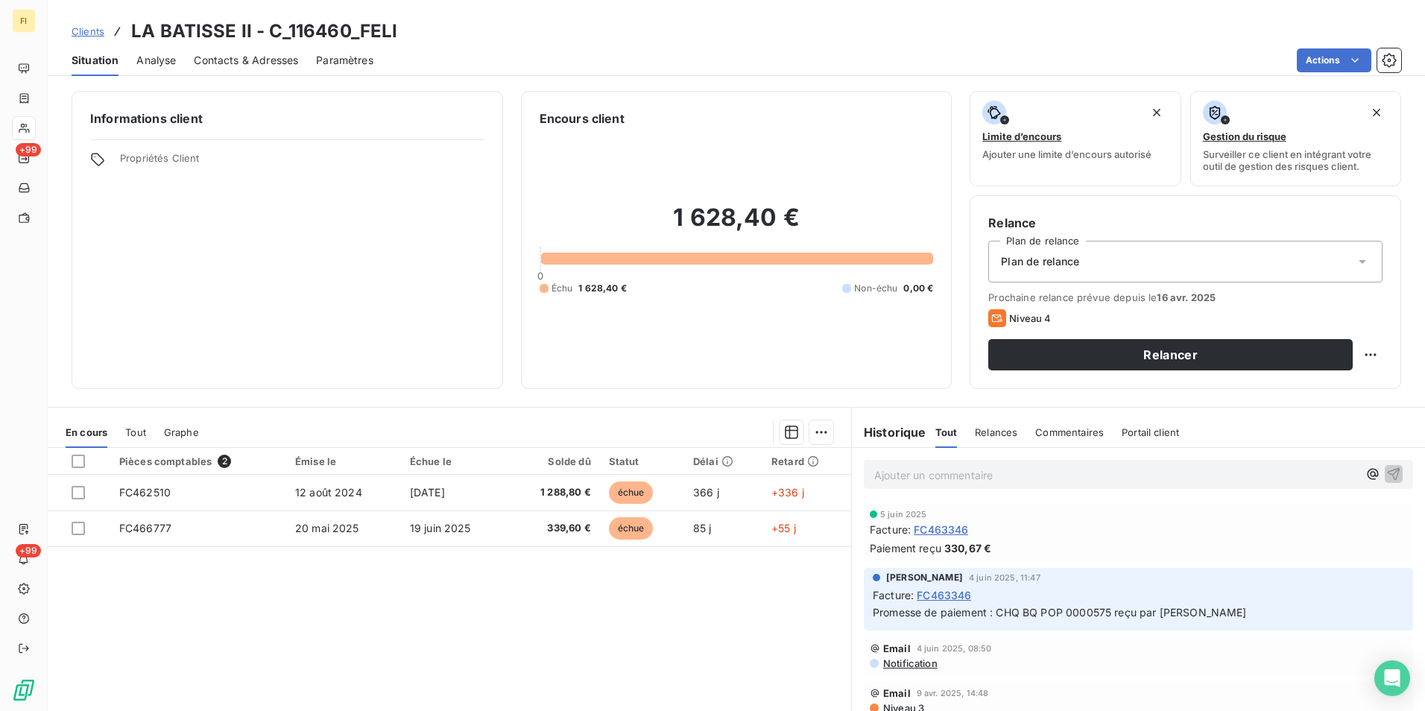
click at [98, 26] on span "Clients" at bounding box center [88, 31] width 33 height 12
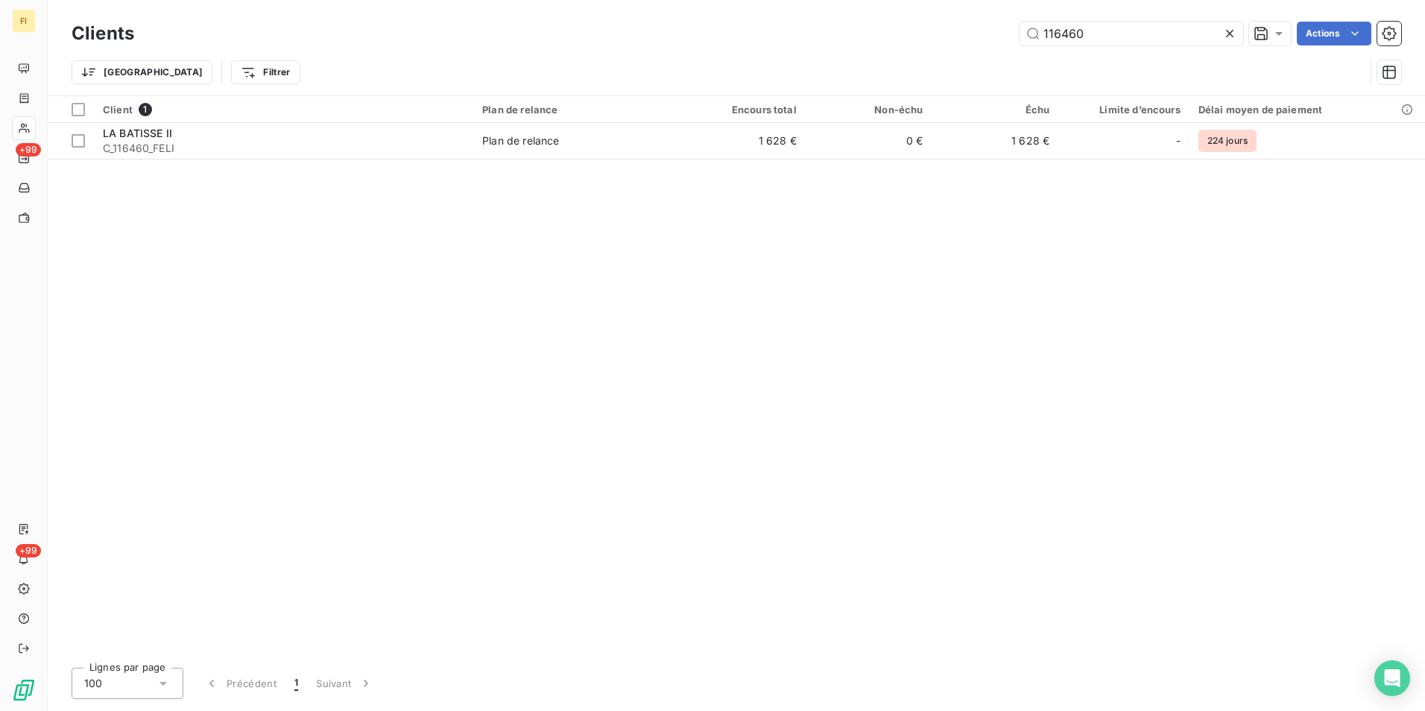
drag, startPoint x: 1152, startPoint y: 35, endPoint x: 934, endPoint y: 40, distance: 217.7
click at [951, 34] on div "116460 Actions" at bounding box center [777, 34] width 1250 height 24
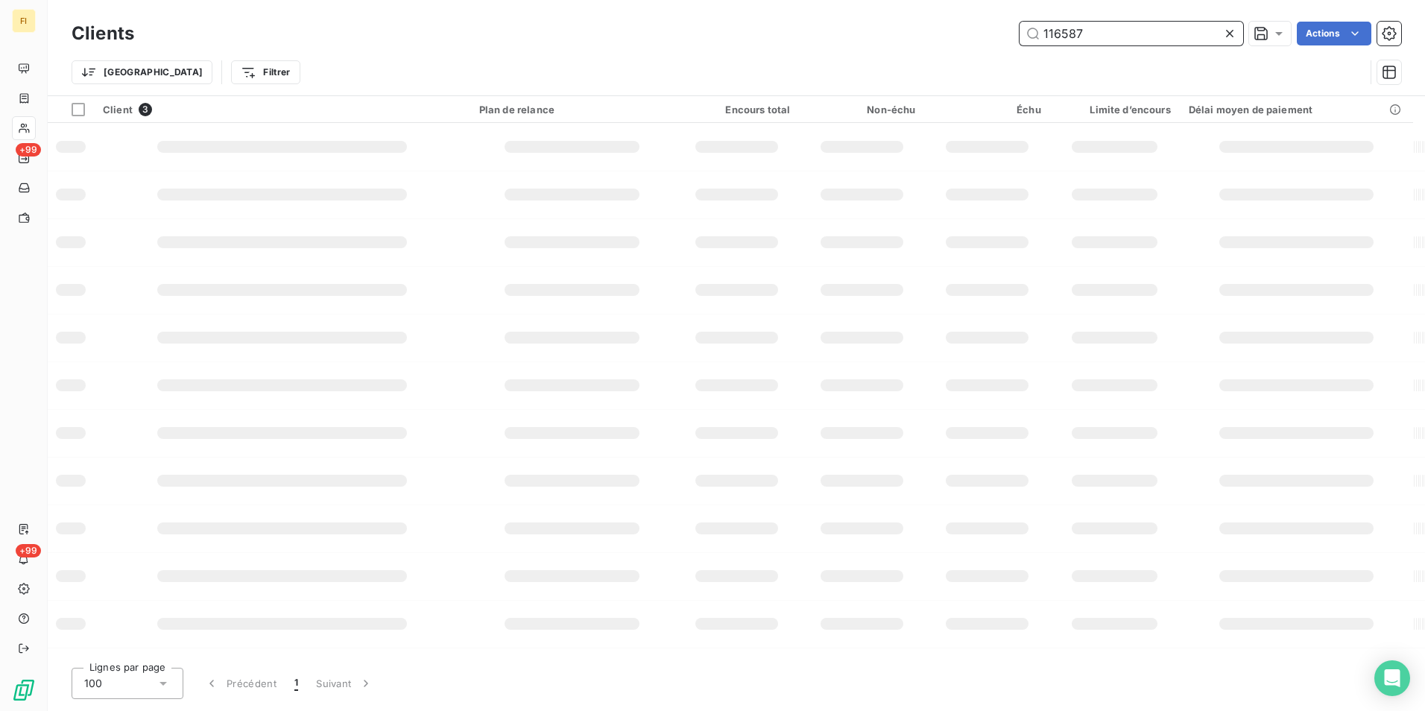
type input "116587"
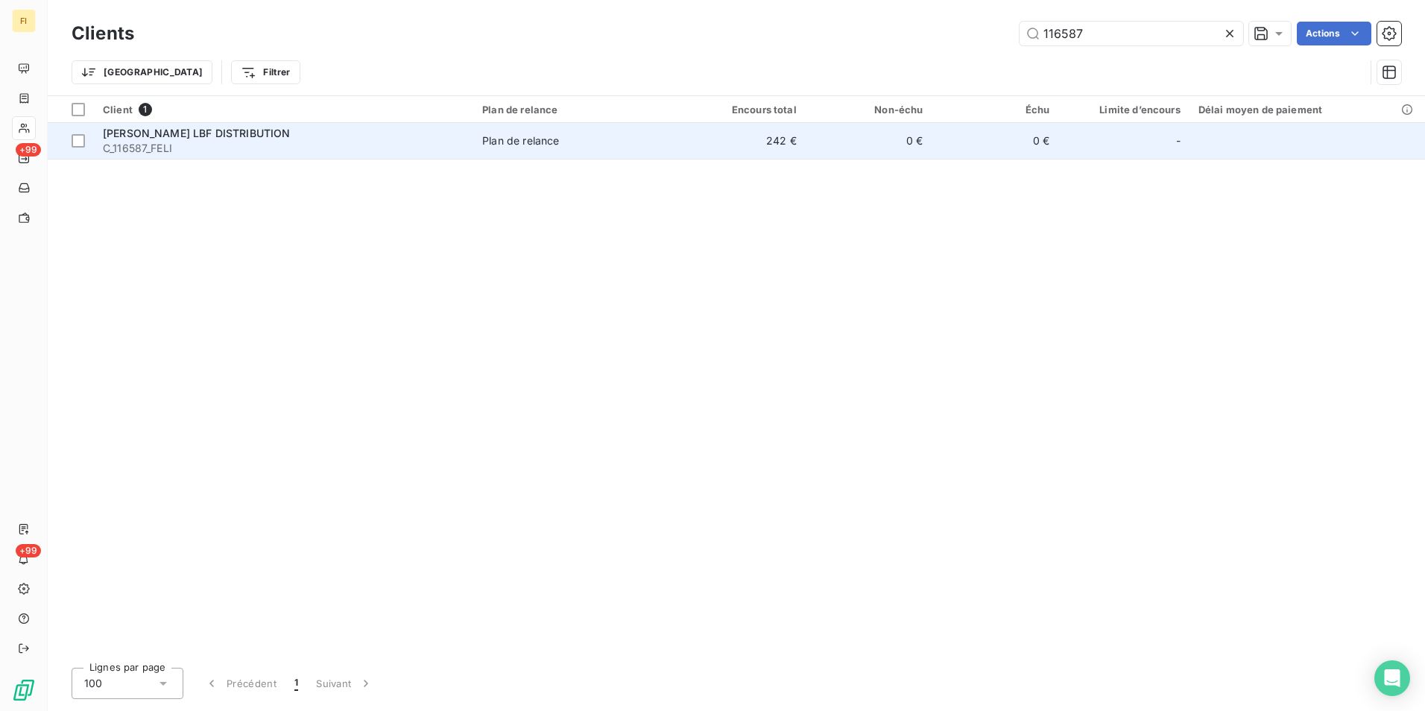
click at [948, 135] on td "0 €" at bounding box center [995, 141] width 127 height 36
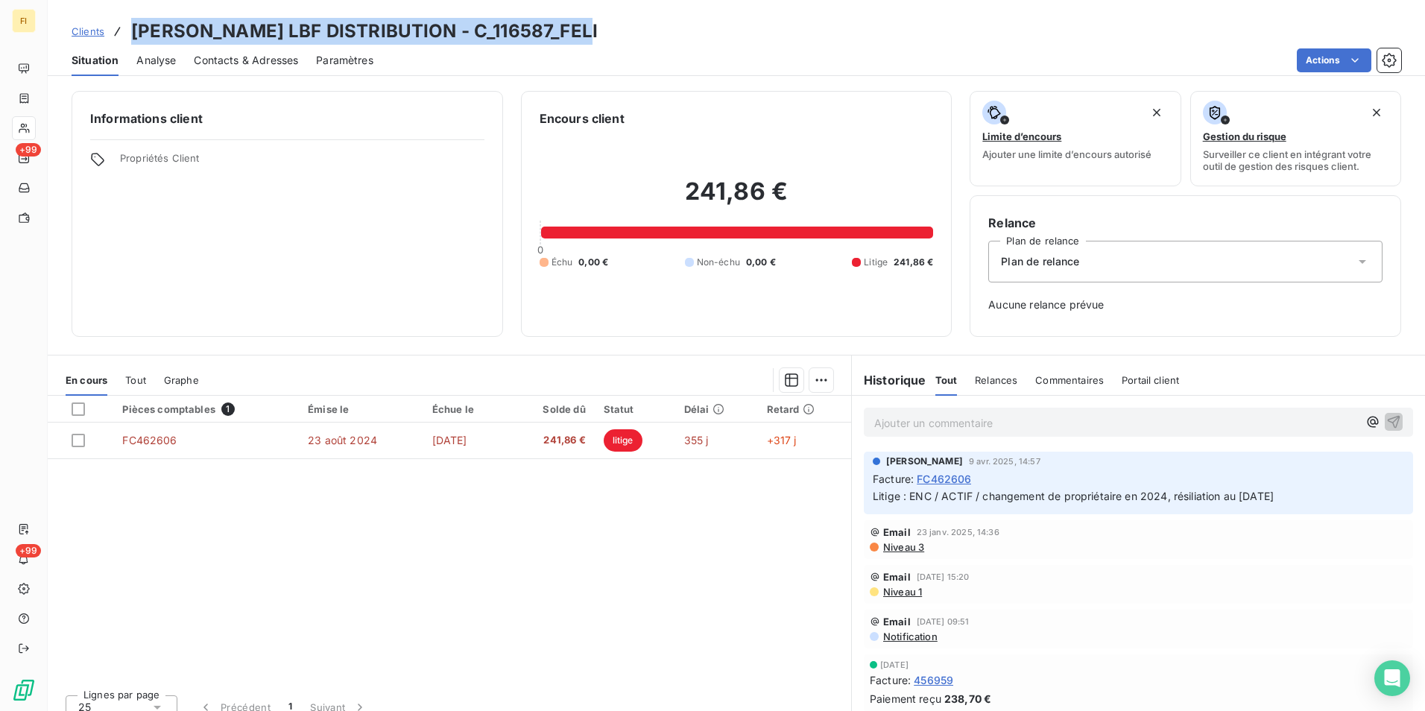
drag, startPoint x: 576, startPoint y: 26, endPoint x: 133, endPoint y: 31, distance: 443.6
click at [133, 31] on div "Clients [PERSON_NAME] LBF DISTRIBUTION - C_116587_FELI" at bounding box center [737, 31] width 1378 height 27
copy h3 "[PERSON_NAME] LBF DISTRIBUTION - C_116587_FELI"
click at [97, 27] on span "Clients" at bounding box center [88, 31] width 33 height 12
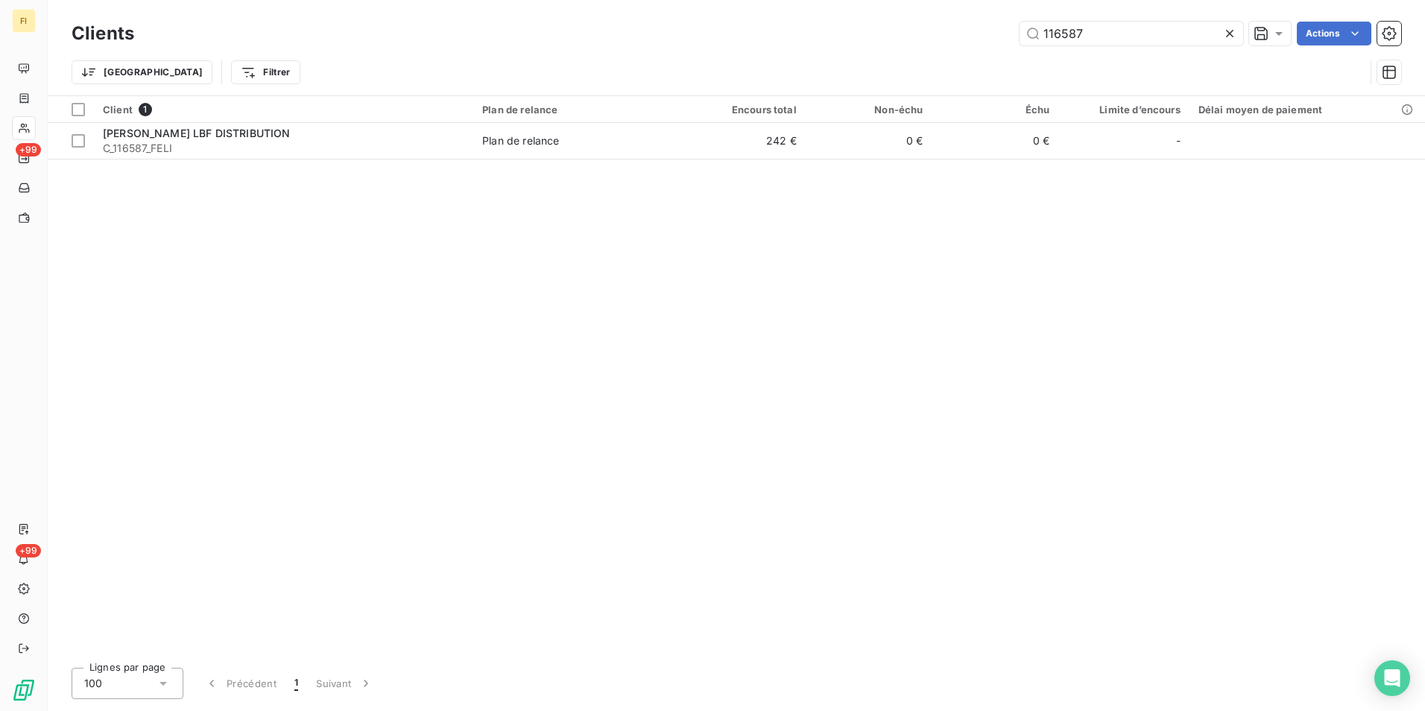
drag, startPoint x: 910, startPoint y: 28, endPoint x: 690, endPoint y: 58, distance: 222.7
click at [794, 30] on div "116587 Actions" at bounding box center [777, 34] width 1250 height 24
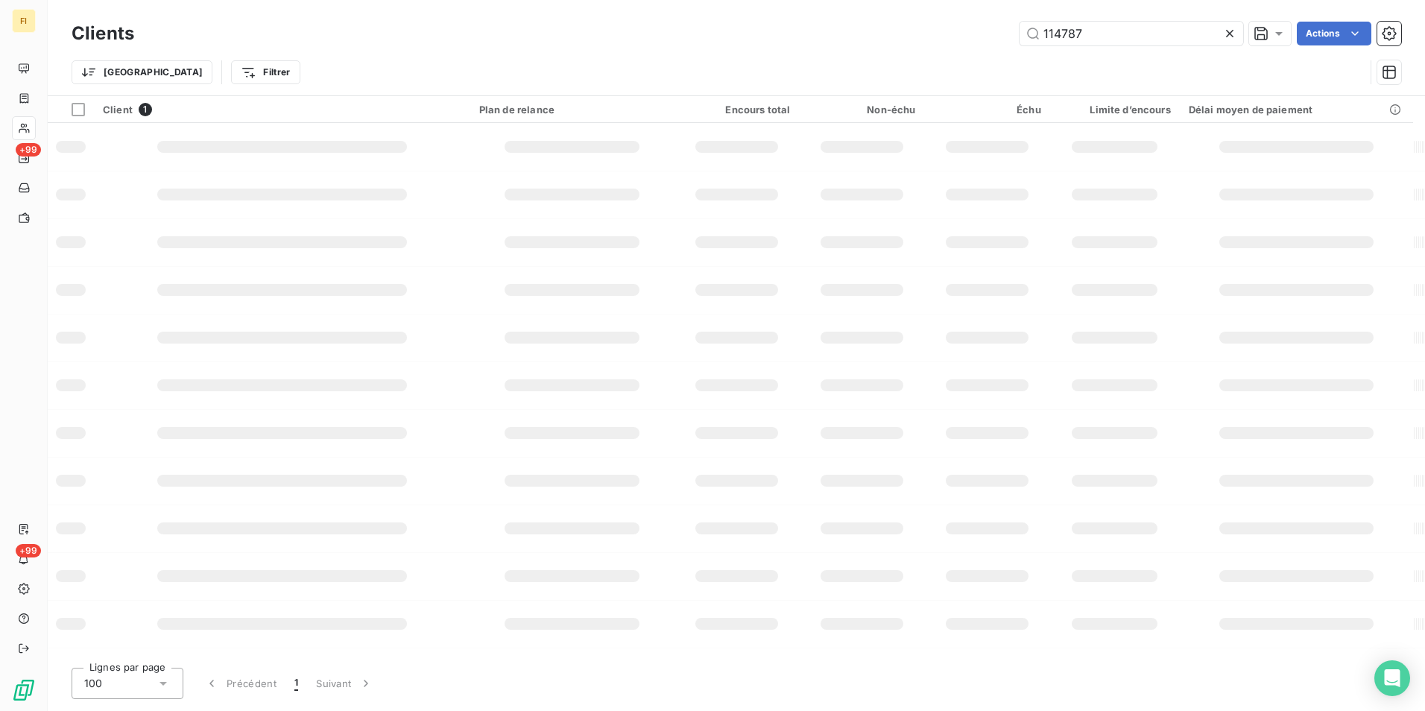
type input "114787"
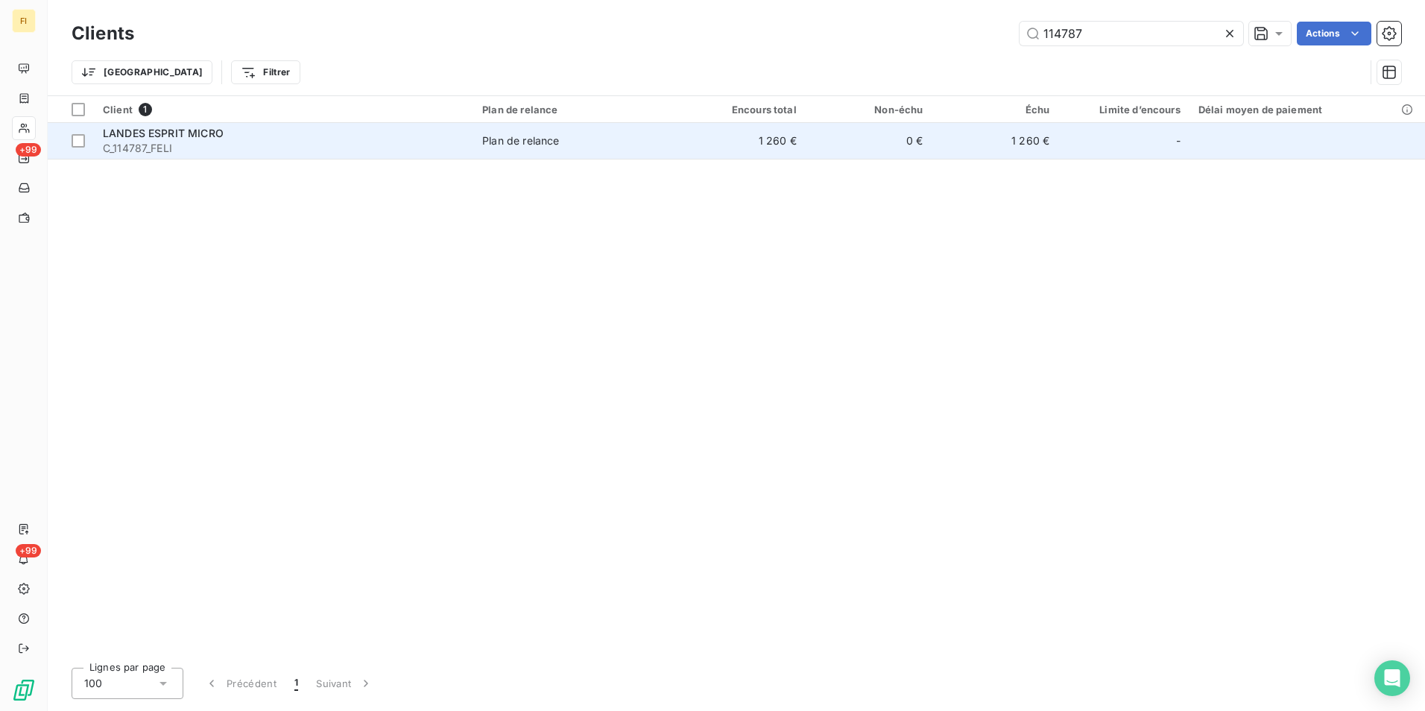
click at [822, 146] on td "0 €" at bounding box center [869, 141] width 127 height 36
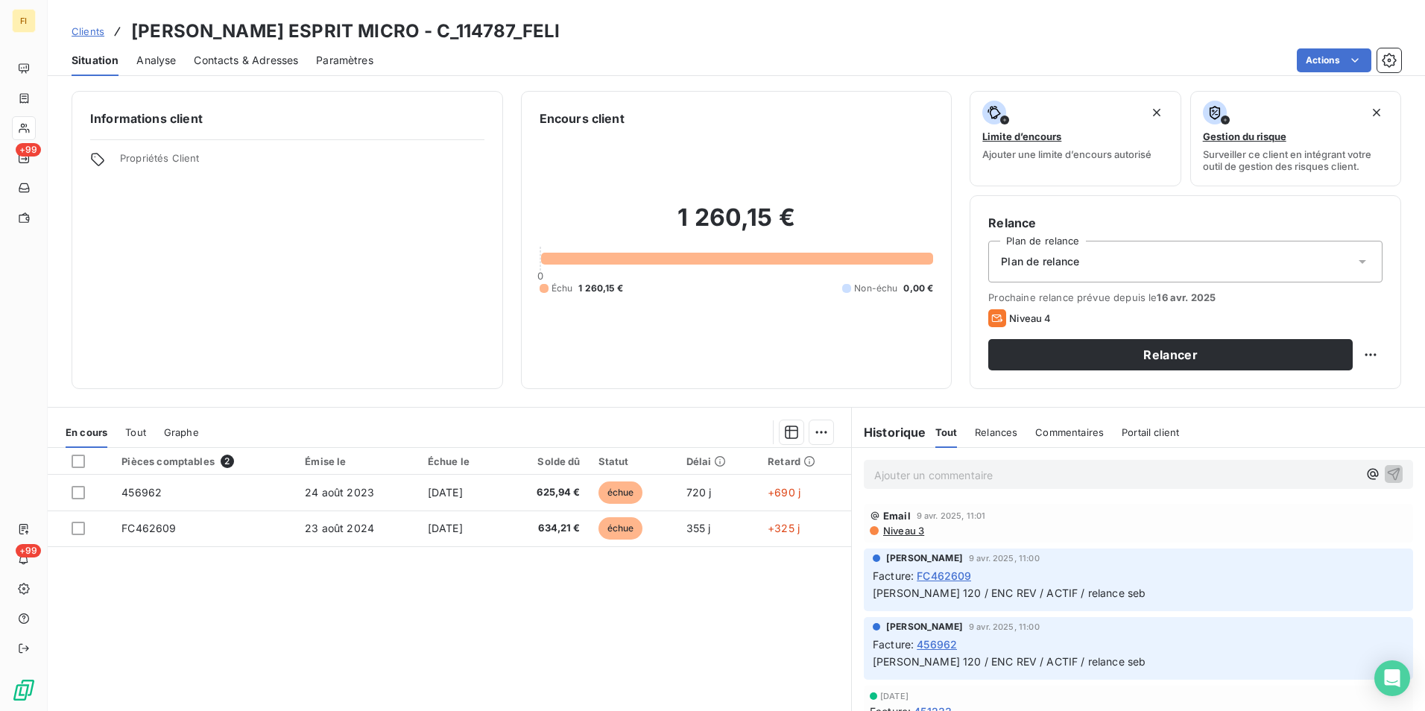
click at [104, 32] on span "Clients" at bounding box center [88, 31] width 33 height 12
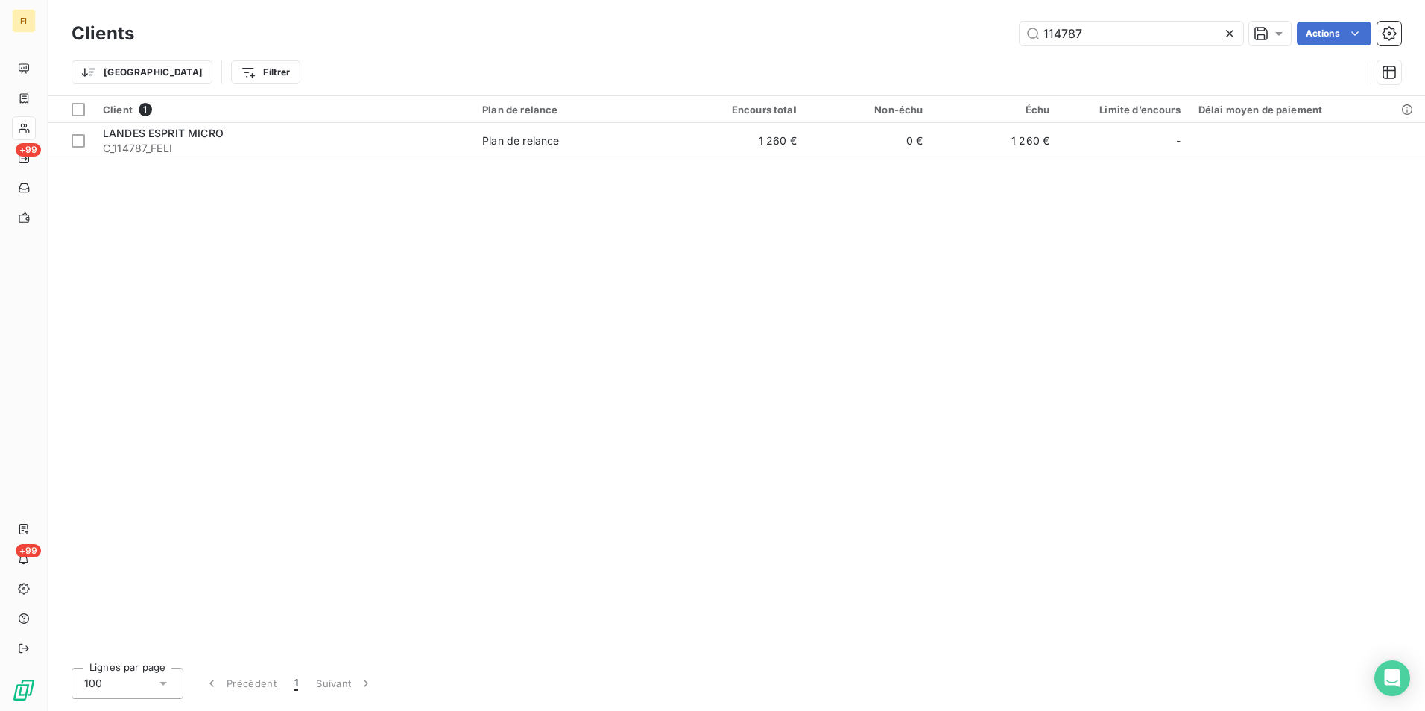
drag, startPoint x: 1150, startPoint y: 26, endPoint x: 453, endPoint y: 88, distance: 699.1
click at [857, 54] on div "Clients 114787 Actions Trier Filtrer" at bounding box center [737, 57] width 1330 height 78
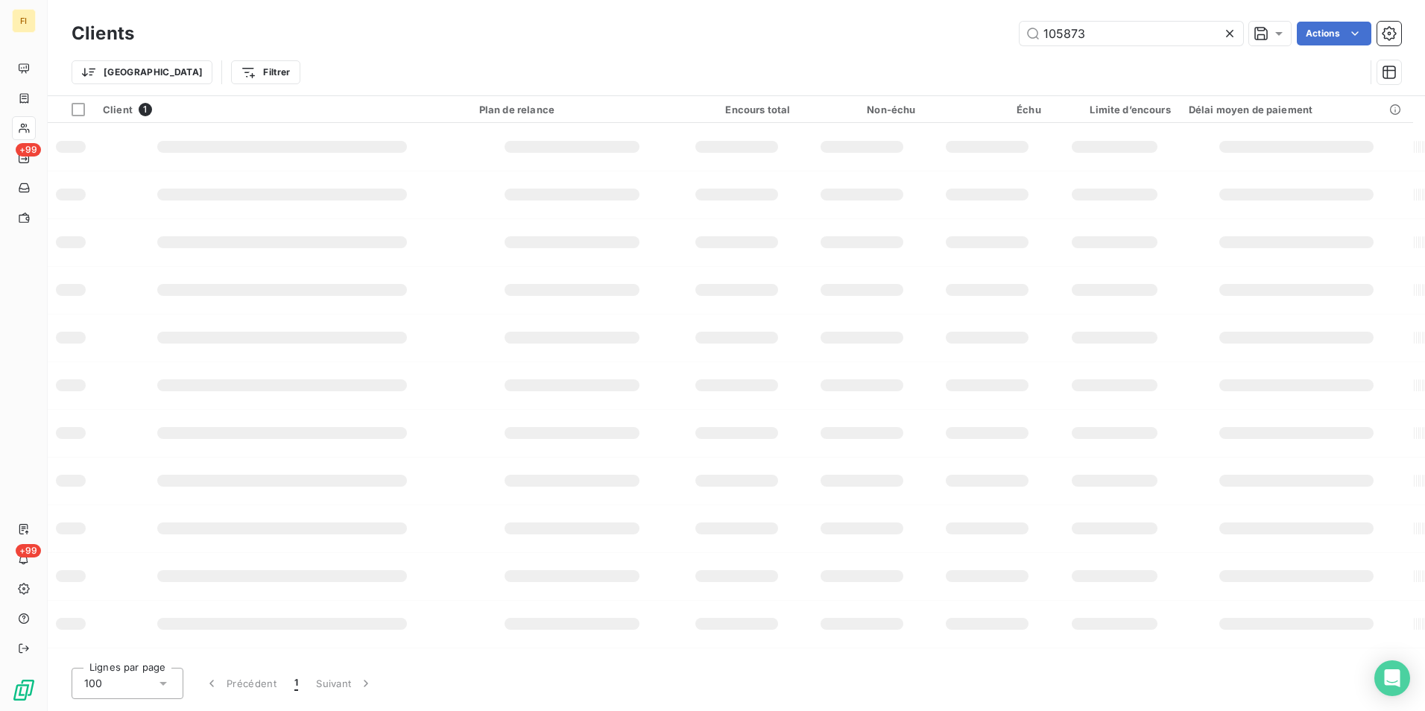
type input "105873"
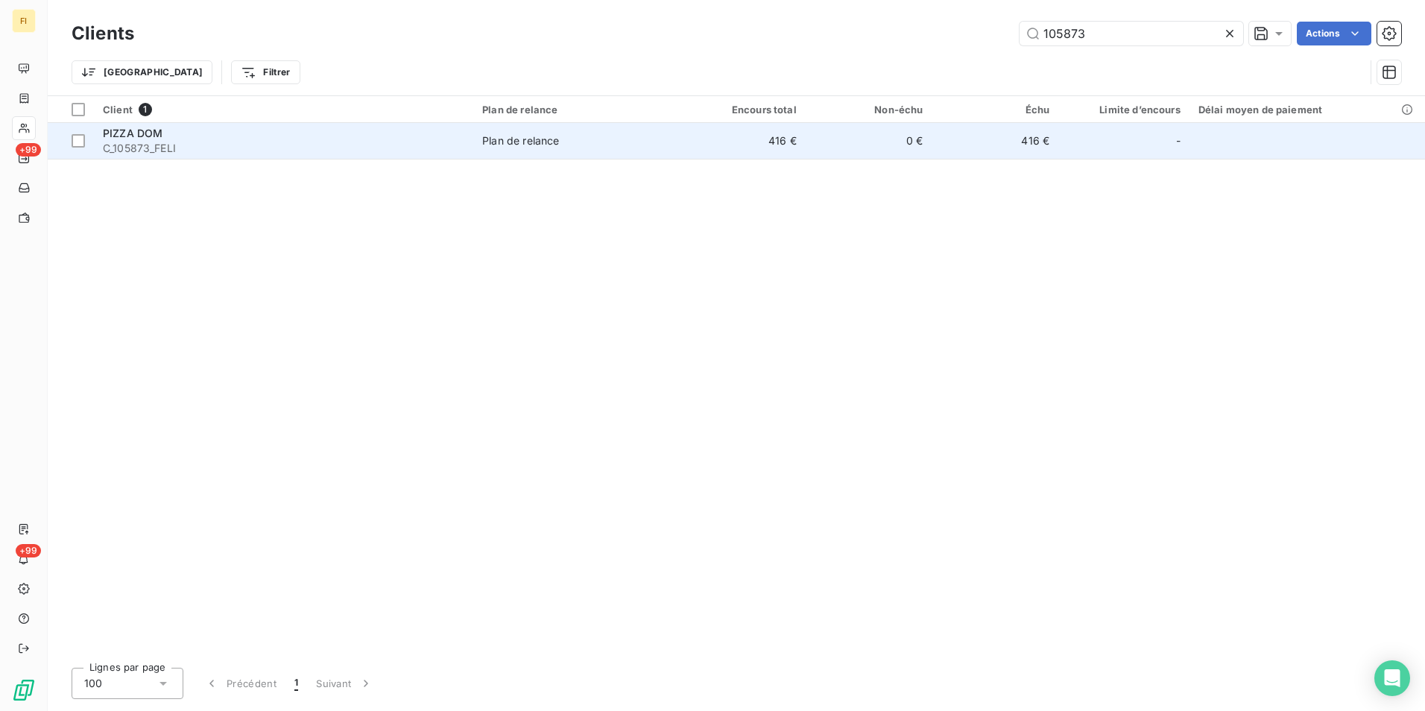
click at [548, 141] on div "Plan de relance" at bounding box center [520, 140] width 77 height 15
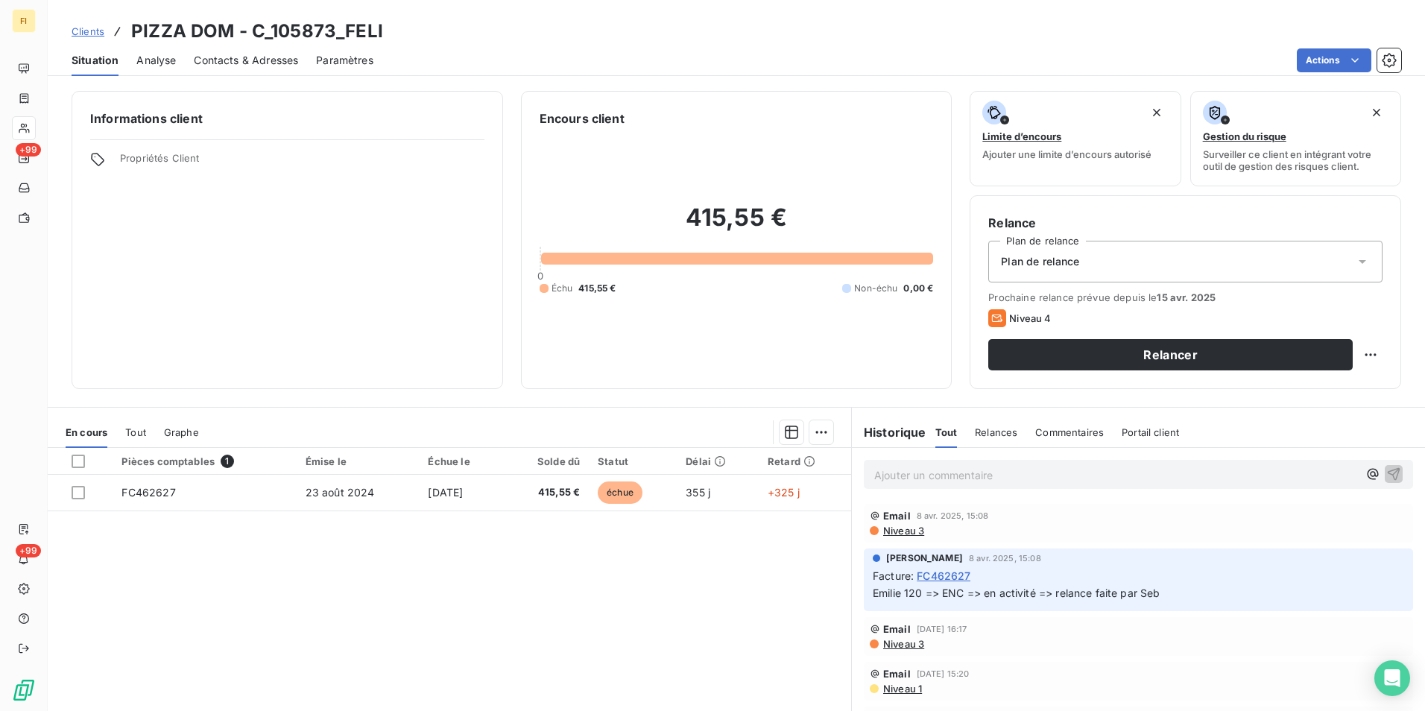
click at [86, 31] on span "Clients" at bounding box center [88, 31] width 33 height 12
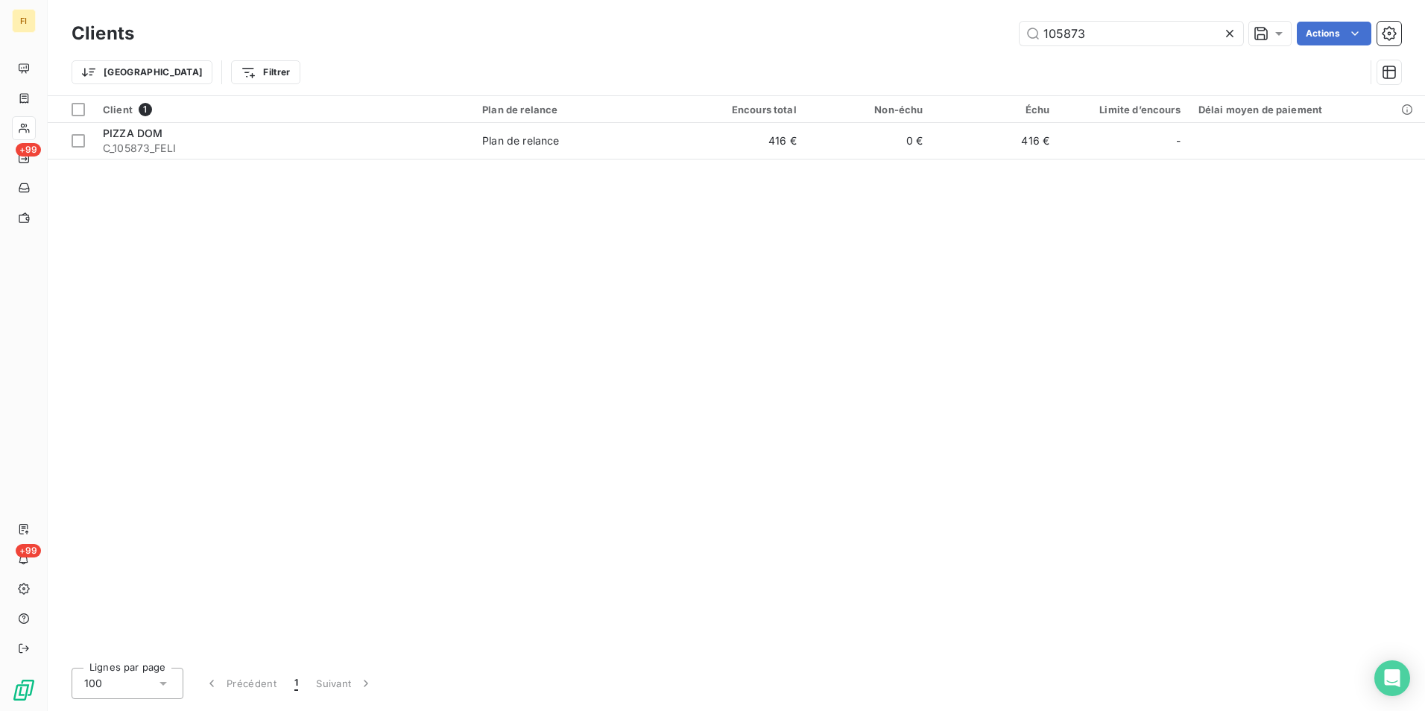
drag, startPoint x: 1118, startPoint y: 36, endPoint x: 420, endPoint y: 72, distance: 698.7
click at [1003, 37] on div "105873 Actions" at bounding box center [777, 34] width 1250 height 24
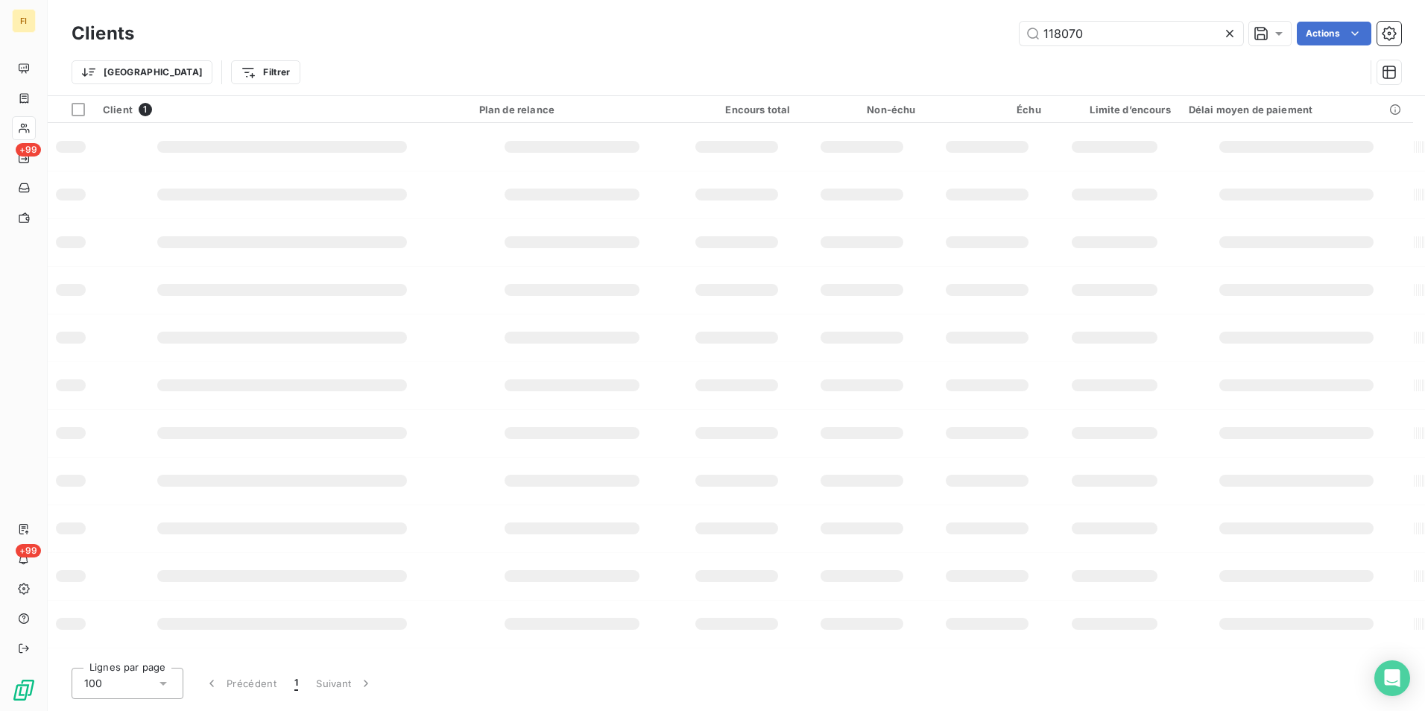
type input "118070"
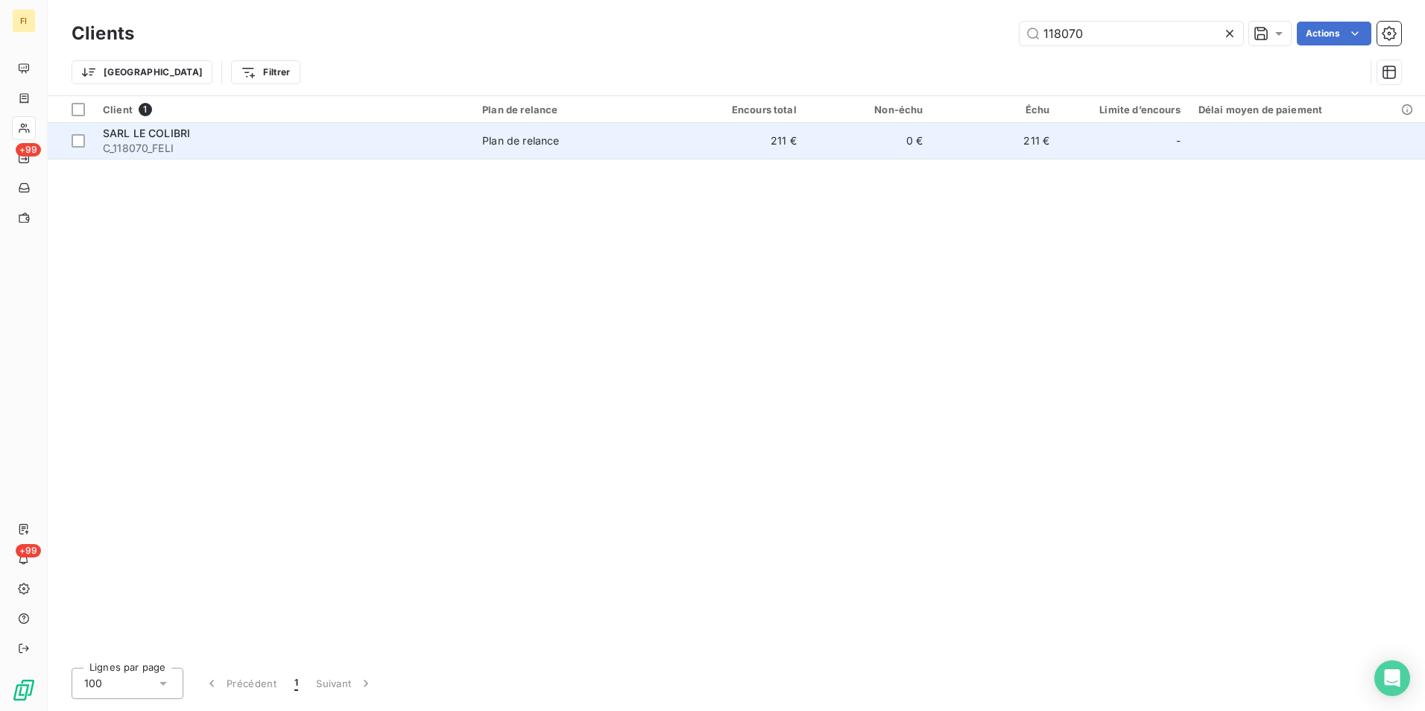
click at [573, 148] on td "Plan de relance" at bounding box center [576, 141] width 206 height 36
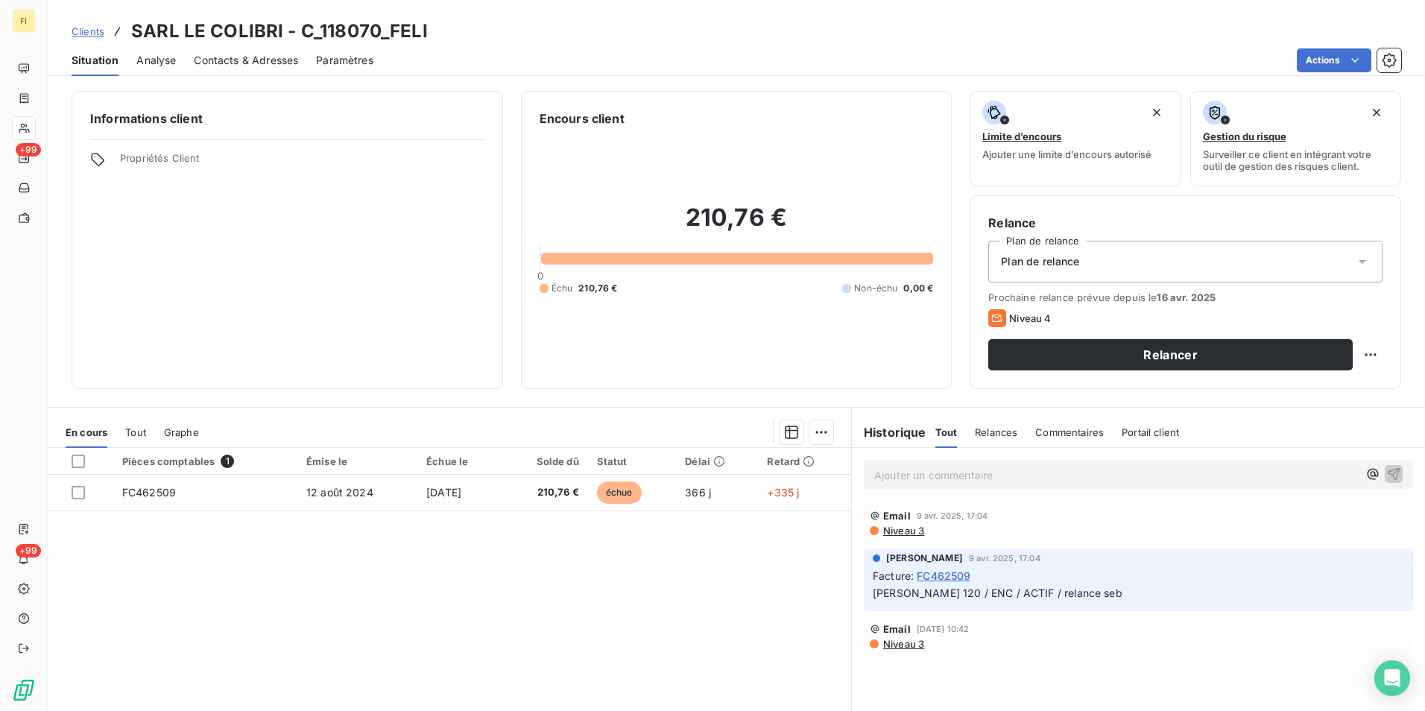
click at [92, 25] on span "Clients" at bounding box center [88, 31] width 33 height 12
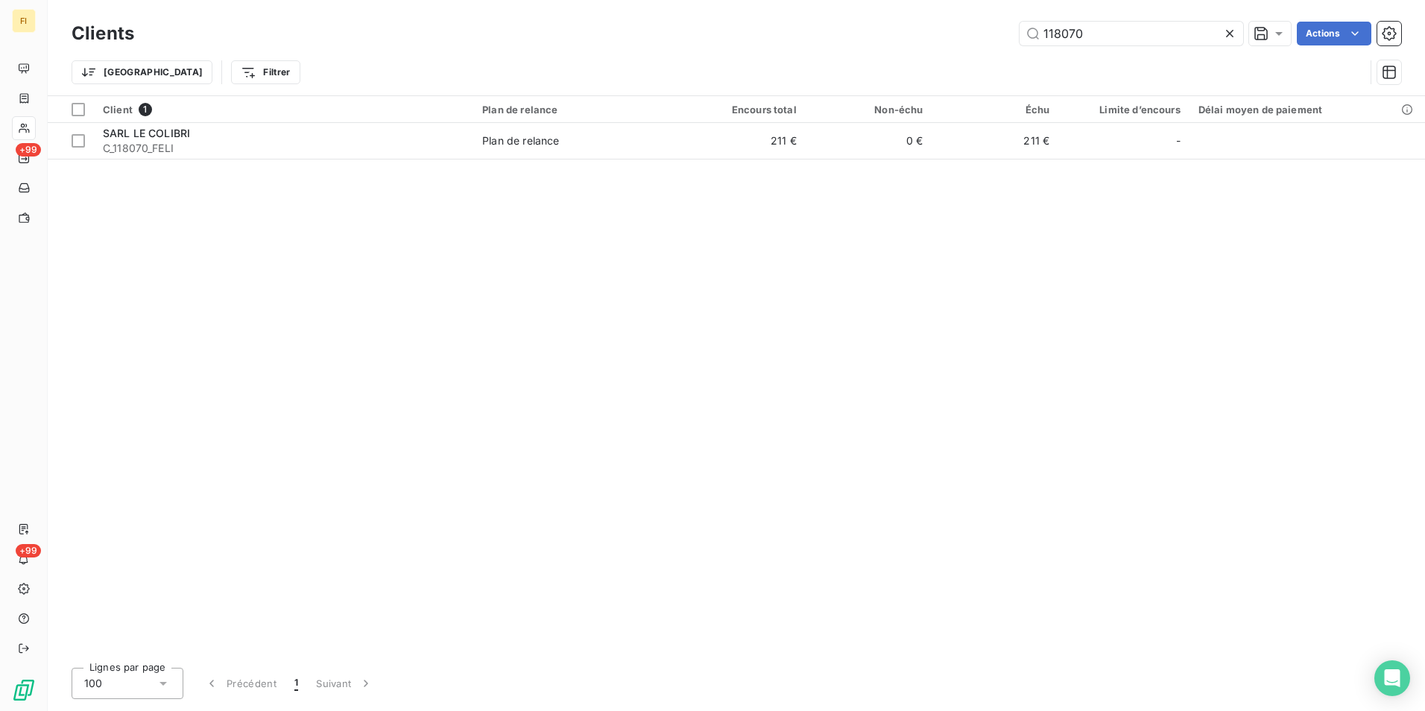
drag, startPoint x: 988, startPoint y: 42, endPoint x: 786, endPoint y: 57, distance: 202.5
click at [878, 54] on div "Clients 118070 Actions Trier Filtrer" at bounding box center [737, 57] width 1330 height 78
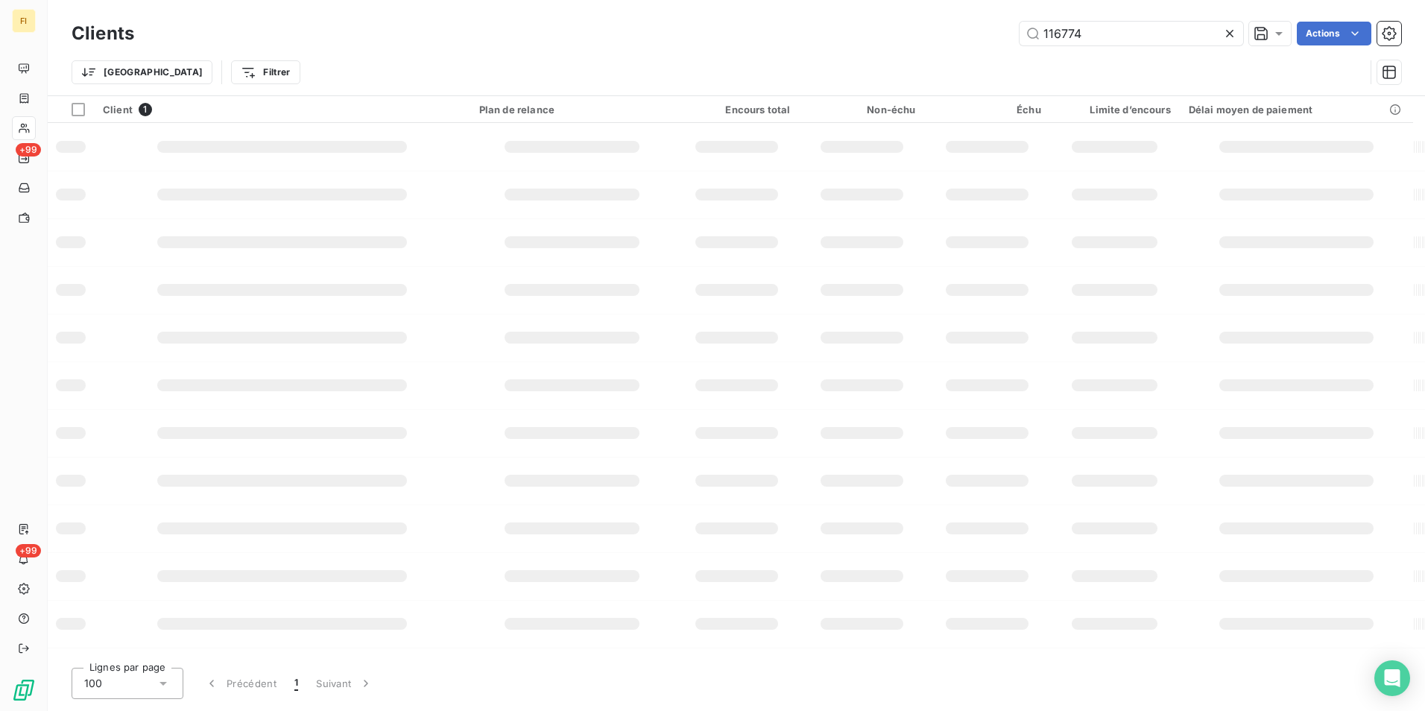
type input "116774"
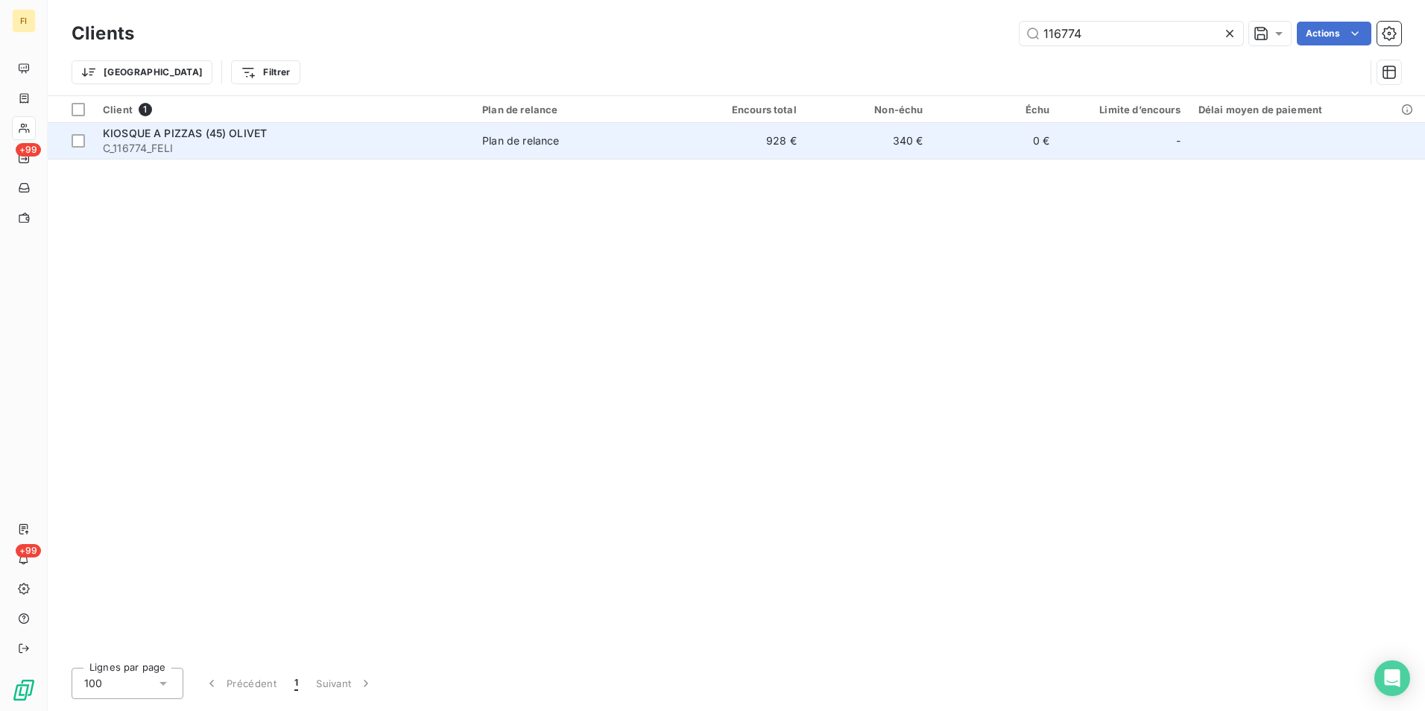
click at [791, 137] on td "928 €" at bounding box center [742, 141] width 127 height 36
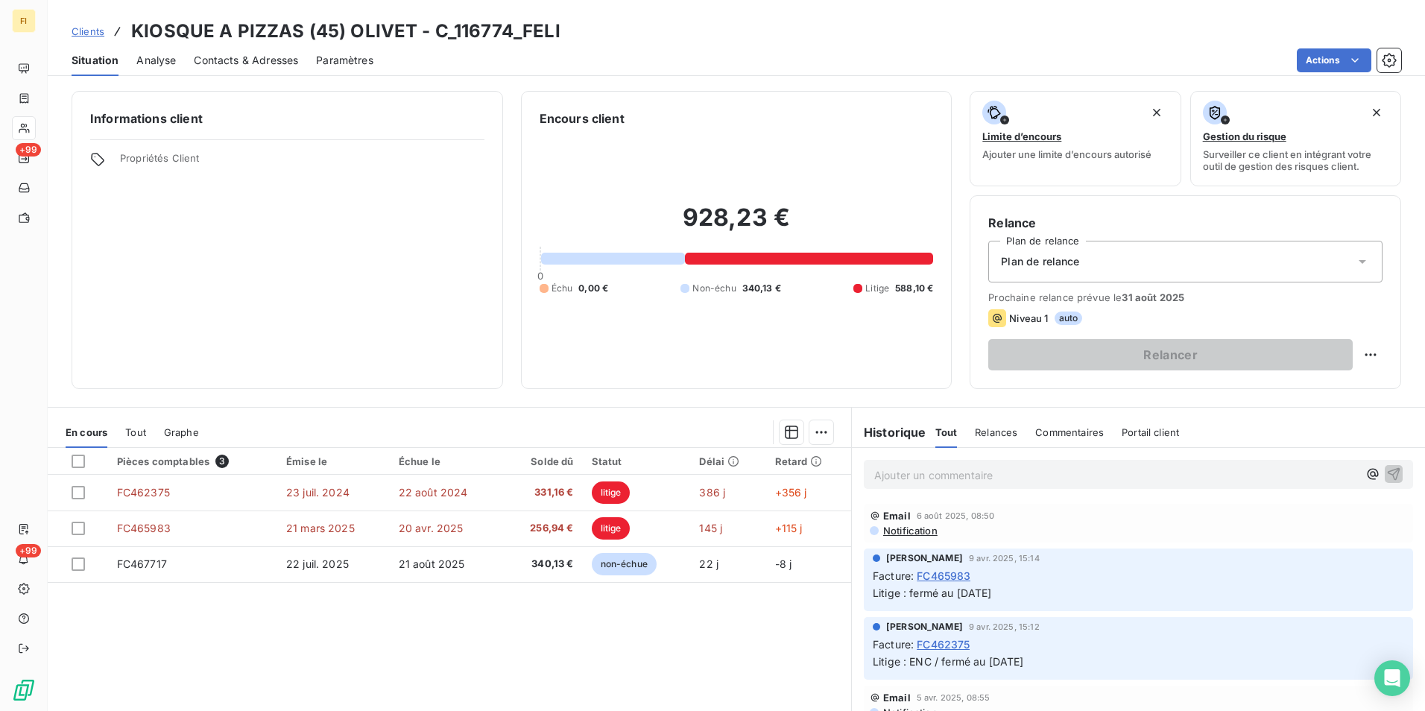
click at [82, 28] on span "Clients" at bounding box center [88, 31] width 33 height 12
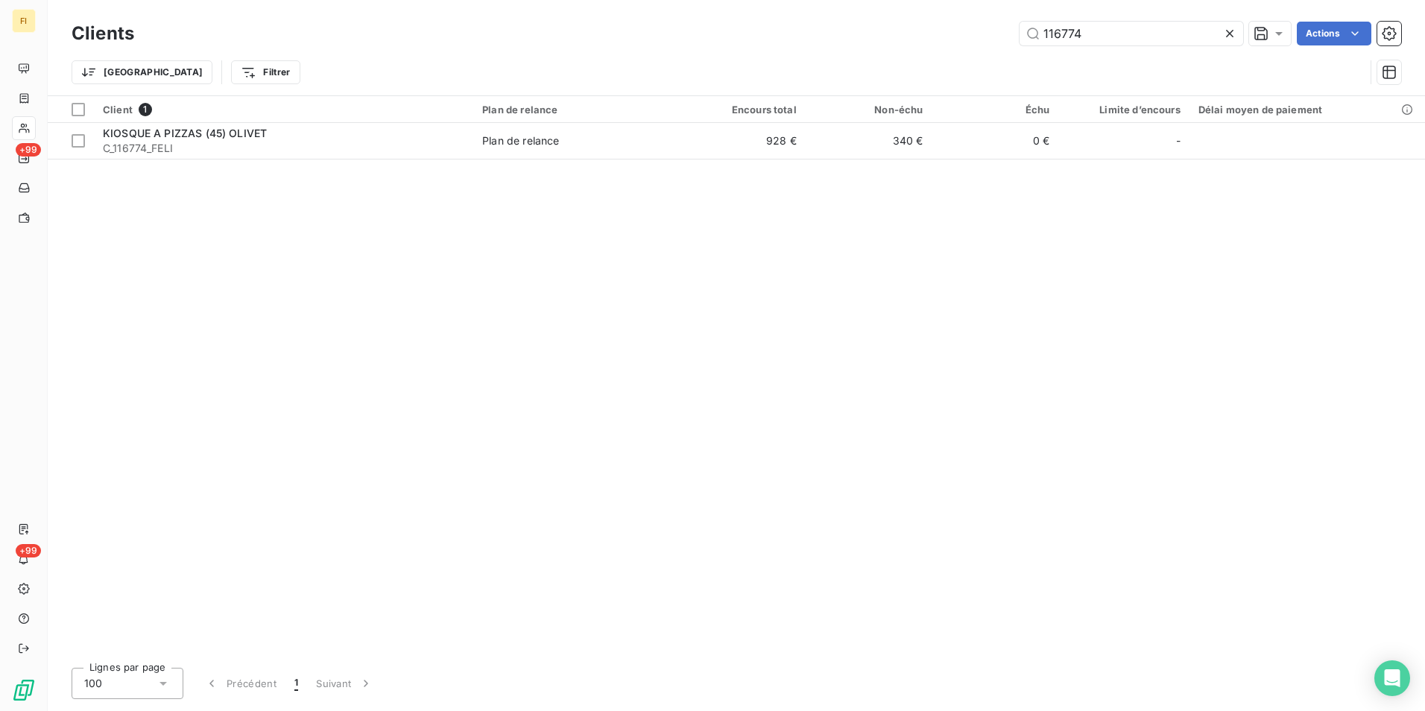
drag, startPoint x: 1104, startPoint y: 41, endPoint x: 787, endPoint y: 2, distance: 319.2
click at [869, 43] on div "116774 Actions" at bounding box center [777, 34] width 1250 height 24
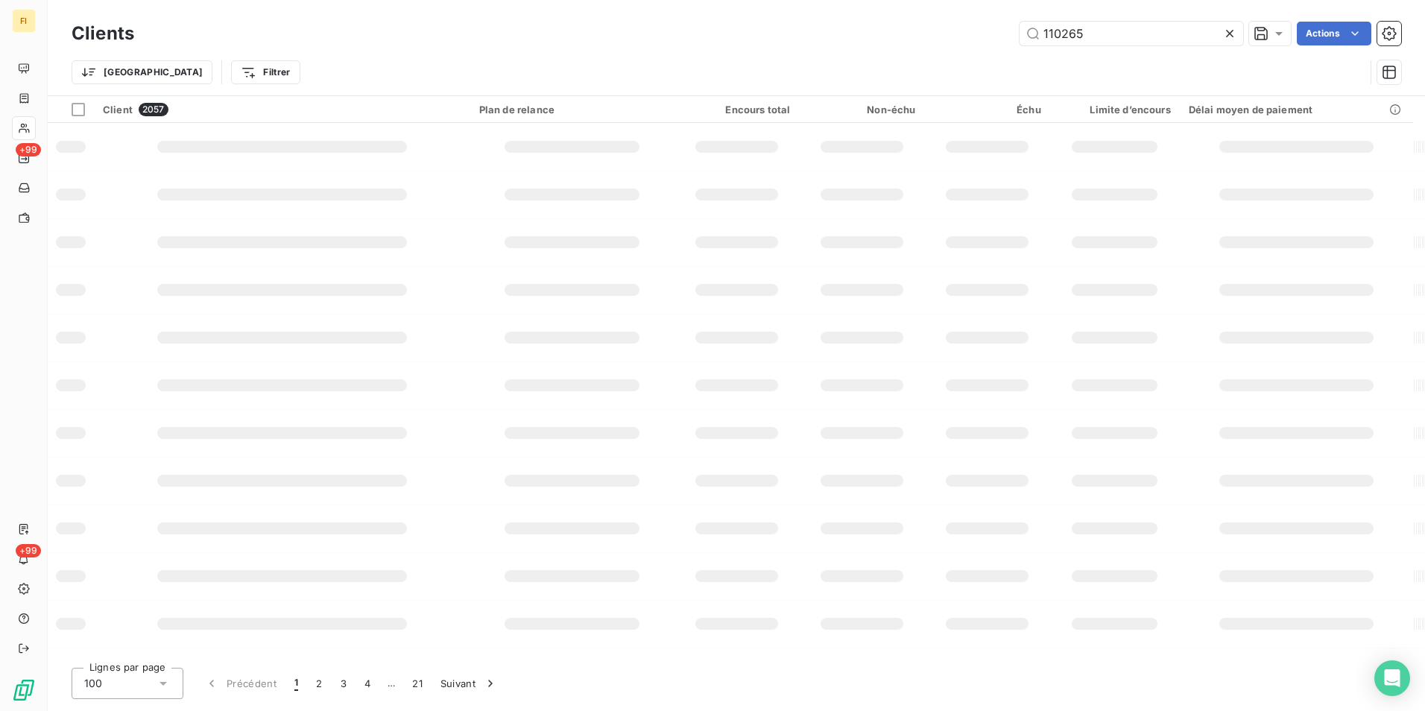
type input "110265"
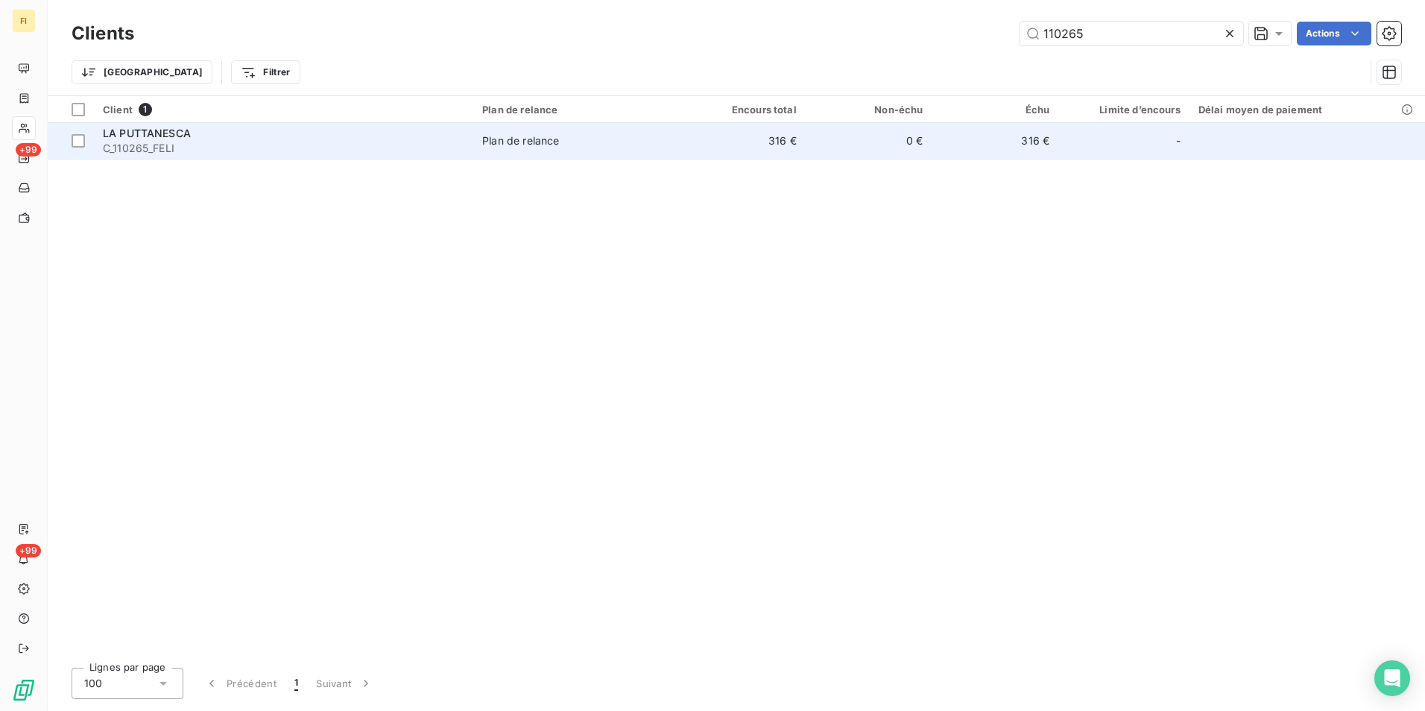
click at [925, 136] on td "0 €" at bounding box center [869, 141] width 127 height 36
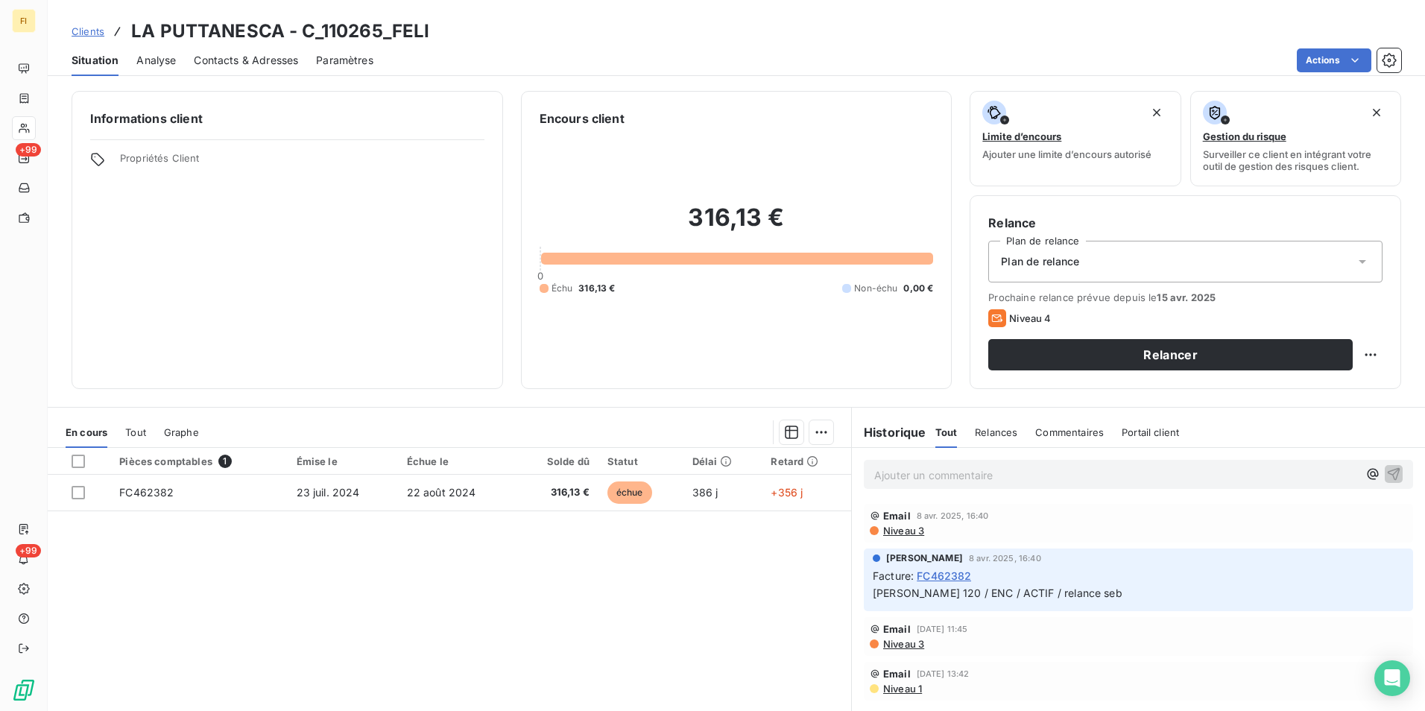
click at [88, 33] on span "Clients" at bounding box center [88, 31] width 33 height 12
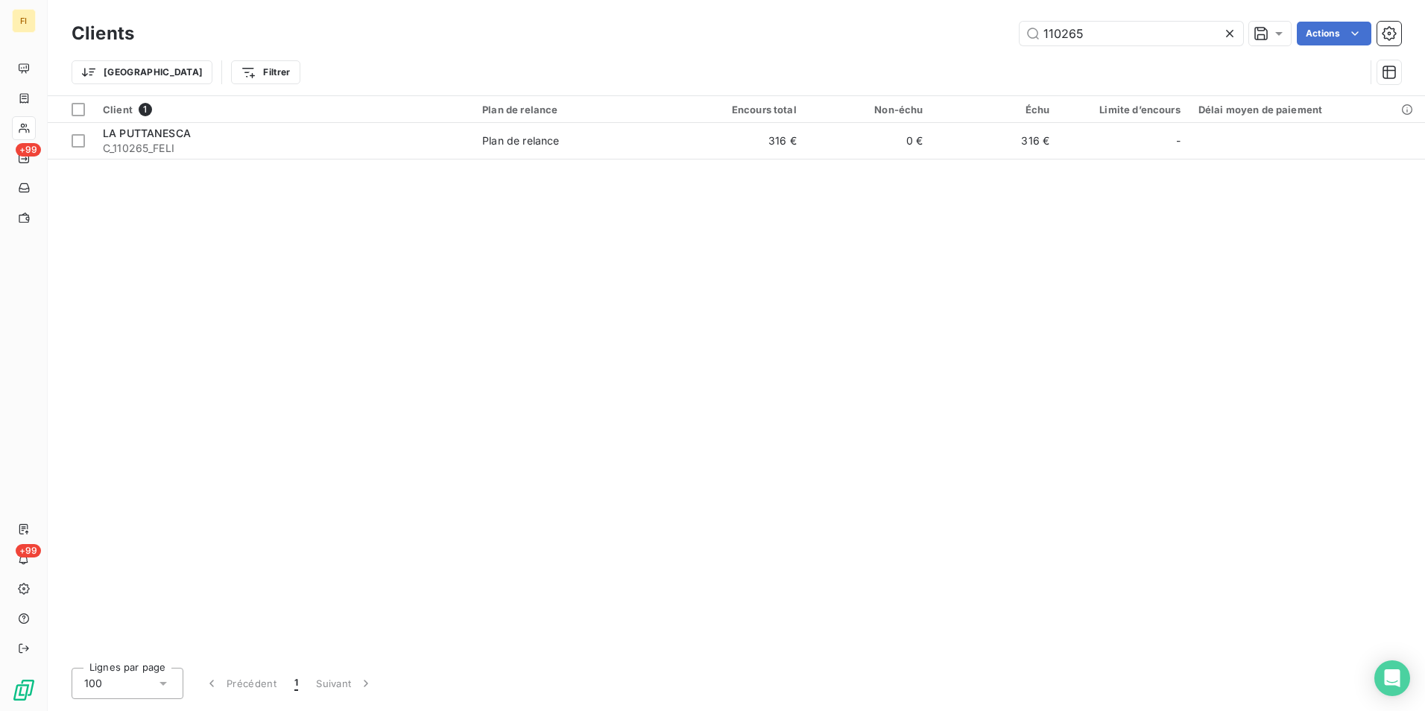
drag, startPoint x: 1109, startPoint y: 40, endPoint x: 879, endPoint y: 42, distance: 229.6
click at [891, 42] on div "110265 Actions" at bounding box center [777, 34] width 1250 height 24
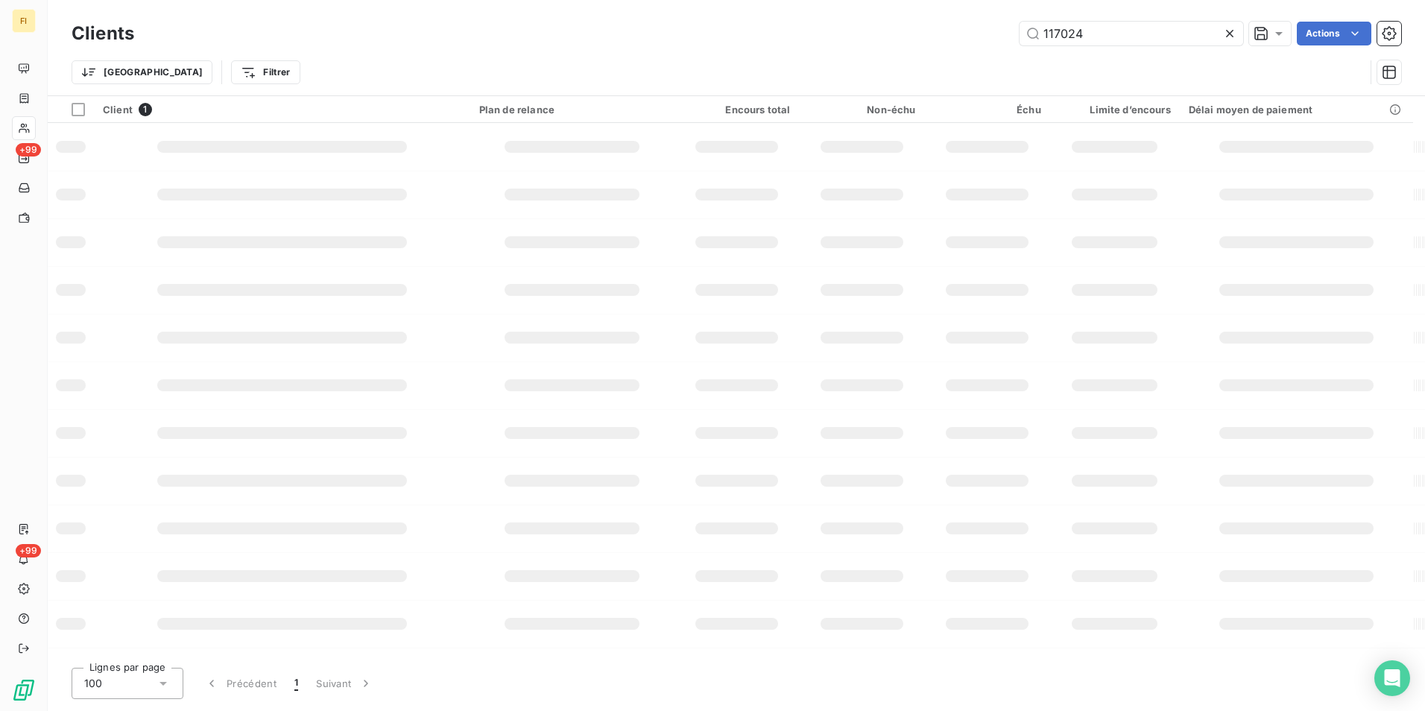
type input "117024"
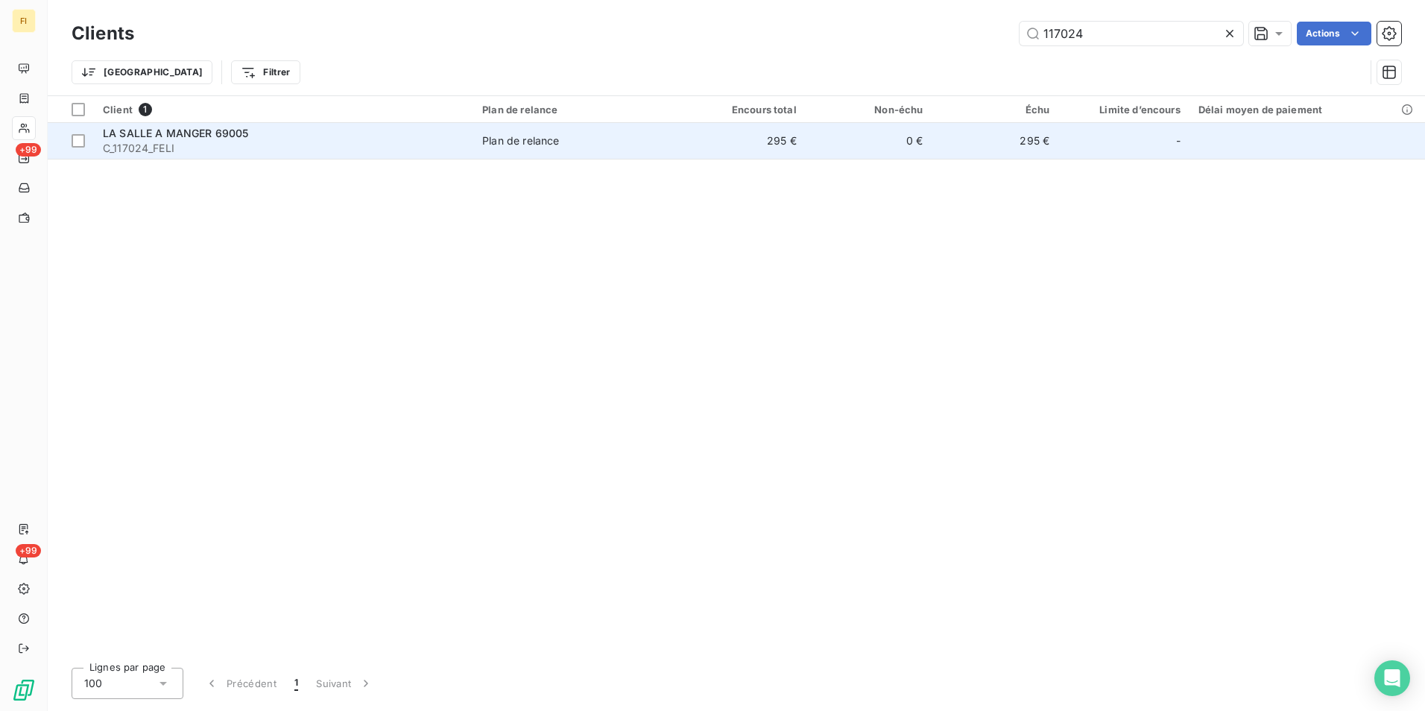
click at [657, 142] on span "Plan de relance" at bounding box center [576, 140] width 188 height 15
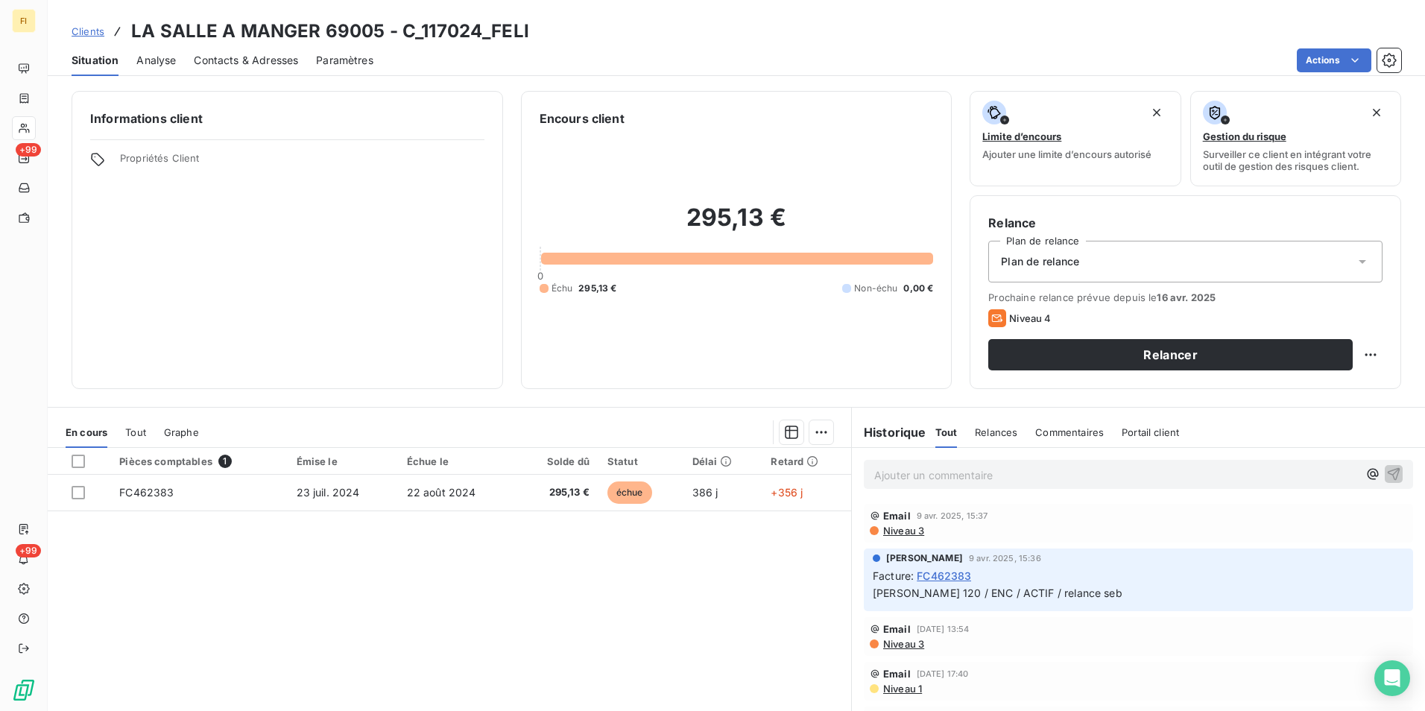
click at [104, 32] on span "Clients" at bounding box center [88, 31] width 33 height 12
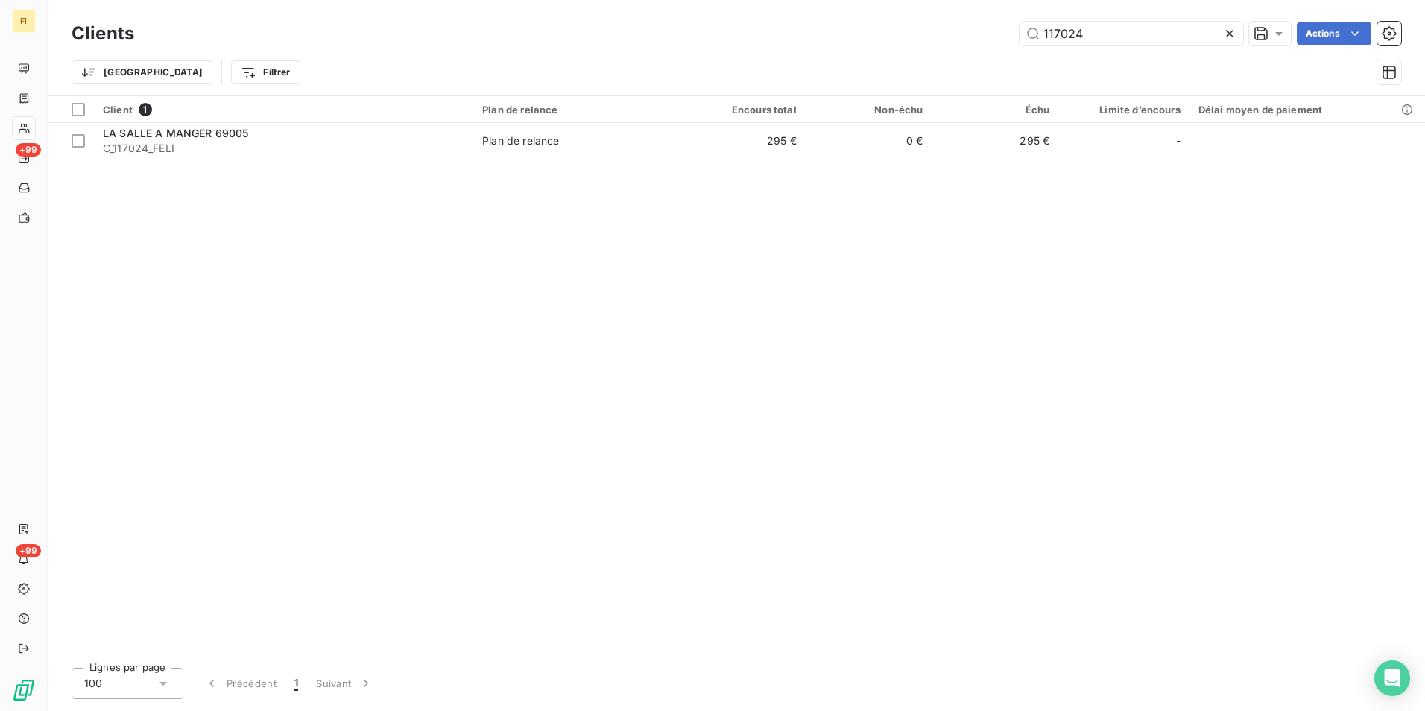
drag, startPoint x: 1093, startPoint y: 34, endPoint x: 845, endPoint y: 37, distance: 247.5
click at [877, 36] on div "117024 Actions" at bounding box center [777, 34] width 1250 height 24
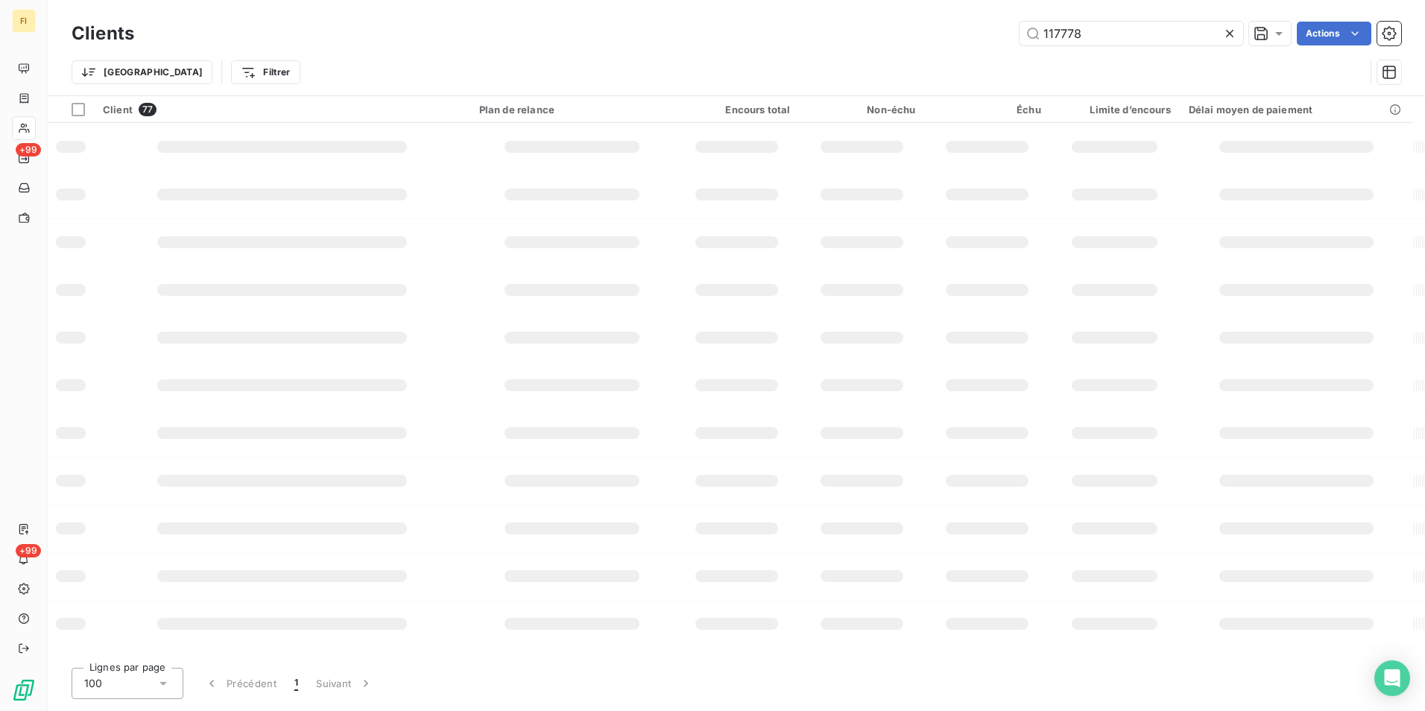
type input "117778"
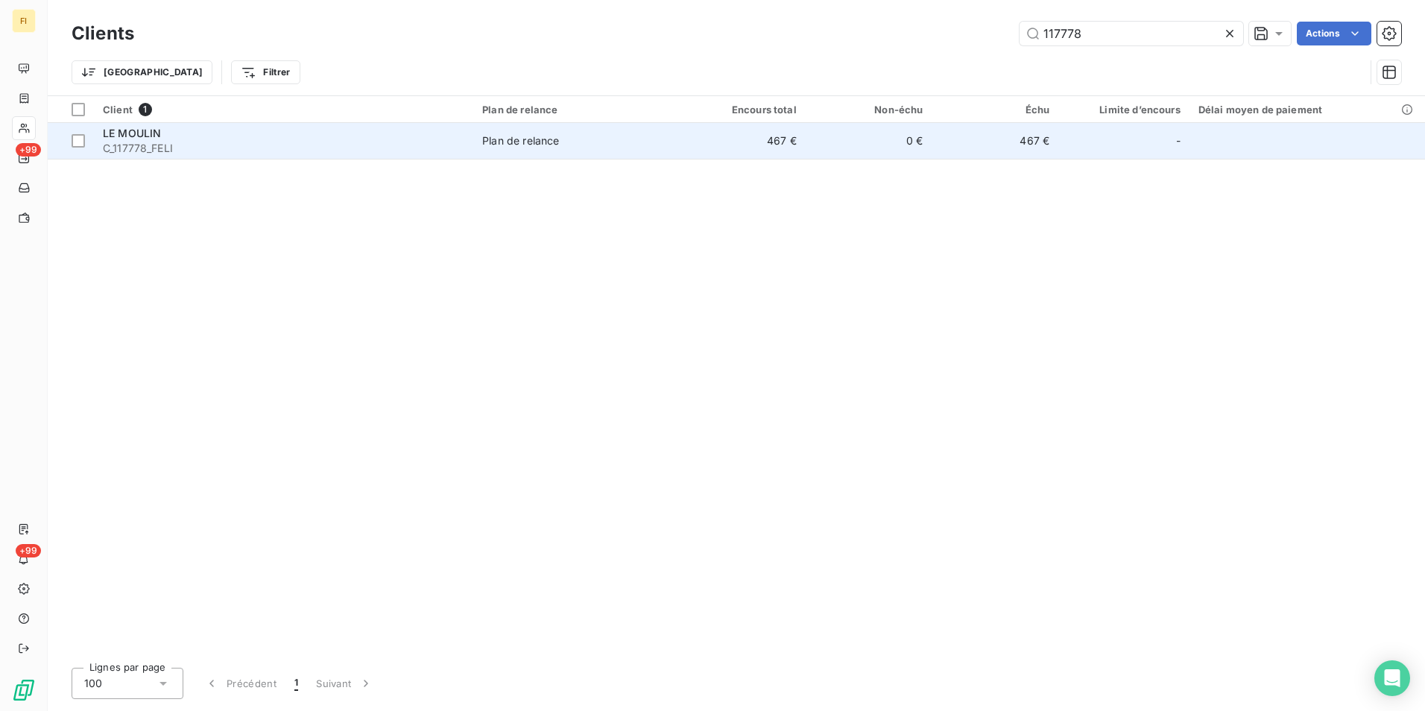
click at [769, 142] on td "467 €" at bounding box center [742, 141] width 127 height 36
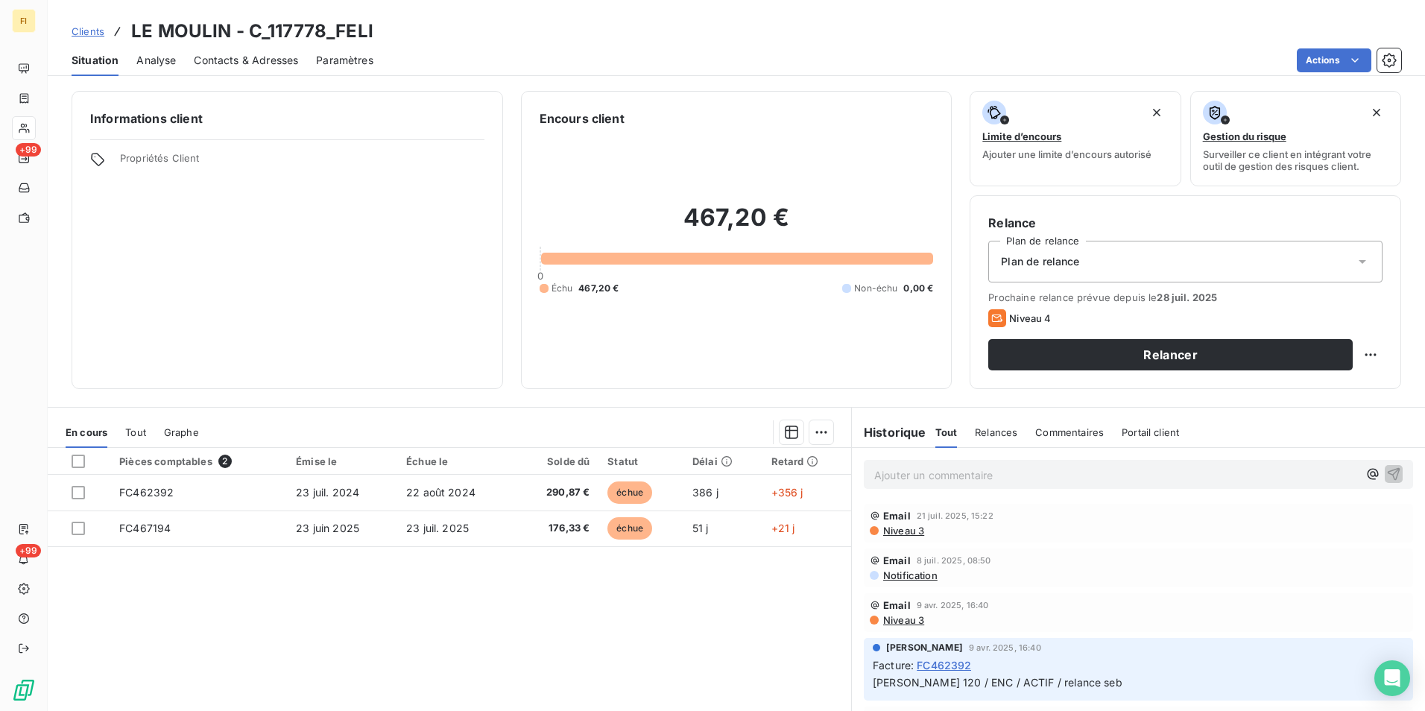
click at [89, 25] on span "Clients" at bounding box center [88, 31] width 33 height 12
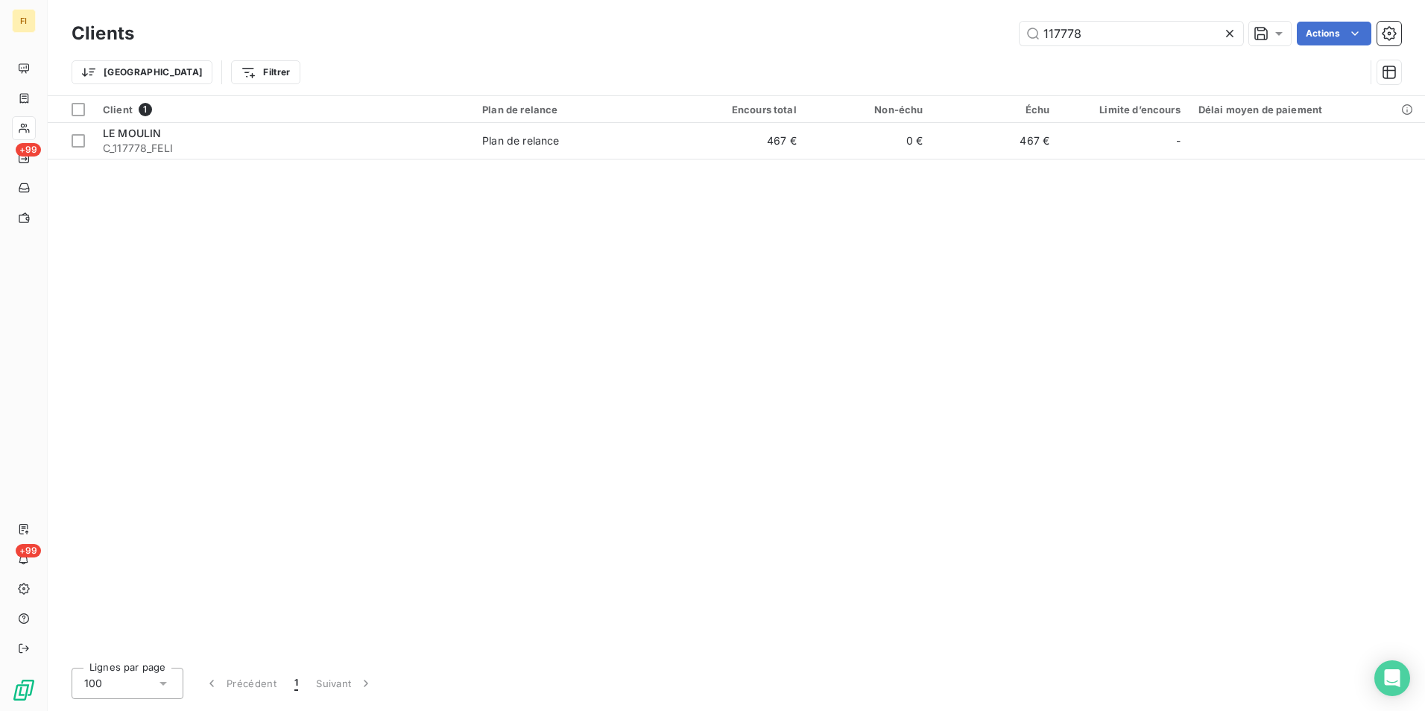
drag, startPoint x: 1093, startPoint y: 39, endPoint x: 949, endPoint y: 45, distance: 144.0
click at [959, 42] on div "117778 Actions" at bounding box center [777, 34] width 1250 height 24
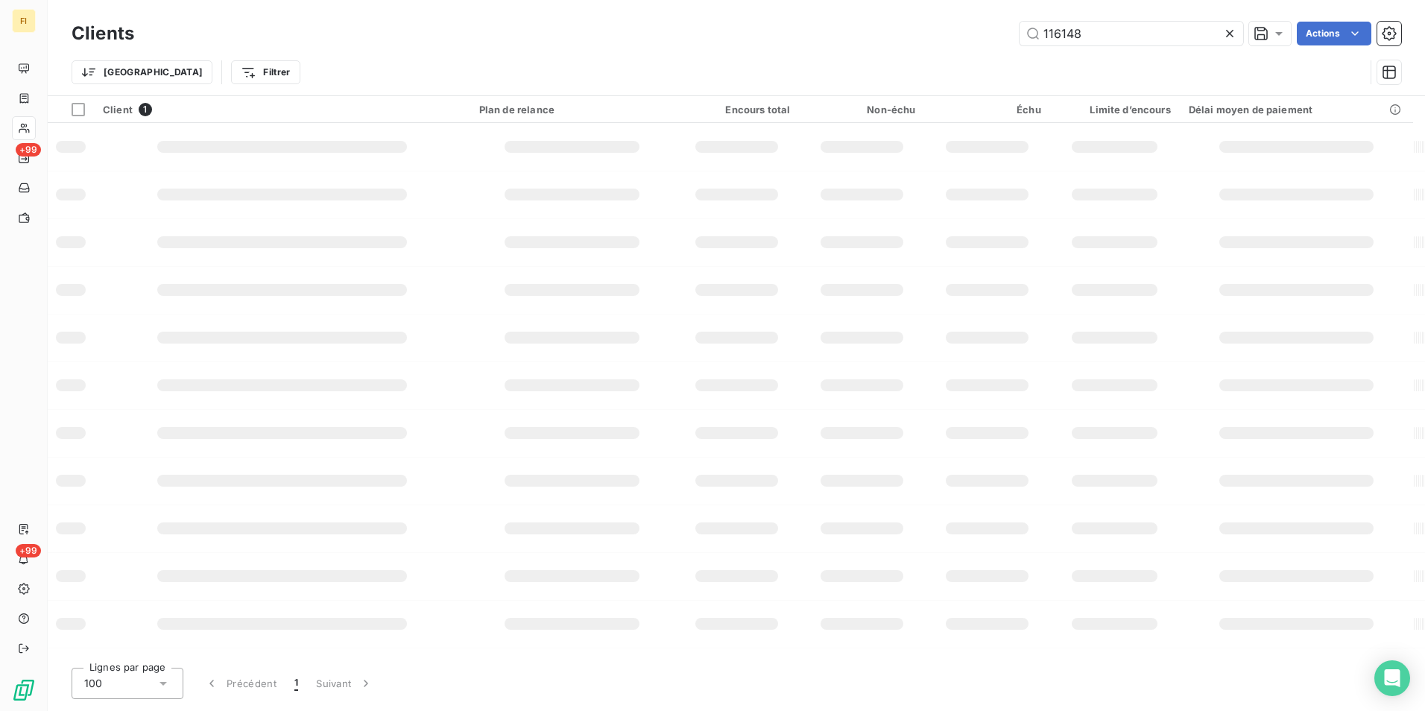
type input "116148"
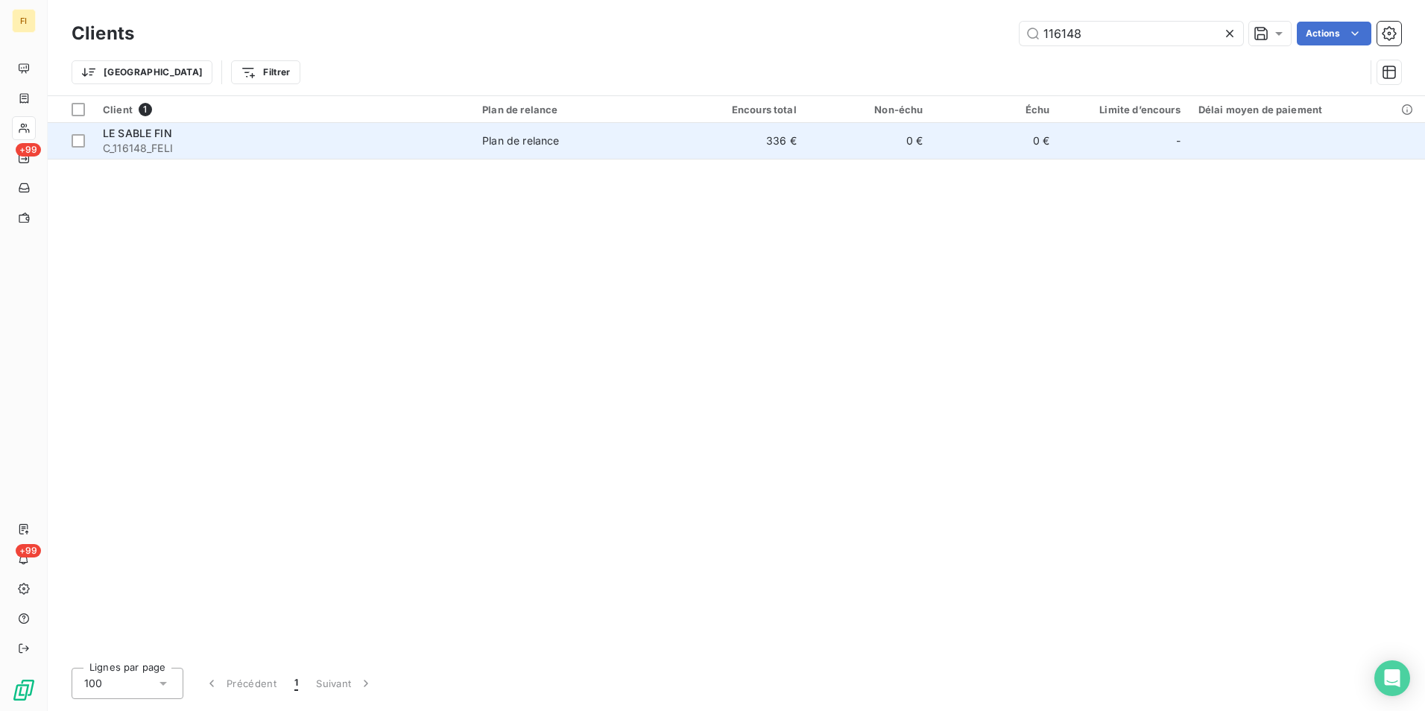
click at [763, 134] on td "336 €" at bounding box center [742, 141] width 127 height 36
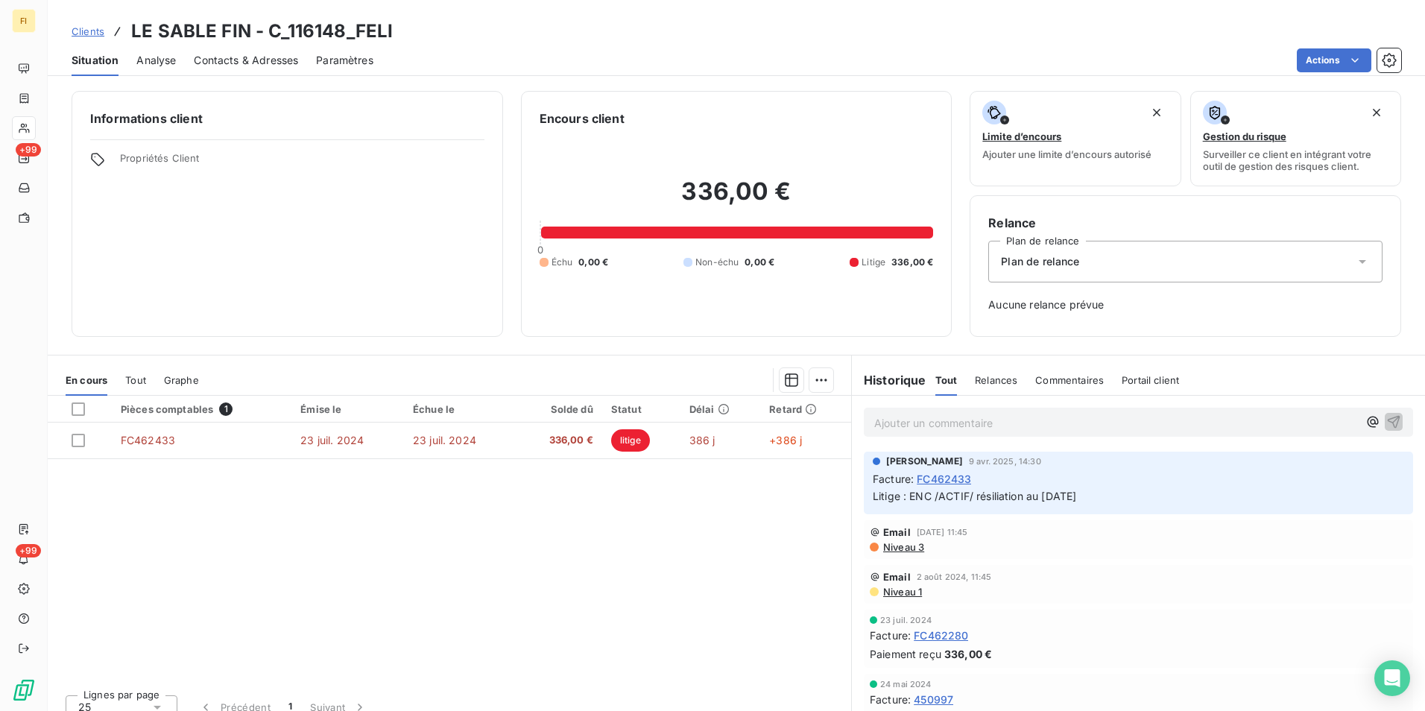
click at [86, 31] on span "Clients" at bounding box center [88, 31] width 33 height 12
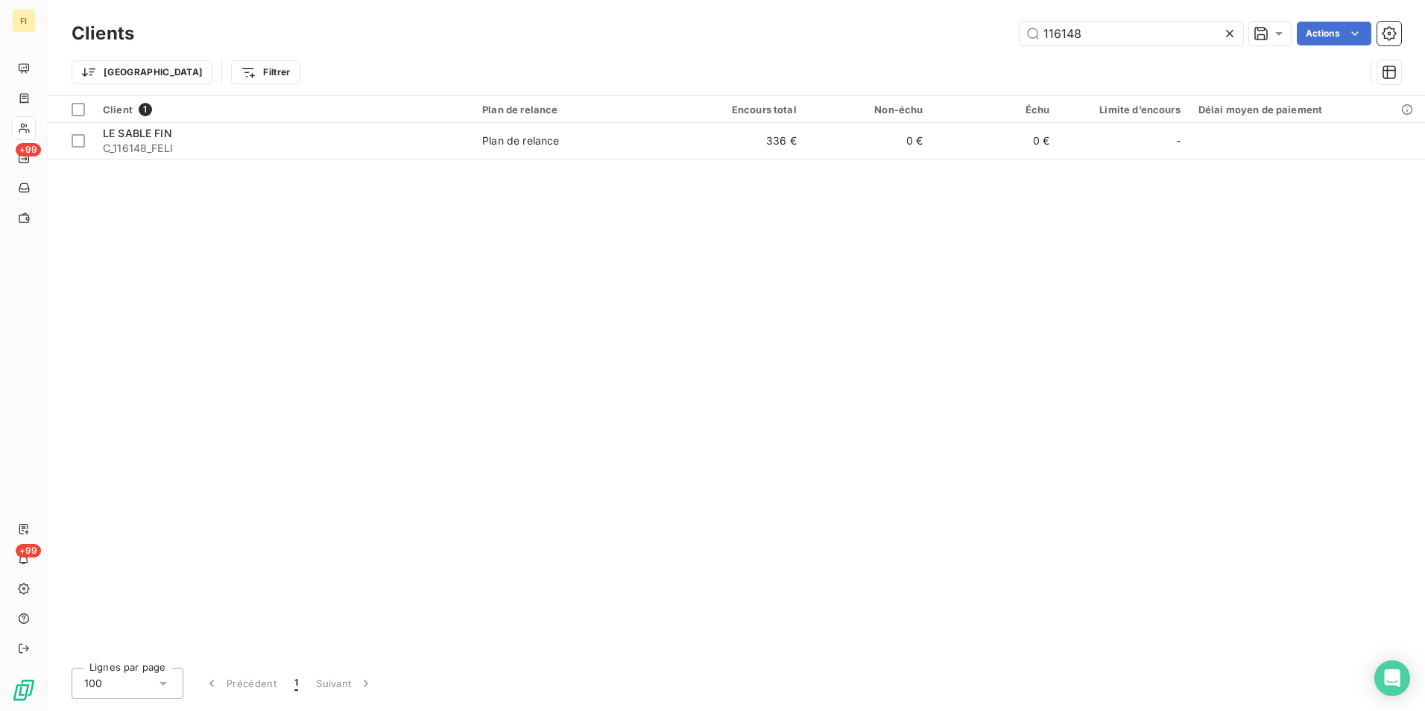
drag, startPoint x: 1130, startPoint y: 36, endPoint x: 876, endPoint y: 0, distance: 256.7
click at [930, 45] on div "Clients 116148 Actions" at bounding box center [737, 33] width 1330 height 31
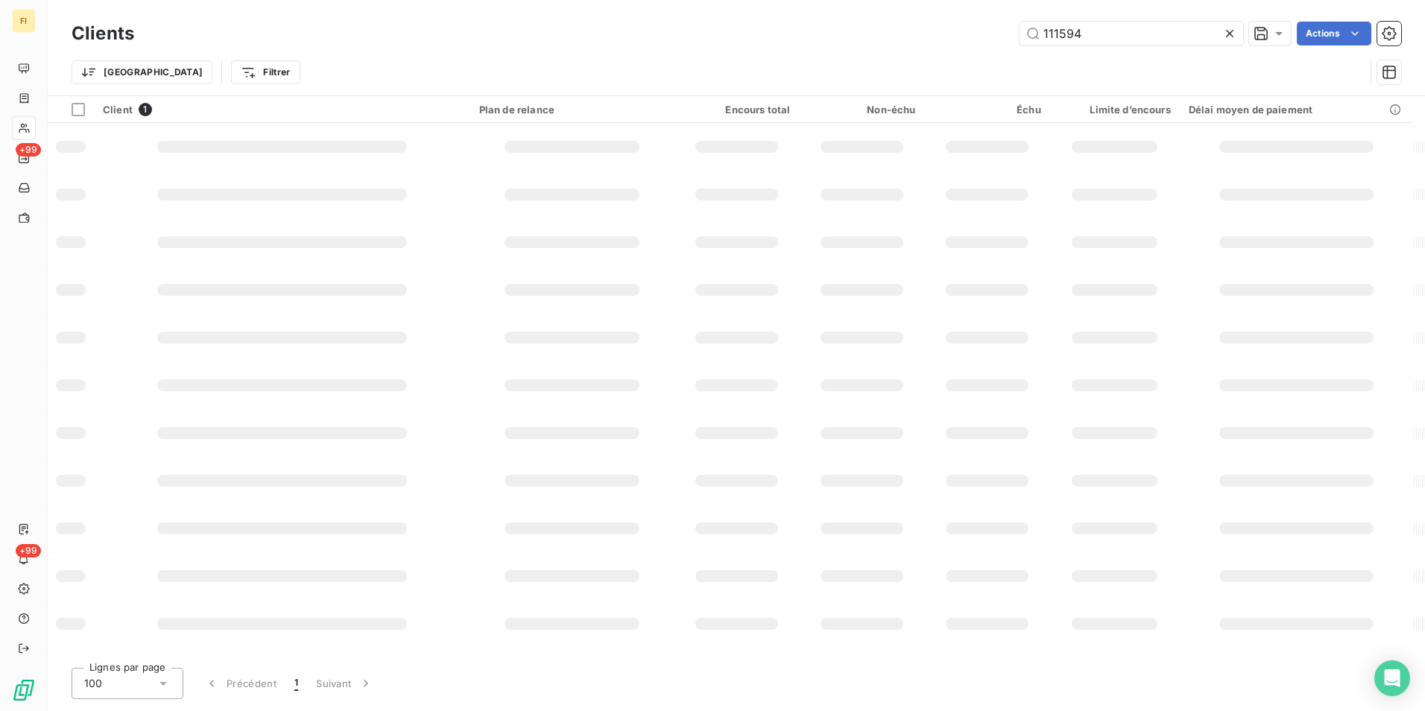
type input "111594"
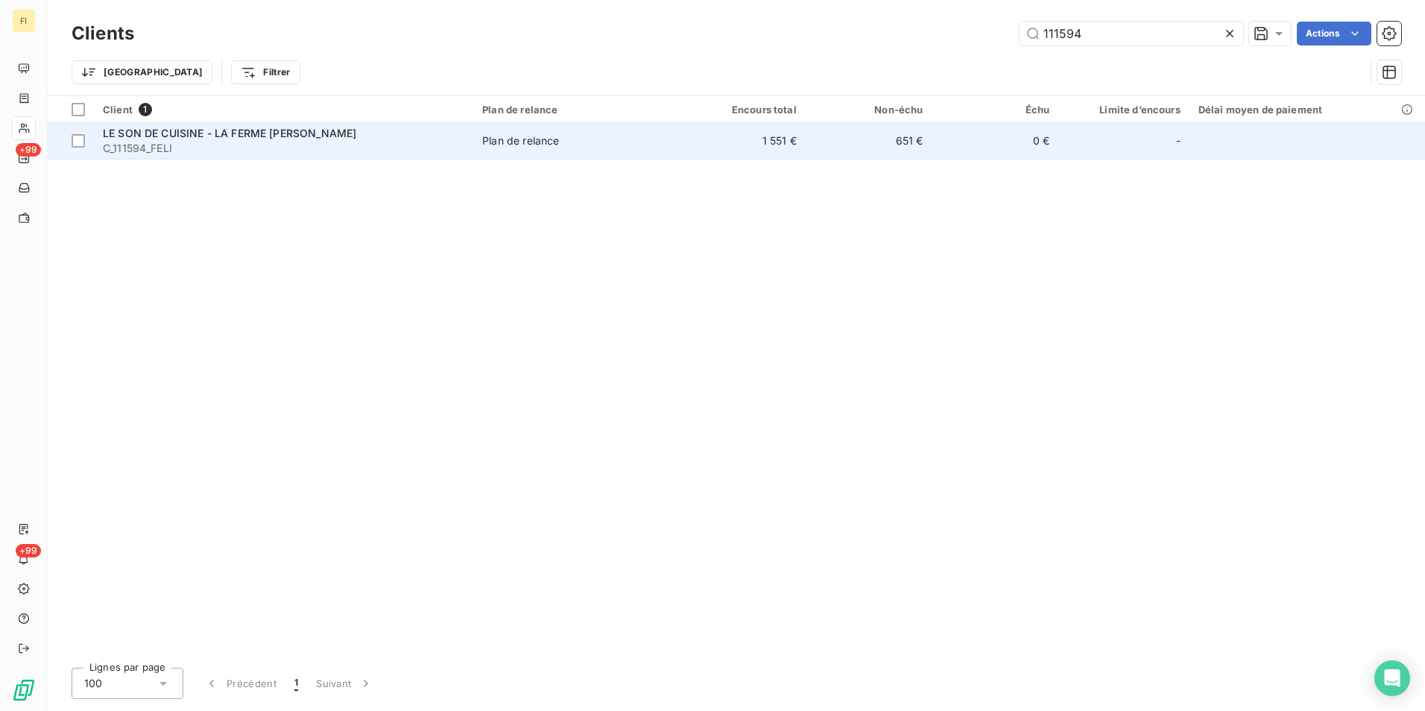
click at [848, 144] on td "651 €" at bounding box center [869, 141] width 127 height 36
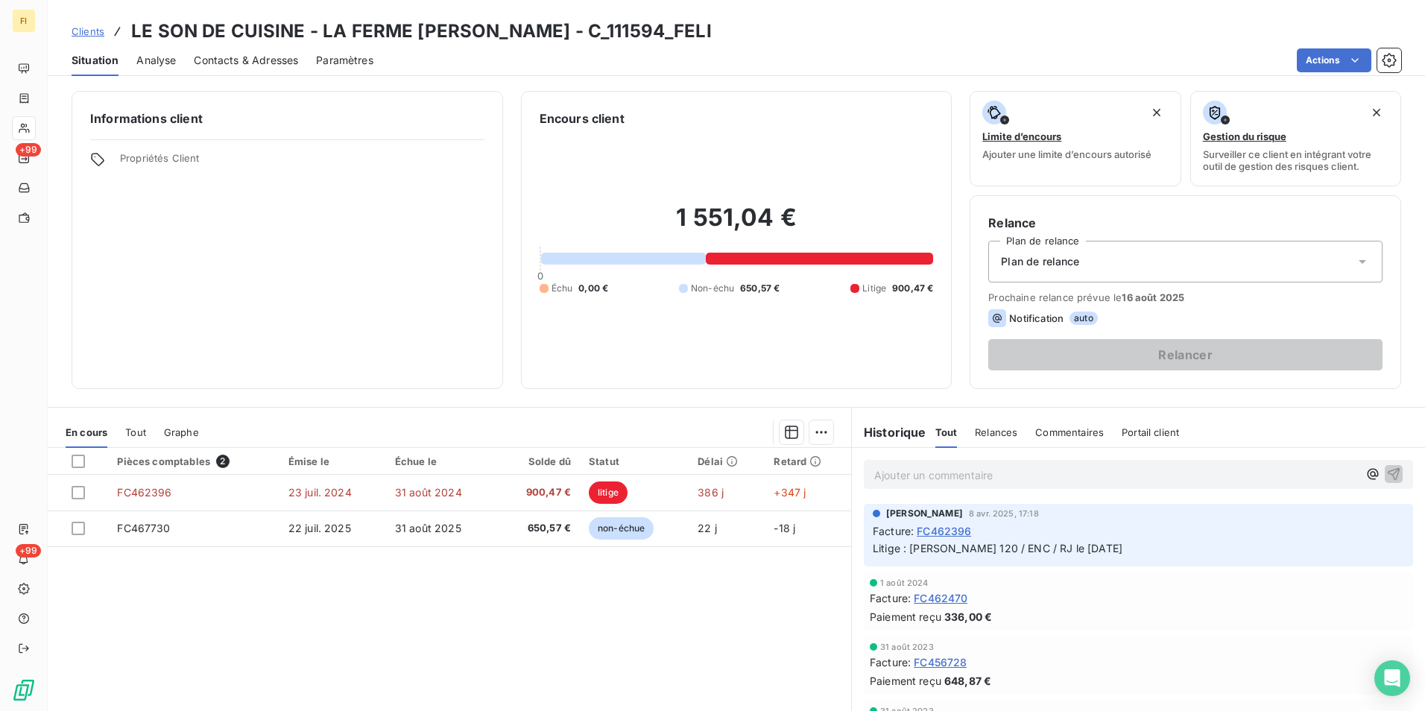
click at [85, 29] on span "Clients" at bounding box center [88, 31] width 33 height 12
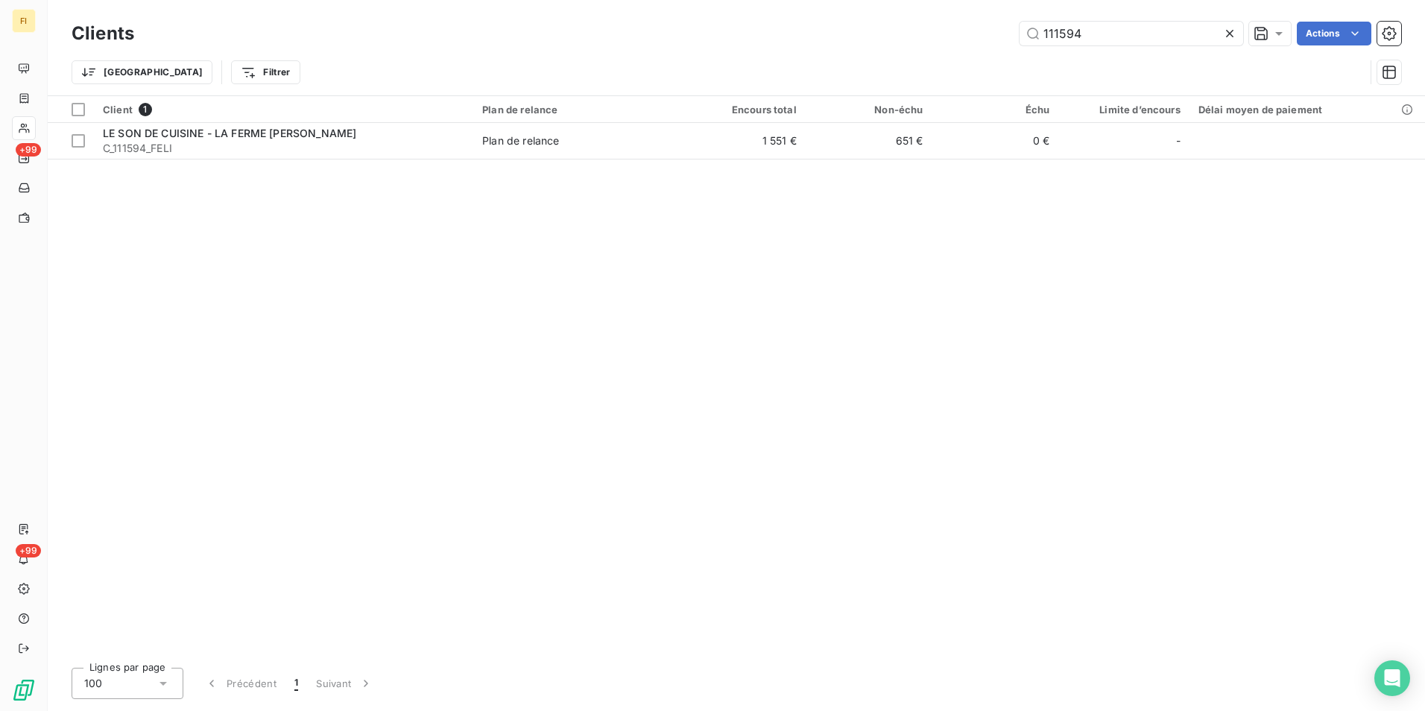
drag, startPoint x: 1119, startPoint y: 30, endPoint x: 893, endPoint y: 39, distance: 226.1
click at [903, 38] on div "111594 Actions" at bounding box center [777, 34] width 1250 height 24
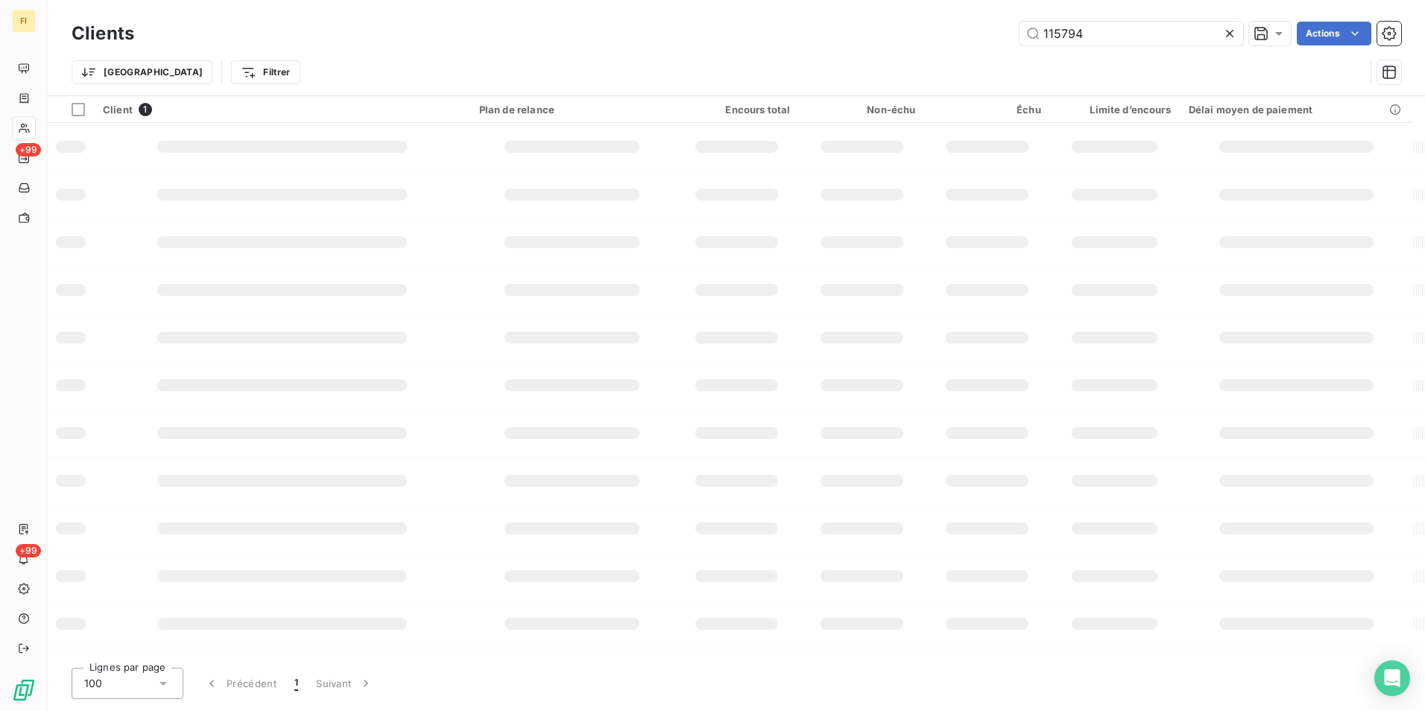
type input "115794"
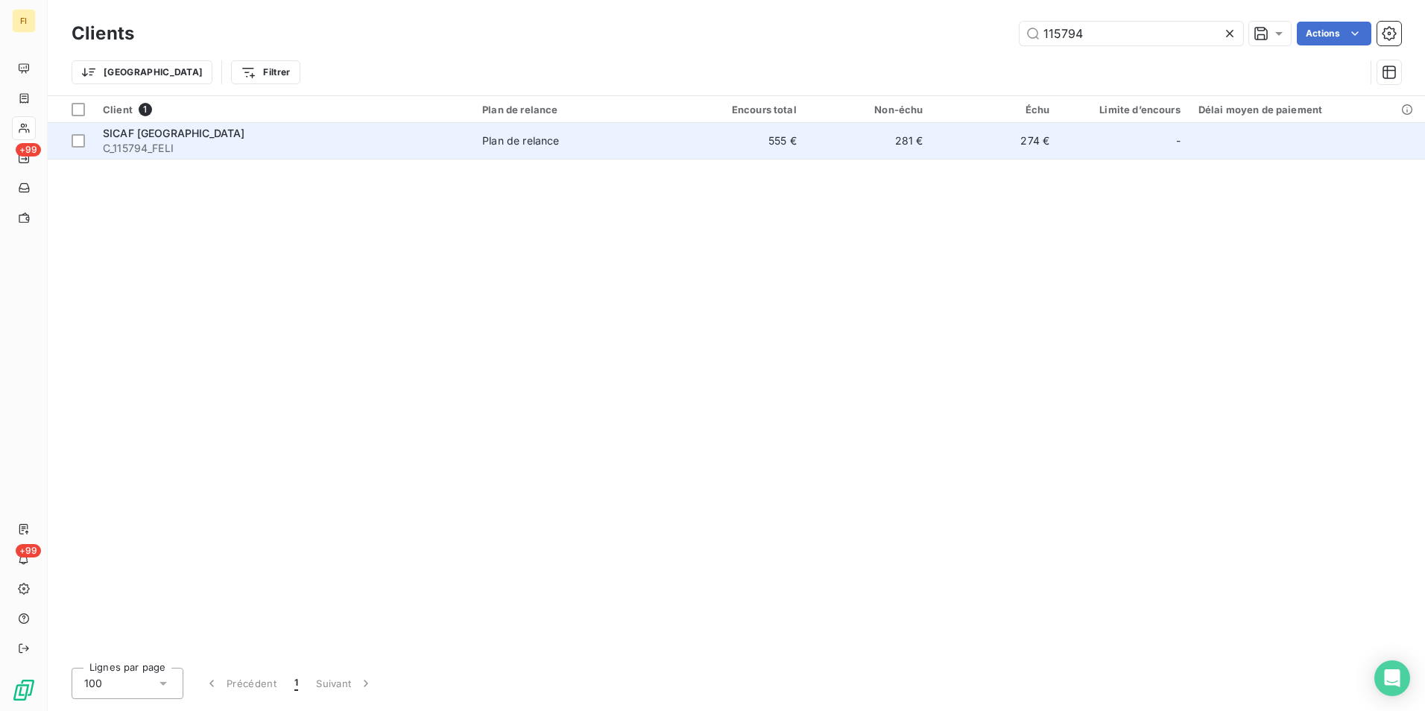
click at [935, 145] on td "274 €" at bounding box center [995, 141] width 127 height 36
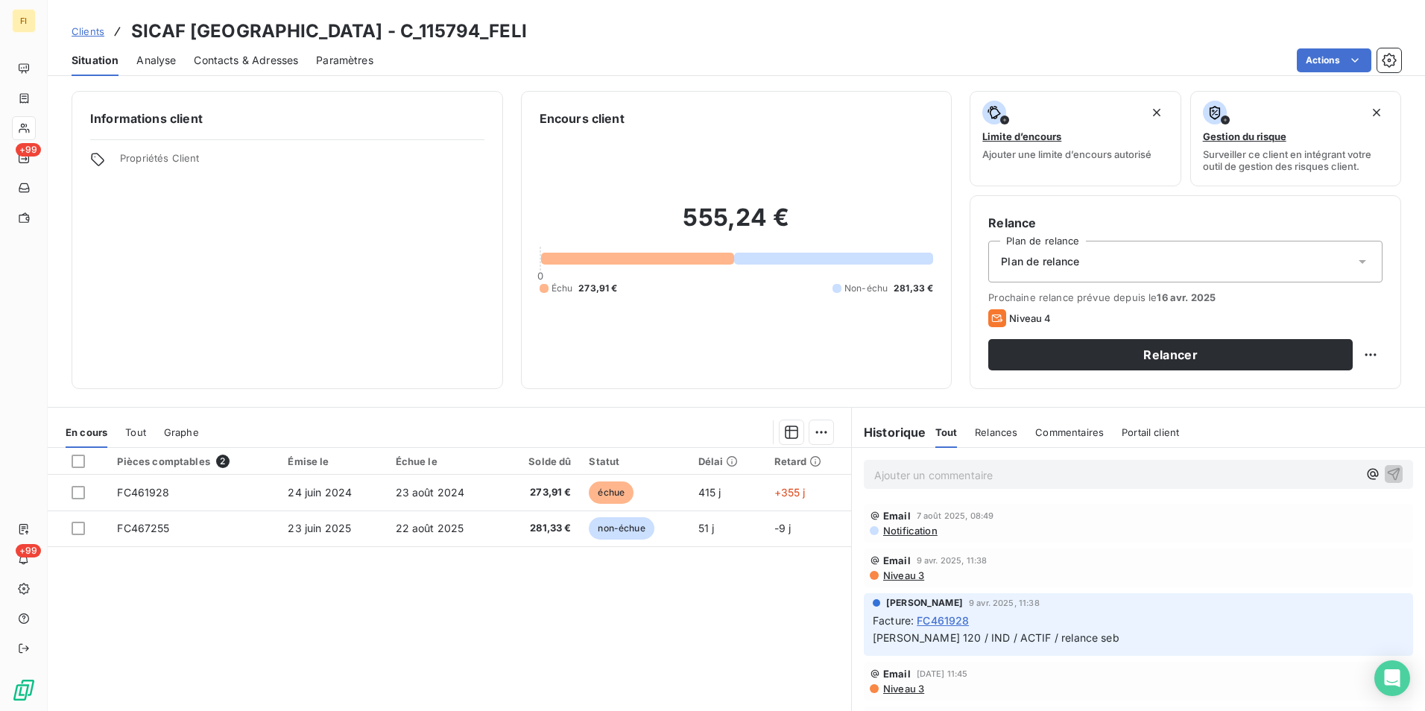
click at [100, 35] on span "Clients" at bounding box center [88, 31] width 33 height 12
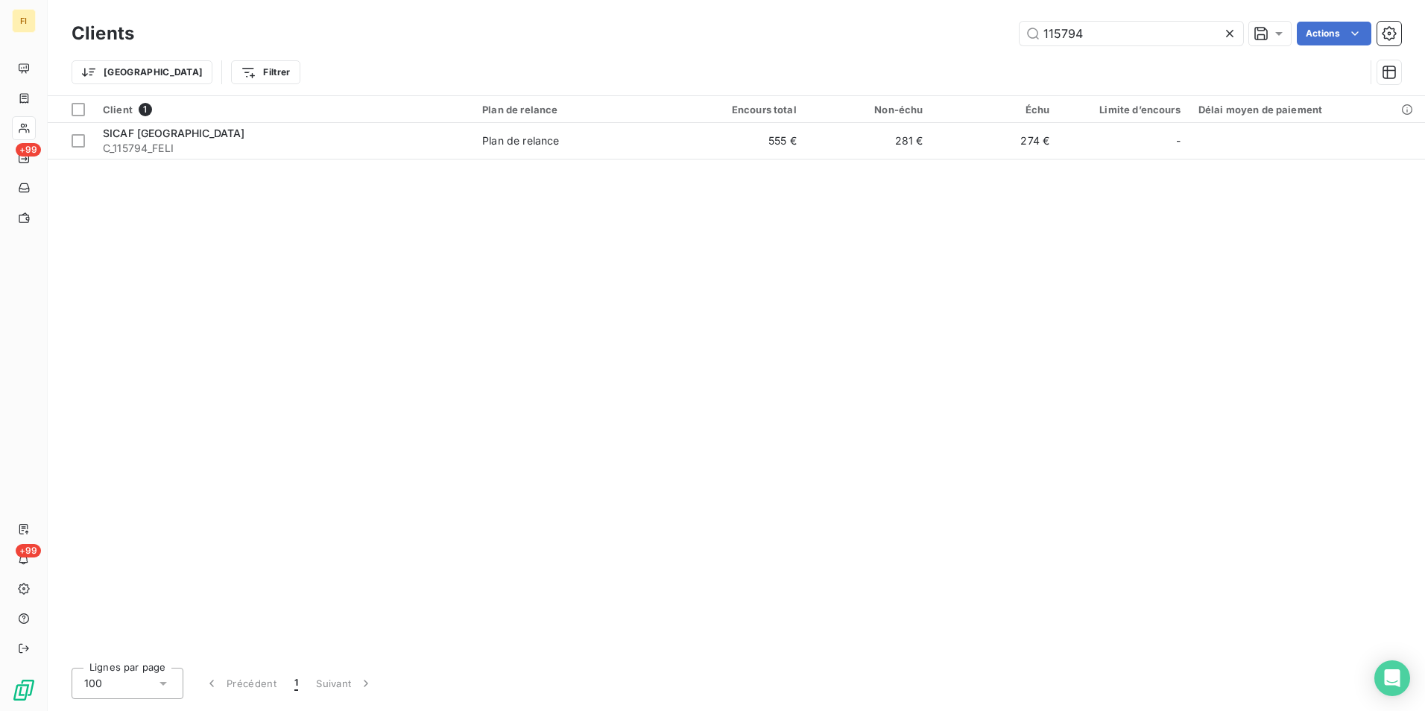
drag, startPoint x: 1100, startPoint y: 43, endPoint x: 883, endPoint y: 52, distance: 217.1
click at [898, 47] on div "Clients 115794 Actions" at bounding box center [737, 33] width 1330 height 31
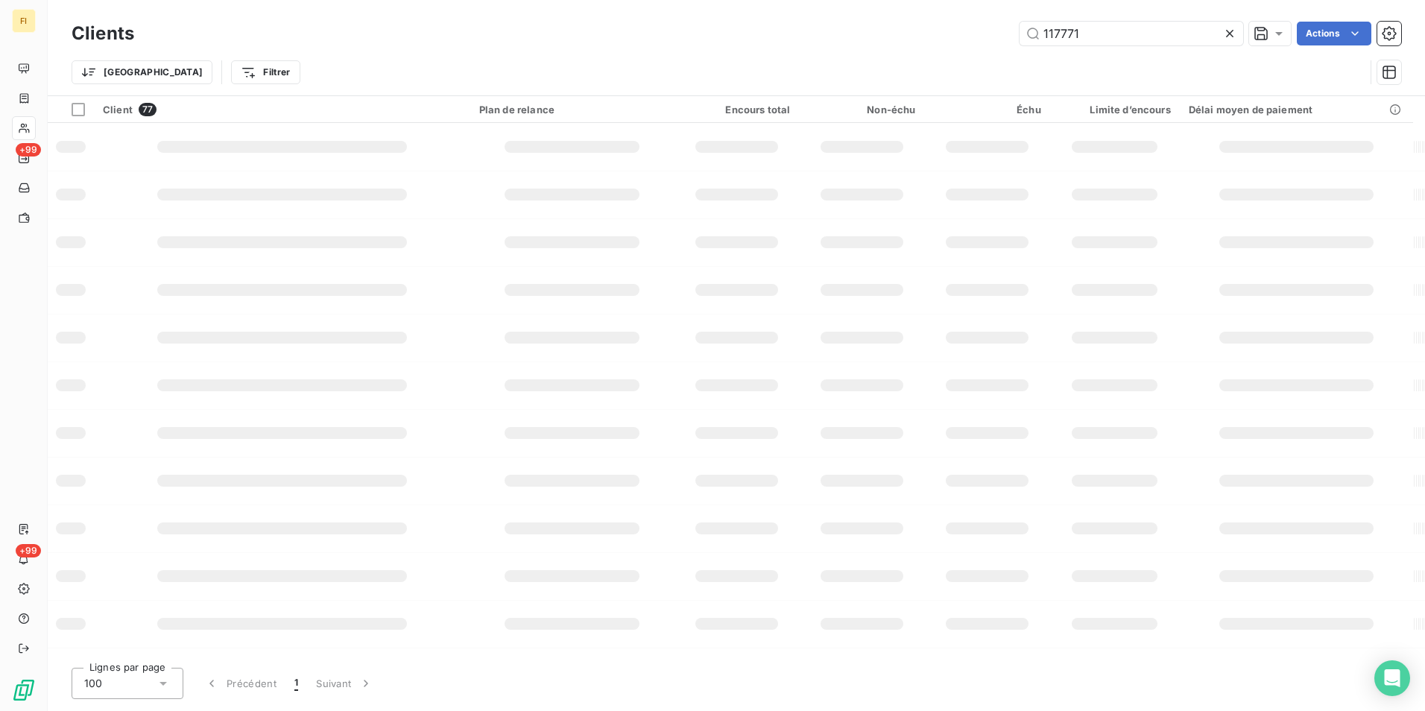
type input "117771"
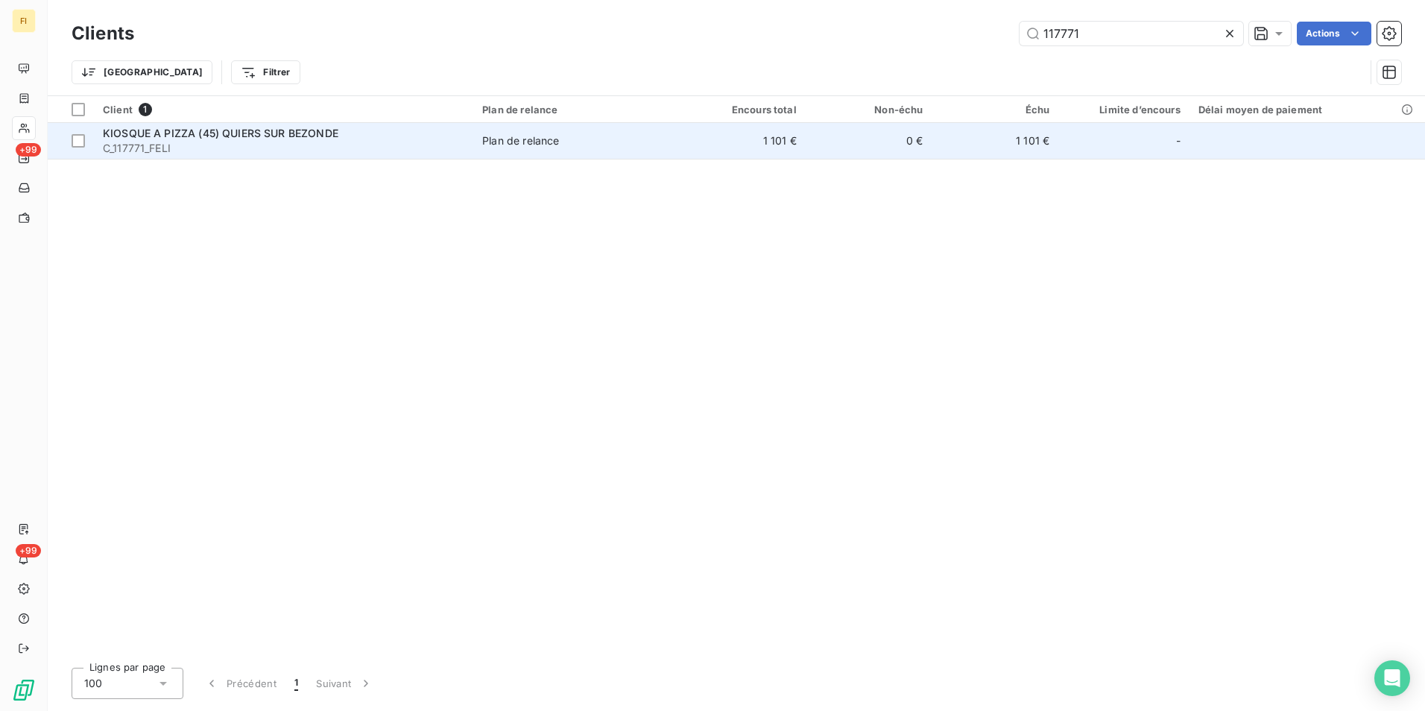
click at [766, 140] on td "1 101 €" at bounding box center [742, 141] width 127 height 36
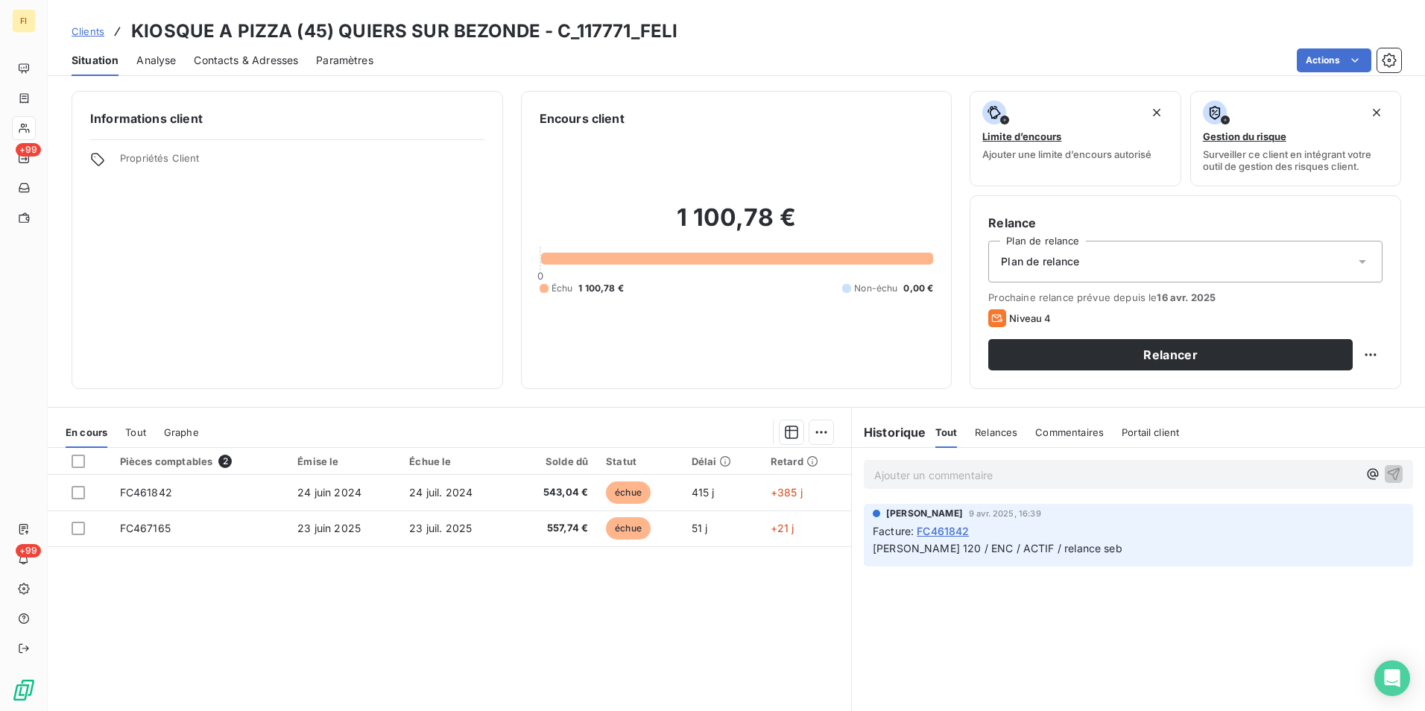
click at [84, 34] on span "Clients" at bounding box center [88, 31] width 33 height 12
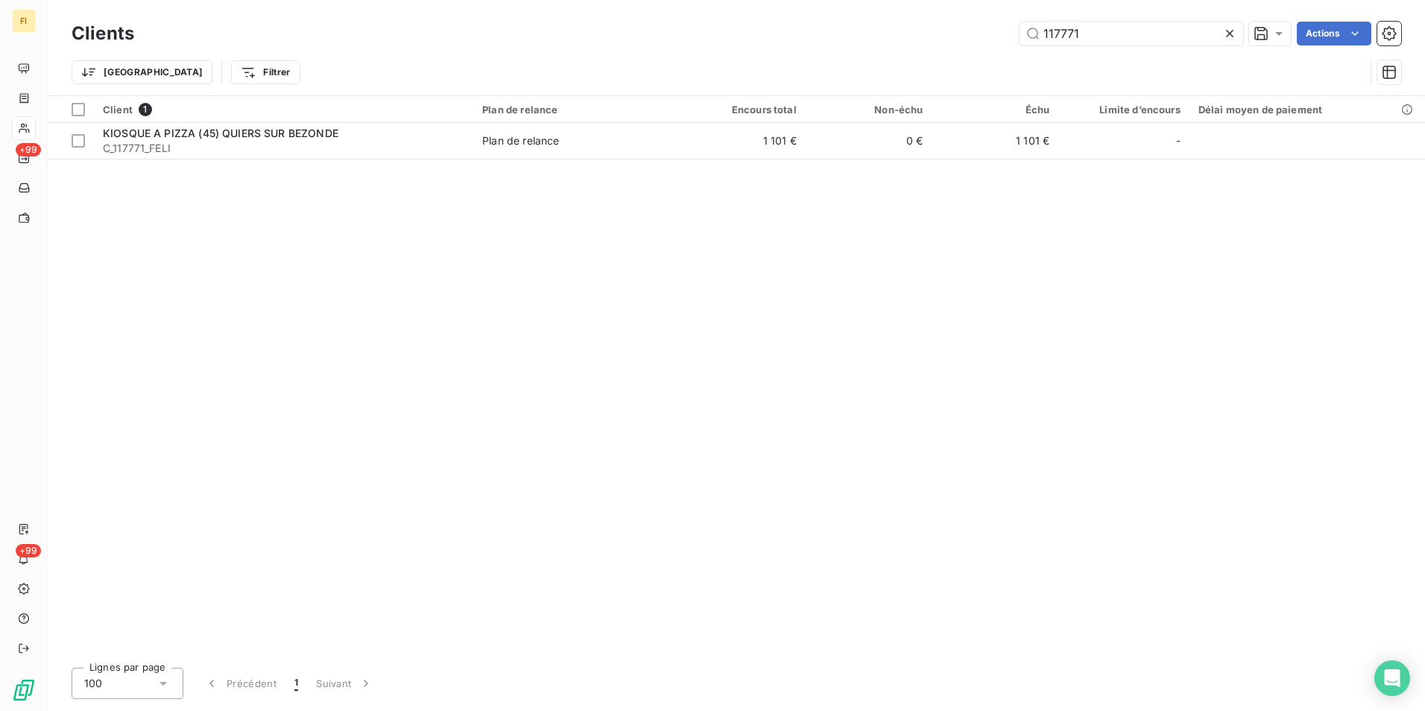
drag, startPoint x: 975, startPoint y: 42, endPoint x: 943, endPoint y: 57, distance: 35.0
click at [955, 45] on div "Clients 117771 Actions" at bounding box center [737, 33] width 1330 height 31
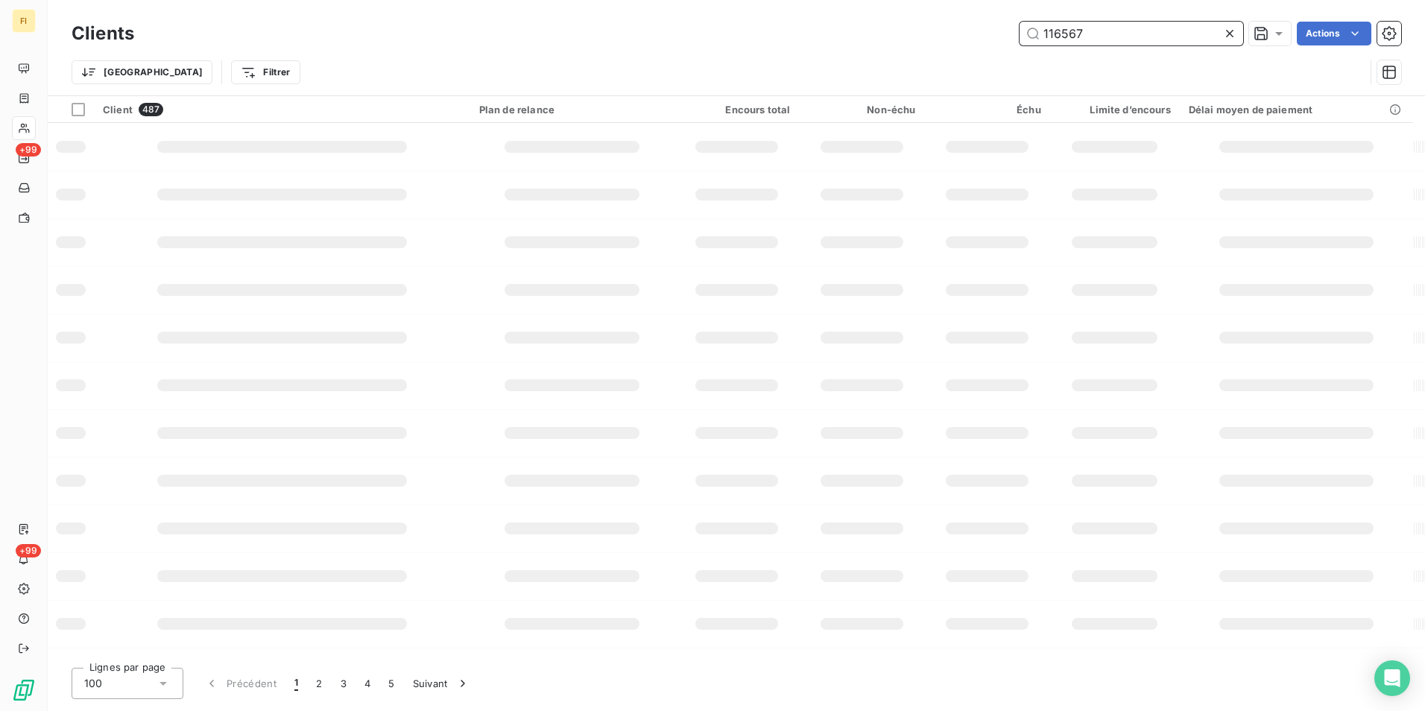
type input "116567"
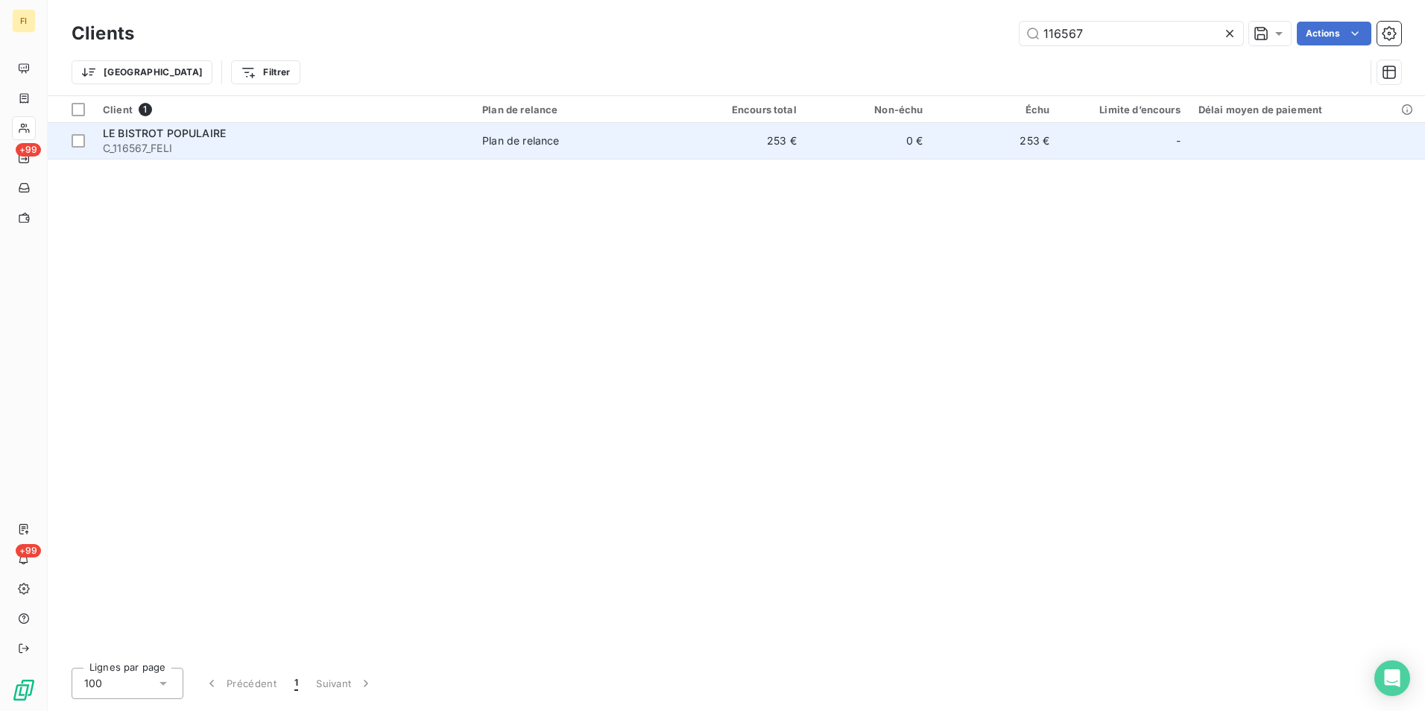
click at [847, 149] on td "0 €" at bounding box center [869, 141] width 127 height 36
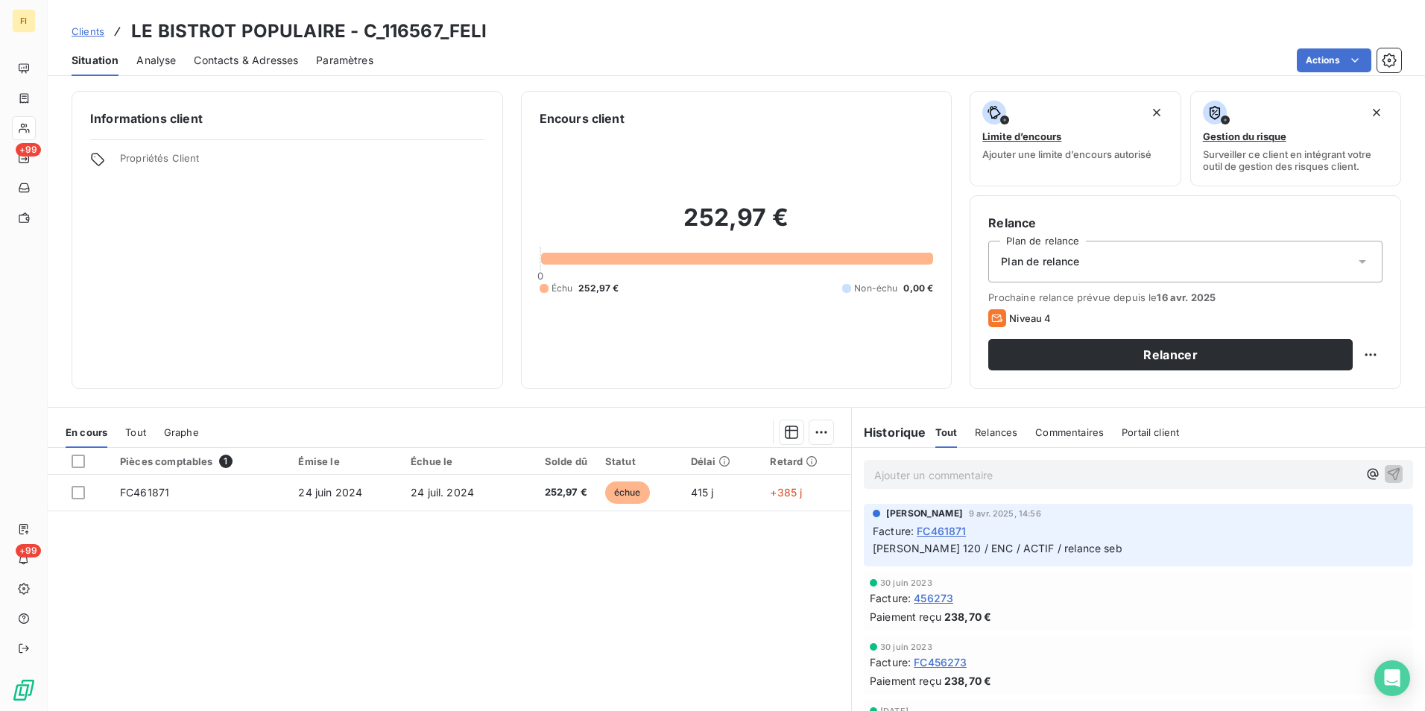
click at [82, 26] on span "Clients" at bounding box center [88, 31] width 33 height 12
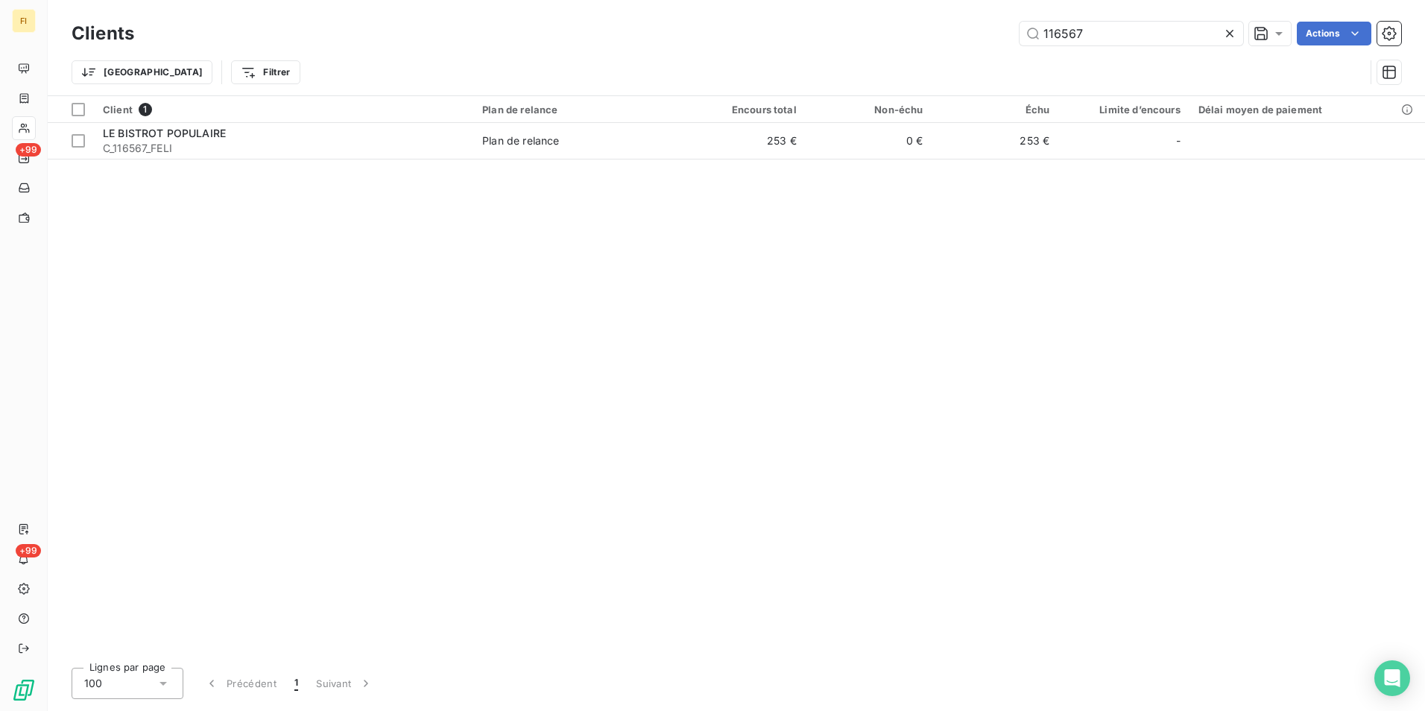
drag, startPoint x: 1145, startPoint y: 27, endPoint x: 816, endPoint y: 28, distance: 329.5
click at [901, 40] on div "116567 Actions" at bounding box center [777, 34] width 1250 height 24
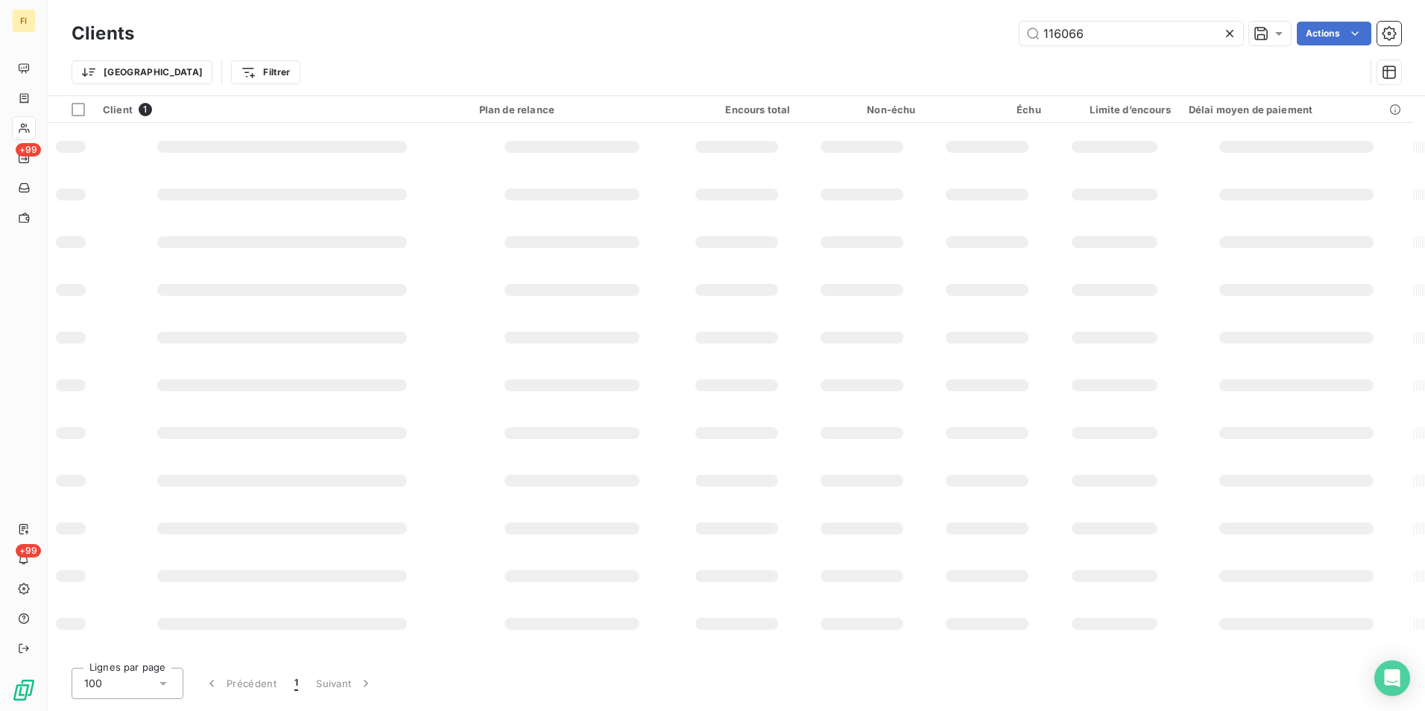
type input "116066"
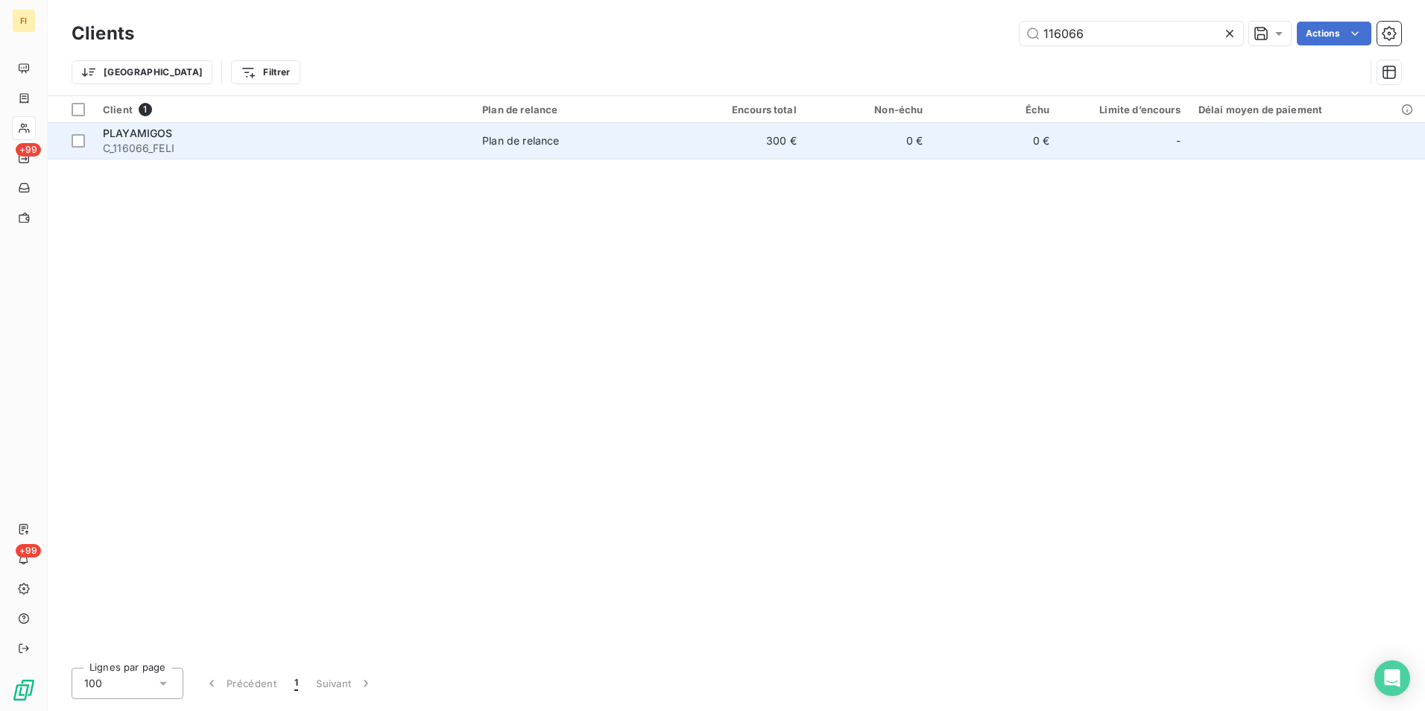
click at [771, 140] on td "300 €" at bounding box center [742, 141] width 127 height 36
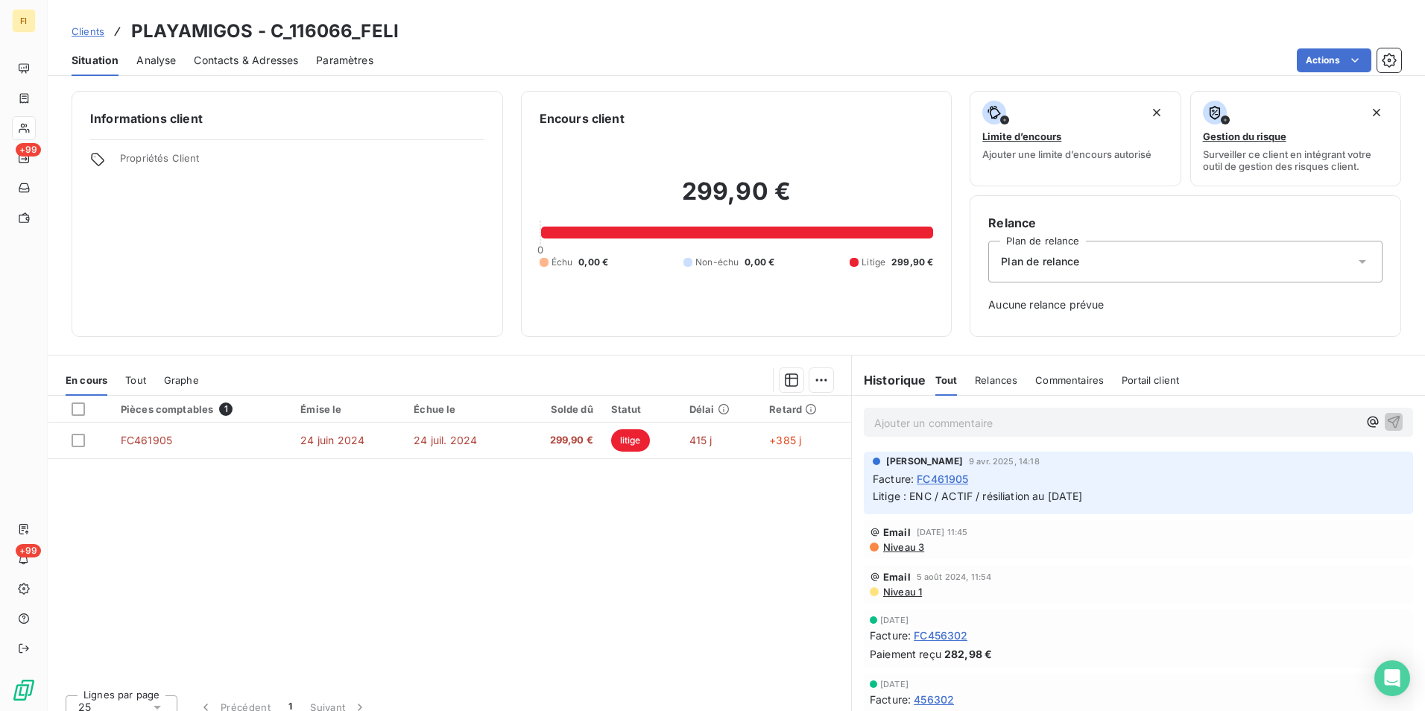
click at [103, 29] on span "Clients" at bounding box center [88, 31] width 33 height 12
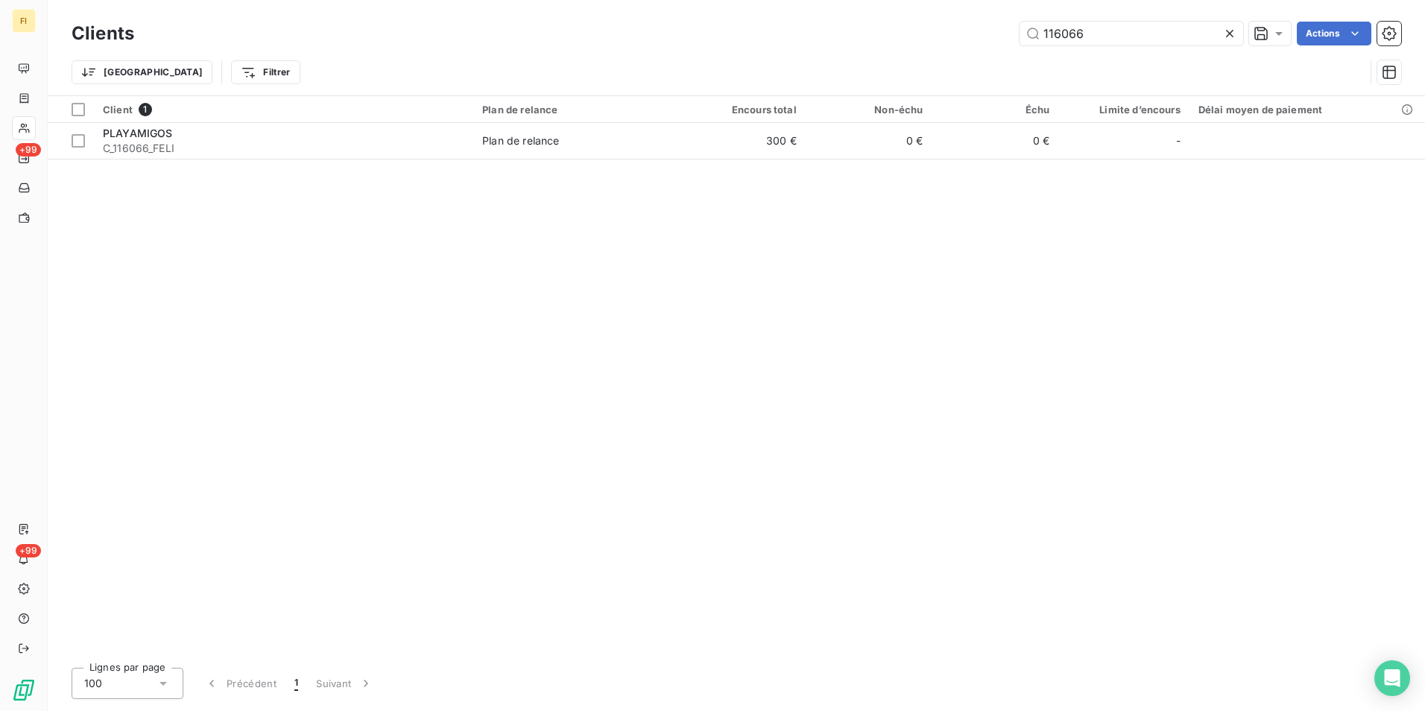
drag, startPoint x: 1104, startPoint y: 29, endPoint x: 909, endPoint y: 45, distance: 196.0
click at [914, 45] on div "Clients 116066 Actions" at bounding box center [737, 33] width 1330 height 31
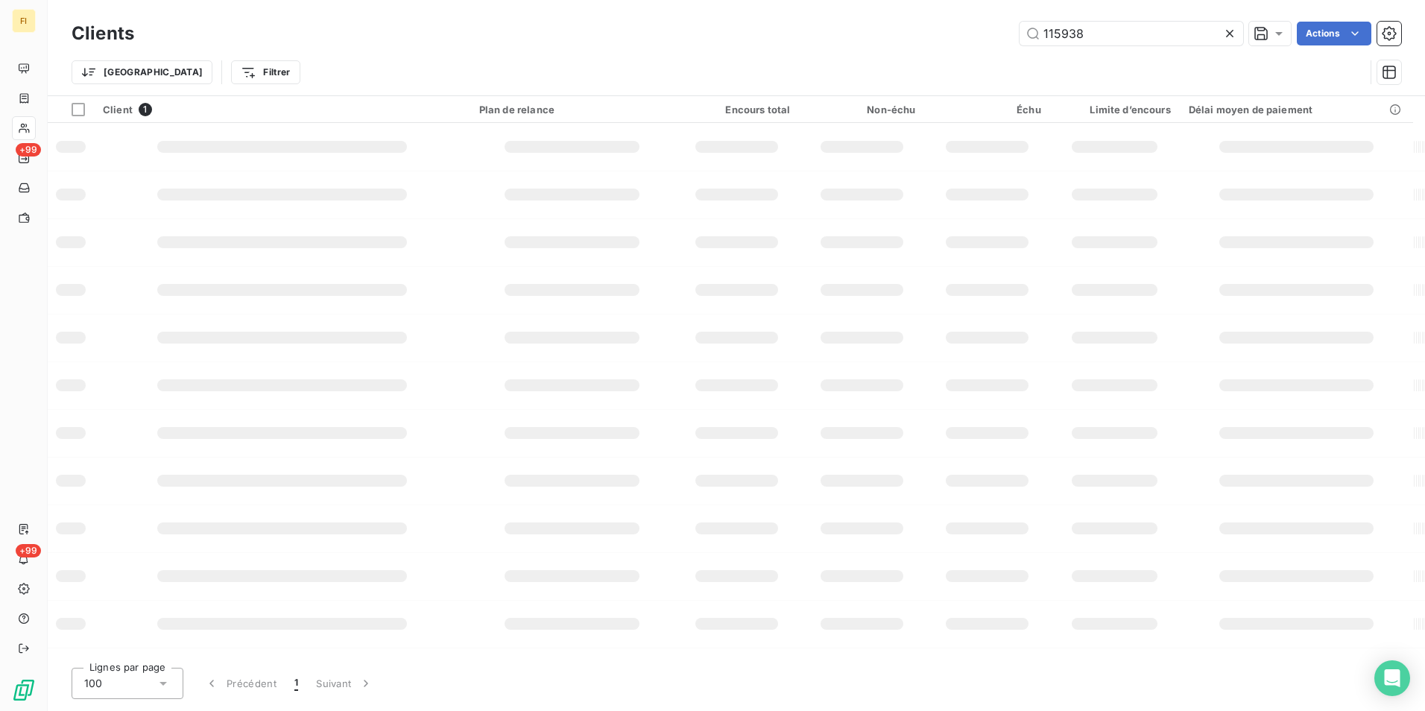
type input "115938"
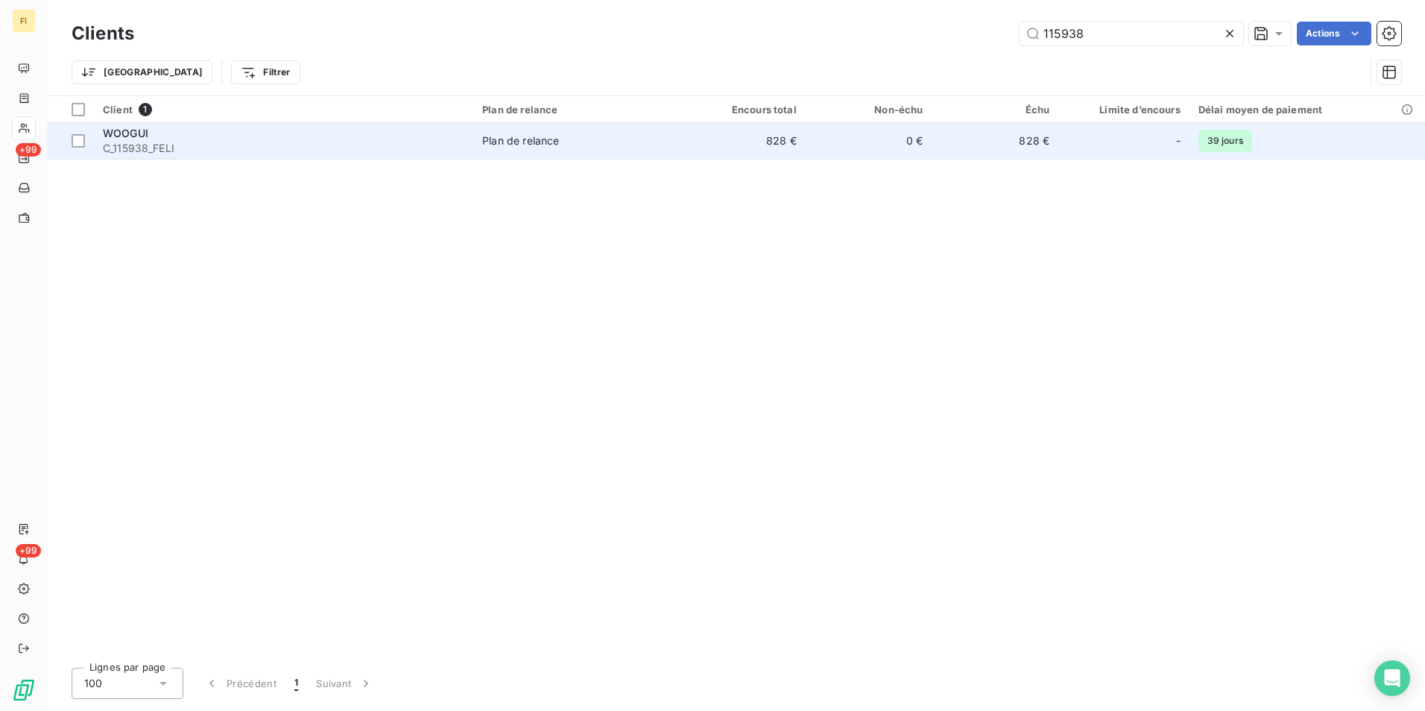
click at [710, 144] on td "828 €" at bounding box center [742, 141] width 127 height 36
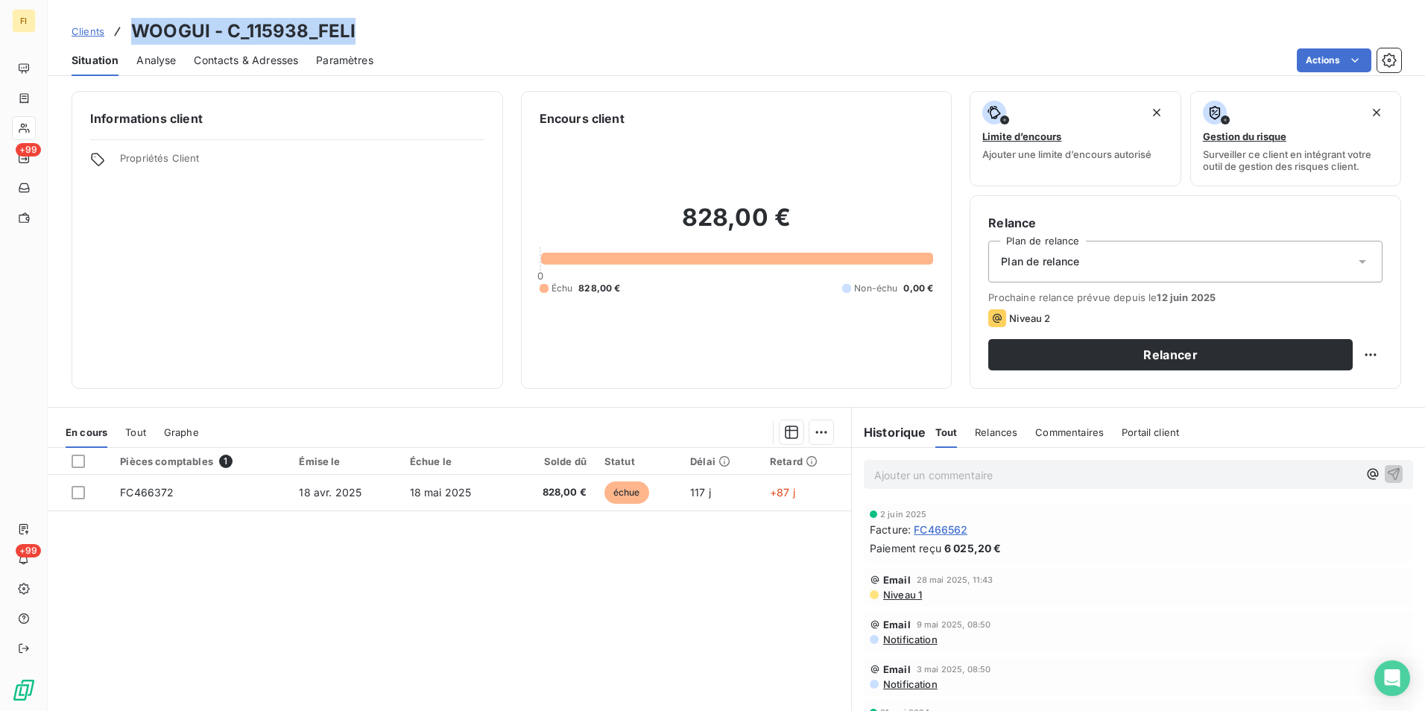
drag, startPoint x: 376, startPoint y: 23, endPoint x: 139, endPoint y: 28, distance: 237.9
click at [139, 28] on div "Clients WOOGUI - C_115938_FELI" at bounding box center [737, 31] width 1378 height 27
copy h3 "WOOGUI - C_115938_FELI"
drag, startPoint x: 105, startPoint y: 31, endPoint x: 149, endPoint y: 37, distance: 44.3
click at [105, 31] on div "Clients WOOGUI - C_115938_FELI" at bounding box center [214, 31] width 284 height 27
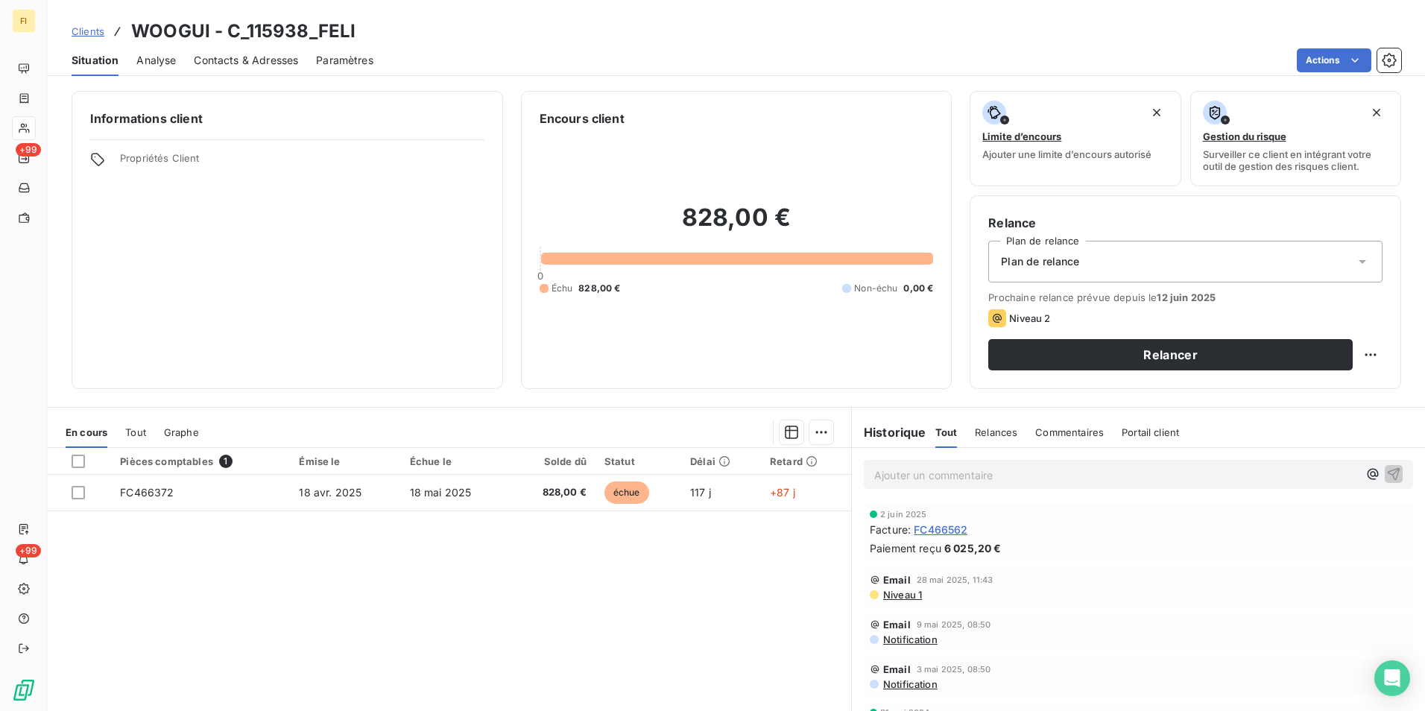
click at [84, 32] on span "Clients" at bounding box center [88, 31] width 33 height 12
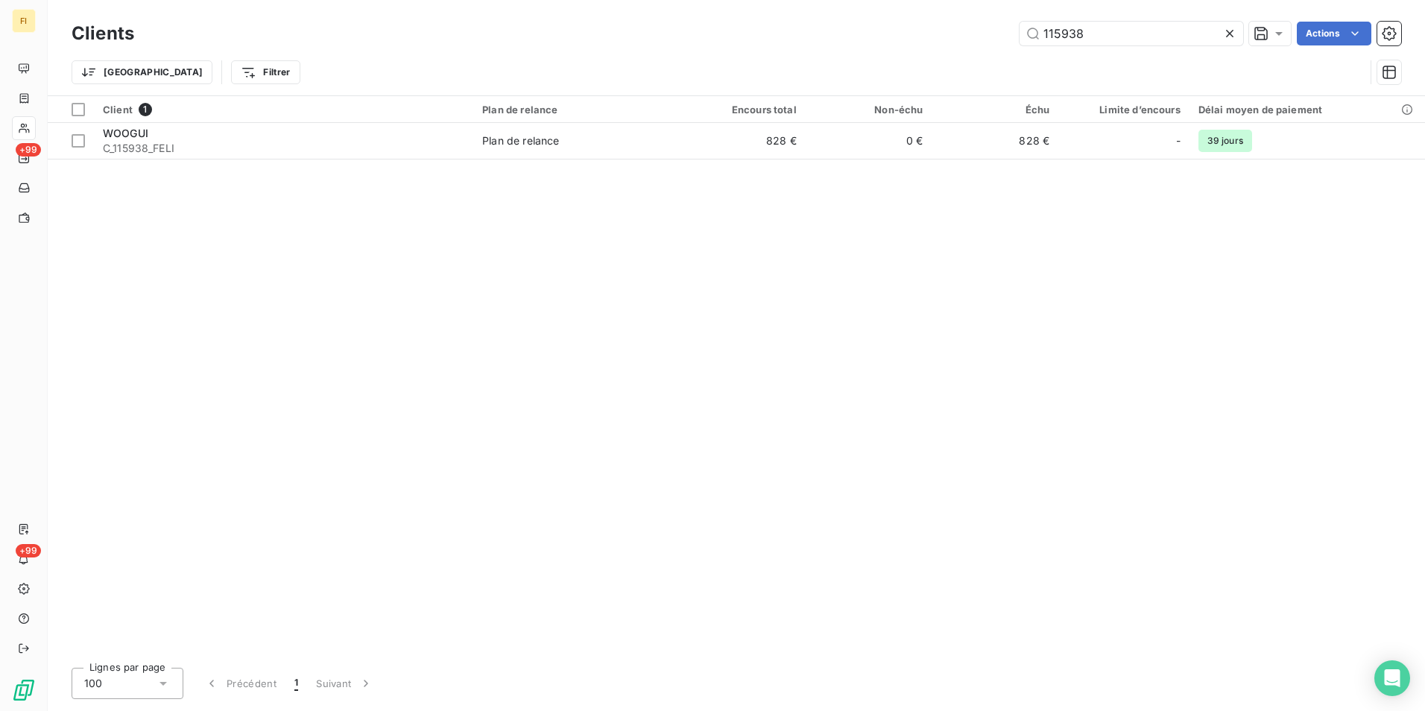
drag, startPoint x: 1096, startPoint y: 31, endPoint x: 932, endPoint y: 42, distance: 164.5
click at [977, 41] on div "115938 Actions" at bounding box center [777, 34] width 1250 height 24
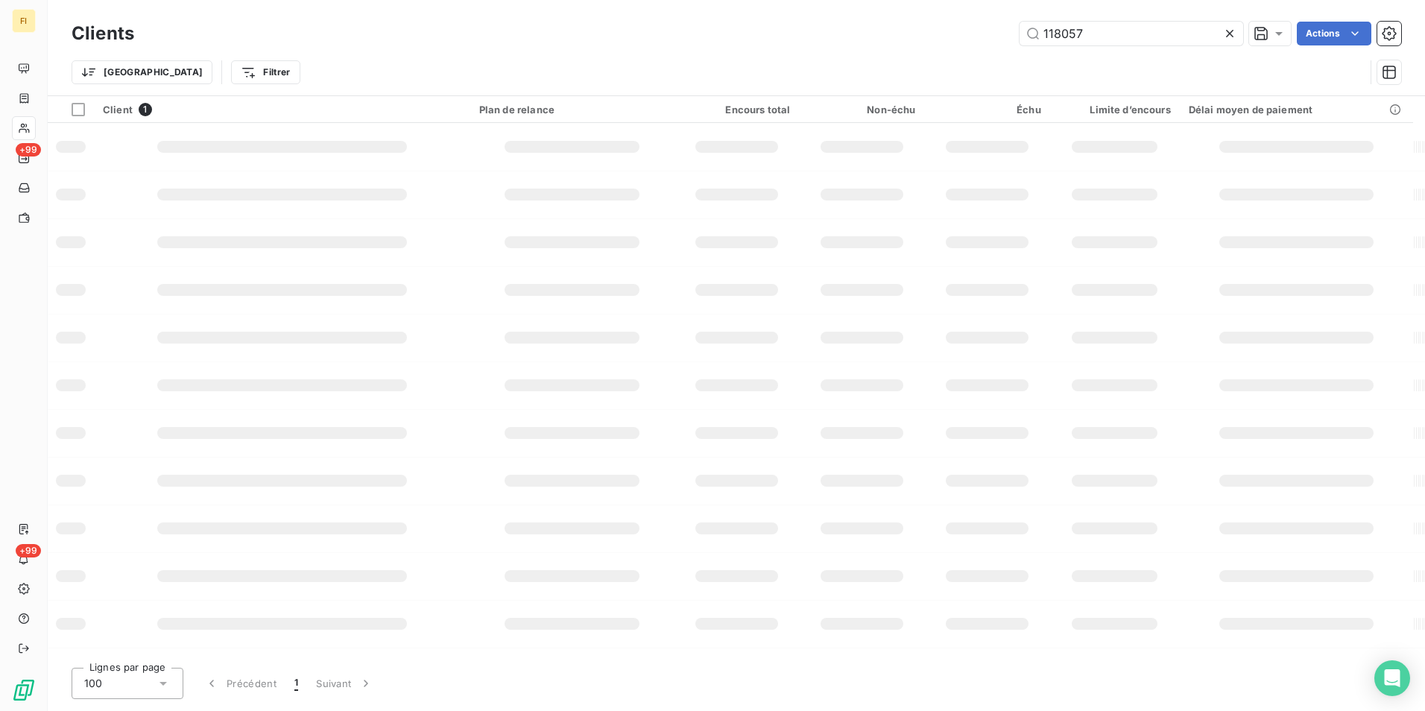
type input "118057"
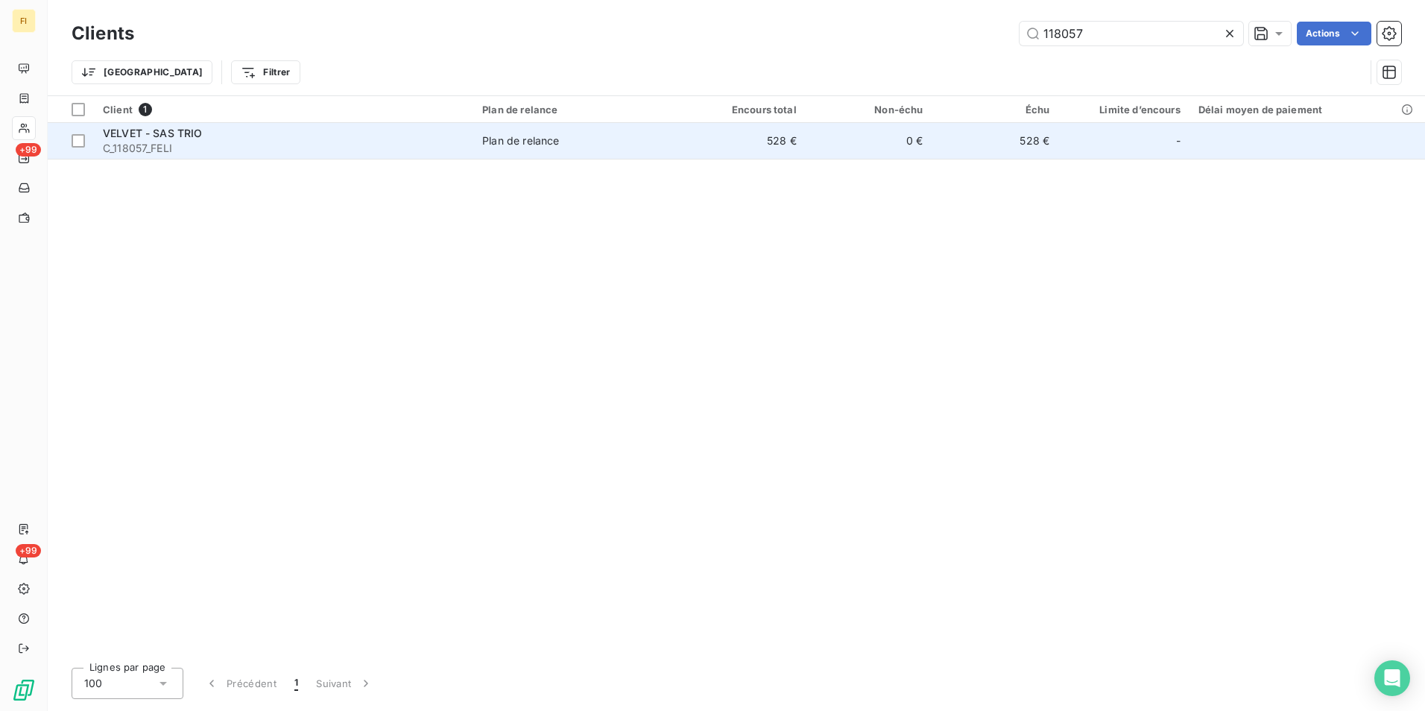
click at [679, 142] on td "Plan de relance" at bounding box center [576, 141] width 206 height 36
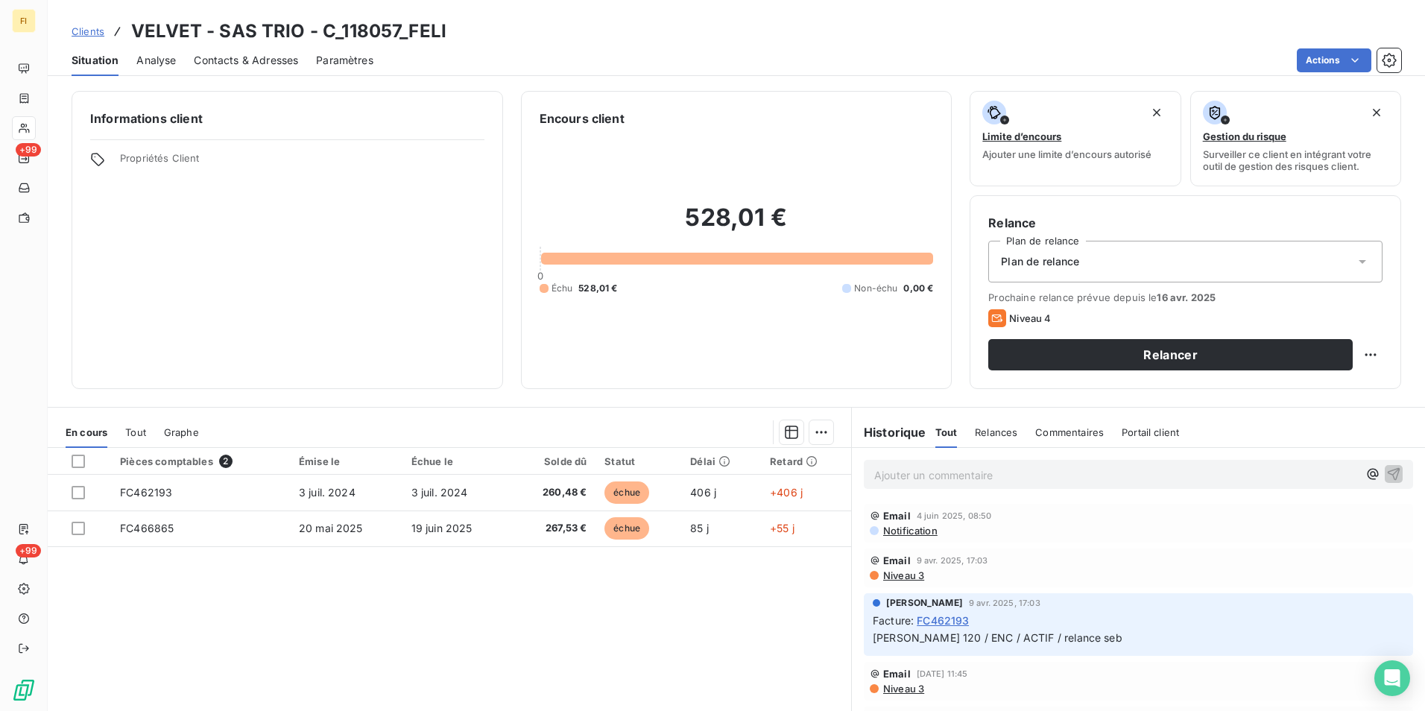
click at [88, 33] on span "Clients" at bounding box center [88, 31] width 33 height 12
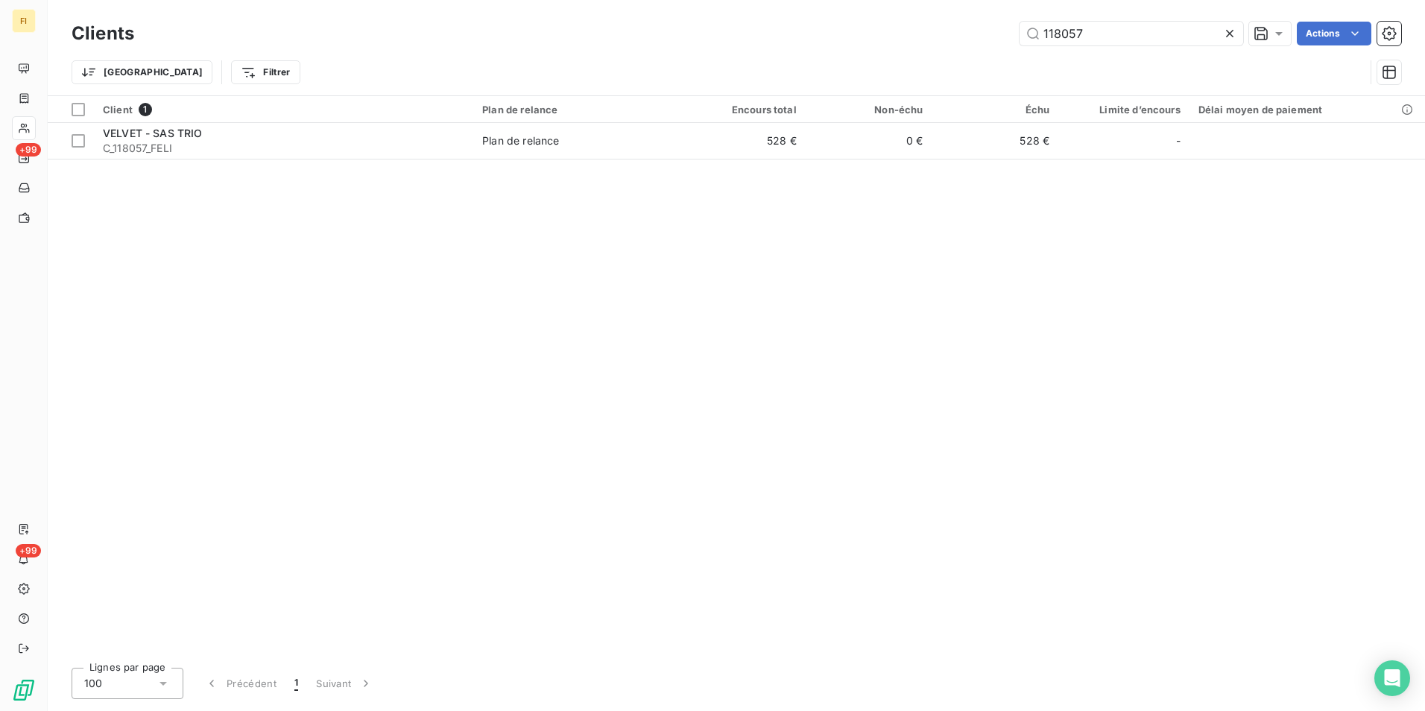
drag, startPoint x: 1139, startPoint y: 43, endPoint x: 742, endPoint y: 42, distance: 397.4
click at [807, 48] on div "Clients 118057 Actions" at bounding box center [737, 33] width 1330 height 31
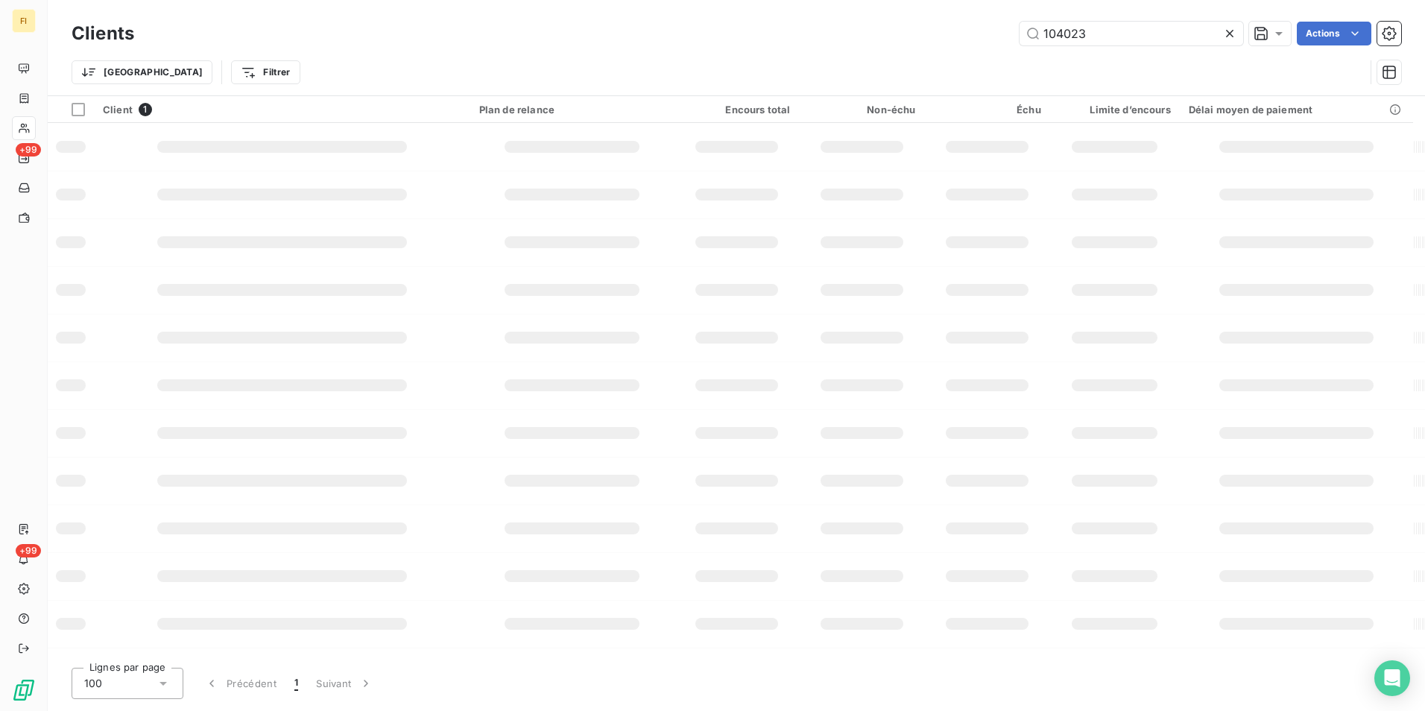
type input "104023"
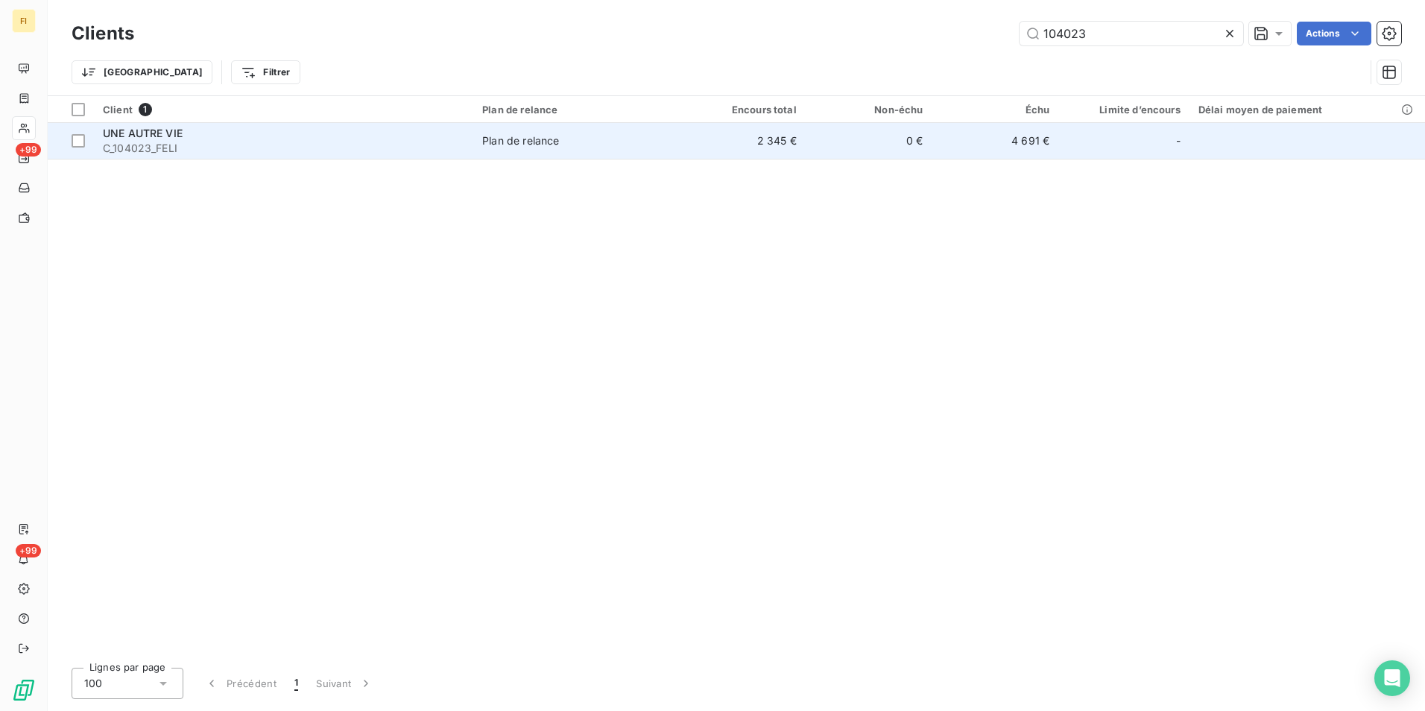
click at [768, 136] on td "2 345 €" at bounding box center [742, 141] width 127 height 36
